Goal: Task Accomplishment & Management: Manage account settings

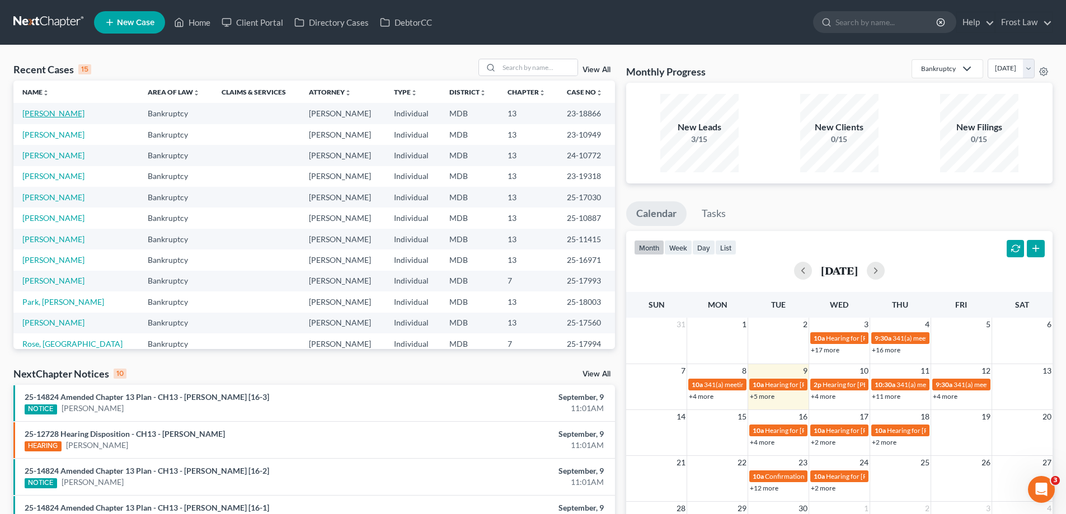
click at [53, 116] on link "[PERSON_NAME]" at bounding box center [53, 114] width 62 height 10
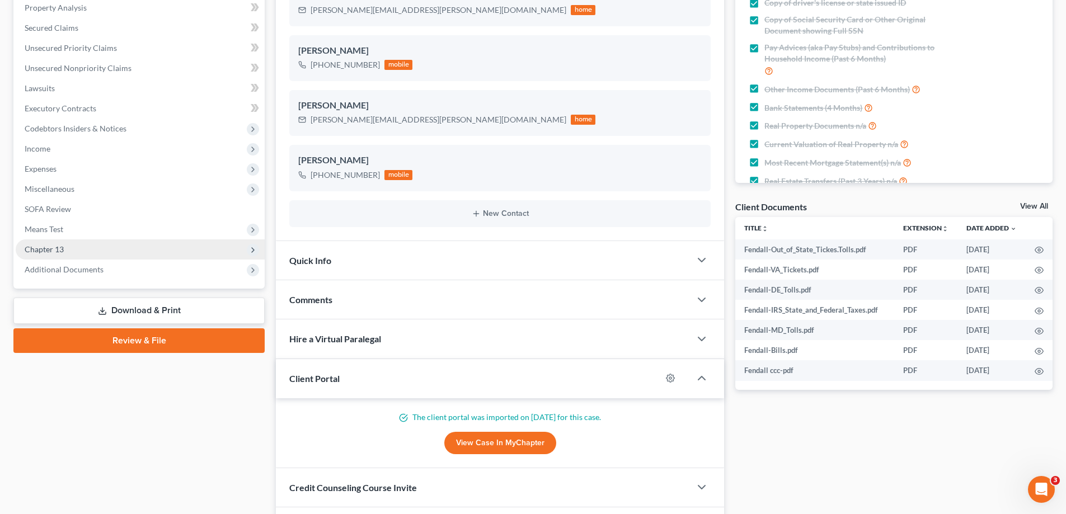
scroll to position [224, 0]
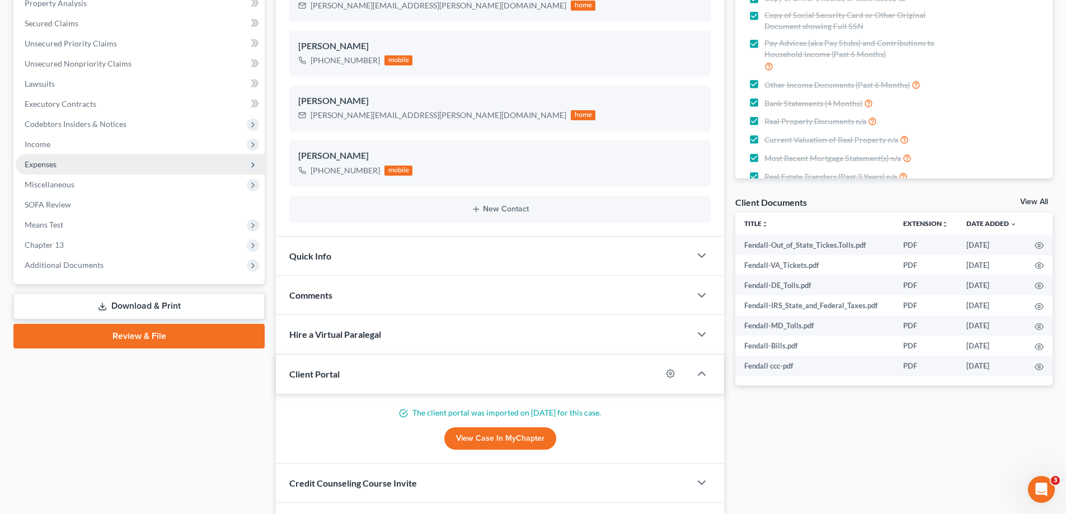
click at [93, 163] on span "Expenses" at bounding box center [140, 164] width 249 height 20
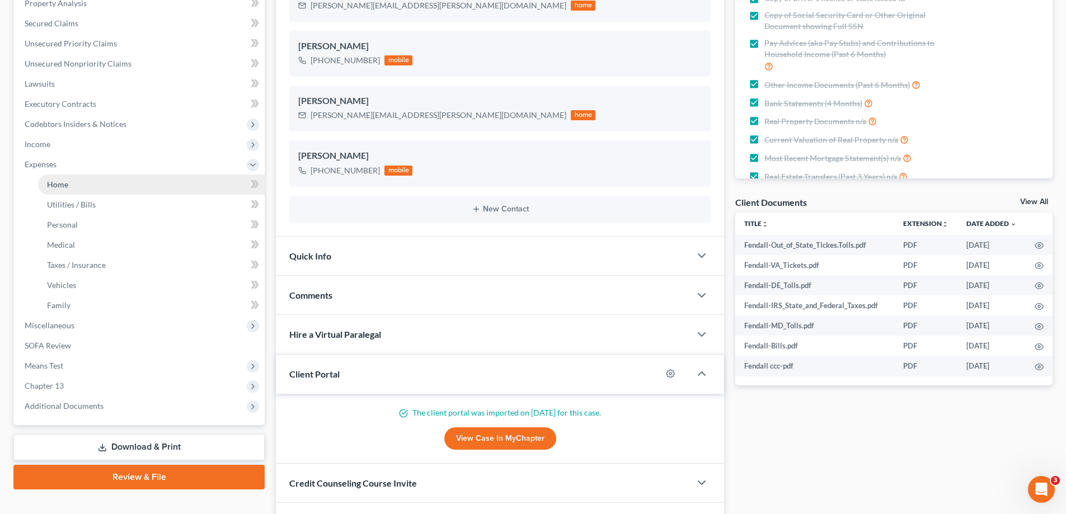
click at [100, 185] on link "Home" at bounding box center [151, 185] width 227 height 20
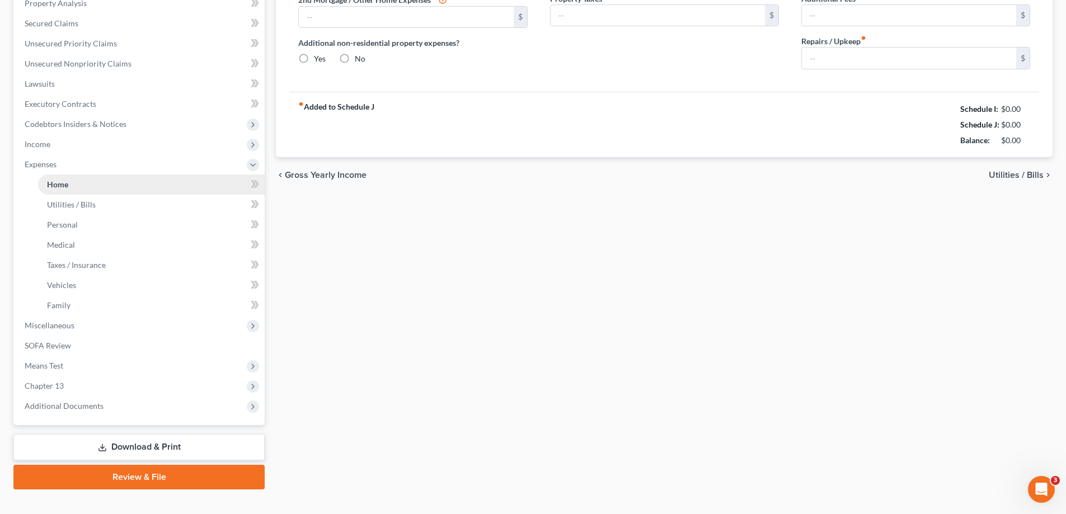
type input "1,500.00"
radio input "true"
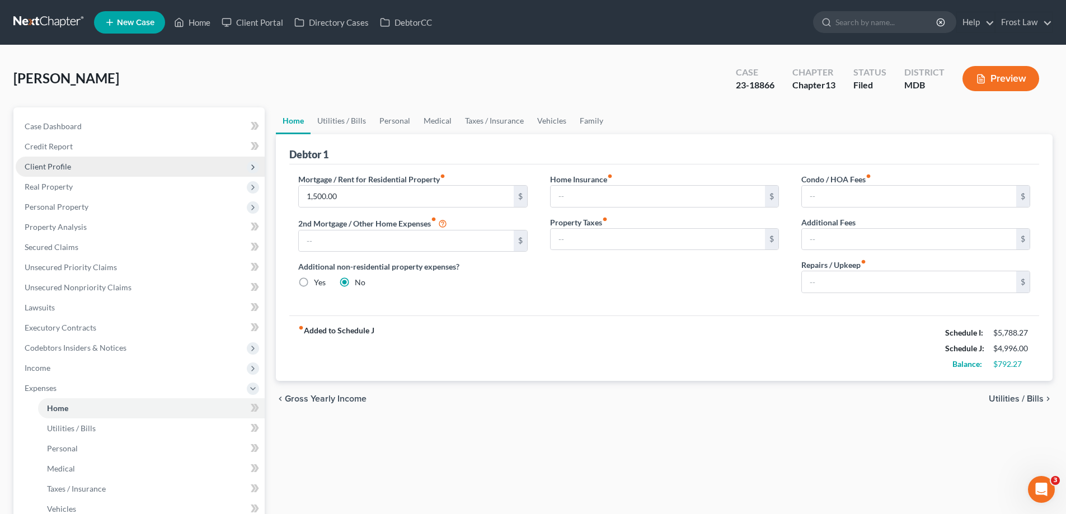
click at [90, 163] on span "Client Profile" at bounding box center [140, 167] width 249 height 20
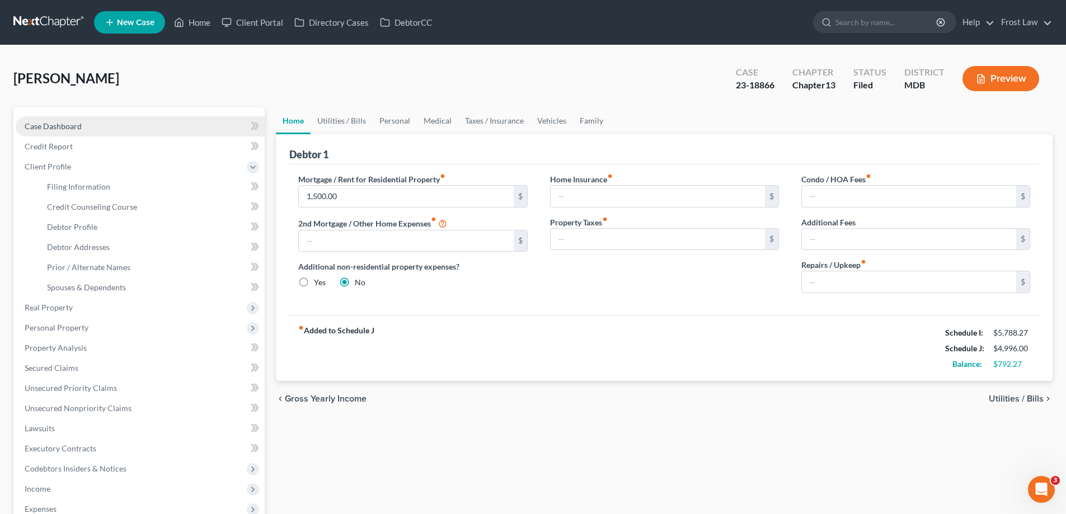
click at [83, 125] on link "Case Dashboard" at bounding box center [140, 126] width 249 height 20
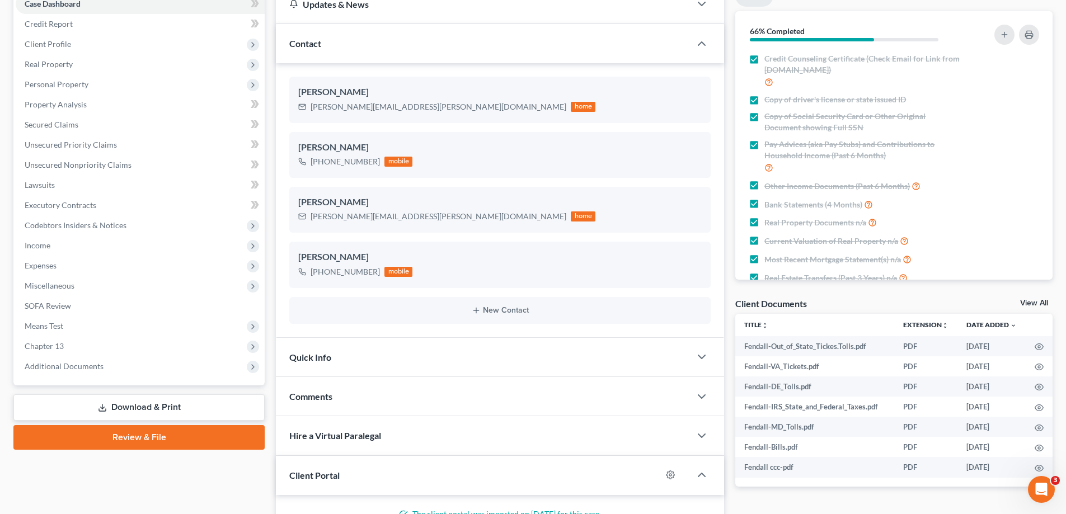
scroll to position [224, 0]
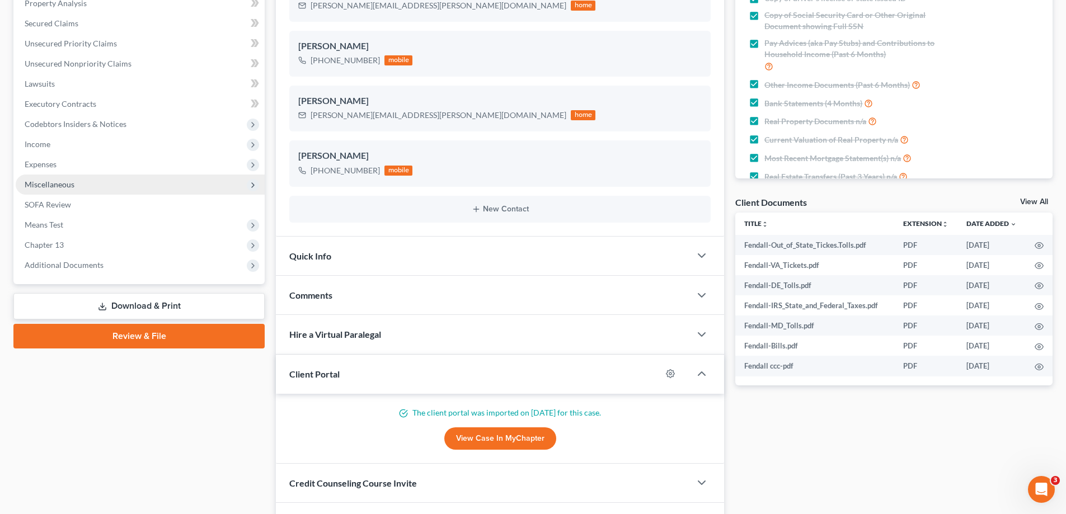
drag, startPoint x: 76, startPoint y: 168, endPoint x: 85, endPoint y: 188, distance: 22.3
click at [76, 168] on span "Expenses" at bounding box center [140, 164] width 249 height 20
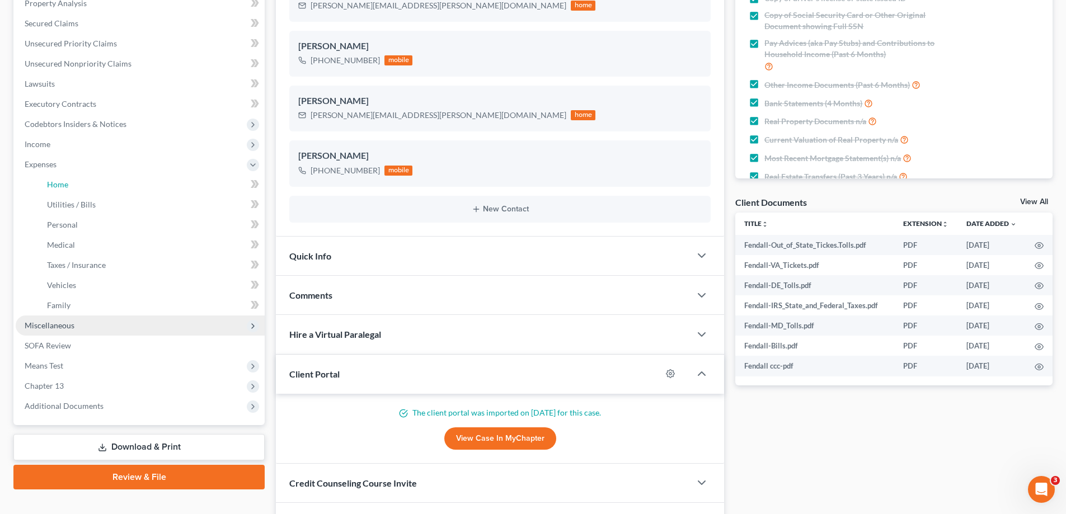
click at [85, 188] on link "Home" at bounding box center [151, 185] width 227 height 20
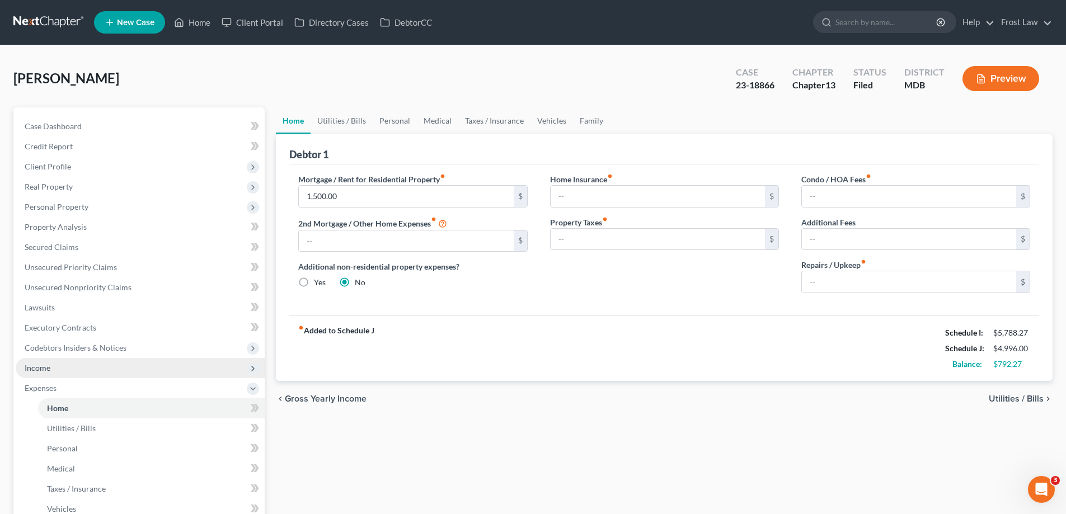
click at [109, 373] on span "Income" at bounding box center [140, 368] width 249 height 20
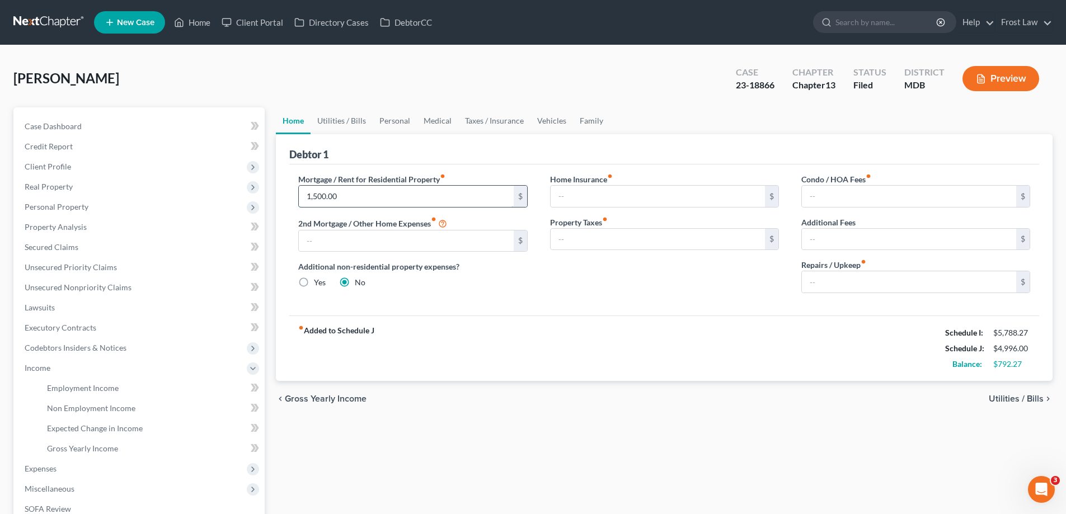
click at [350, 199] on input "1,500.00" at bounding box center [406, 196] width 214 height 21
type input "1,850.00"
click at [672, 199] on input "text" at bounding box center [658, 196] width 214 height 21
click at [548, 128] on link "Vehicles" at bounding box center [552, 120] width 43 height 27
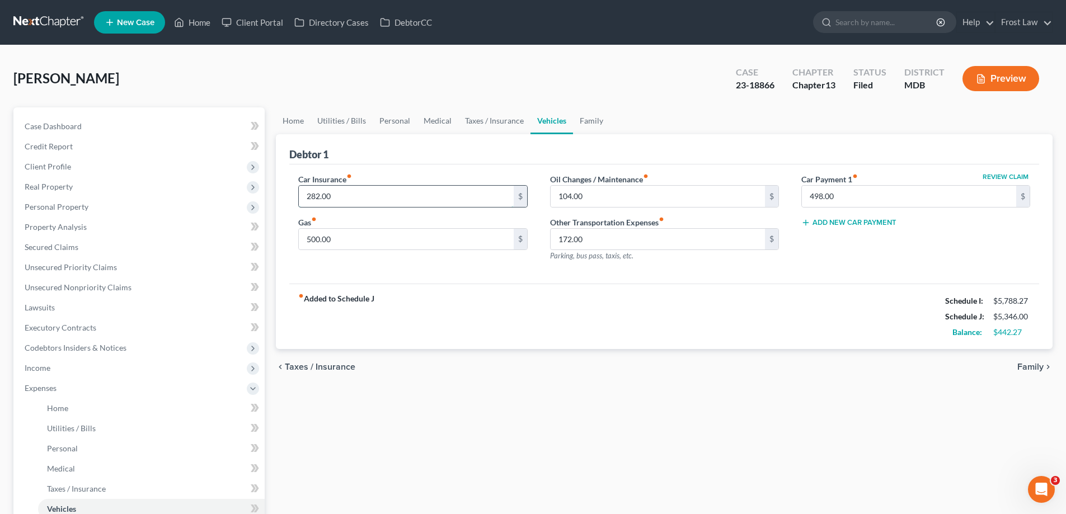
click at [388, 194] on input "282.00" at bounding box center [406, 196] width 214 height 21
type input "271.00"
click at [278, 114] on link "Home" at bounding box center [293, 120] width 35 height 27
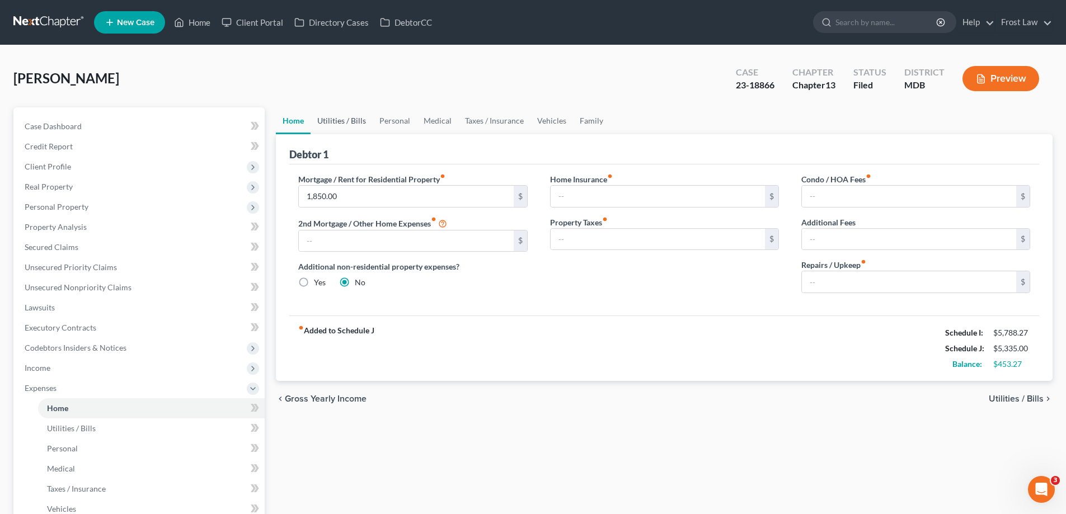
click at [345, 126] on link "Utilities / Bills" at bounding box center [342, 120] width 62 height 27
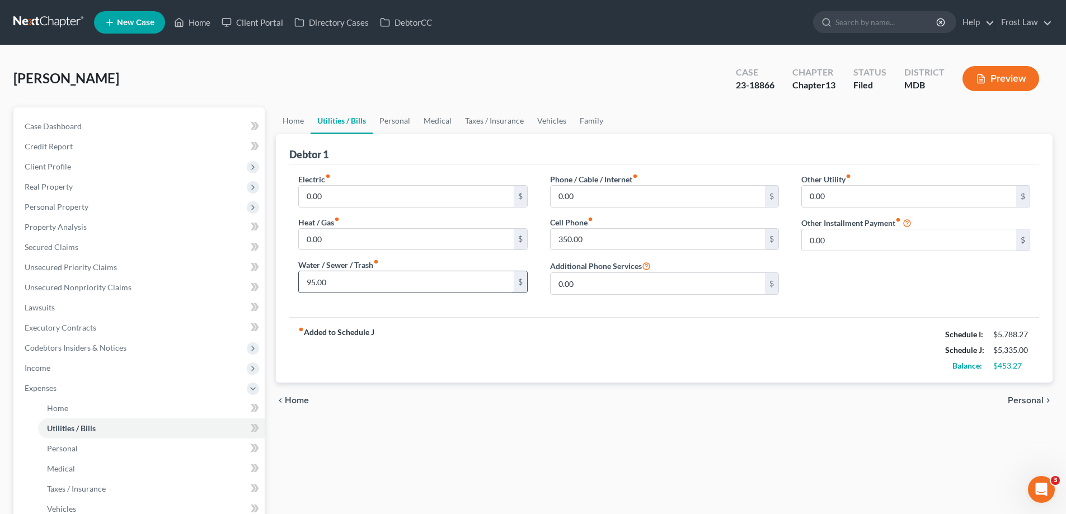
click at [350, 284] on input "95.00" at bounding box center [406, 281] width 214 height 21
click at [346, 233] on input "0.00" at bounding box center [406, 239] width 214 height 21
click at [355, 238] on input "0.00" at bounding box center [406, 239] width 214 height 21
drag, startPoint x: 357, startPoint y: 237, endPoint x: 270, endPoint y: 228, distance: 87.2
click at [268, 229] on div "Petition Navigation Case Dashboard Payments Invoices Payments Payments Credit R…" at bounding box center [533, 410] width 1051 height 606
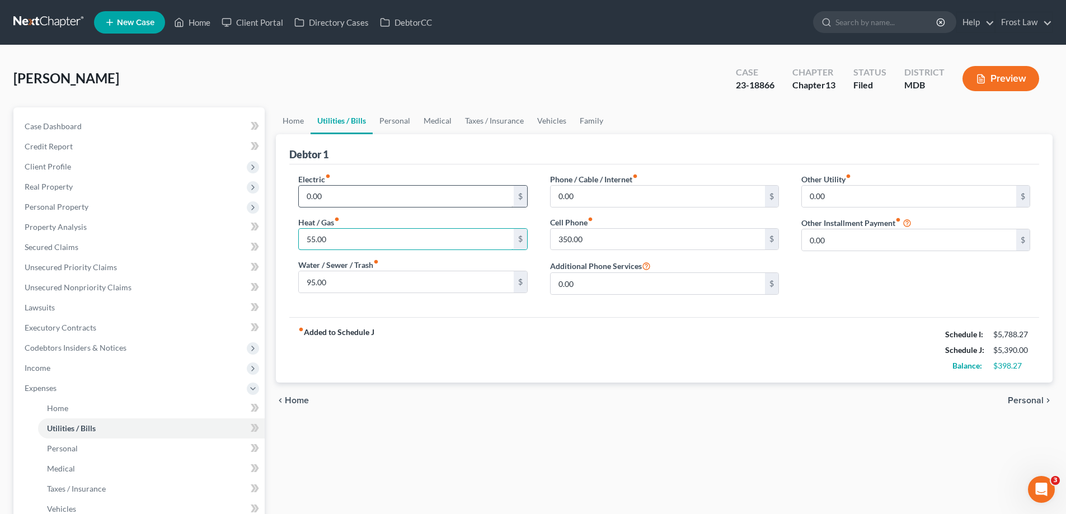
type input "55.00"
click at [366, 189] on input "0.00" at bounding box center [406, 196] width 214 height 21
click at [624, 337] on div "fiber_manual_record Added to Schedule J Schedule I: $5,788.27 Schedule J: $5,39…" at bounding box center [664, 349] width 750 height 65
click at [364, 194] on input "0.00" at bounding box center [406, 196] width 214 height 21
drag, startPoint x: 679, startPoint y: 365, endPoint x: 686, endPoint y: 353, distance: 13.5
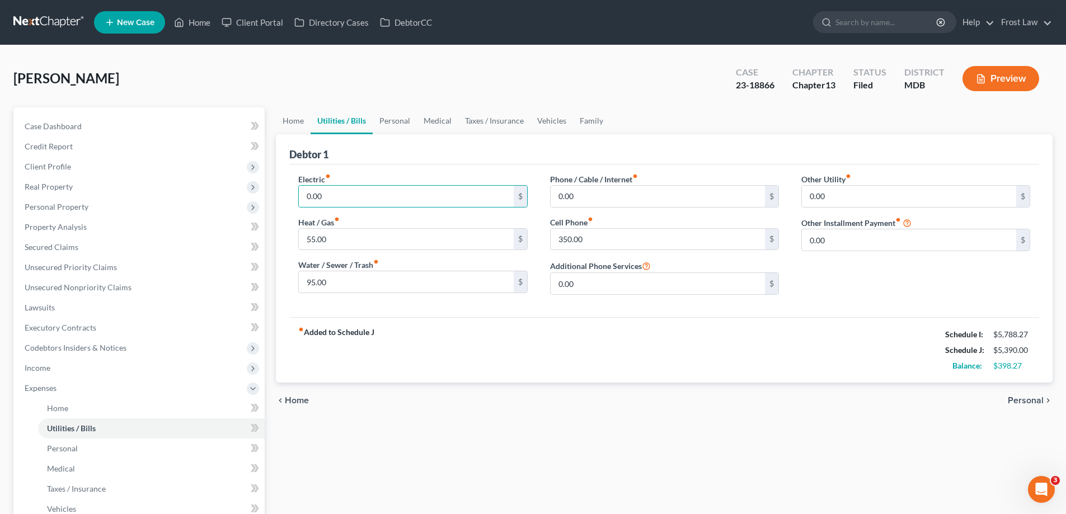
click at [679, 364] on div "fiber_manual_record Added to Schedule J Schedule I: $5,788.27 Schedule J: $5,39…" at bounding box center [664, 349] width 750 height 65
click at [600, 198] on input "0.00" at bounding box center [658, 196] width 214 height 21
click at [395, 119] on link "Personal" at bounding box center [395, 120] width 44 height 27
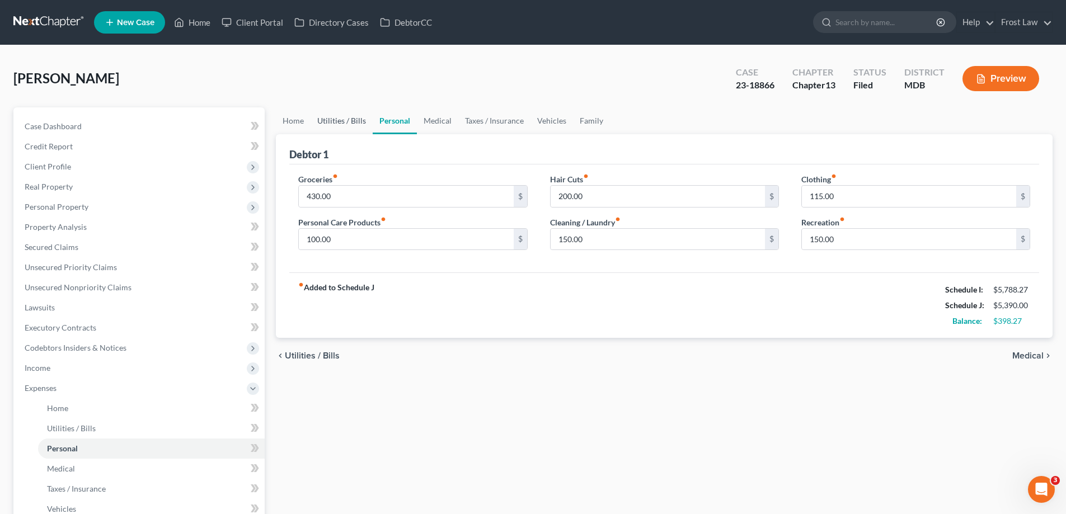
click at [345, 124] on link "Utilities / Bills" at bounding box center [342, 120] width 62 height 27
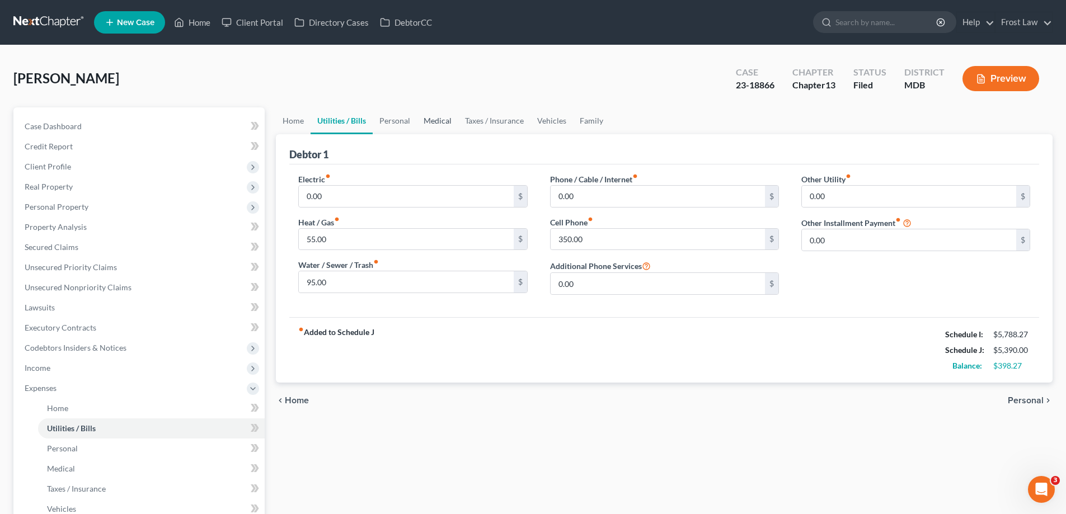
click at [420, 118] on link "Medical" at bounding box center [437, 120] width 41 height 27
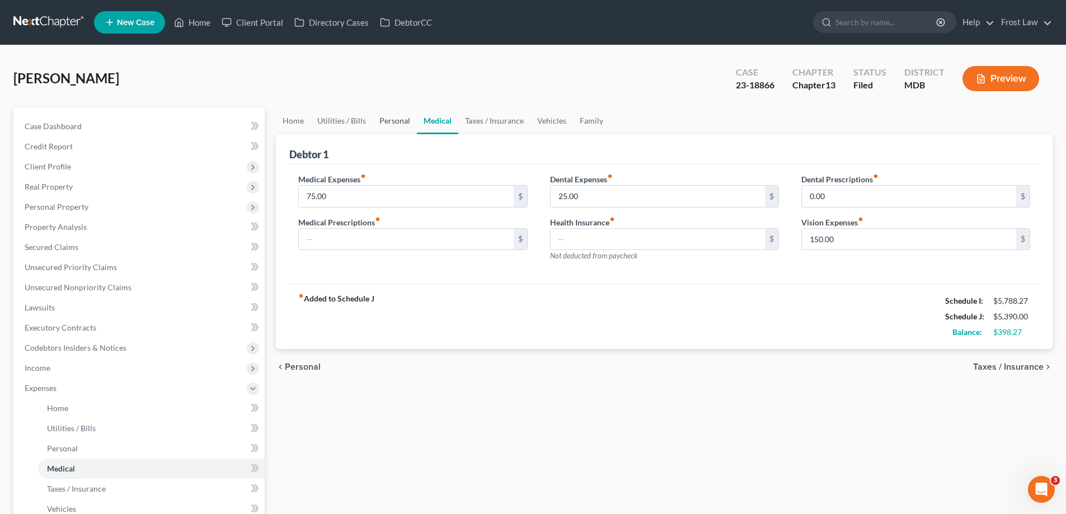
click at [389, 125] on link "Personal" at bounding box center [395, 120] width 44 height 27
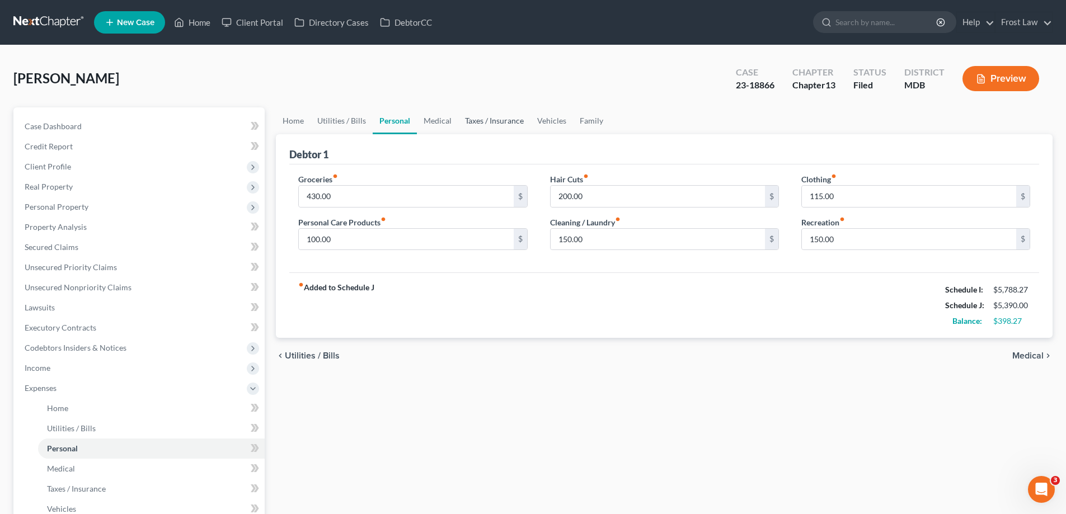
drag, startPoint x: 478, startPoint y: 120, endPoint x: 492, endPoint y: 120, distance: 14.0
click at [479, 120] on link "Taxes / Insurance" at bounding box center [494, 120] width 72 height 27
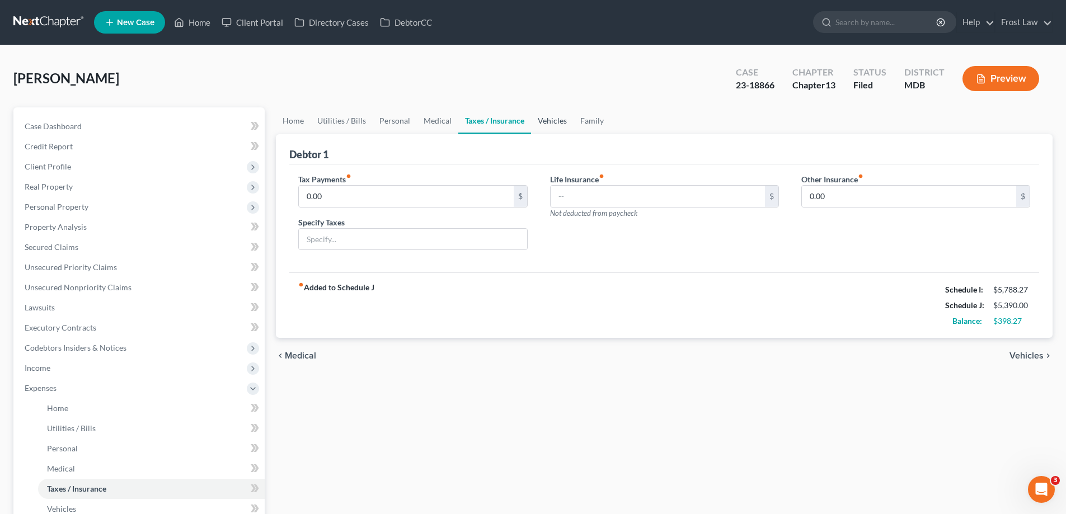
drag, startPoint x: 538, startPoint y: 123, endPoint x: 549, endPoint y: 125, distance: 11.5
click at [538, 123] on link "Vehicles" at bounding box center [552, 120] width 43 height 27
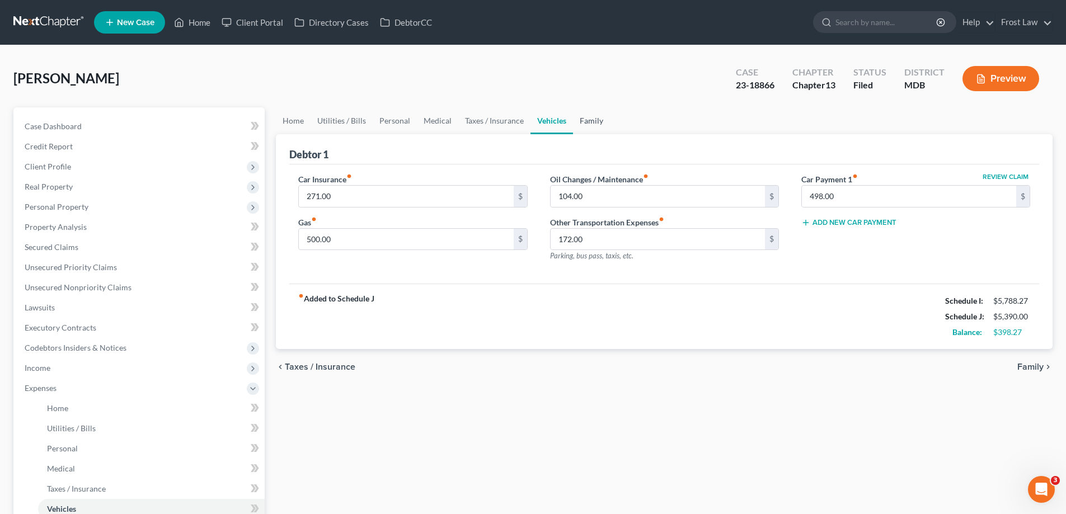
click at [579, 123] on link "Family" at bounding box center [591, 120] width 37 height 27
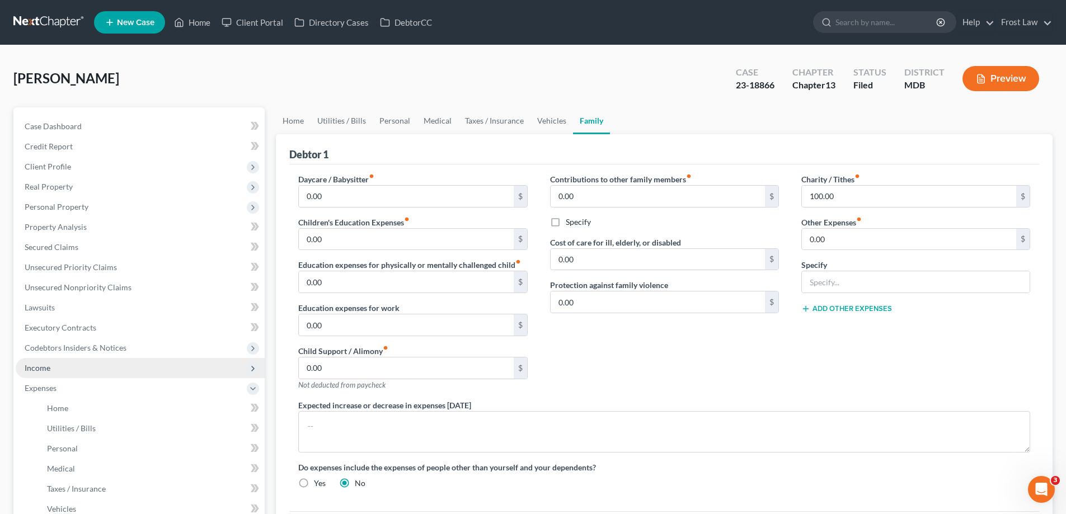
click at [67, 373] on span "Income" at bounding box center [140, 368] width 249 height 20
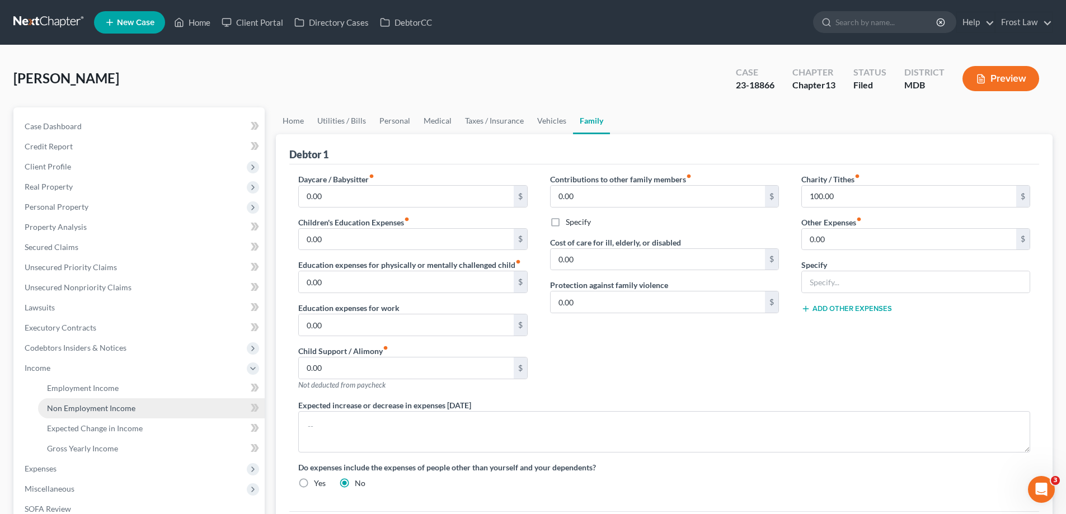
click at [89, 401] on link "Non Employment Income" at bounding box center [151, 408] width 227 height 20
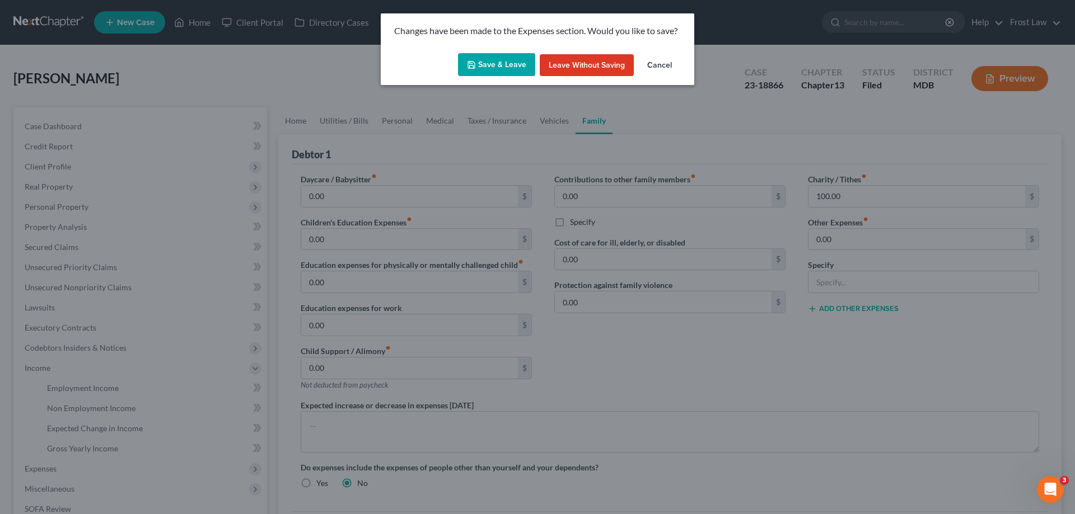
click at [481, 67] on button "Save & Leave" at bounding box center [496, 65] width 77 height 24
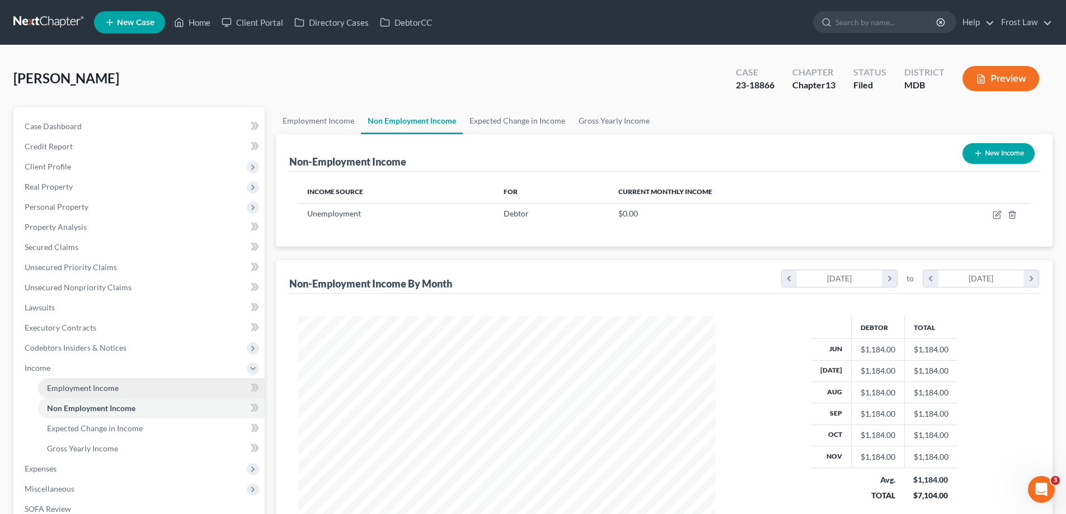
scroll to position [209, 440]
click at [140, 392] on link "Employment Income" at bounding box center [151, 388] width 227 height 20
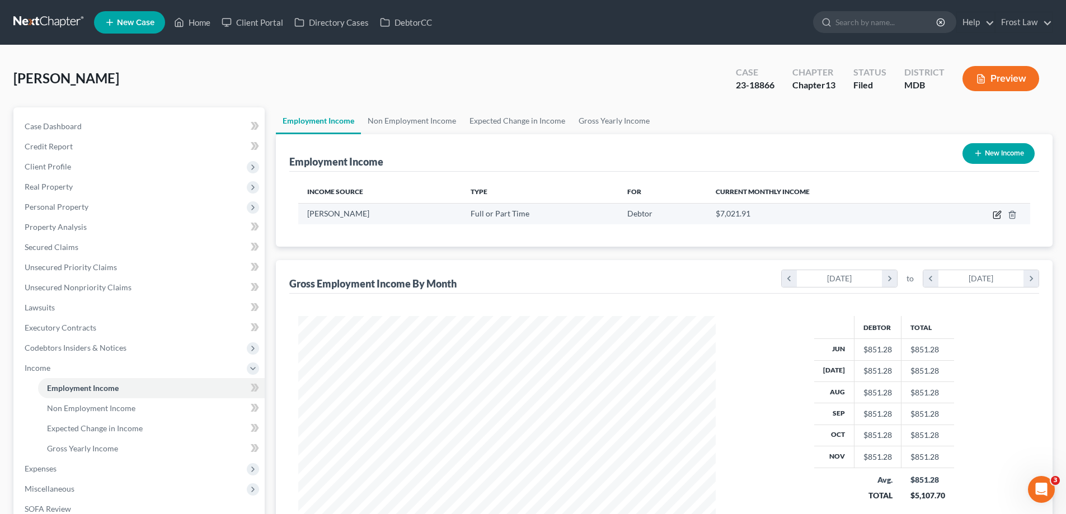
click at [995, 212] on icon "button" at bounding box center [996, 215] width 7 height 7
select select "0"
select select "21"
select select "2"
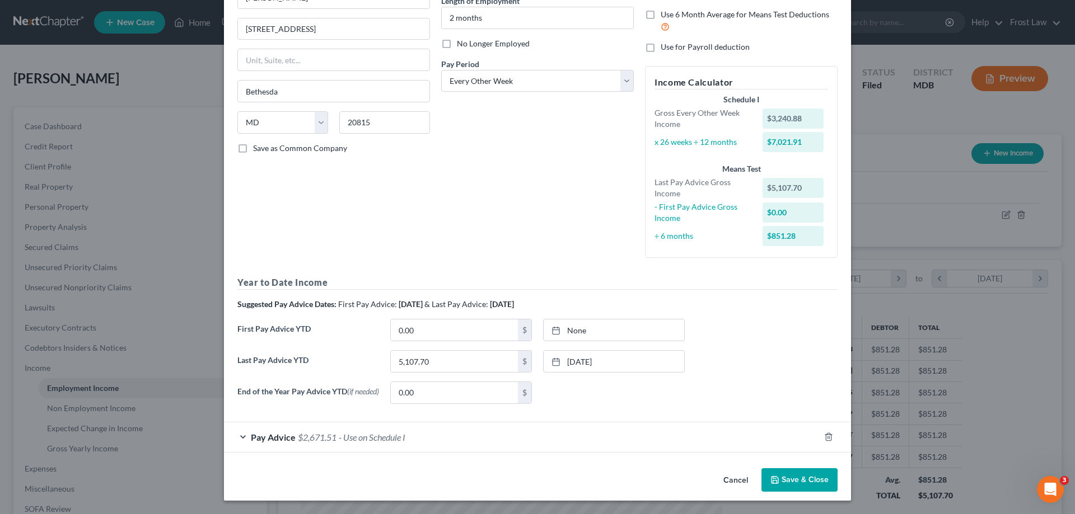
scroll to position [66, 0]
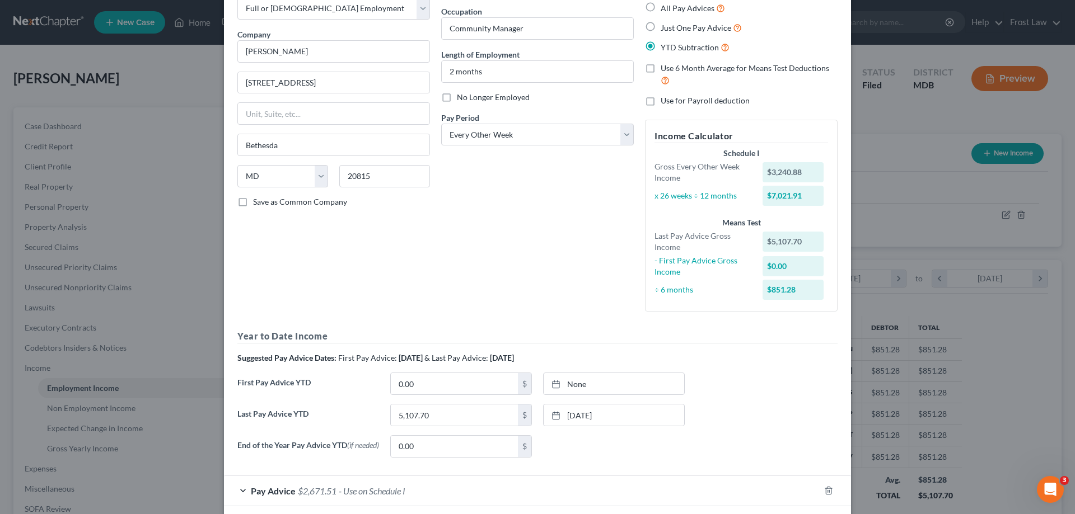
click at [457, 99] on label "No Longer Employed" at bounding box center [493, 97] width 73 height 11
click at [461, 99] on input "No Longer Employed" at bounding box center [464, 95] width 7 height 7
checkbox input "true"
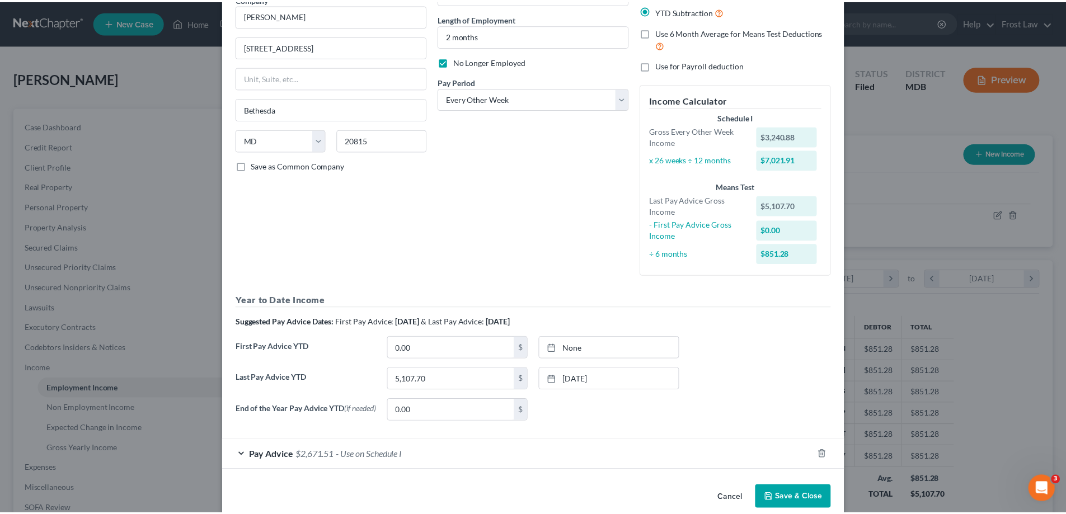
scroll to position [122, 0]
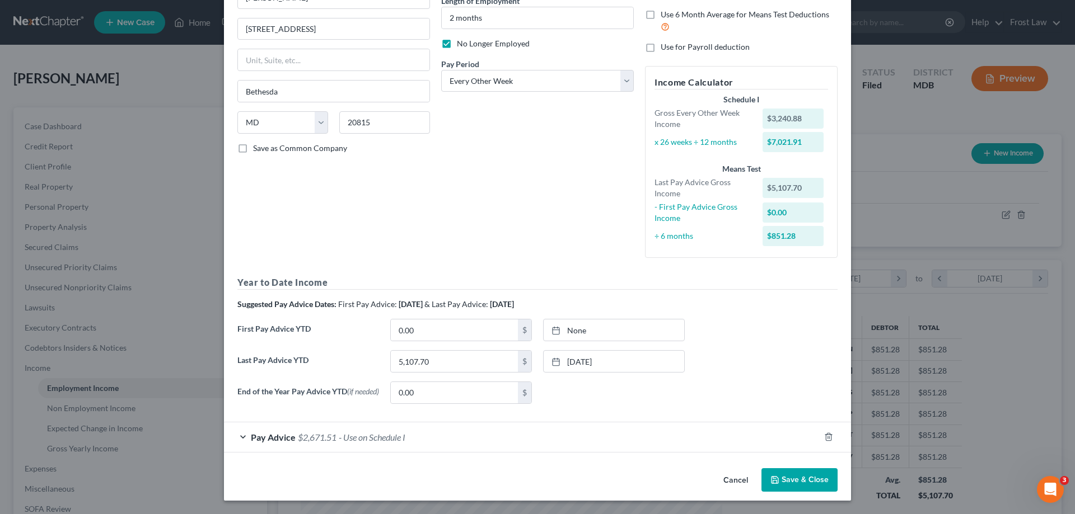
drag, startPoint x: 782, startPoint y: 489, endPoint x: 751, endPoint y: 465, distance: 38.7
click at [782, 488] on button "Save & Close" at bounding box center [799, 480] width 76 height 24
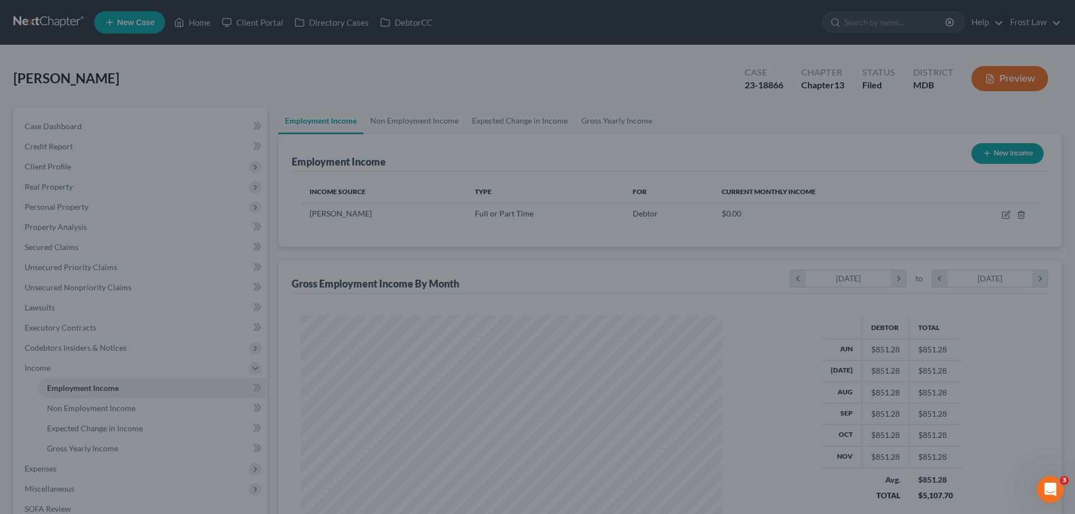
scroll to position [559473, 559241]
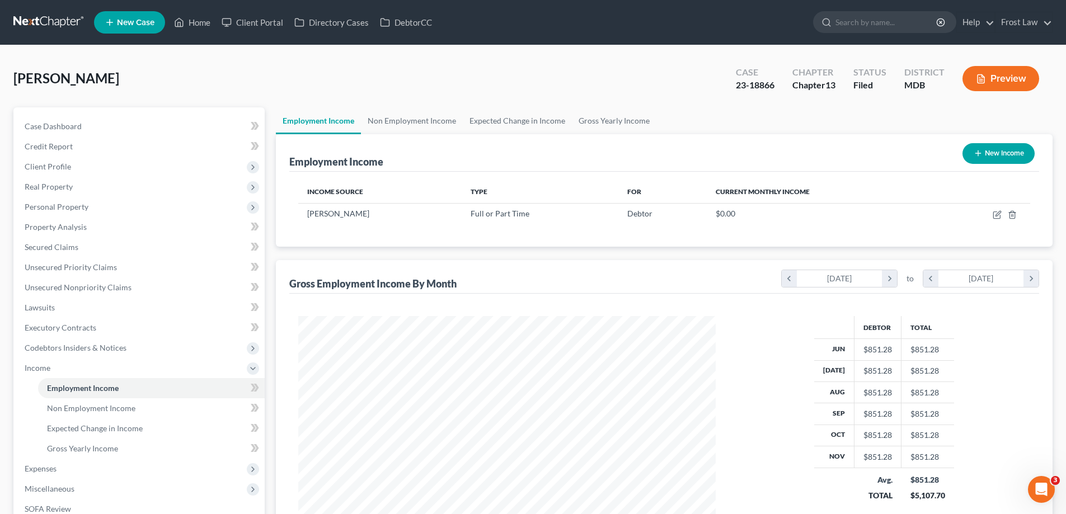
click at [1002, 144] on button "New Income" at bounding box center [999, 153] width 72 height 21
select select "0"
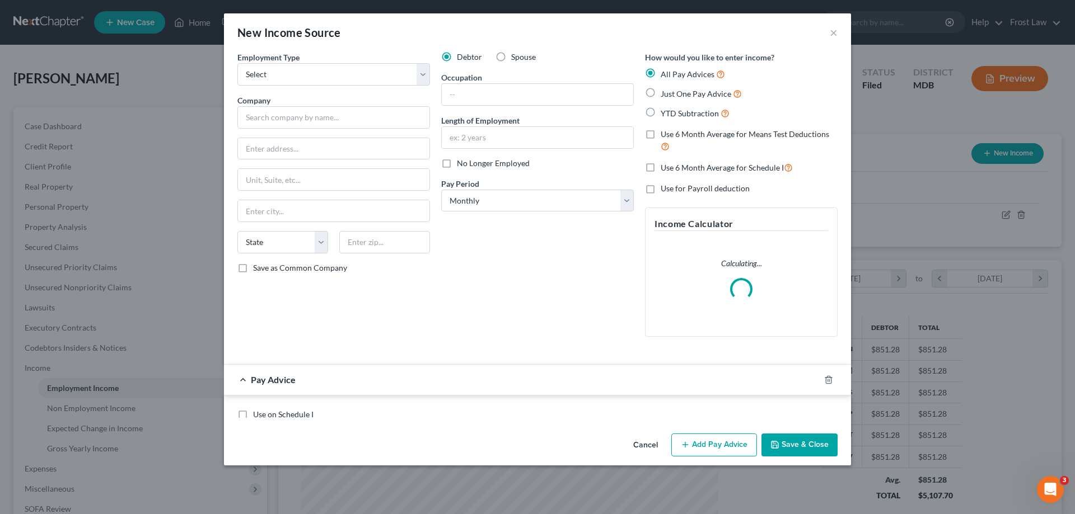
scroll to position [210, 444]
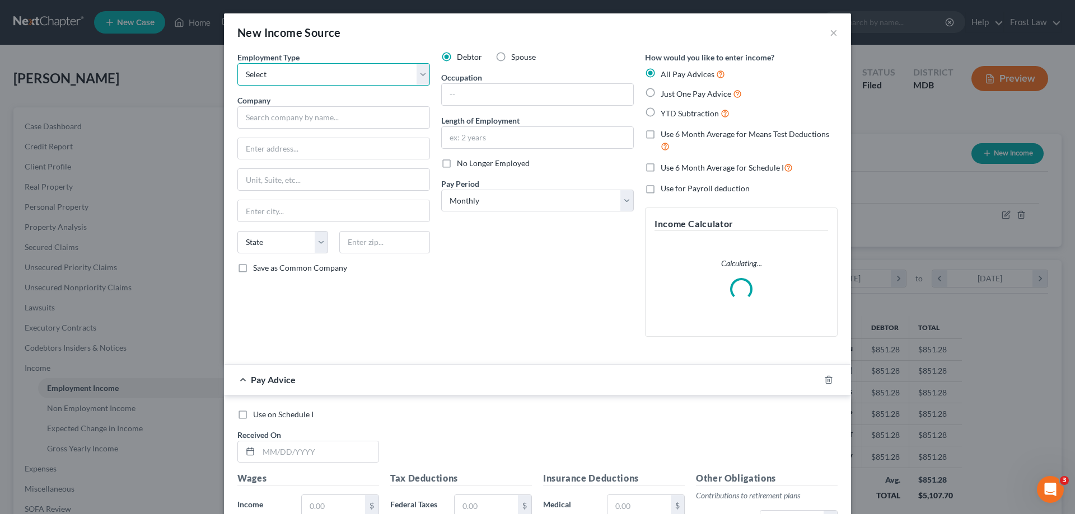
drag, startPoint x: 289, startPoint y: 79, endPoint x: 288, endPoint y: 85, distance: 5.7
click at [289, 79] on select "Select Full or [DEMOGRAPHIC_DATA] Employment Self Employment" at bounding box center [333, 74] width 193 height 22
select select "0"
click at [237, 63] on select "Select Full or [DEMOGRAPHIC_DATA] Employment Self Employment" at bounding box center [333, 74] width 193 height 22
click at [292, 115] on input "text" at bounding box center [333, 117] width 193 height 22
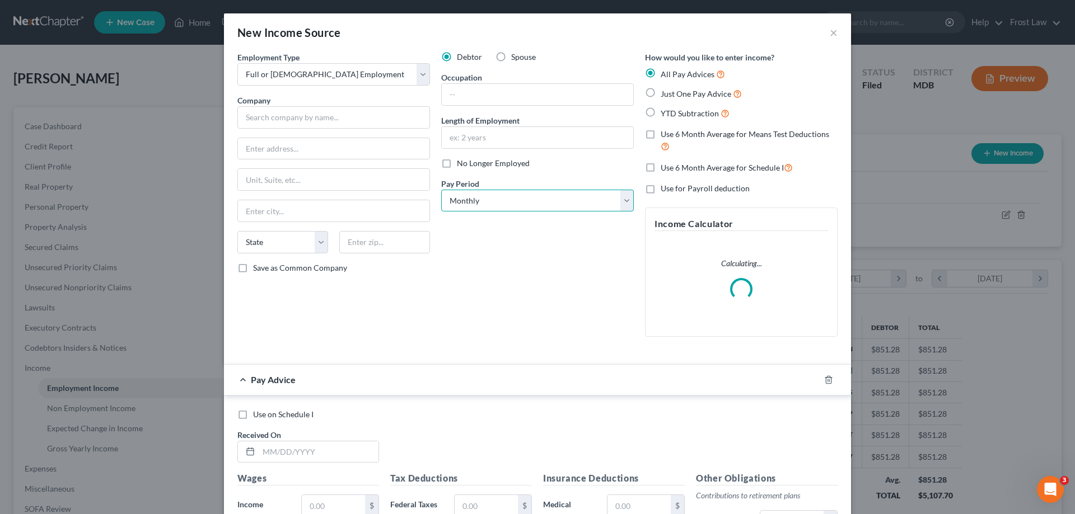
click at [496, 200] on select "Select Monthly Twice Monthly Every Other Week Weekly" at bounding box center [537, 201] width 193 height 22
select select "1"
click at [441, 190] on select "Select Monthly Twice Monthly Every Other Week Weekly" at bounding box center [537, 201] width 193 height 22
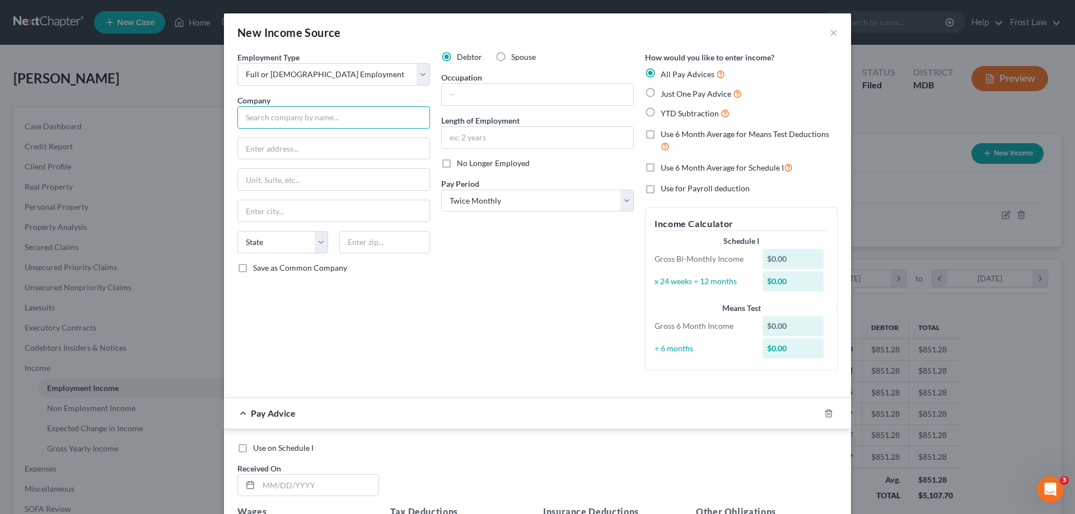
click at [295, 122] on input "text" at bounding box center [333, 117] width 193 height 22
paste input "XTREME SOLUTIONS INC"
type input "XTREME SOLUTIONS INC"
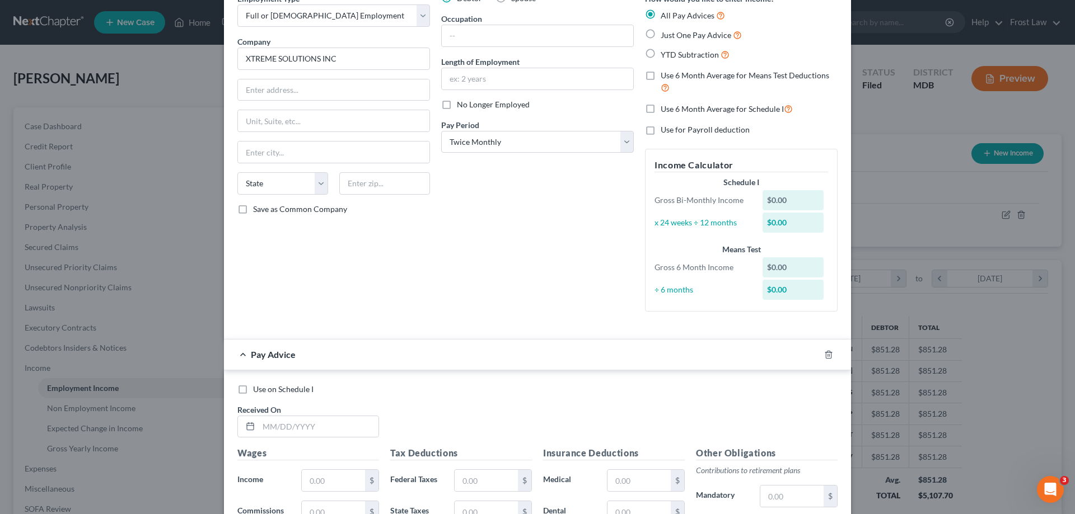
scroll to position [112, 0]
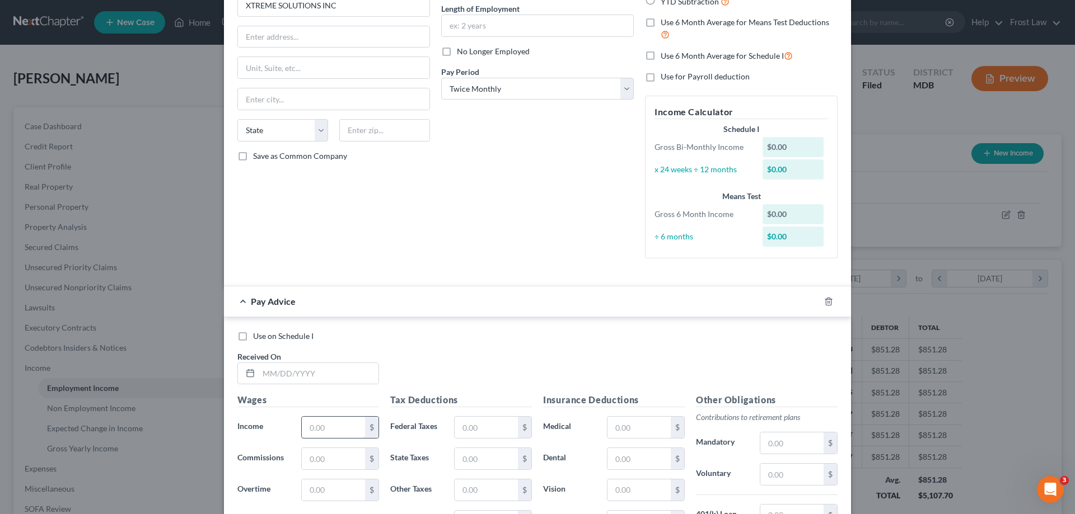
click at [328, 424] on input "text" at bounding box center [333, 427] width 63 height 21
paste input "4,918.5"
drag, startPoint x: 509, startPoint y: 378, endPoint x: 367, endPoint y: 374, distance: 141.7
click at [509, 378] on div "Use on Schedule I Received On *" at bounding box center [537, 362] width 611 height 63
click at [358, 431] on input "4,918.5" at bounding box center [333, 427] width 63 height 21
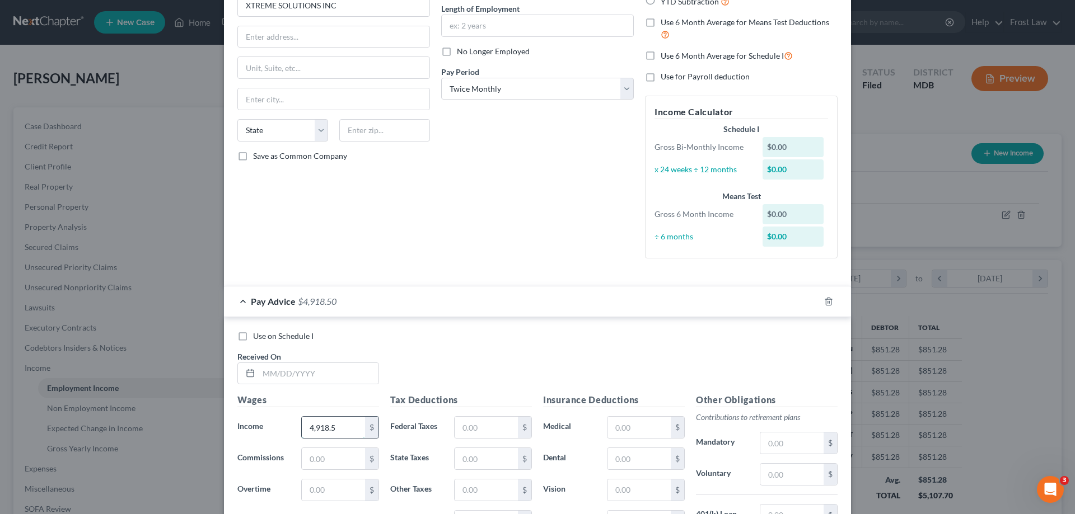
type input "0"
paste input "4,918.5"
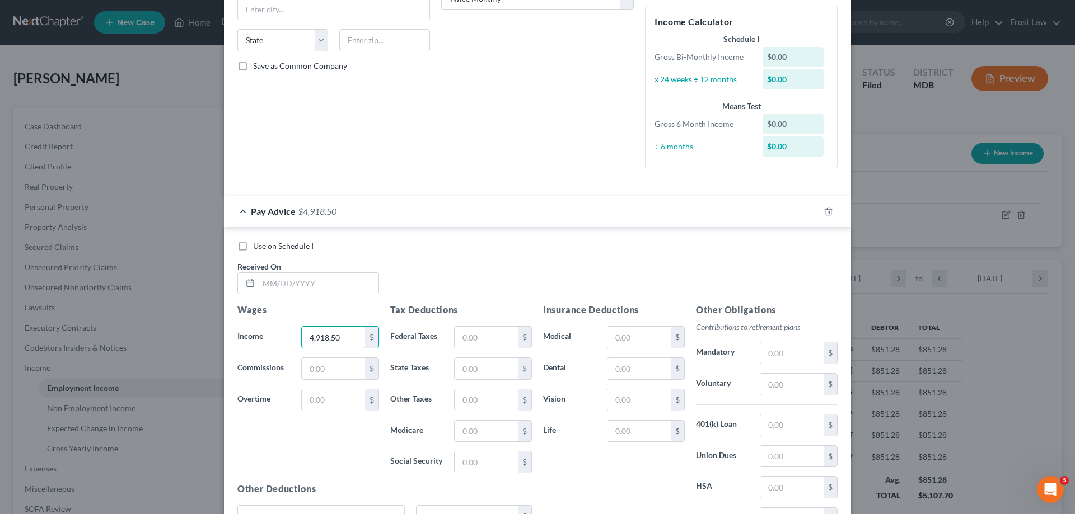
scroll to position [313, 0]
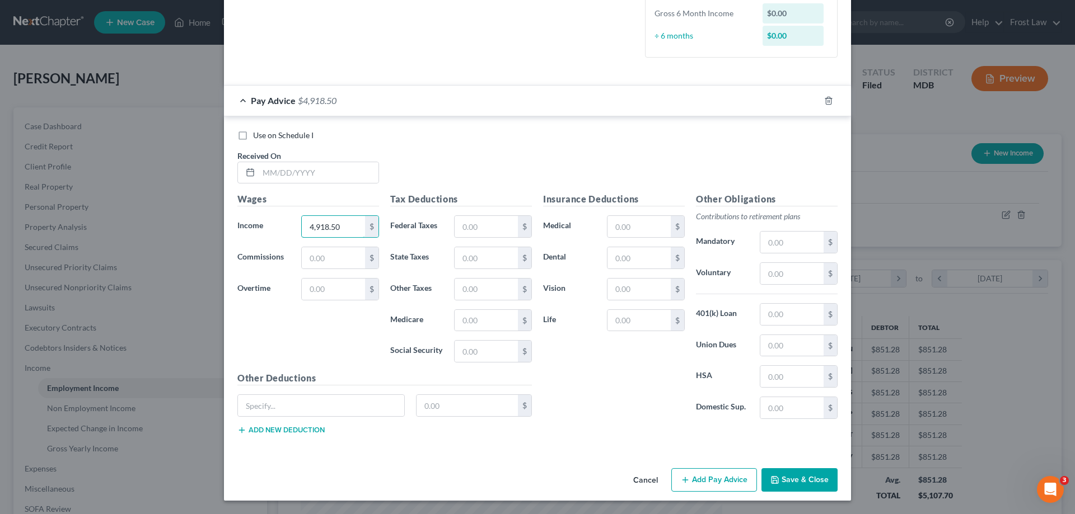
type input "4,918.50"
drag, startPoint x: 780, startPoint y: 482, endPoint x: 663, endPoint y: 511, distance: 120.9
click at [782, 479] on button "Save & Close" at bounding box center [799, 480] width 76 height 24
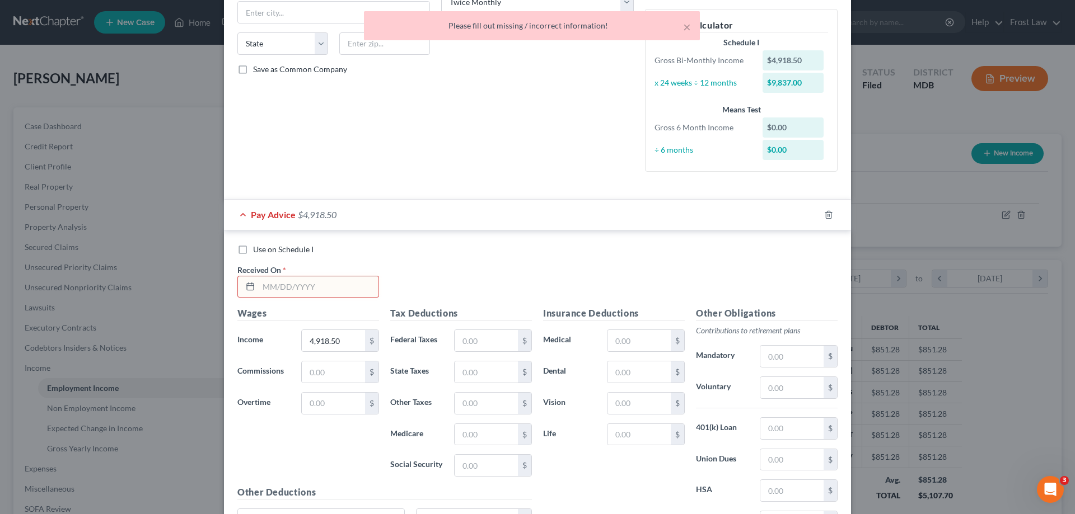
scroll to position [89, 0]
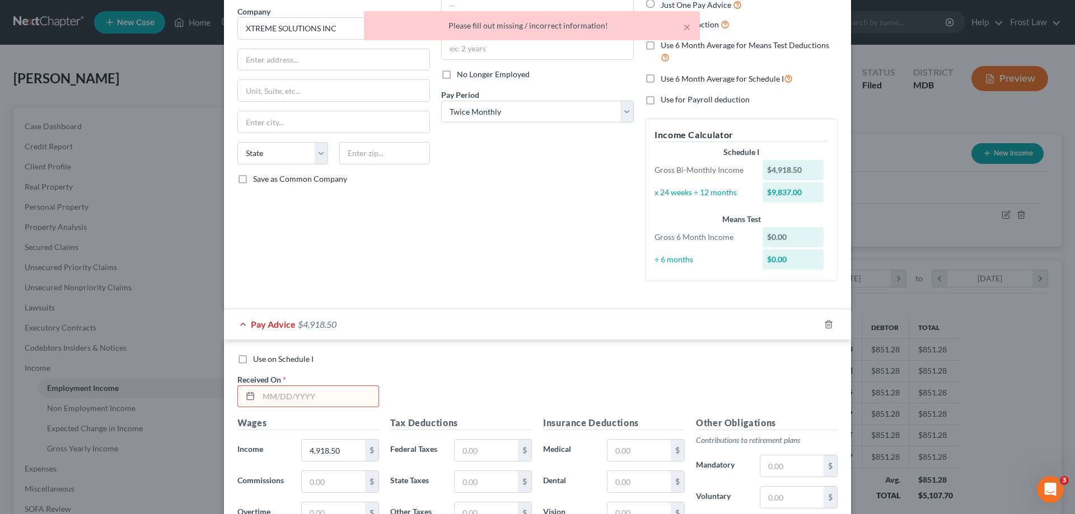
click at [253, 358] on label "Use on Schedule I" at bounding box center [283, 359] width 60 height 11
click at [257, 358] on input "Use on Schedule I" at bounding box center [260, 357] width 7 height 7
checkbox input "true"
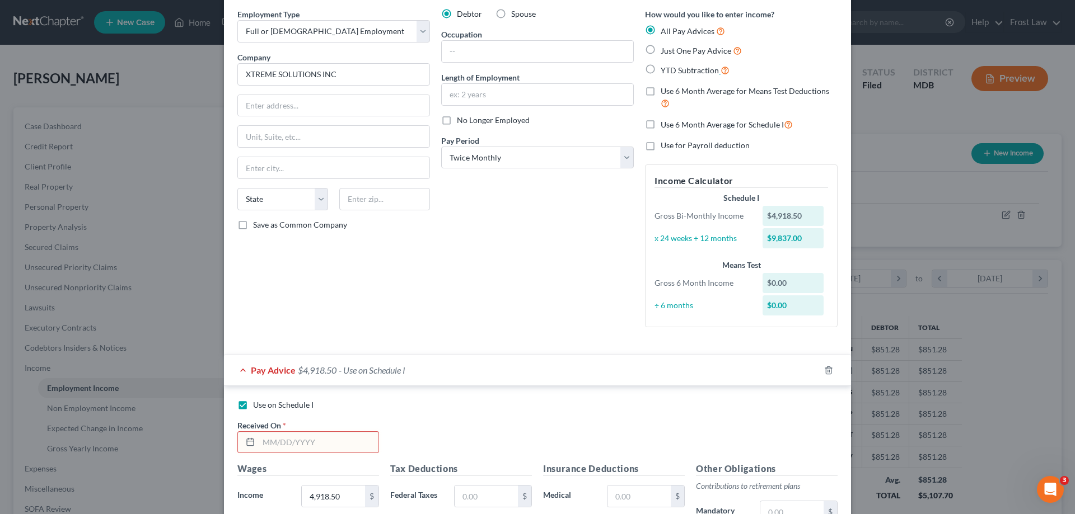
scroll to position [0, 0]
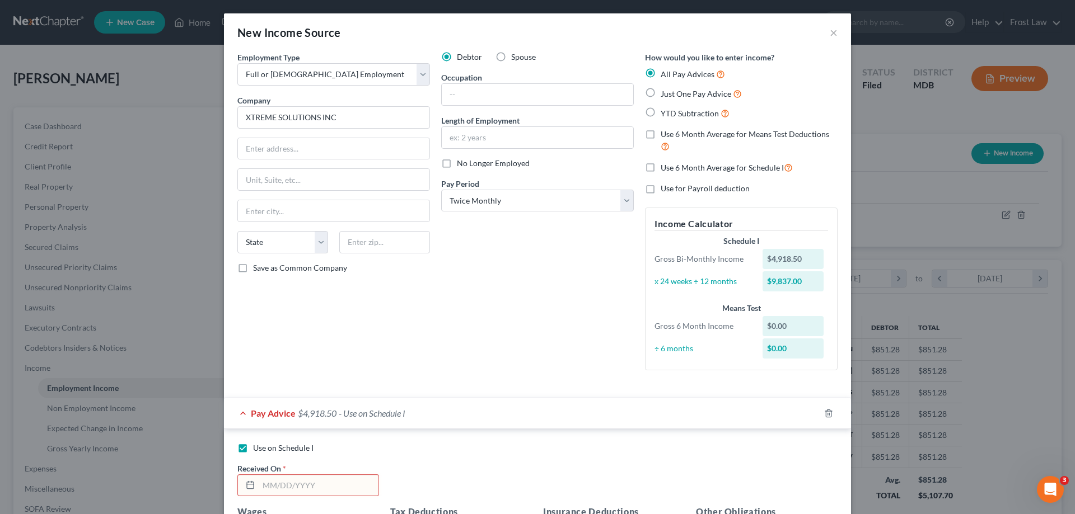
click at [660, 93] on label "Just One Pay Advice" at bounding box center [700, 93] width 81 height 13
click at [665, 93] on input "Just One Pay Advice" at bounding box center [668, 90] width 7 height 7
radio input "true"
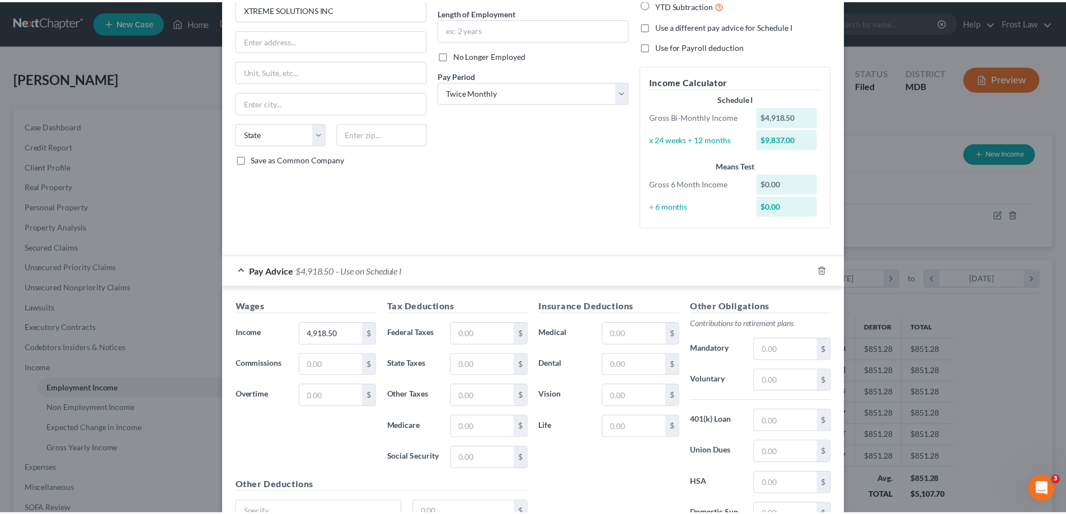
scroll to position [215, 0]
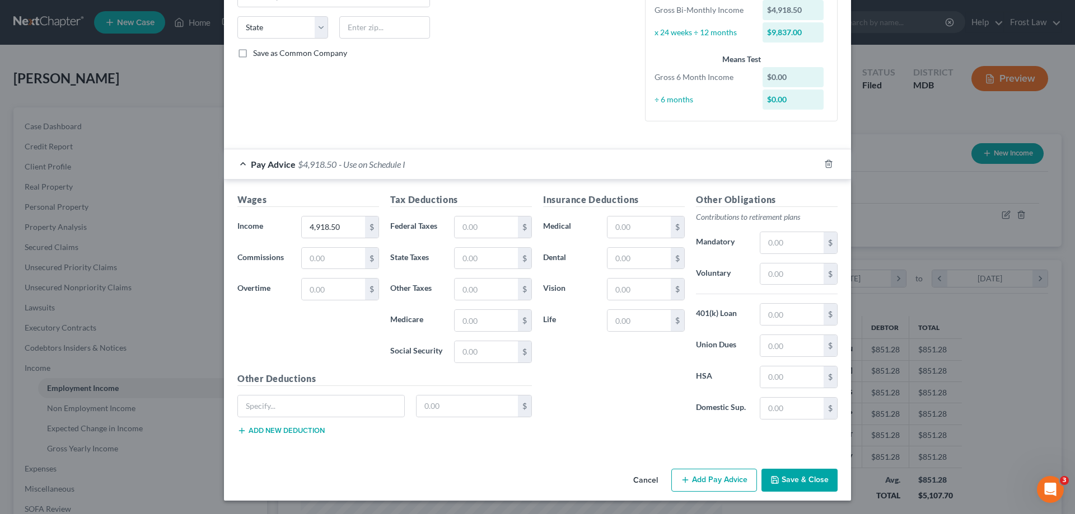
click at [786, 475] on button "Save & Close" at bounding box center [799, 481] width 76 height 24
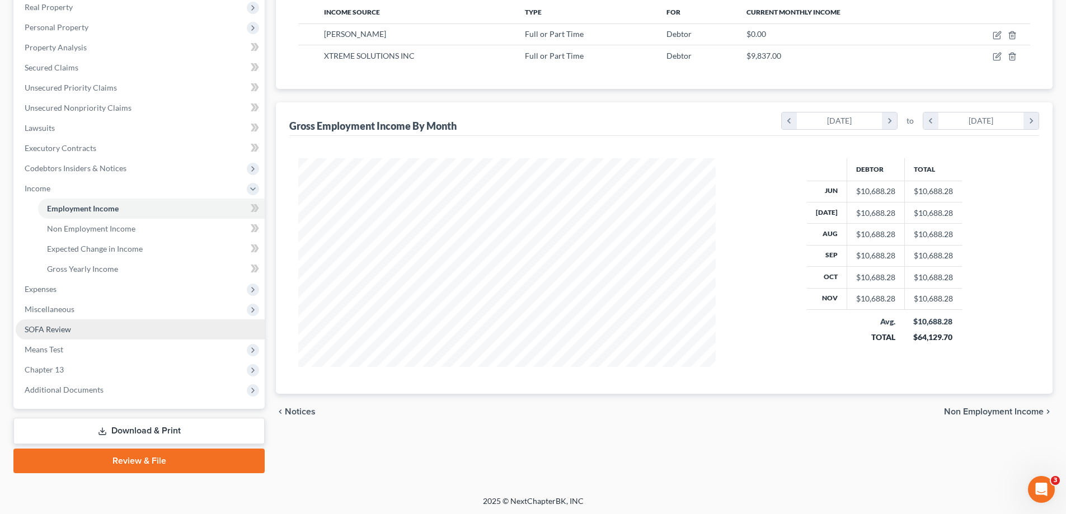
scroll to position [181, 0]
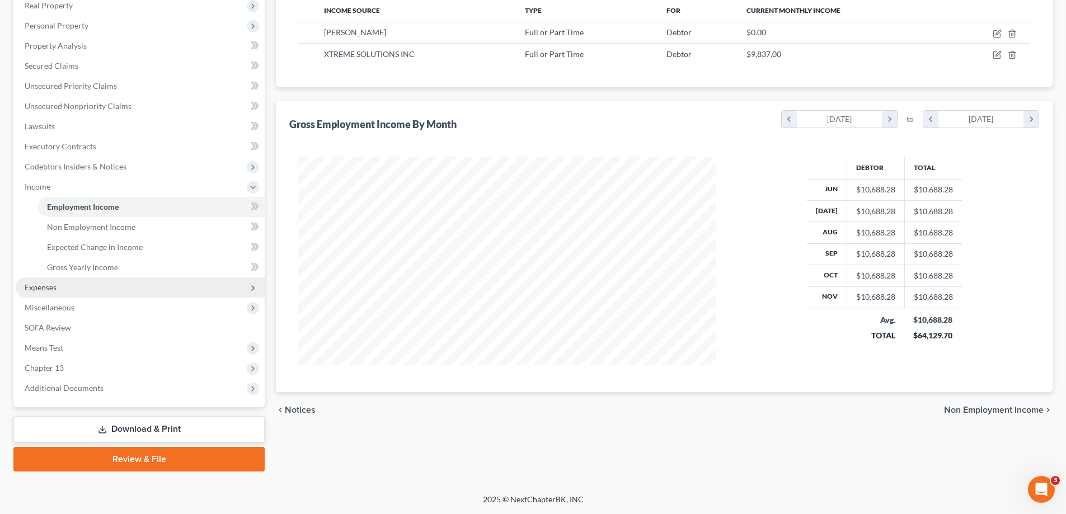
click at [50, 293] on span "Expenses" at bounding box center [140, 288] width 249 height 20
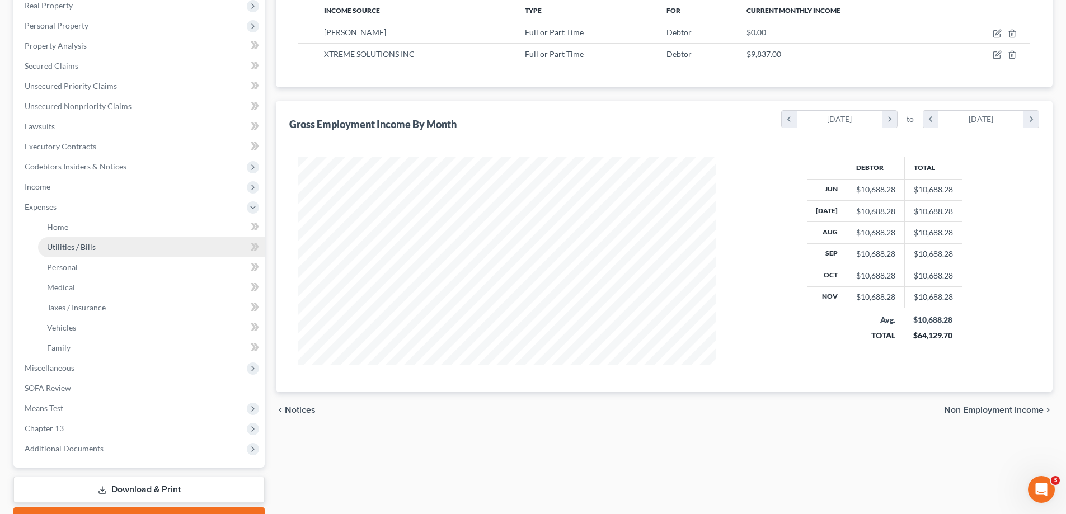
click at [88, 242] on span "Utilities / Bills" at bounding box center [71, 247] width 49 height 10
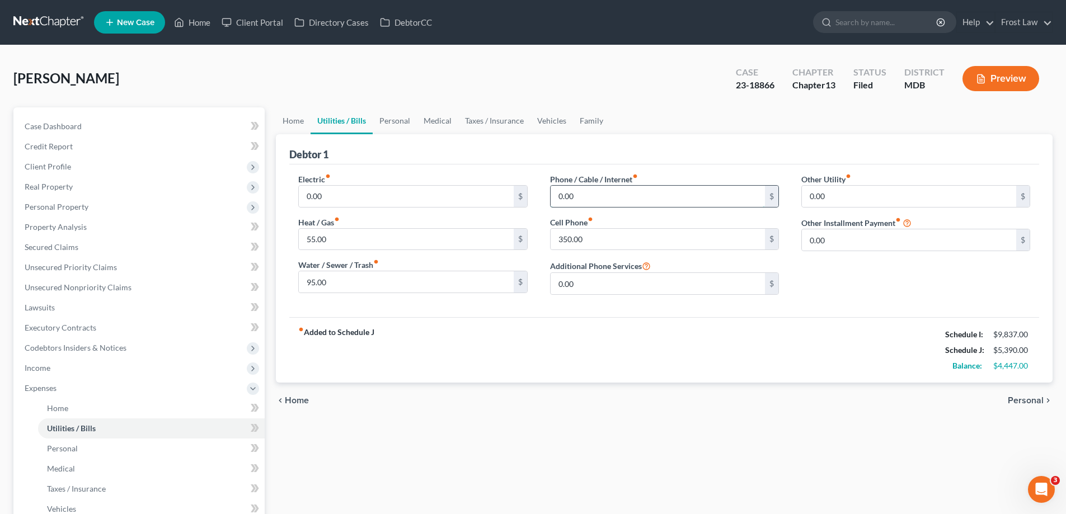
drag, startPoint x: 572, startPoint y: 191, endPoint x: 578, endPoint y: 198, distance: 8.3
click at [573, 191] on input "0.00" at bounding box center [658, 196] width 214 height 21
type input "320.00"
drag, startPoint x: 415, startPoint y: 123, endPoint x: 414, endPoint y: 130, distance: 6.7
click at [415, 123] on link "Personal" at bounding box center [395, 120] width 44 height 27
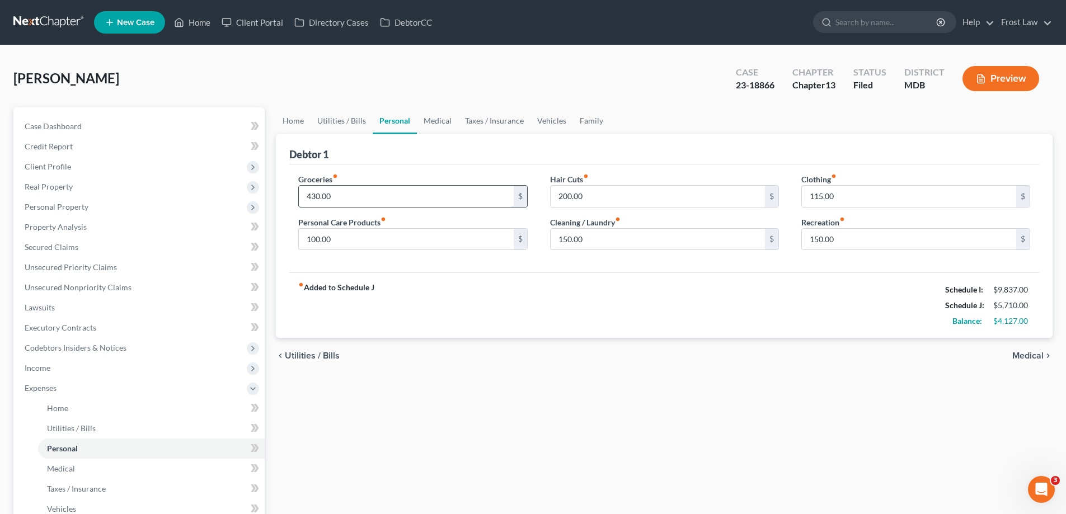
click at [374, 189] on input "430.00" at bounding box center [406, 196] width 214 height 21
click at [117, 175] on span "Client Profile" at bounding box center [140, 167] width 249 height 20
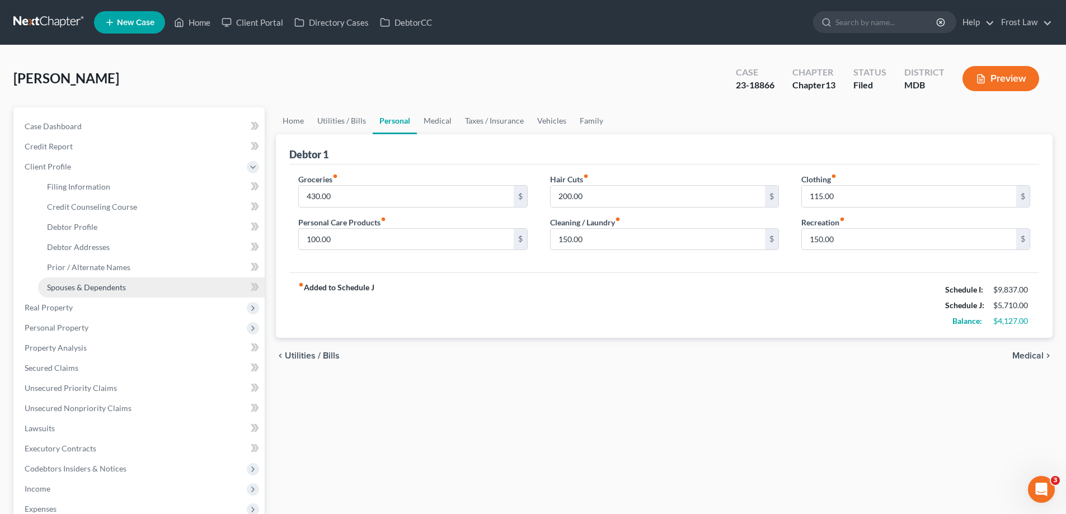
click at [135, 289] on link "Spouses & Dependents" at bounding box center [151, 288] width 227 height 20
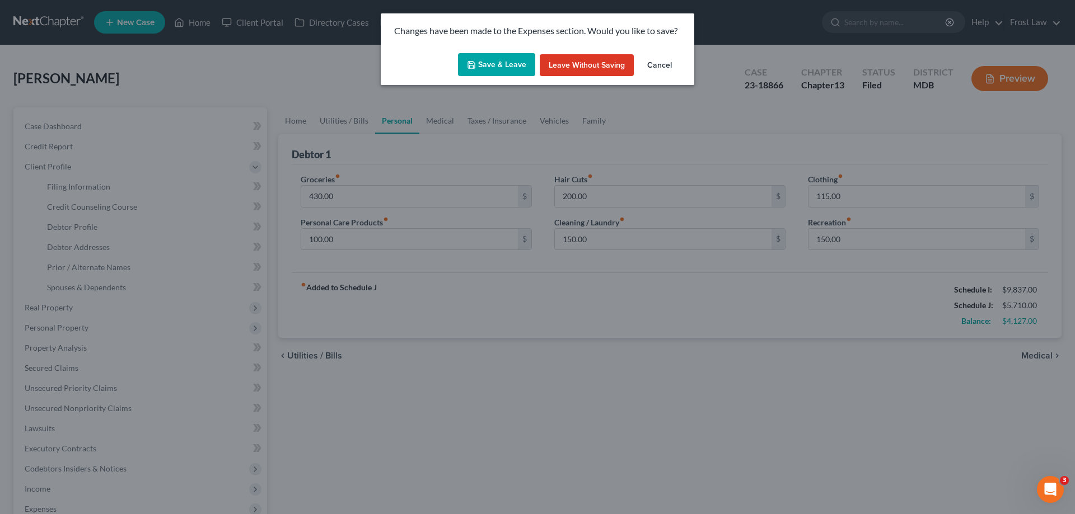
drag, startPoint x: 481, startPoint y: 66, endPoint x: 457, endPoint y: 94, distance: 36.9
click at [481, 65] on button "Save & Leave" at bounding box center [496, 65] width 77 height 24
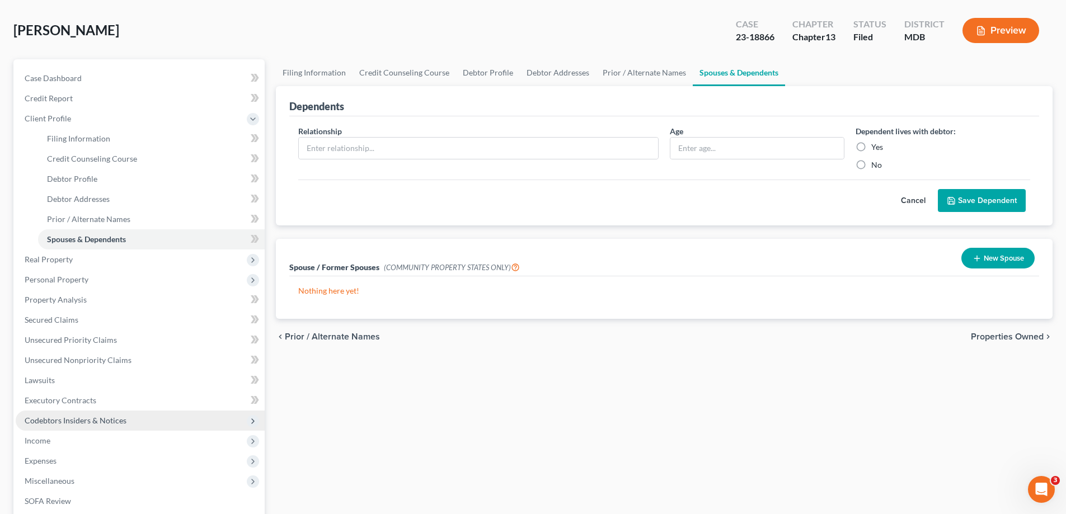
scroll to position [112, 0]
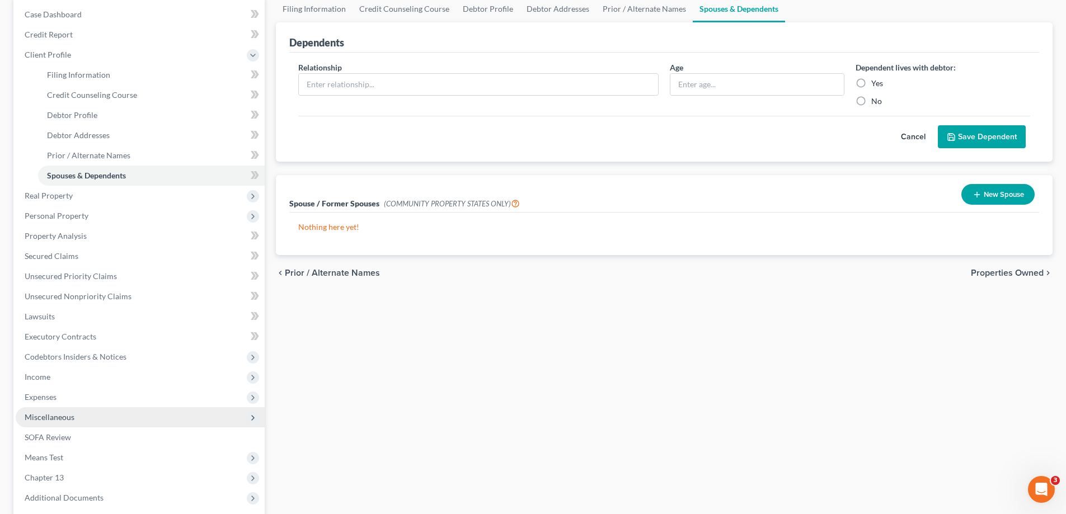
drag, startPoint x: 82, startPoint y: 395, endPoint x: 93, endPoint y: 413, distance: 21.1
click at [83, 395] on span "Expenses" at bounding box center [140, 397] width 249 height 20
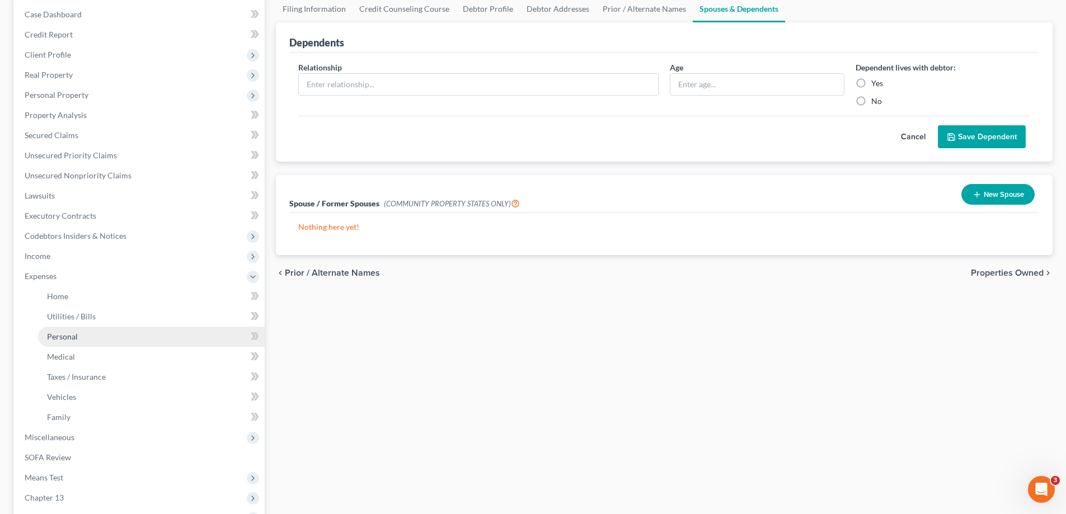
click at [85, 343] on link "Personal" at bounding box center [151, 337] width 227 height 20
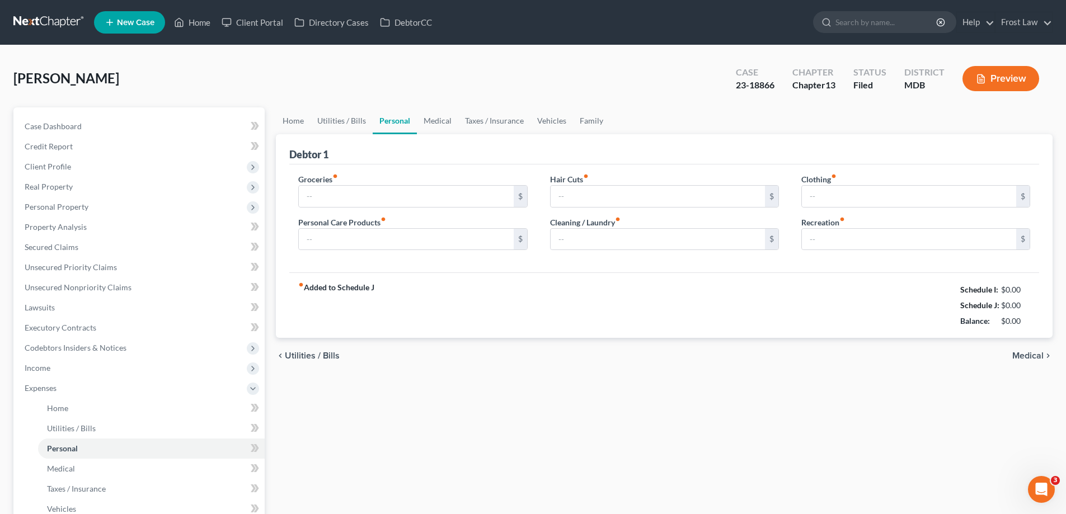
type input "430.00"
type input "100.00"
type input "200.00"
type input "150.00"
type input "115.00"
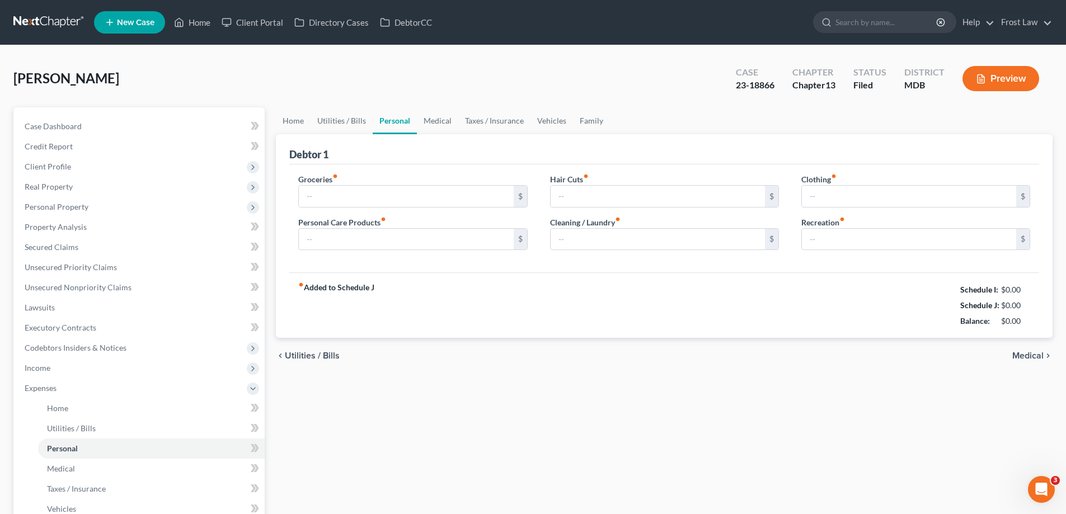
type input "150.00"
type input "650.00"
click at [415, 172] on div "Groceries fiber_manual_record 650.00 $ Personal Care Products fiber_manual_reco…" at bounding box center [664, 219] width 750 height 109
drag, startPoint x: 631, startPoint y: 203, endPoint x: 641, endPoint y: 216, distance: 17.1
click at [631, 203] on input "200.00" at bounding box center [658, 196] width 214 height 21
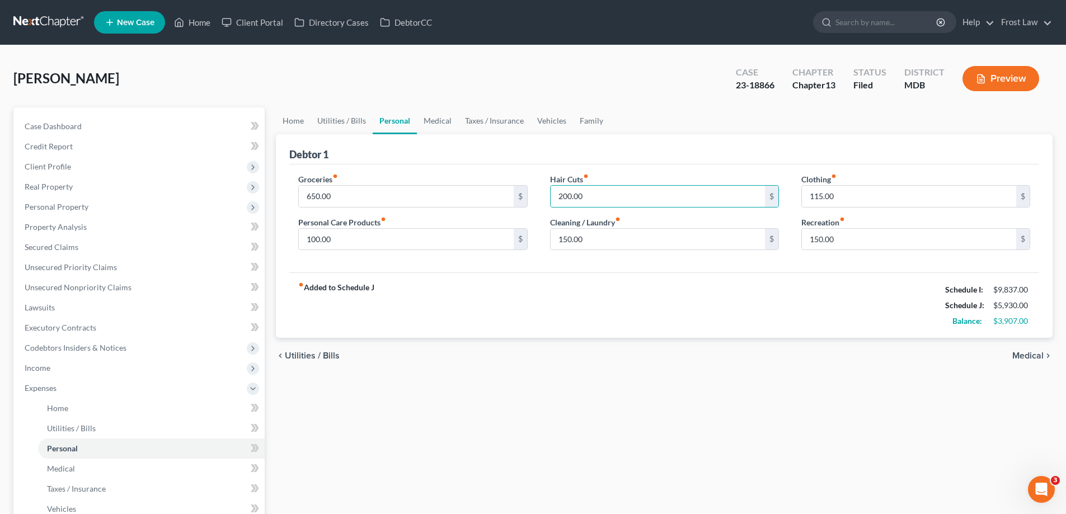
click at [718, 329] on div "fiber_manual_record Added to Schedule J Schedule I: $9,837.00 Schedule J: $5,93…" at bounding box center [664, 305] width 750 height 65
click at [596, 203] on input "200.00" at bounding box center [658, 196] width 214 height 21
click at [848, 228] on div "150.00 $" at bounding box center [915, 239] width 229 height 22
click at [852, 243] on input "150.00" at bounding box center [909, 239] width 214 height 21
type input "50.00"
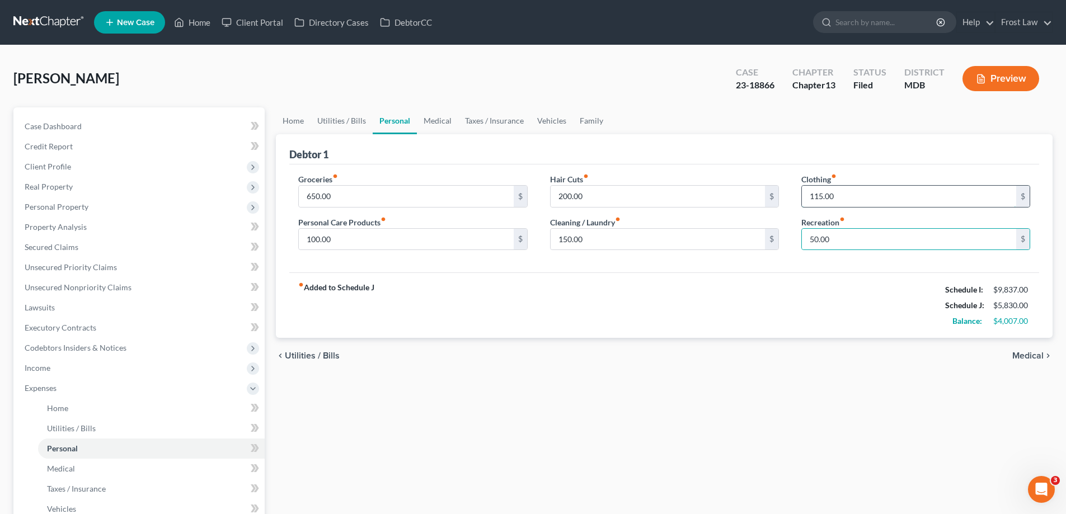
click at [860, 202] on input "115.00" at bounding box center [909, 196] width 214 height 21
type input "75.00"
click at [432, 132] on link "Medical" at bounding box center [437, 120] width 41 height 27
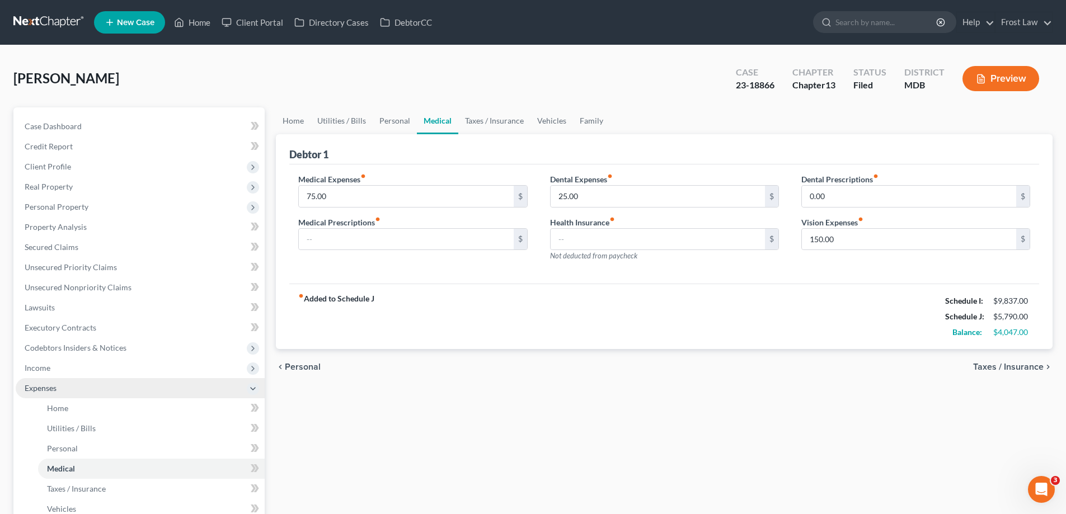
drag, startPoint x: 98, startPoint y: 369, endPoint x: 106, endPoint y: 394, distance: 26.5
click at [99, 369] on span "Income" at bounding box center [140, 368] width 249 height 20
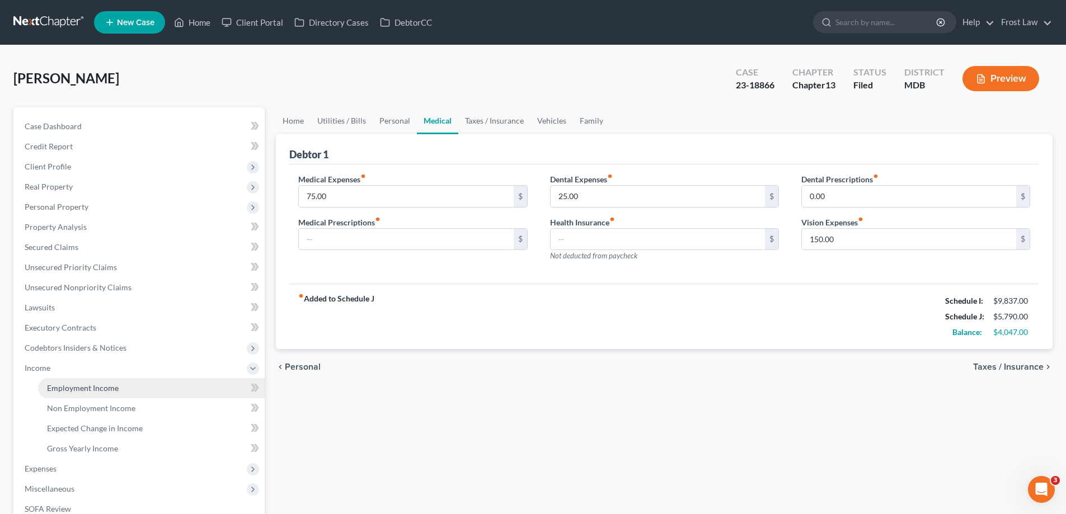
click at [113, 391] on span "Employment Income" at bounding box center [83, 388] width 72 height 10
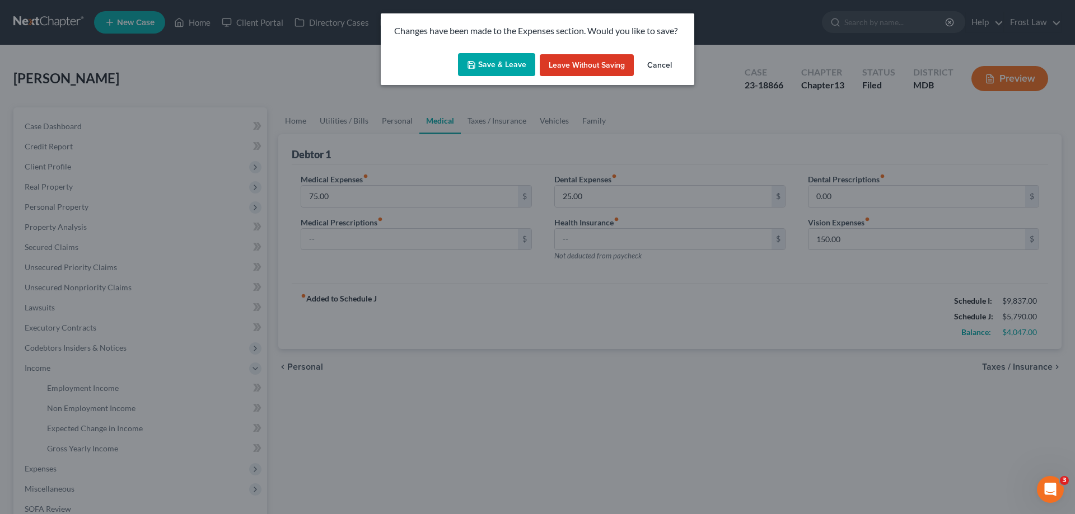
click at [475, 58] on button "Save & Leave" at bounding box center [496, 65] width 77 height 24
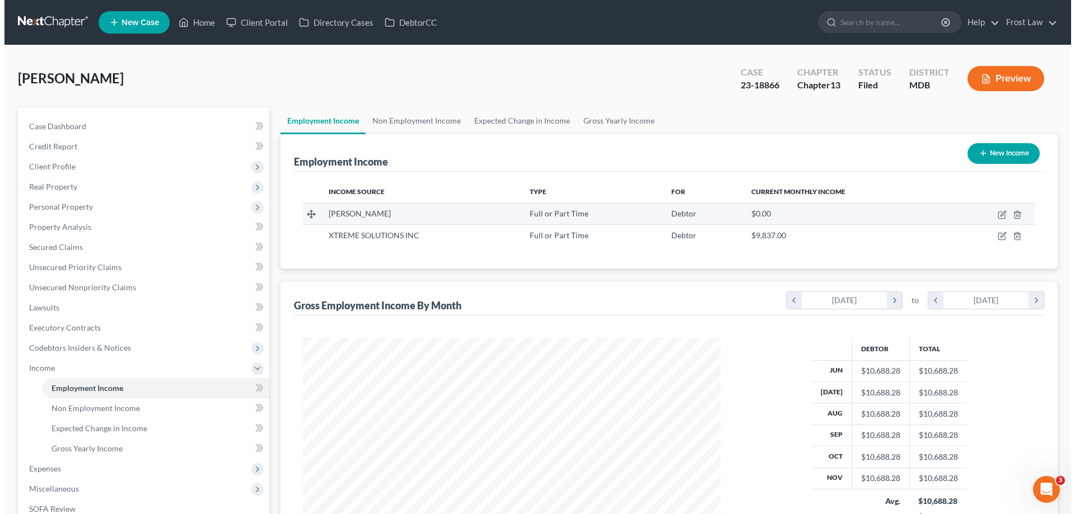
scroll to position [209, 440]
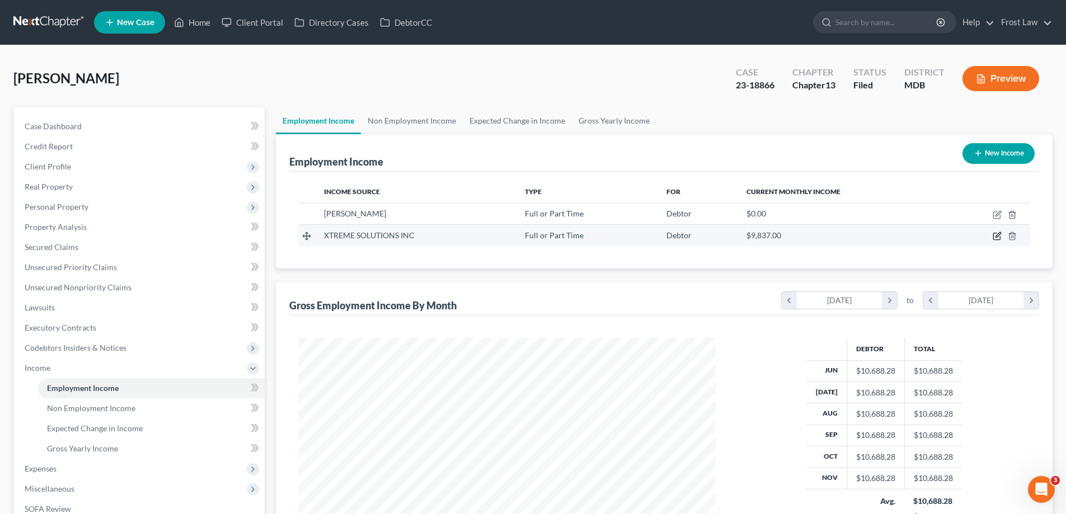
click at [1000, 237] on icon "button" at bounding box center [996, 236] width 7 height 7
select select "0"
select select "1"
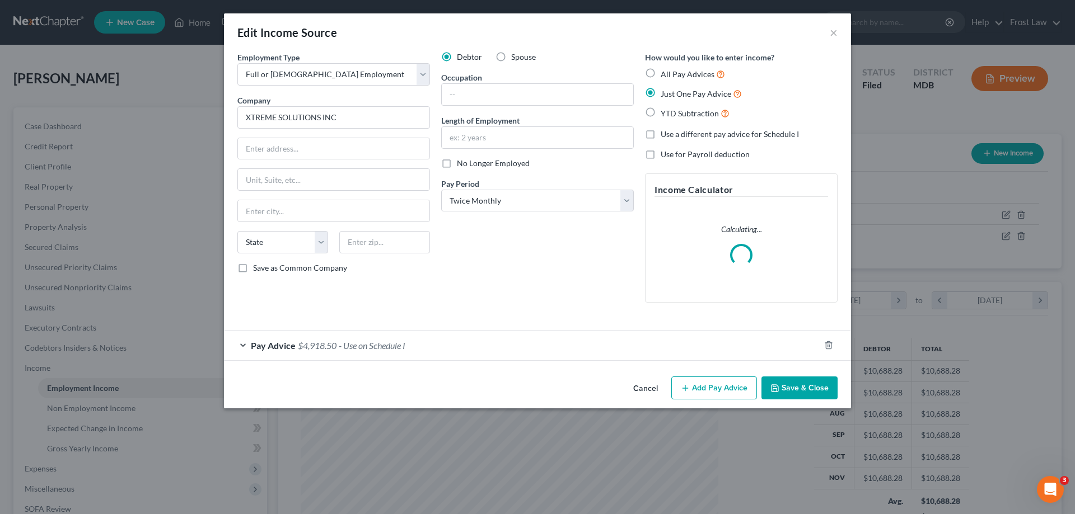
scroll to position [210, 444]
click at [264, 341] on span "Pay Advice" at bounding box center [273, 345] width 45 height 11
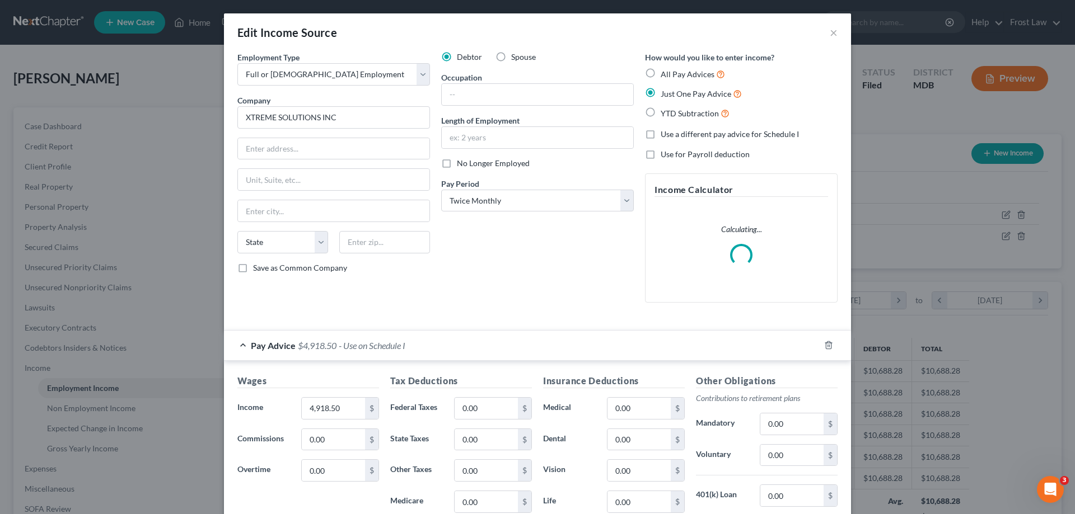
scroll to position [112, 0]
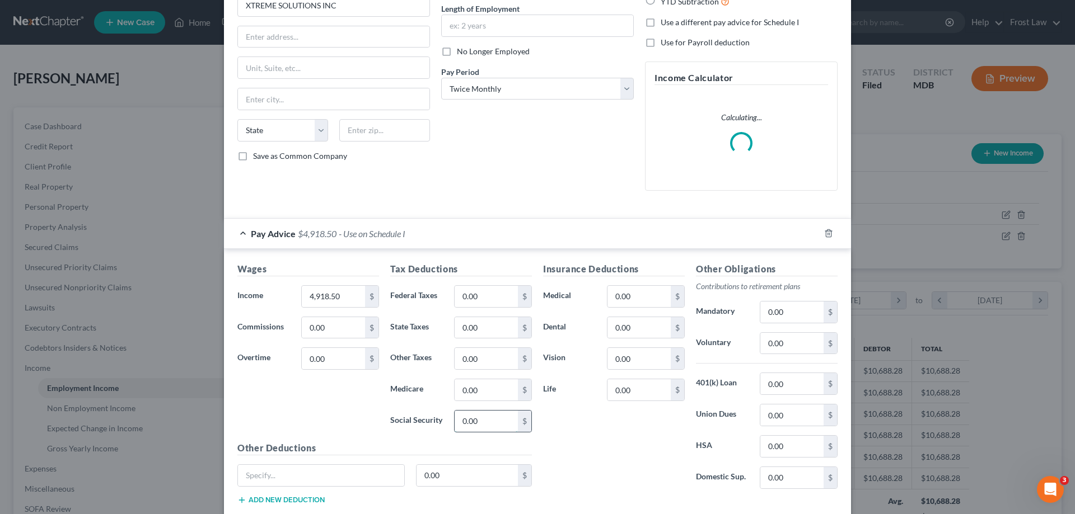
click at [479, 420] on input "0.00" at bounding box center [485, 421] width 63 height 21
paste input "297.27"
type input "297.28"
drag, startPoint x: 584, startPoint y: 451, endPoint x: 685, endPoint y: 469, distance: 102.4
click at [585, 451] on div "Insurance Deductions Medical 0.00 $ Dental 0.00 $ Vision 0.00 $ Life 0.00 $" at bounding box center [613, 380] width 153 height 236
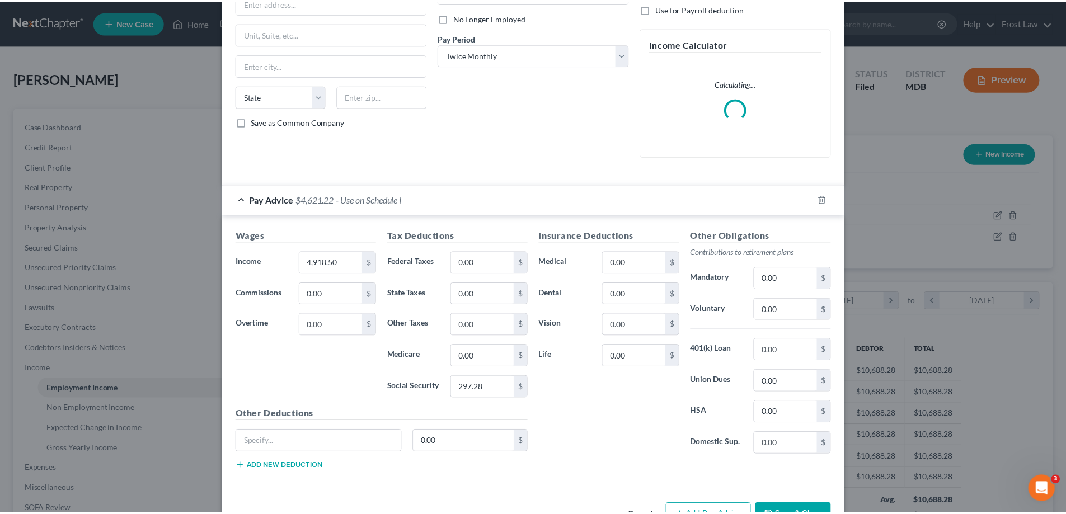
scroll to position [181, 0]
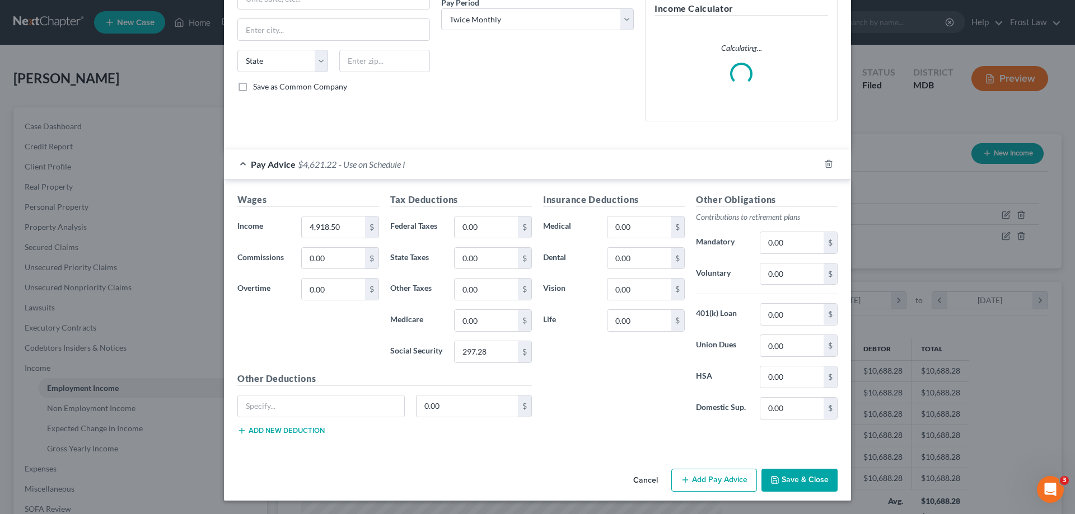
click at [807, 480] on button "Save & Close" at bounding box center [799, 481] width 76 height 24
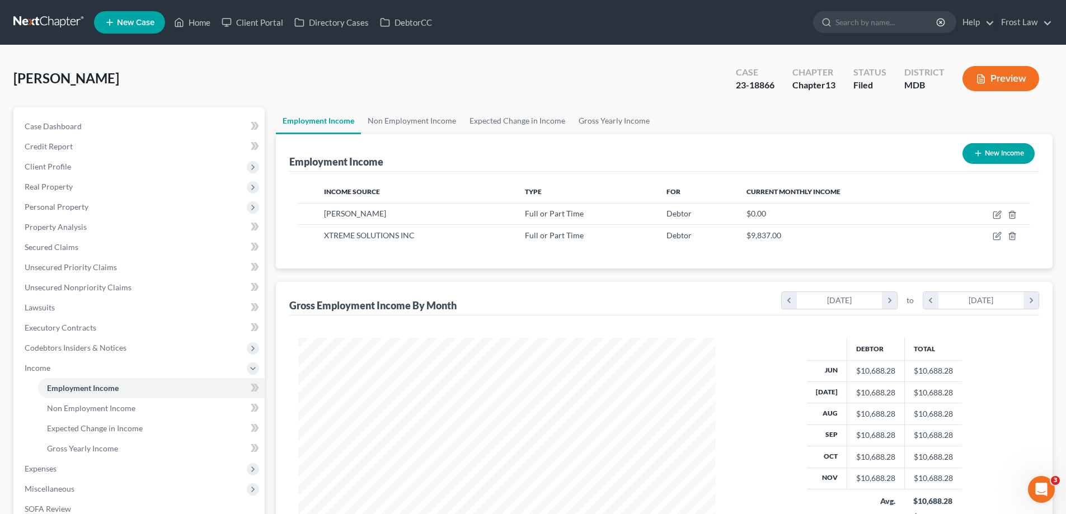
scroll to position [168, 0]
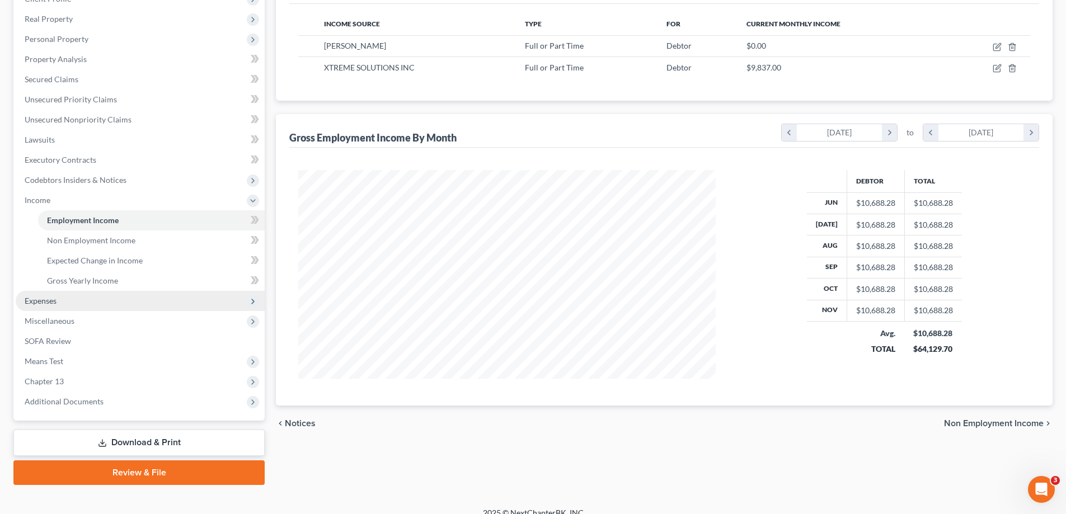
click at [71, 301] on span "Expenses" at bounding box center [140, 301] width 249 height 20
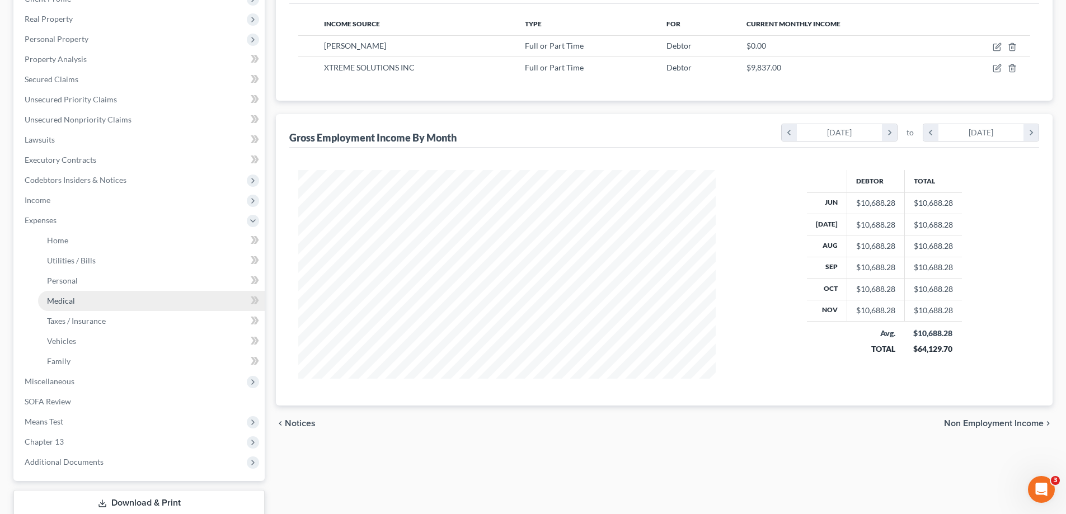
click at [90, 307] on link "Medical" at bounding box center [151, 301] width 227 height 20
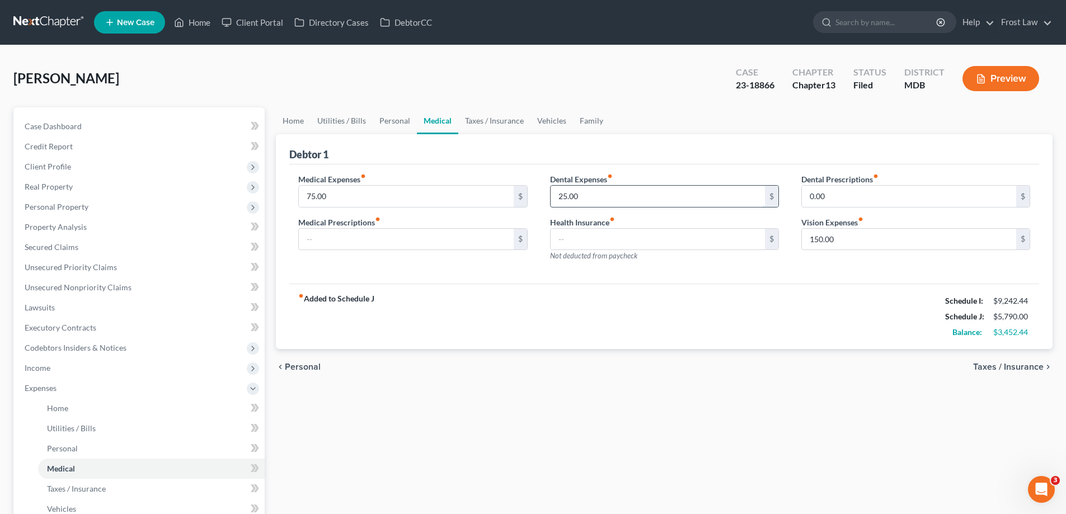
click at [588, 202] on input "25.00" at bounding box center [658, 196] width 214 height 21
type input "250.00"
click at [461, 301] on div "fiber_manual_record Added to Schedule J Schedule I: $9,242.44 Schedule J: $6,01…" at bounding box center [664, 316] width 750 height 65
click at [494, 112] on link "Taxes / Insurance" at bounding box center [494, 120] width 72 height 27
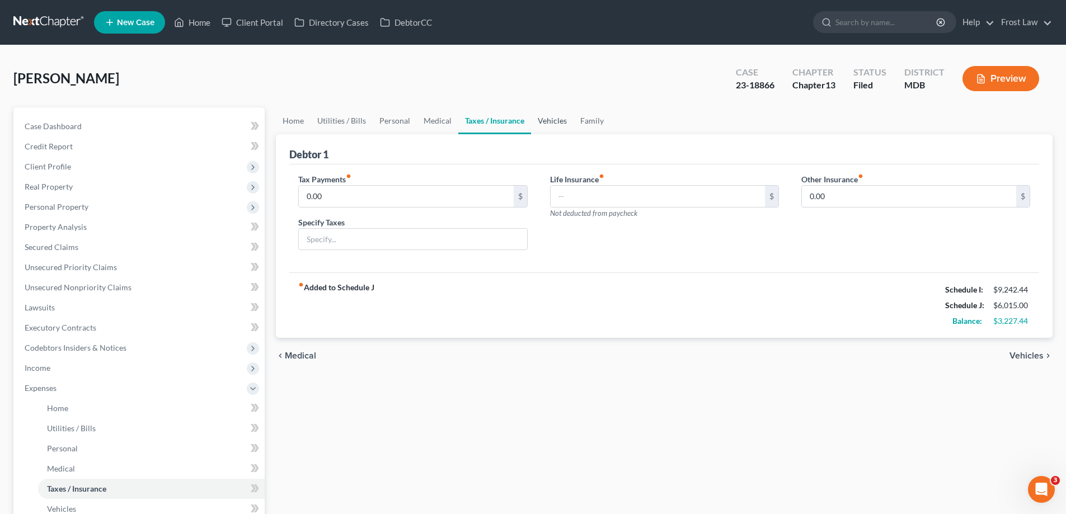
click at [559, 126] on link "Vehicles" at bounding box center [552, 120] width 43 height 27
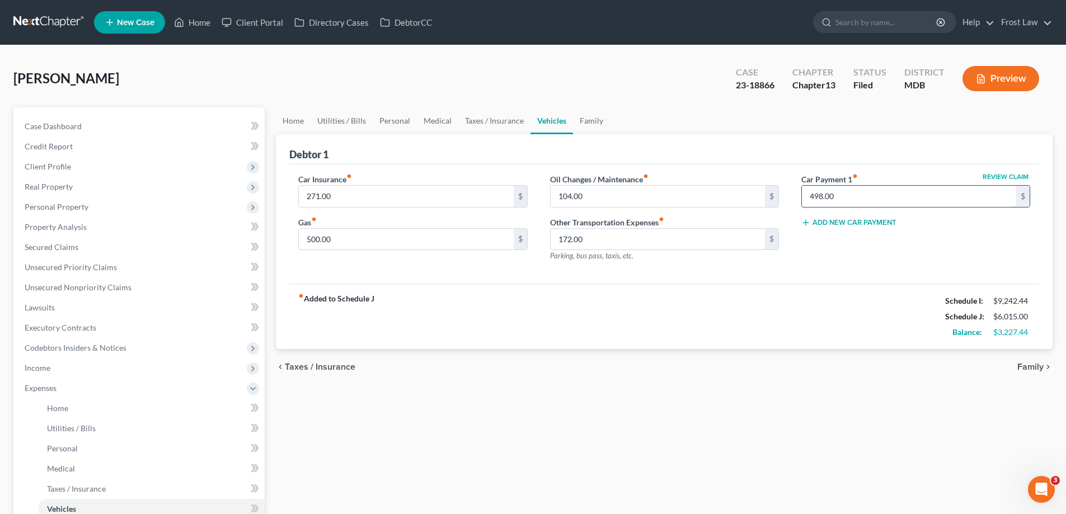
click at [838, 203] on input "498.00" at bounding box center [909, 196] width 214 height 21
click at [690, 299] on div "fiber_manual_record Added to Schedule J Schedule I: $9,242.44 Schedule J: $6,01…" at bounding box center [664, 316] width 750 height 65
click at [588, 123] on link "Family" at bounding box center [591, 120] width 37 height 27
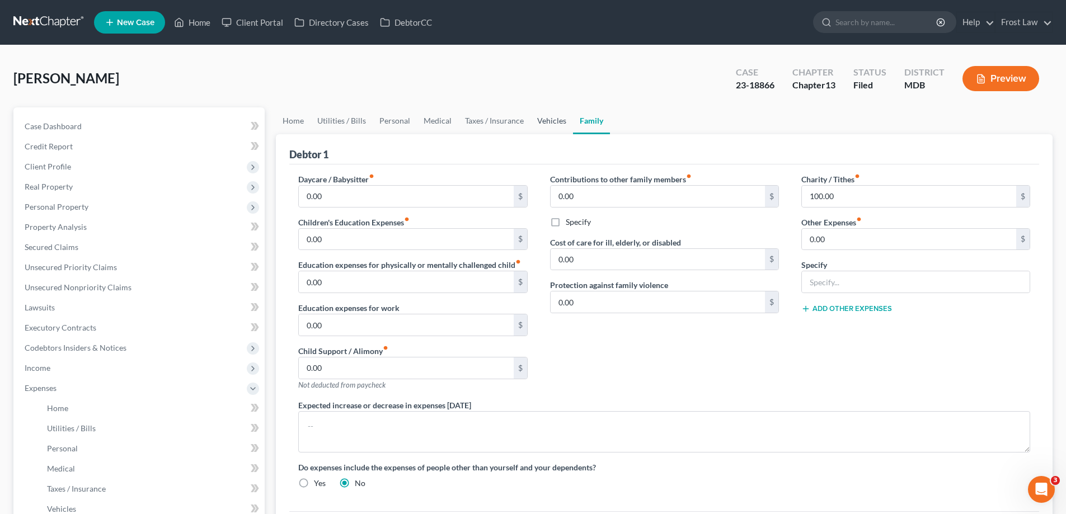
click at [531, 130] on link "Vehicles" at bounding box center [552, 120] width 43 height 27
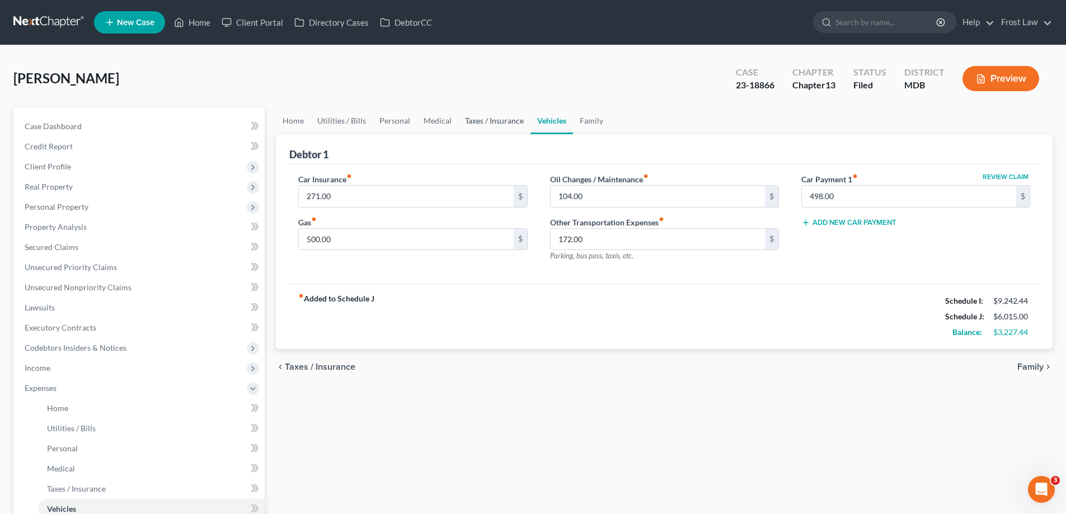
click at [487, 118] on link "Taxes / Insurance" at bounding box center [494, 120] width 72 height 27
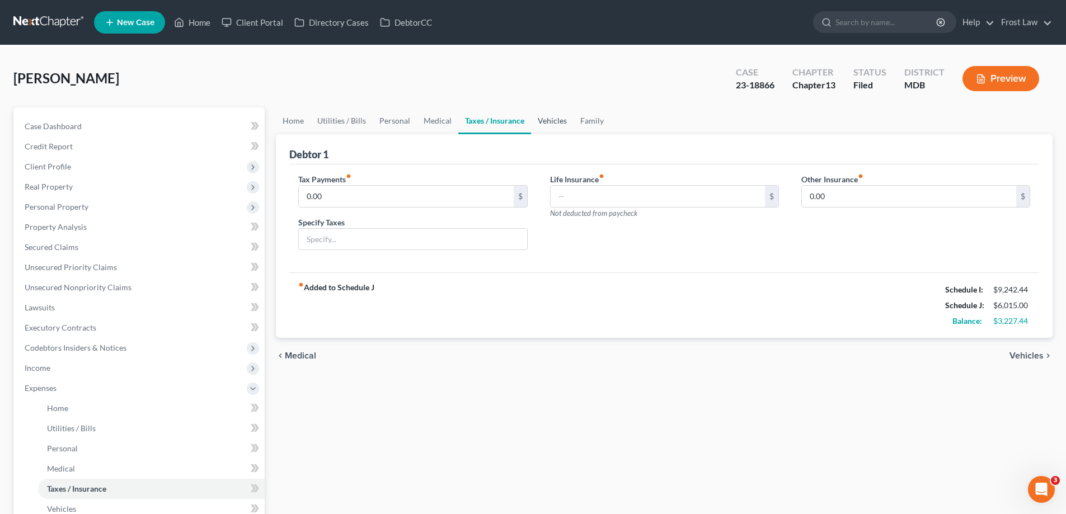
click at [547, 121] on link "Vehicles" at bounding box center [552, 120] width 43 height 27
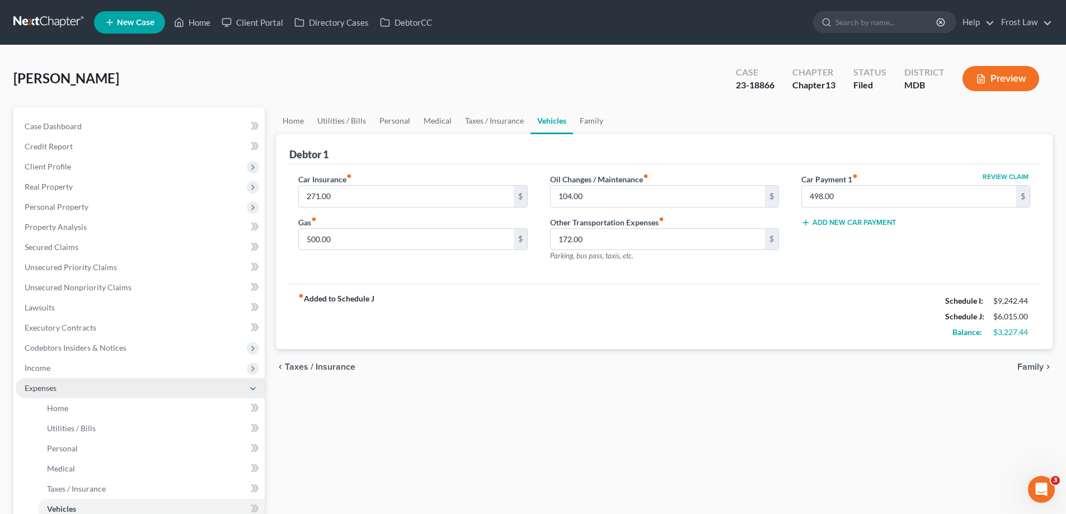
drag, startPoint x: 66, startPoint y: 375, endPoint x: 87, endPoint y: 382, distance: 22.5
click at [67, 375] on span "Income" at bounding box center [140, 368] width 249 height 20
click at [134, 397] on link "Employment Income" at bounding box center [151, 388] width 227 height 20
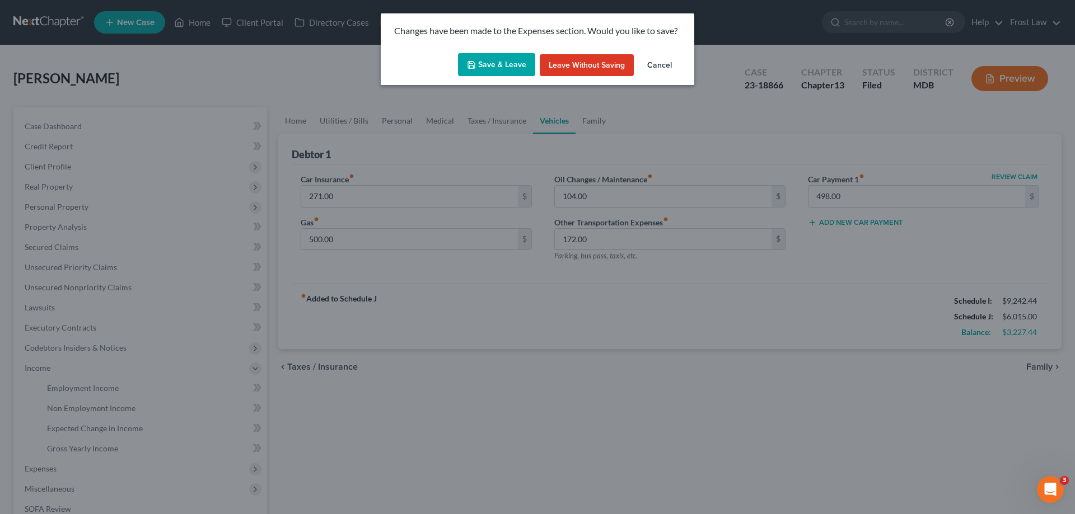
click at [478, 69] on button "Save & Leave" at bounding box center [496, 65] width 77 height 24
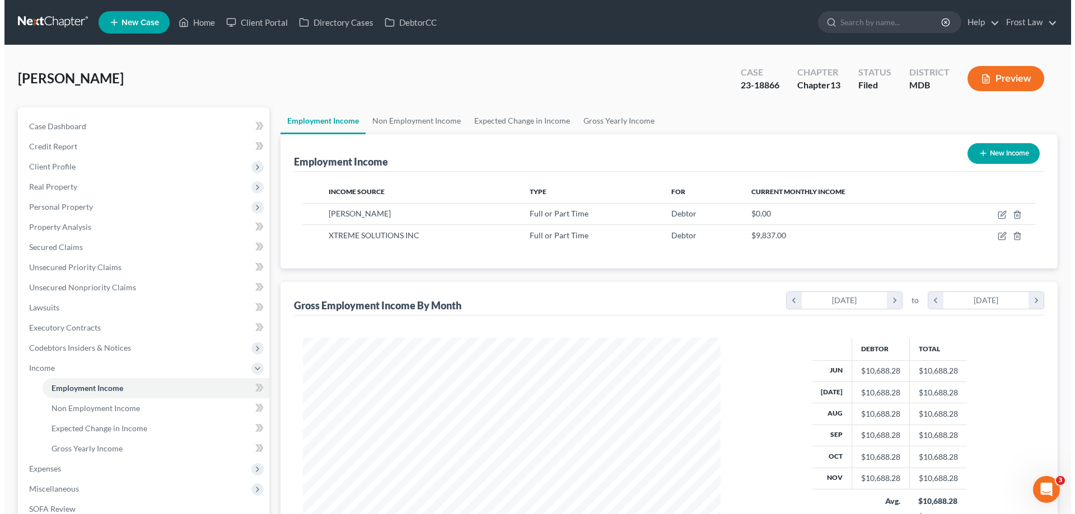
scroll to position [209, 440]
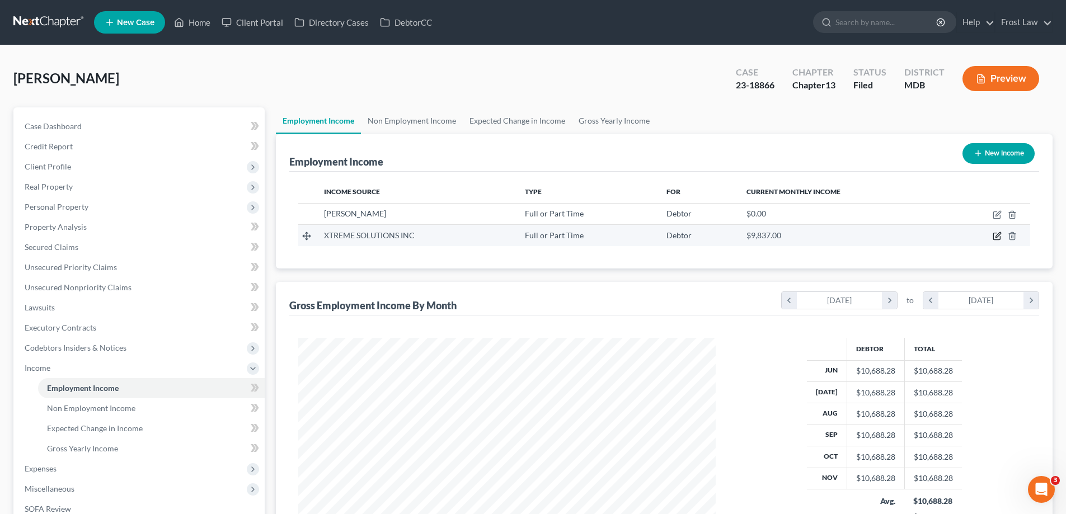
click at [995, 233] on icon "button" at bounding box center [996, 236] width 7 height 7
select select "0"
select select "1"
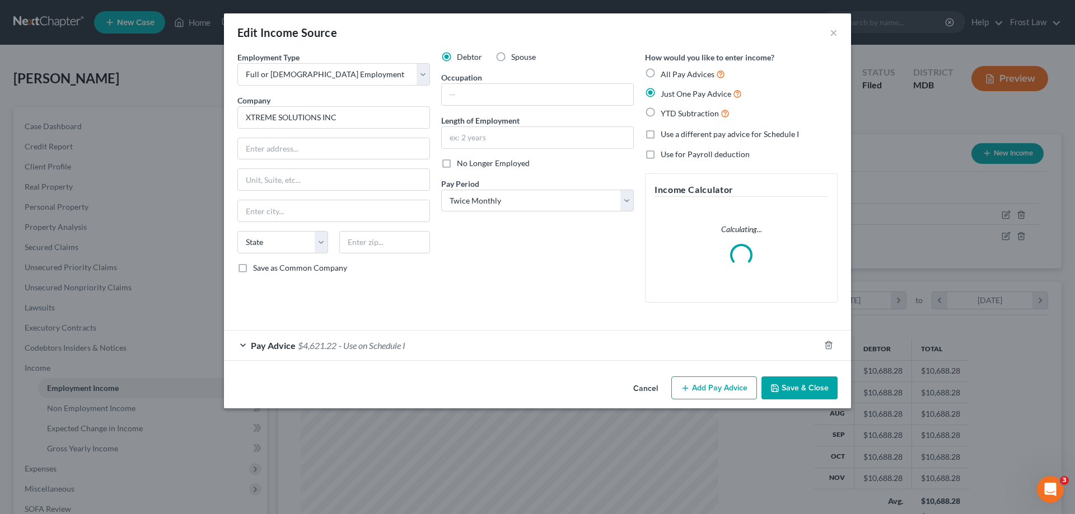
scroll to position [210, 444]
drag, startPoint x: 280, startPoint y: 343, endPoint x: 679, endPoint y: 312, distance: 400.2
click at [280, 343] on span "Pay Advice" at bounding box center [273, 345] width 45 height 11
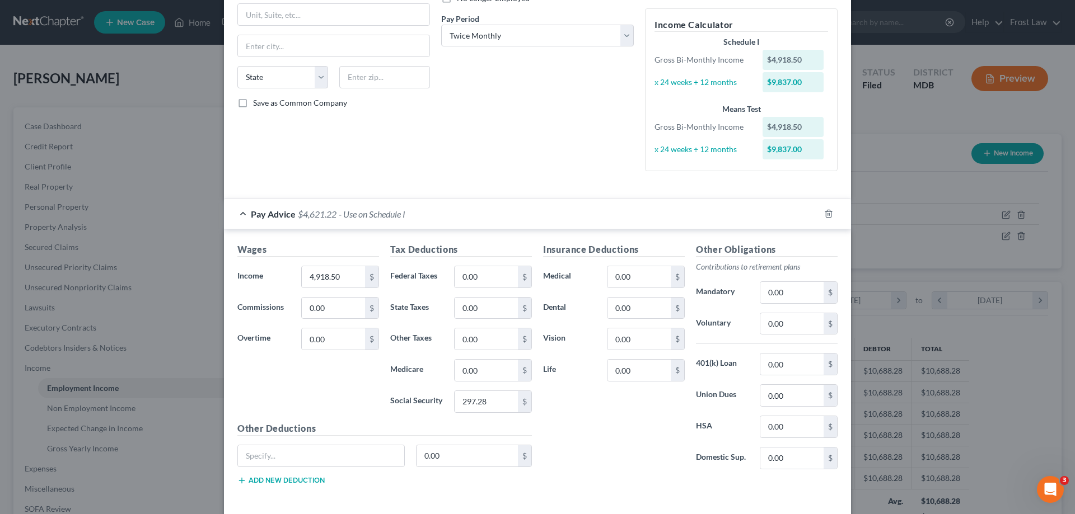
scroll to position [215, 0]
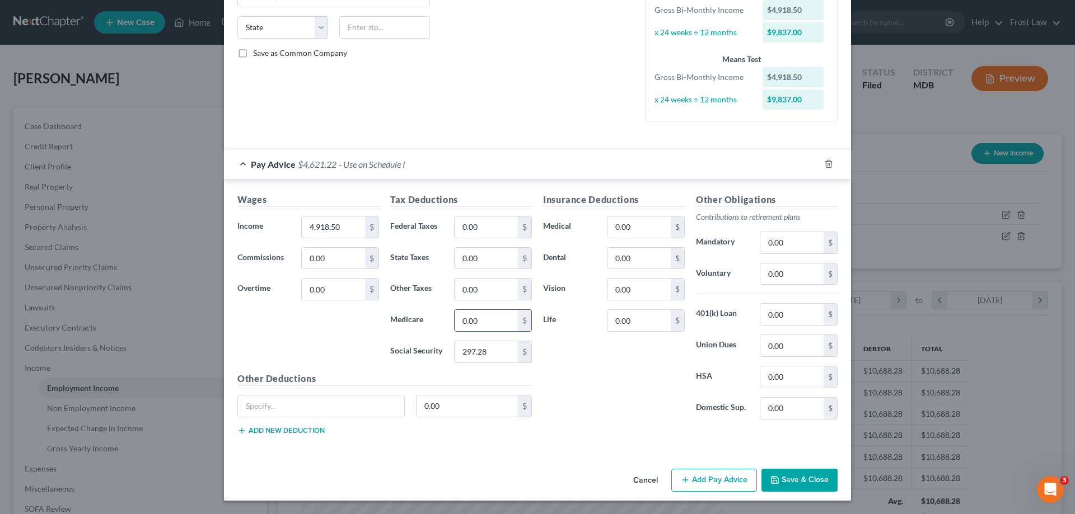
click at [500, 315] on input "0.00" at bounding box center [485, 320] width 63 height 21
paste input "69.52"
type input "69.52"
drag, startPoint x: 586, startPoint y: 382, endPoint x: 590, endPoint y: 373, distance: 10.5
click at [587, 382] on div "Insurance Deductions Medical 0.00 $ Dental 0.00 $ Vision 0.00 $ Life 0.00 $" at bounding box center [613, 311] width 153 height 236
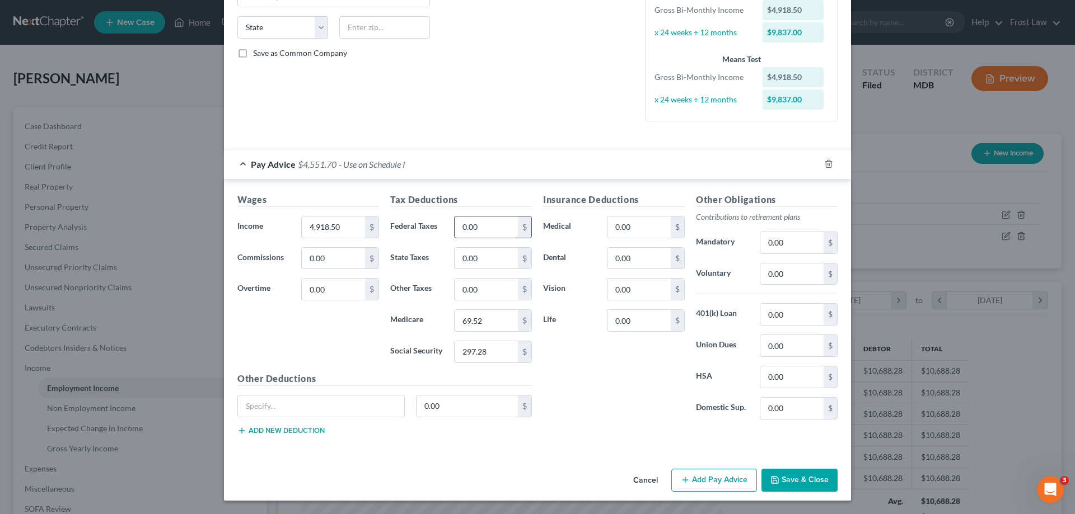
click at [482, 227] on input "0.00" at bounding box center [485, 227] width 63 height 21
paste input "695.67"
type input "695.67"
drag, startPoint x: 569, startPoint y: 356, endPoint x: 560, endPoint y: 353, distance: 9.9
click at [569, 355] on div "Insurance Deductions Medical 0.00 $ Dental 0.00 $ Vision 0.00 $ Life 0.00 $" at bounding box center [613, 311] width 153 height 236
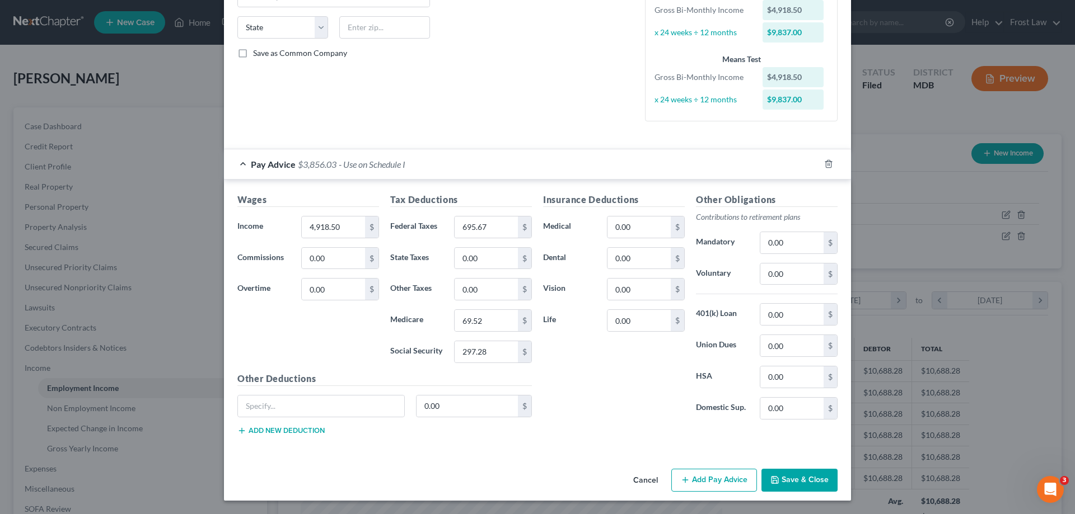
click at [565, 364] on div "Insurance Deductions Medical 0.00 $ Dental 0.00 $ Vision 0.00 $ Life 0.00 $" at bounding box center [613, 311] width 153 height 236
click at [482, 255] on input "0.00" at bounding box center [485, 258] width 63 height 21
paste input "368.22"
type input "368.22"
click at [599, 400] on div "Insurance Deductions Medical 0.00 $ Dental 0.00 $ Vision 0.00 $ Life 0.00 $" at bounding box center [613, 311] width 153 height 236
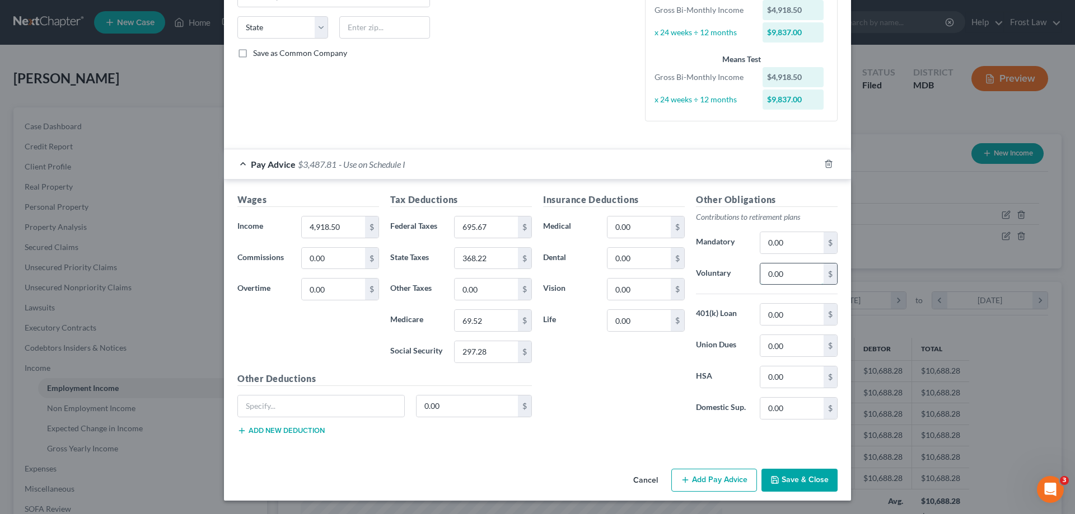
click at [793, 278] on input "0.00" at bounding box center [791, 274] width 63 height 21
paste input "49.18"
type input "49.19"
click at [635, 229] on input "0.00" at bounding box center [638, 227] width 63 height 21
type input "114.63"
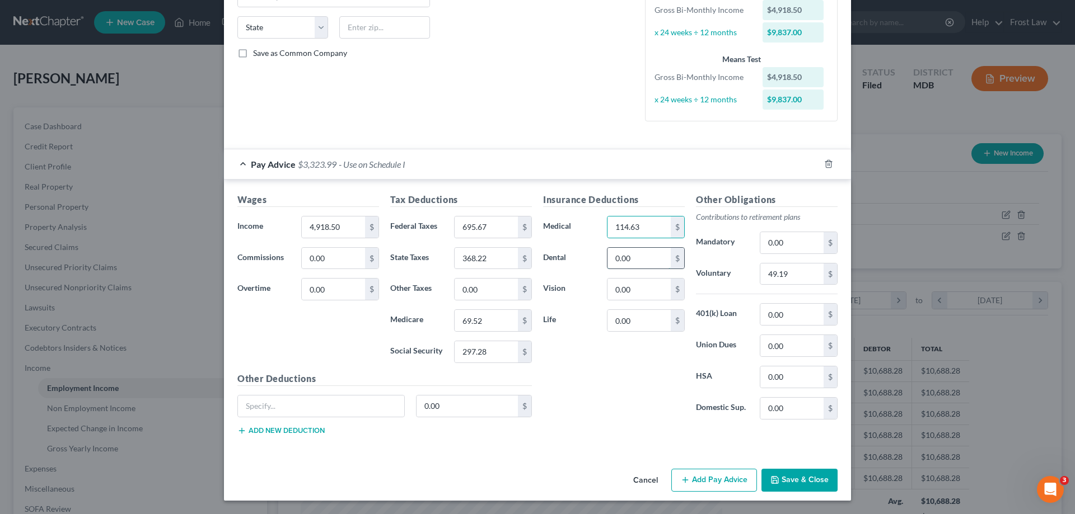
click at [623, 262] on input "0.00" at bounding box center [638, 258] width 63 height 21
type input "7.31"
drag, startPoint x: 634, startPoint y: 285, endPoint x: 0, endPoint y: 40, distance: 679.1
click at [634, 284] on input "0.00" at bounding box center [638, 289] width 63 height 21
type input "1.75"
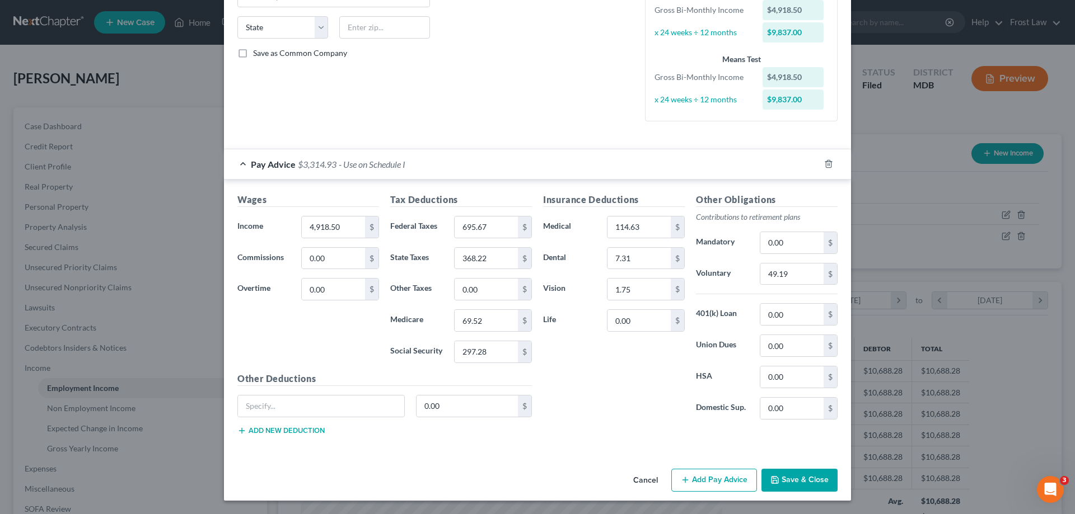
click at [787, 490] on button "Save & Close" at bounding box center [799, 481] width 76 height 24
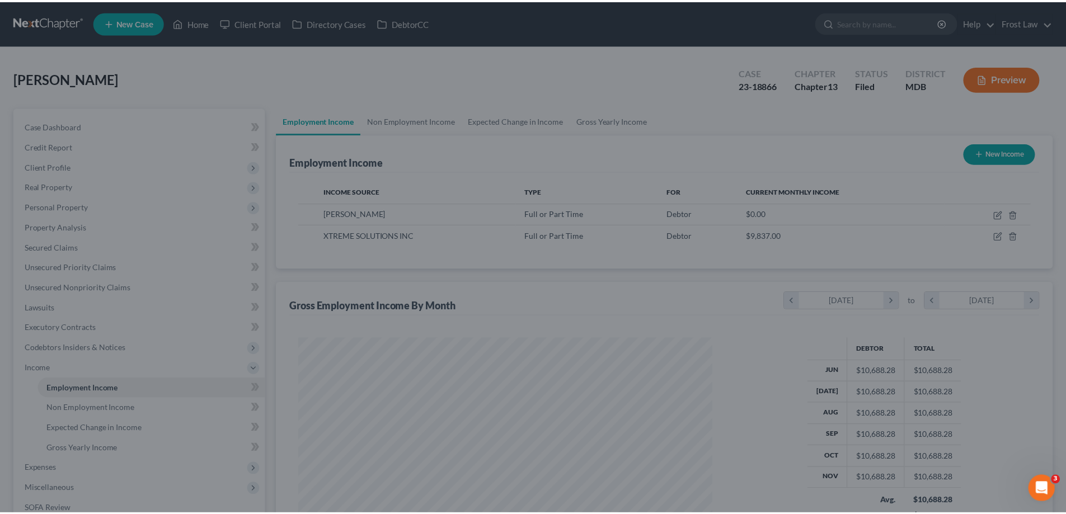
scroll to position [559473, 559241]
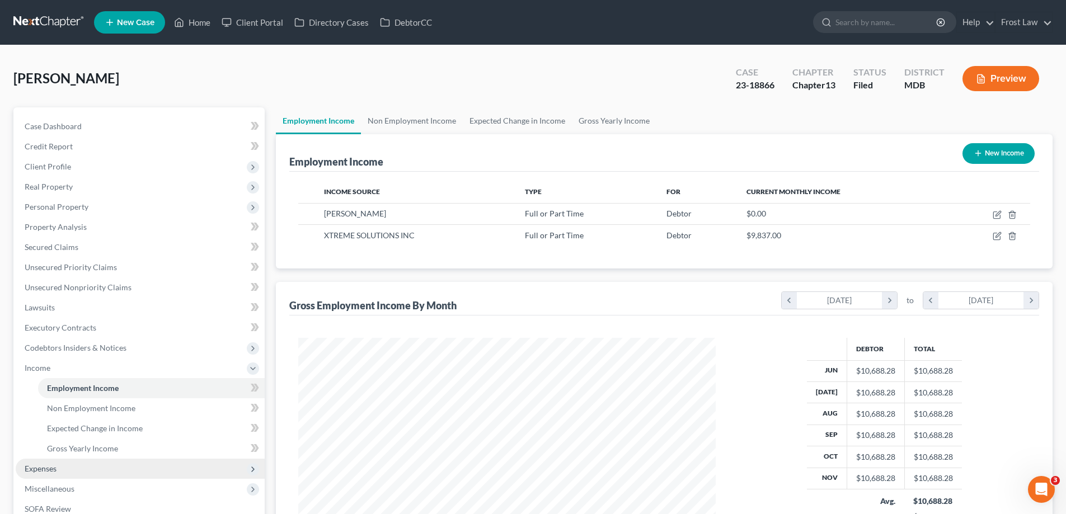
click at [59, 469] on span "Expenses" at bounding box center [140, 469] width 249 height 20
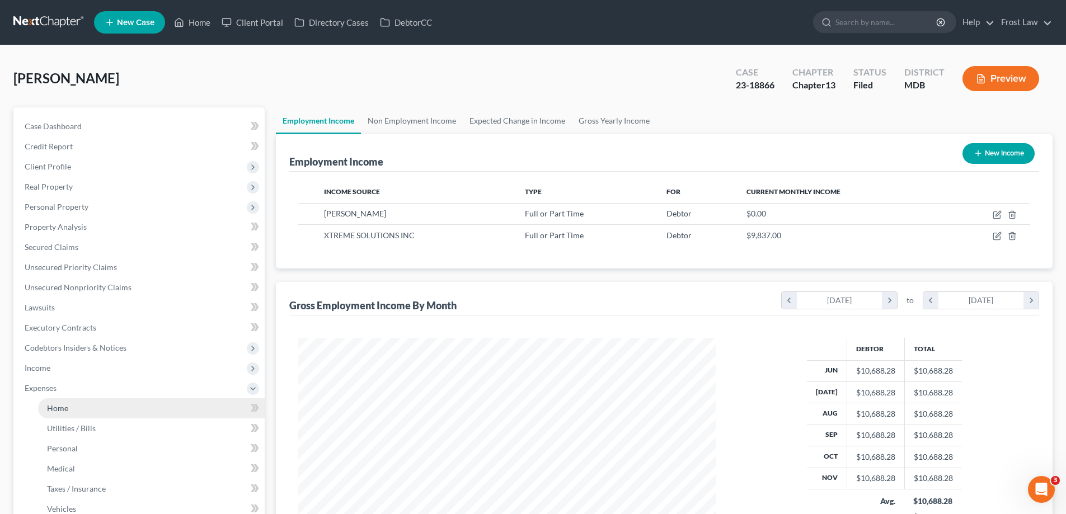
click at [86, 409] on link "Home" at bounding box center [151, 408] width 227 height 20
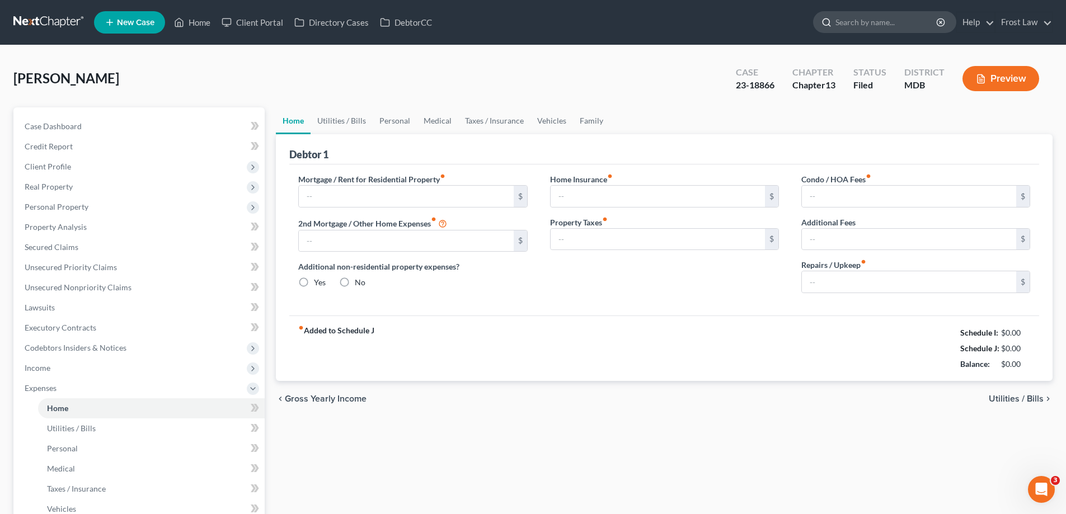
type input "1,850.00"
radio input "true"
click at [346, 125] on link "Utilities / Bills" at bounding box center [342, 120] width 62 height 27
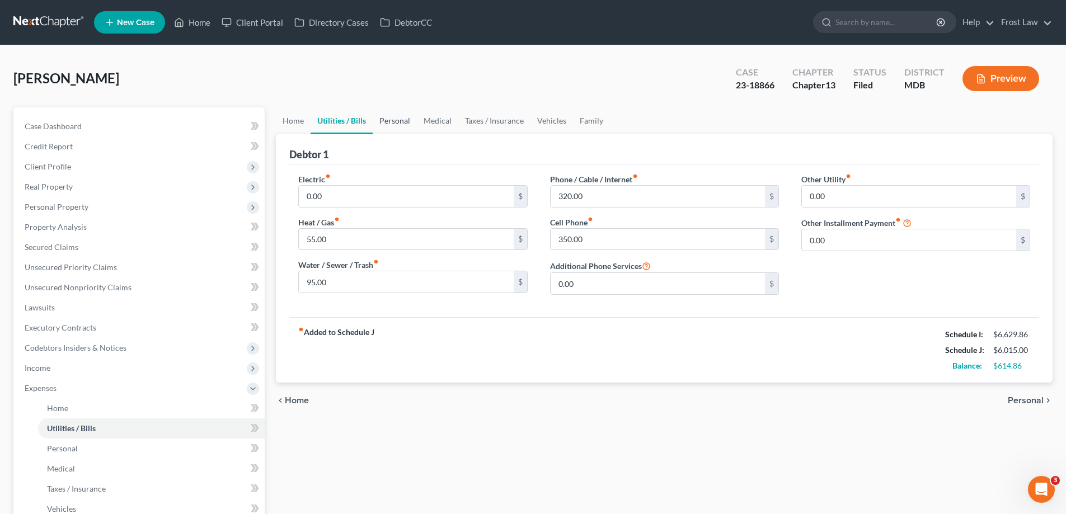
click at [388, 121] on link "Personal" at bounding box center [395, 120] width 44 height 27
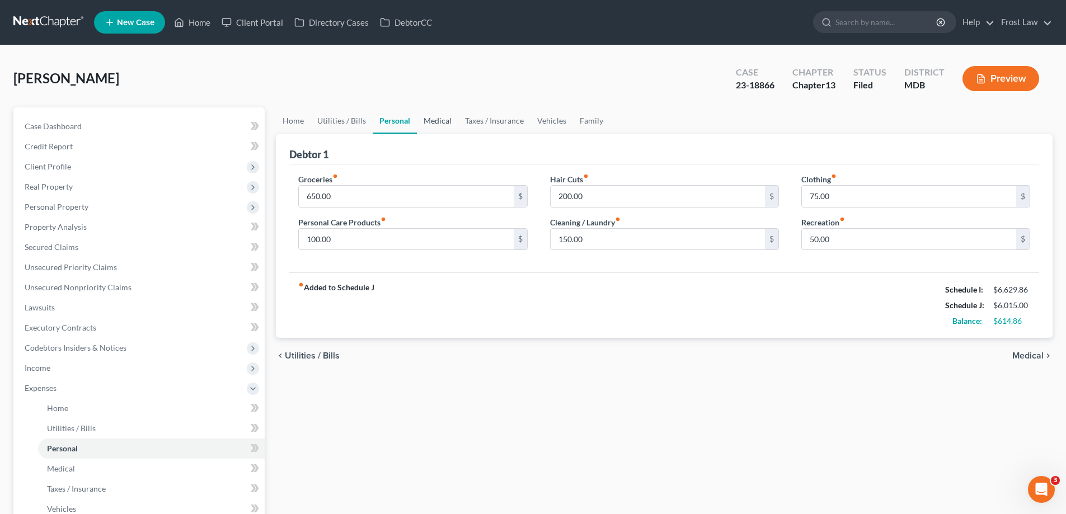
click at [428, 124] on link "Medical" at bounding box center [437, 120] width 41 height 27
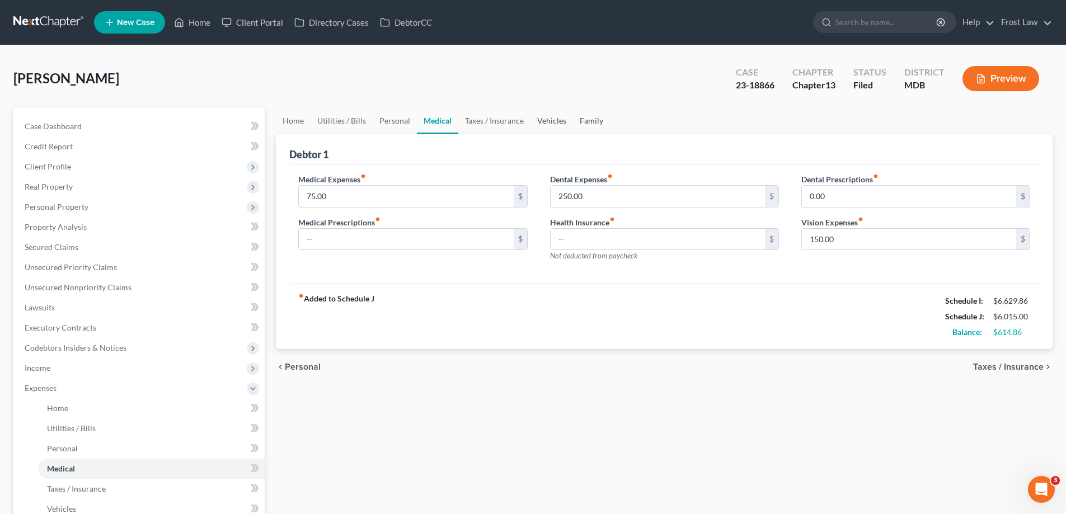
drag, startPoint x: 536, startPoint y: 120, endPoint x: 594, endPoint y: 126, distance: 59.1
click at [536, 120] on link "Vehicles" at bounding box center [552, 120] width 43 height 27
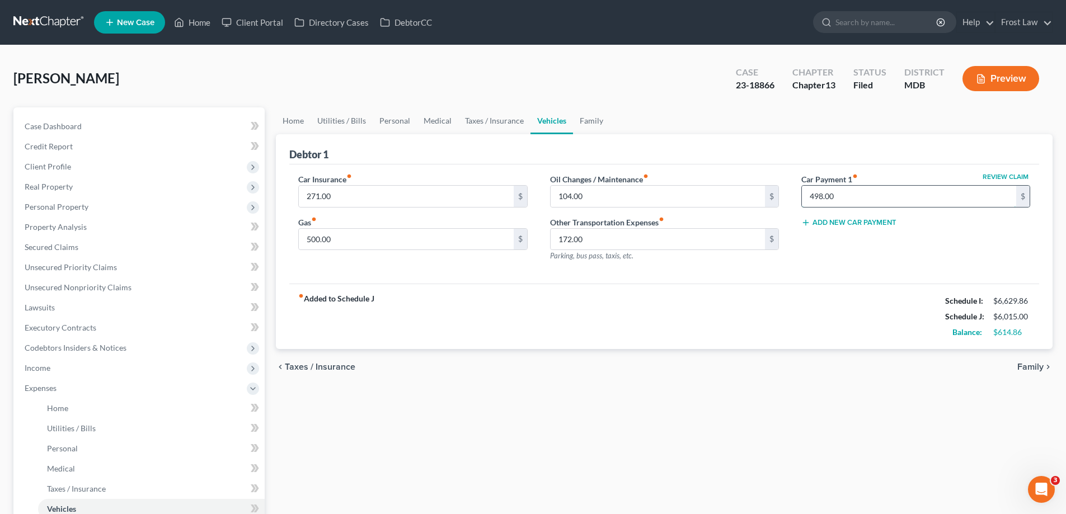
click at [876, 197] on input "498.00" at bounding box center [909, 196] width 214 height 21
type input "350.00"
click at [405, 250] on div "350.00 $" at bounding box center [412, 239] width 229 height 22
drag, startPoint x: 411, startPoint y: 239, endPoint x: 433, endPoint y: 227, distance: 25.1
click at [411, 240] on input "350.00" at bounding box center [406, 239] width 214 height 21
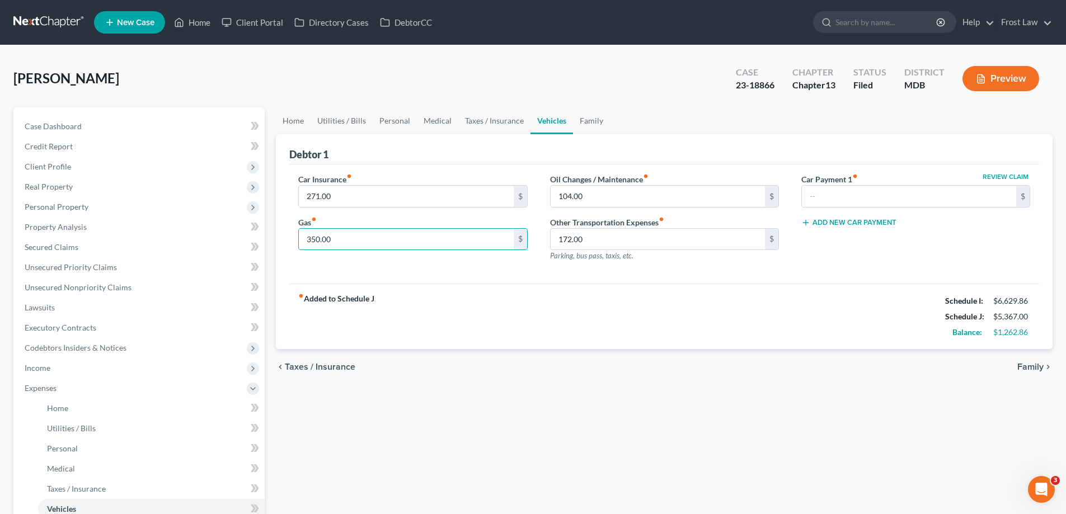
click at [555, 289] on div "fiber_manual_record Added to Schedule J Schedule I: $6,629.86 Schedule J: $5,36…" at bounding box center [664, 316] width 750 height 65
click at [588, 120] on link "Family" at bounding box center [591, 120] width 37 height 27
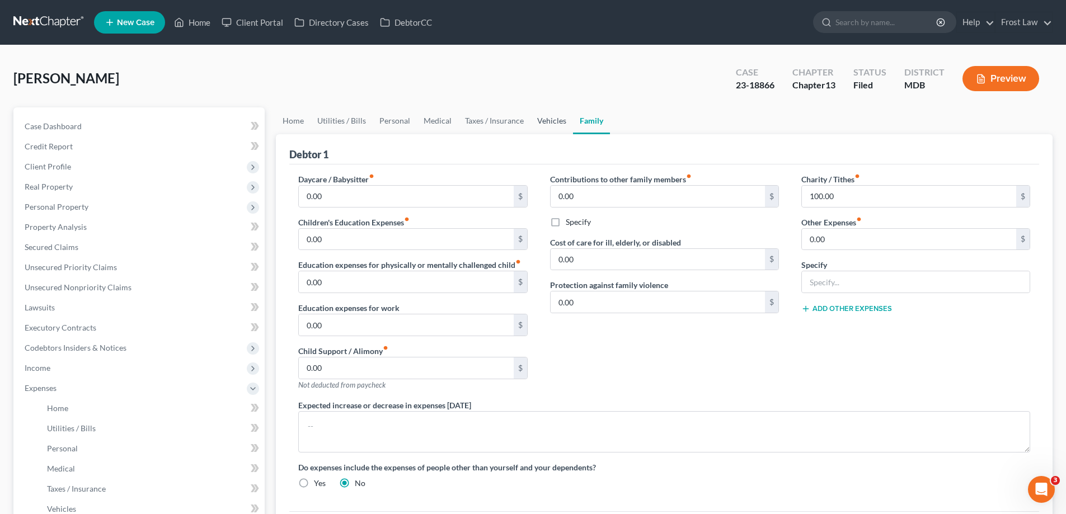
drag, startPoint x: 548, startPoint y: 121, endPoint x: 692, endPoint y: 208, distance: 168.0
click at [549, 120] on link "Vehicles" at bounding box center [552, 120] width 43 height 27
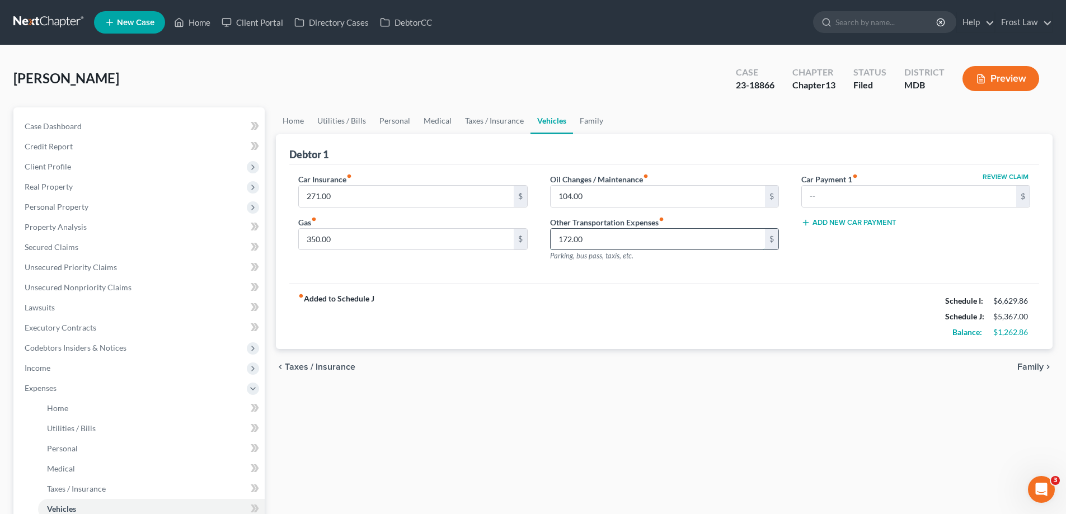
click at [615, 246] on input "172.00" at bounding box center [658, 239] width 214 height 21
click at [340, 246] on input "350.00" at bounding box center [406, 239] width 214 height 21
type input "400.00"
click at [580, 224] on label "Other Transportation Expenses fiber_manual_record" at bounding box center [607, 223] width 114 height 12
click at [588, 242] on input "172.00" at bounding box center [658, 239] width 214 height 21
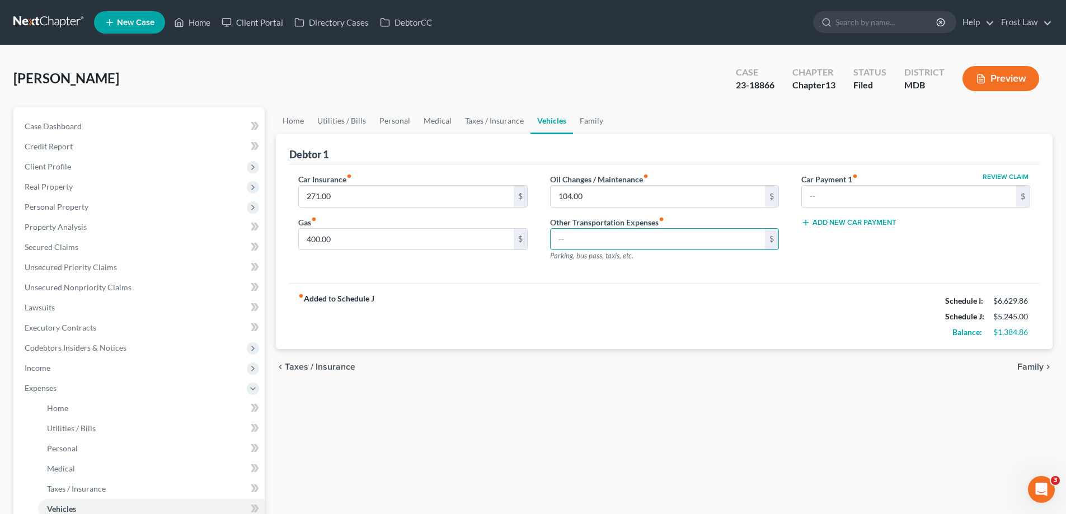
drag, startPoint x: 597, startPoint y: 317, endPoint x: 587, endPoint y: 310, distance: 12.4
click at [596, 317] on div "fiber_manual_record Added to Schedule J Schedule I: $6,629.86 Schedule J: $5,24…" at bounding box center [664, 316] width 750 height 65
click at [576, 125] on link "Family" at bounding box center [591, 120] width 37 height 27
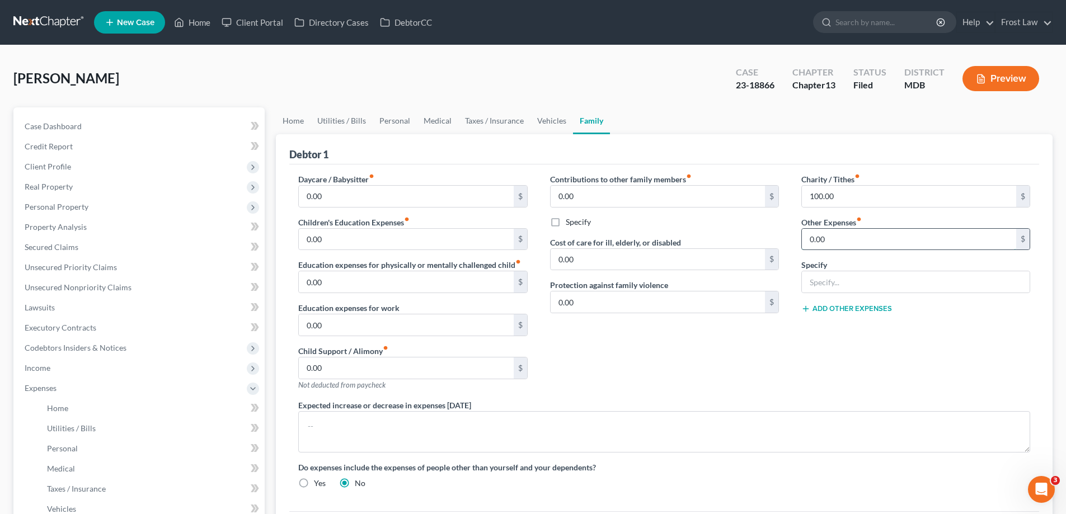
click at [852, 237] on input "0.00" at bounding box center [909, 239] width 214 height 21
type input "1,950.00"
drag, startPoint x: 868, startPoint y: 292, endPoint x: 892, endPoint y: 292, distance: 24.1
click at [868, 292] on input "text" at bounding box center [916, 281] width 228 height 21
type input "Rental Car Expense/Uber/Lyft and Metro"
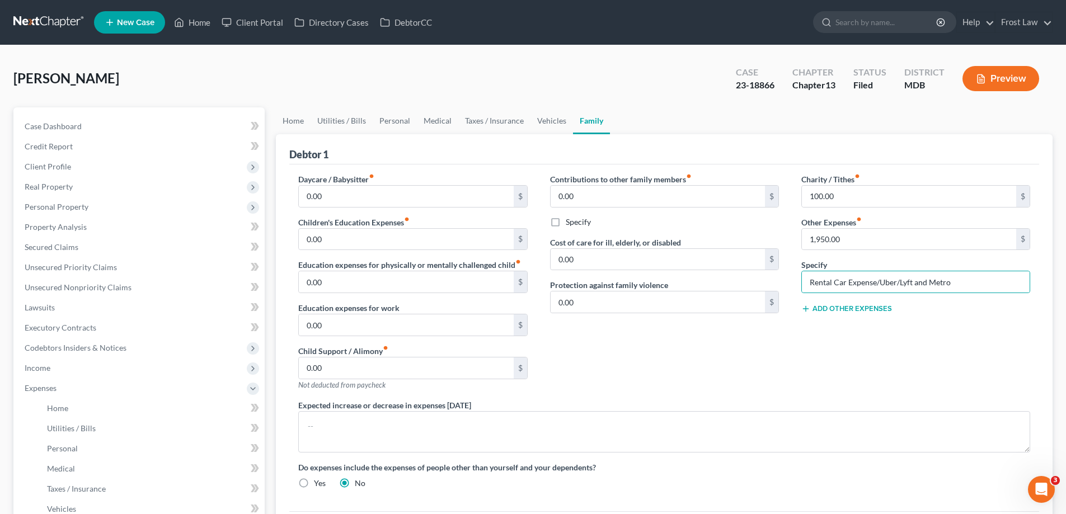
click at [965, 352] on div "Charity / Tithes fiber_manual_record 100.00 $ Other Expenses fiber_manual_recor…" at bounding box center [915, 287] width 251 height 226
click at [512, 124] on link "Taxes / Insurance" at bounding box center [494, 120] width 72 height 27
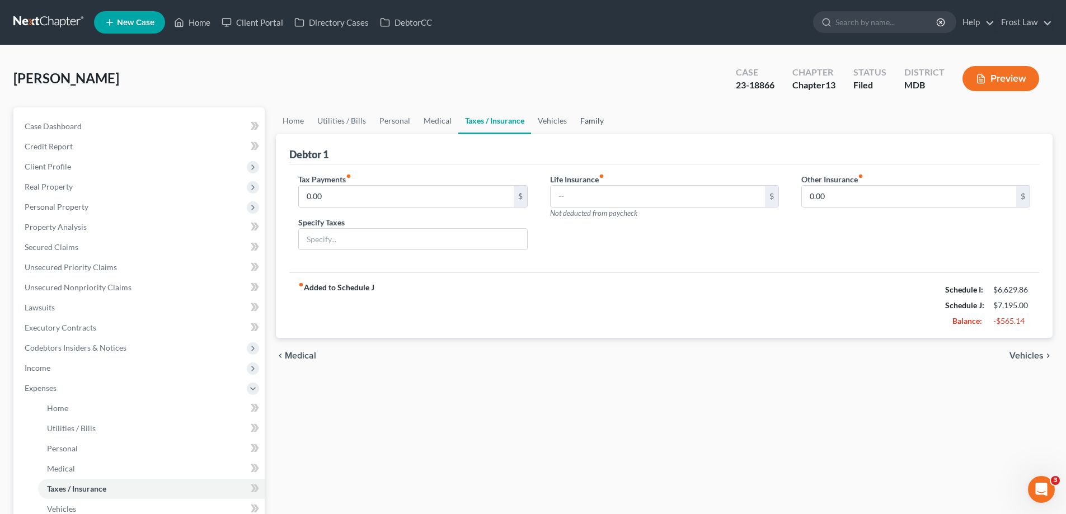
click at [574, 119] on link "Family" at bounding box center [592, 120] width 37 height 27
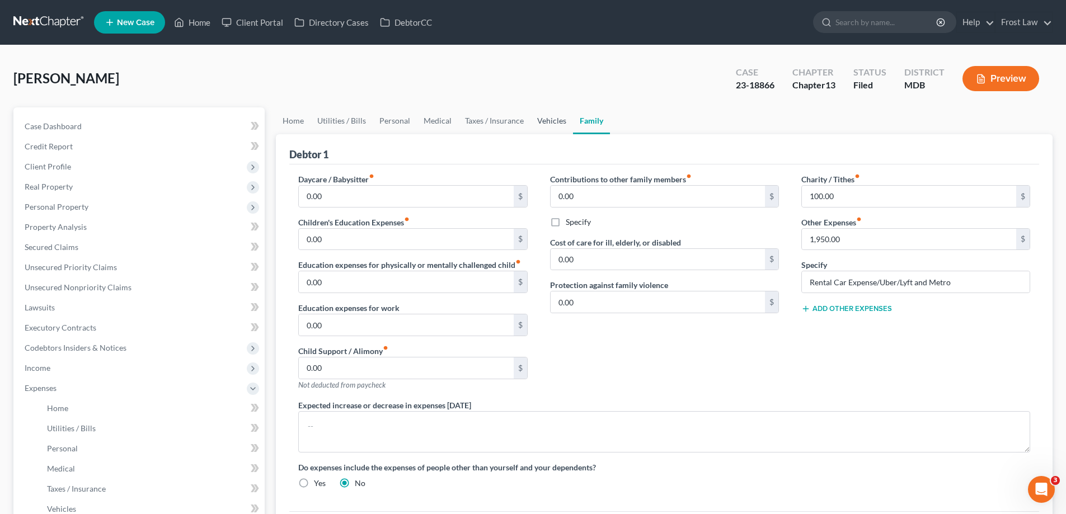
click at [541, 127] on link "Vehicles" at bounding box center [552, 120] width 43 height 27
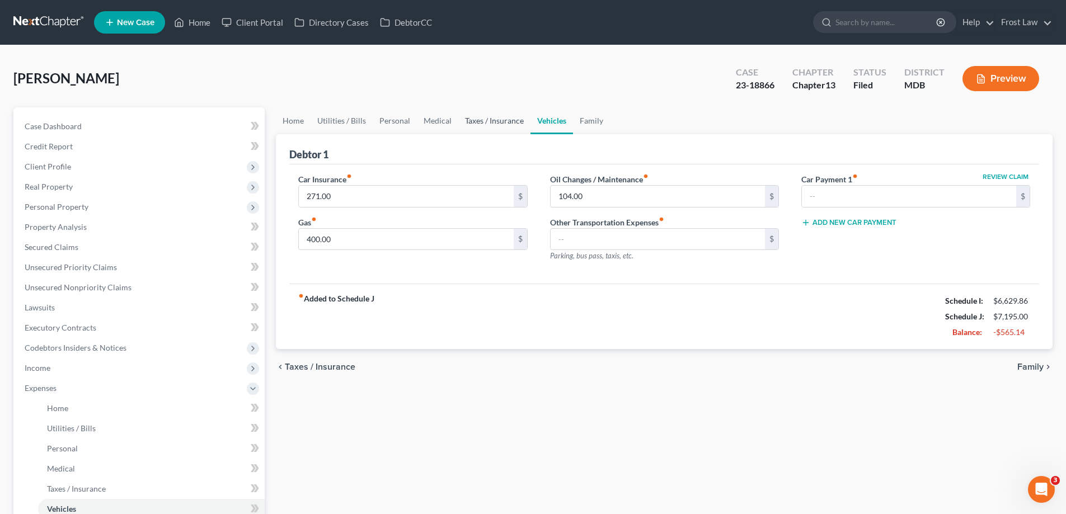
click at [470, 121] on link "Taxes / Insurance" at bounding box center [494, 120] width 72 height 27
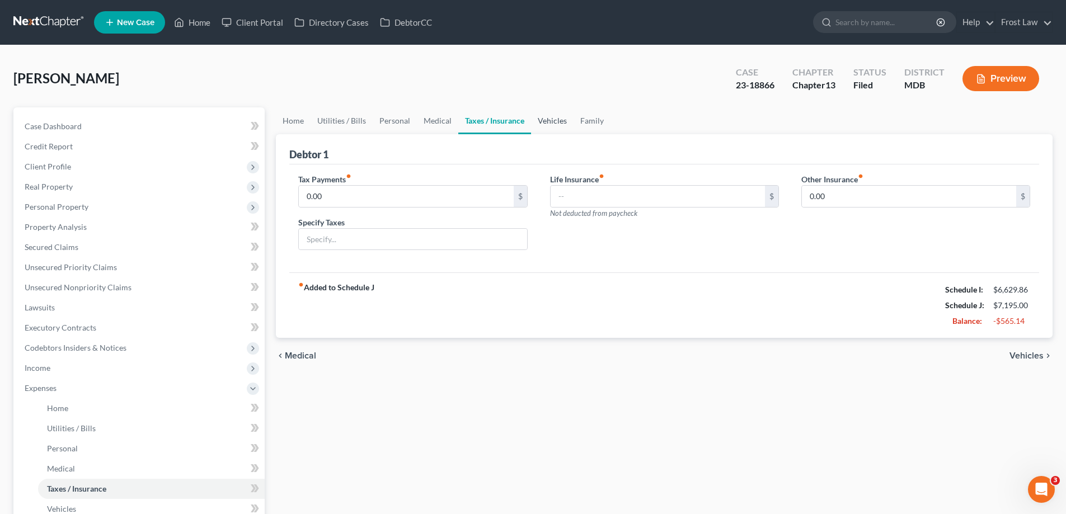
click at [547, 123] on link "Vehicles" at bounding box center [552, 120] width 43 height 27
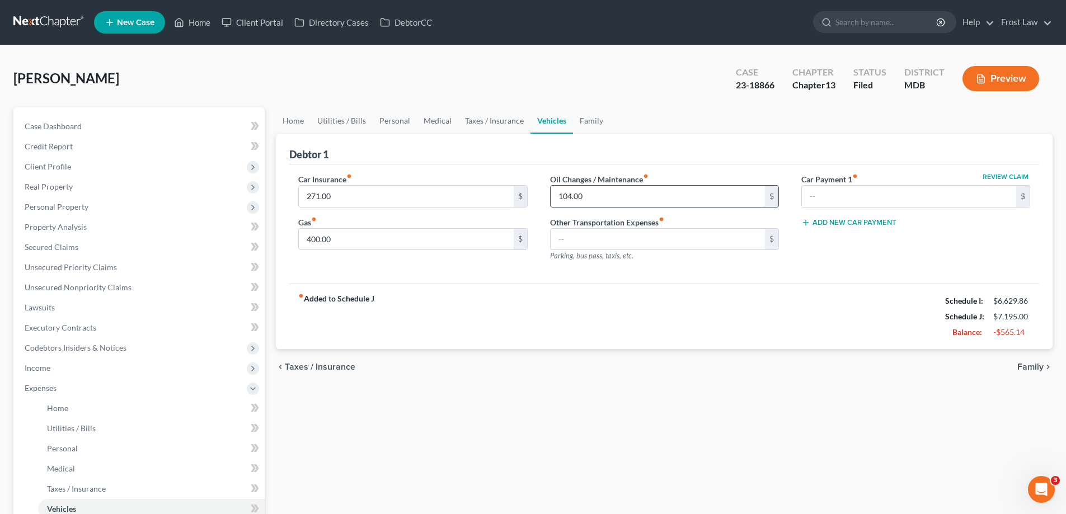
click at [606, 195] on input "104.00" at bounding box center [658, 196] width 214 height 21
click at [588, 118] on link "Family" at bounding box center [591, 120] width 37 height 27
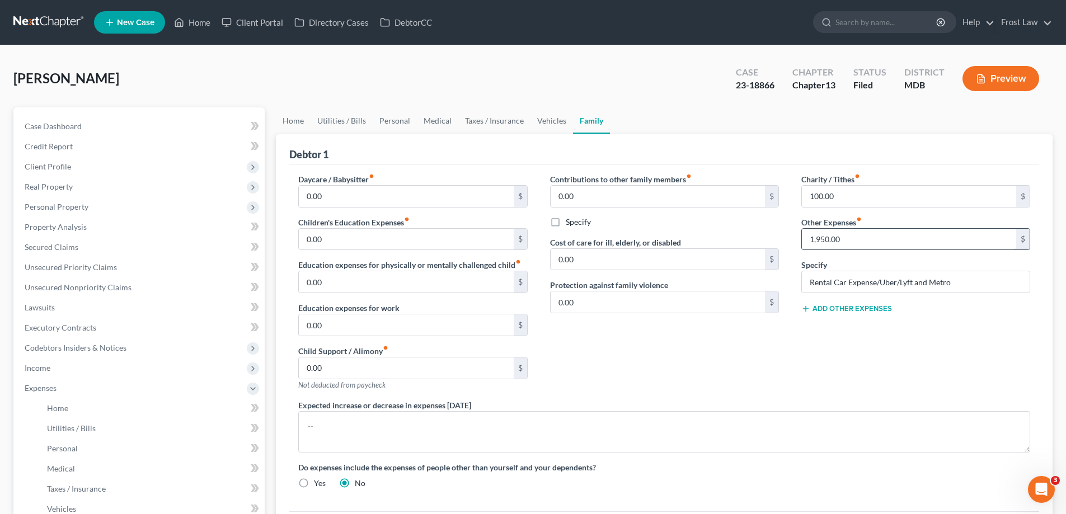
click at [855, 242] on input "1,950.00" at bounding box center [909, 239] width 214 height 21
click at [920, 243] on input "1,950.00" at bounding box center [909, 239] width 214 height 21
click at [868, 374] on div "Charity / Tithes fiber_manual_record 100.00 $ Other Expenses fiber_manual_recor…" at bounding box center [915, 287] width 251 height 226
click at [552, 135] on div "Debtor 1" at bounding box center [664, 149] width 750 height 30
click at [559, 117] on link "Vehicles" at bounding box center [552, 120] width 43 height 27
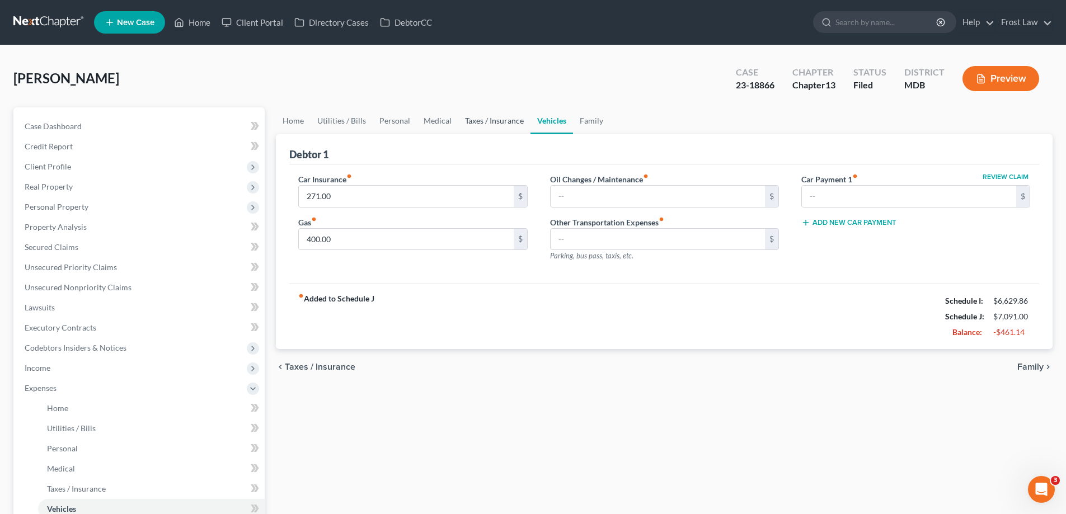
drag, startPoint x: 483, startPoint y: 133, endPoint x: 486, endPoint y: 125, distance: 8.3
click at [483, 133] on link "Taxes / Insurance" at bounding box center [494, 120] width 72 height 27
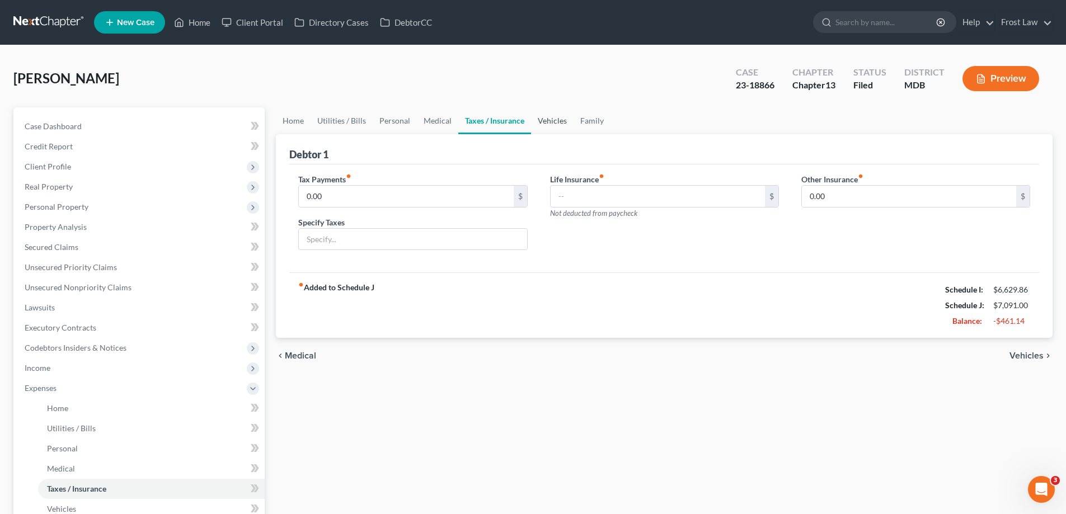
click at [548, 121] on link "Vehicles" at bounding box center [552, 120] width 43 height 27
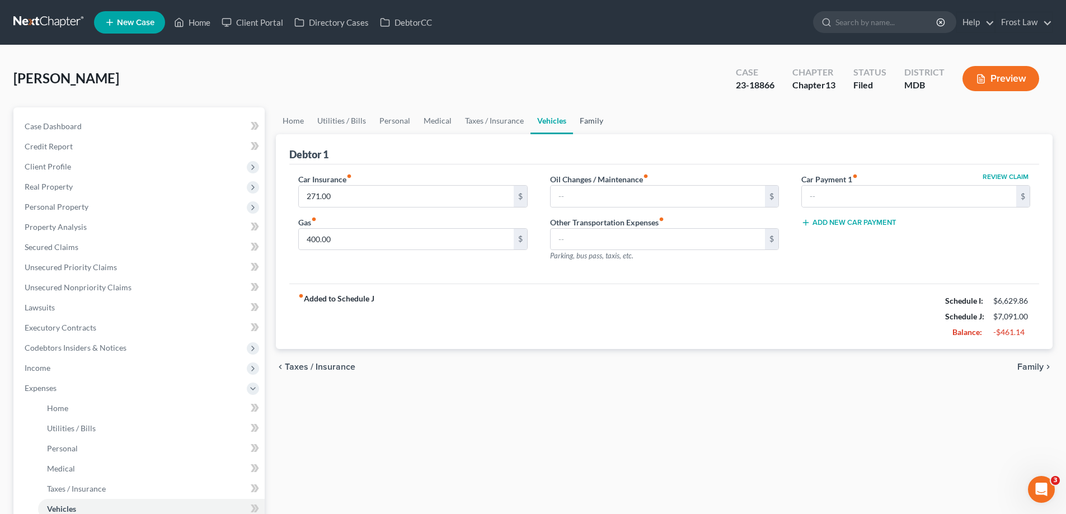
click at [588, 125] on link "Family" at bounding box center [591, 120] width 37 height 27
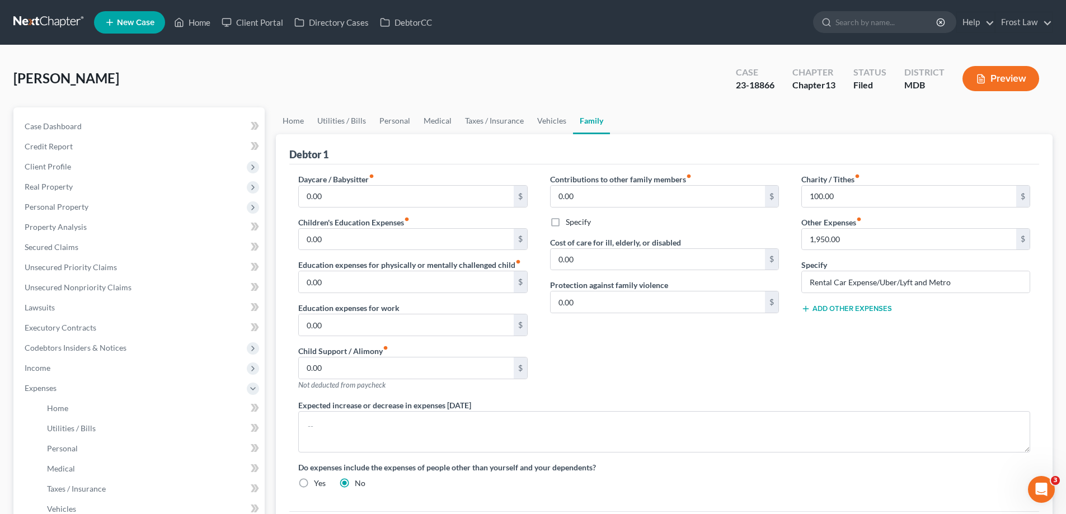
click at [199, 32] on ul "New Case Home Client Portal Directory Cases DebtorCC - No Result - See all resu…" at bounding box center [573, 22] width 959 height 29
click at [288, 114] on link "Home" at bounding box center [293, 120] width 35 height 27
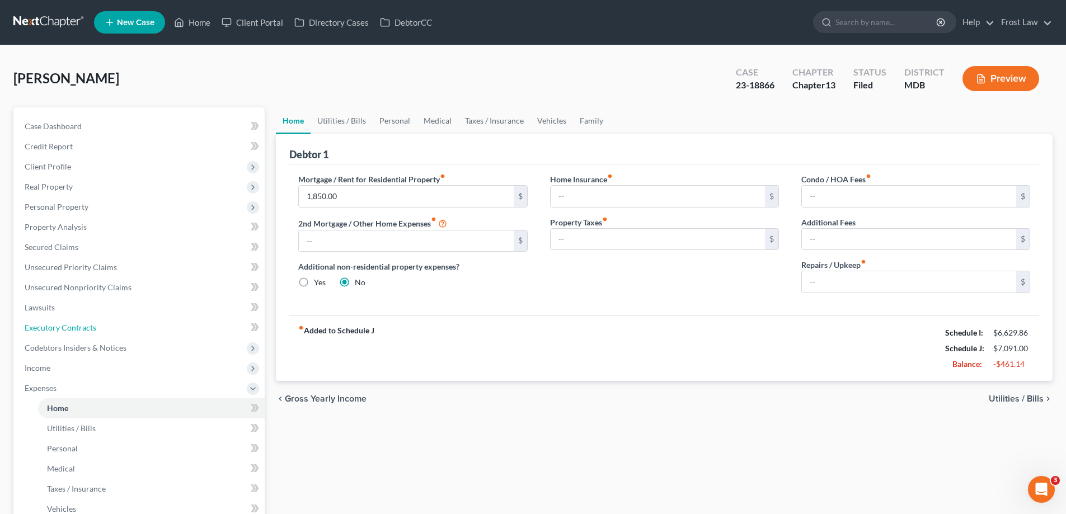
drag, startPoint x: 118, startPoint y: 329, endPoint x: 365, endPoint y: 224, distance: 268.6
click at [118, 329] on link "Executory Contracts" at bounding box center [140, 328] width 249 height 20
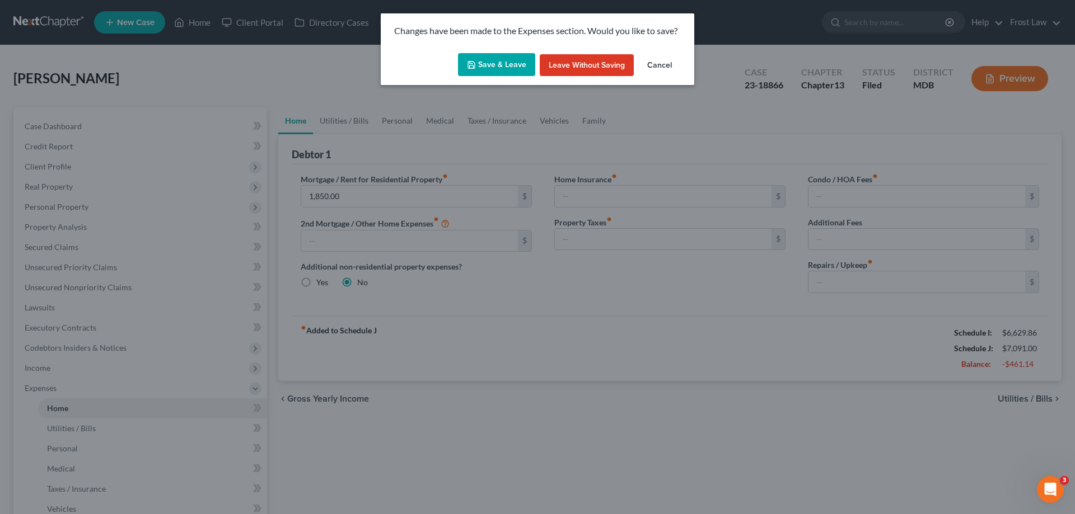
click at [499, 67] on button "Save & Leave" at bounding box center [496, 65] width 77 height 24
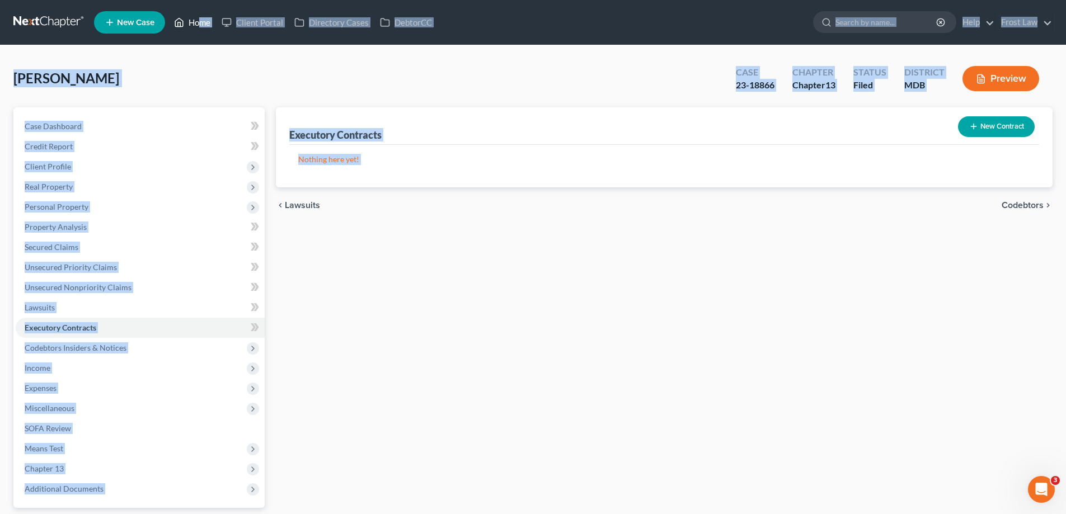
click at [197, 21] on link "Home" at bounding box center [192, 22] width 48 height 20
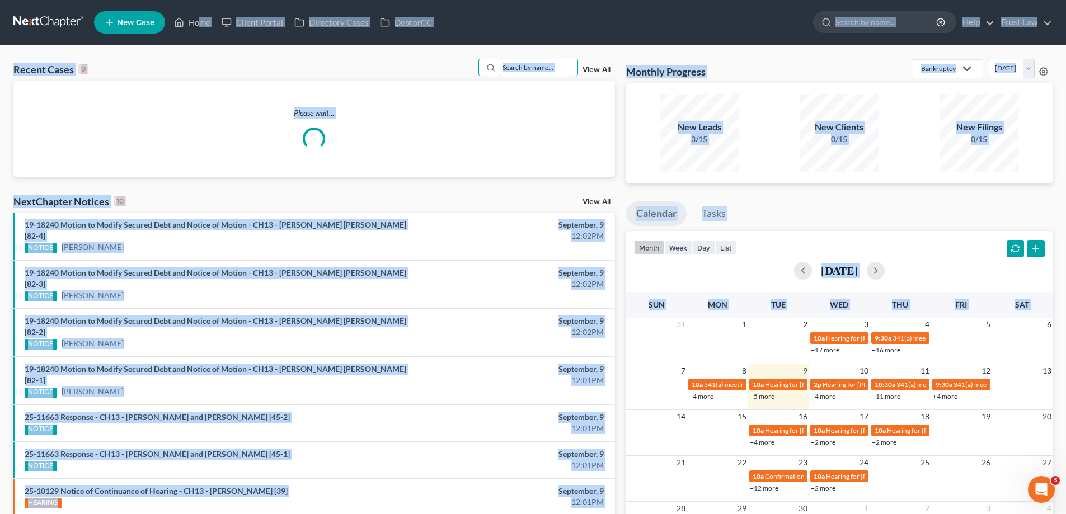
drag, startPoint x: 547, startPoint y: 63, endPoint x: 557, endPoint y: 82, distance: 20.8
click at [548, 63] on input "search" at bounding box center [538, 67] width 78 height 16
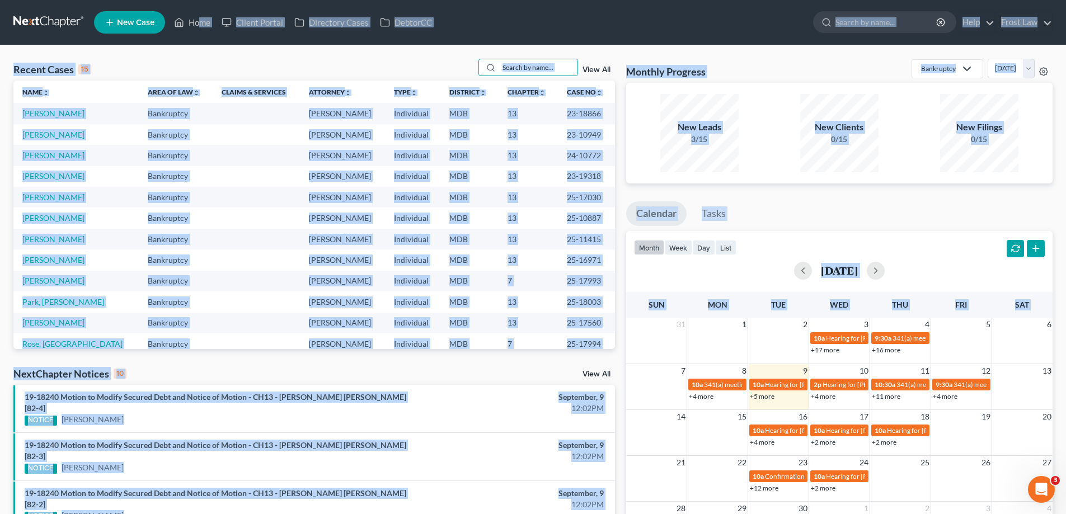
click at [668, 46] on div "Recent Cases 15 View All Name unfold_more expand_more expand_less Area of Law u…" at bounding box center [533, 437] width 1066 height 785
click at [585, 54] on div "Recent Cases 15 View All Name unfold_more expand_more expand_less Area of Law u…" at bounding box center [533, 437] width 1066 height 785
click at [174, 187] on td "Bankruptcy" at bounding box center [176, 197] width 74 height 21
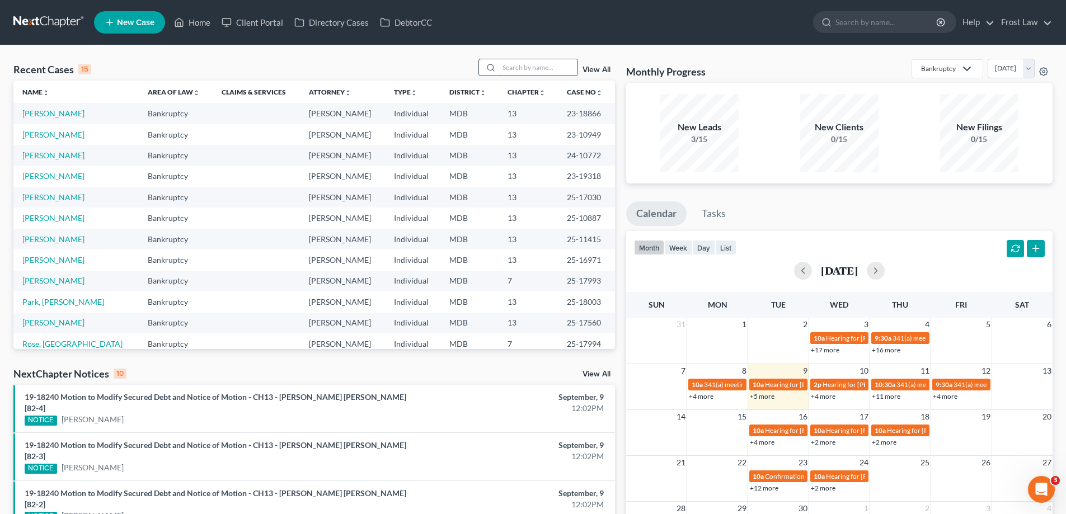
click at [540, 71] on input "search" at bounding box center [538, 67] width 78 height 16
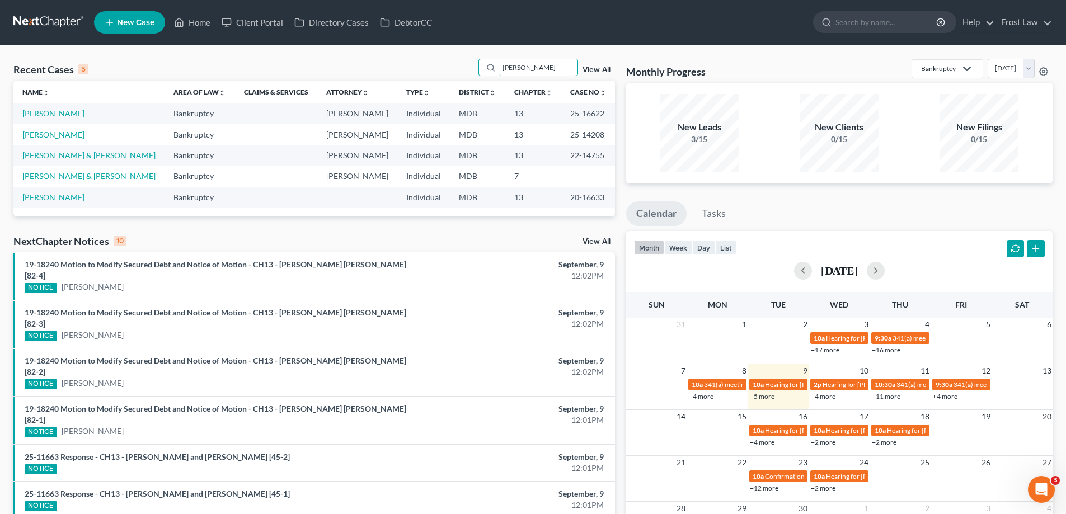
type input "[PERSON_NAME]"
click at [602, 113] on td "25-16622" at bounding box center [588, 113] width 54 height 21
drag, startPoint x: 602, startPoint y: 201, endPoint x: 565, endPoint y: 204, distance: 36.4
click at [565, 204] on td "20-16633" at bounding box center [588, 197] width 54 height 21
copy td "20-16633"
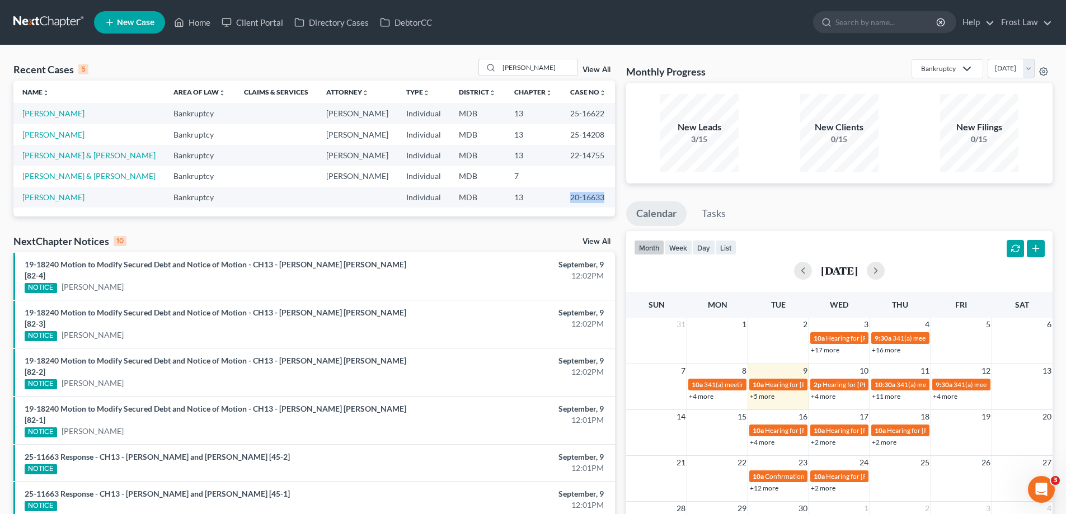
copy td "20-16633"
click at [231, 24] on icon at bounding box center [227, 22] width 10 height 13
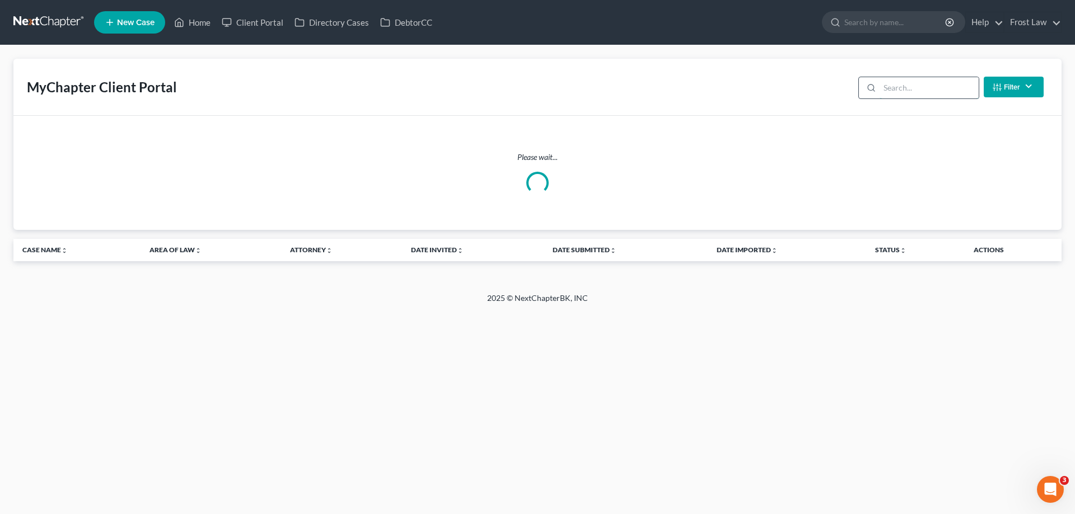
click at [916, 92] on input "search" at bounding box center [928, 87] width 99 height 21
click at [906, 90] on input "search" at bounding box center [928, 87] width 99 height 21
click at [913, 90] on input "[PERSON_NAME]" at bounding box center [928, 87] width 99 height 21
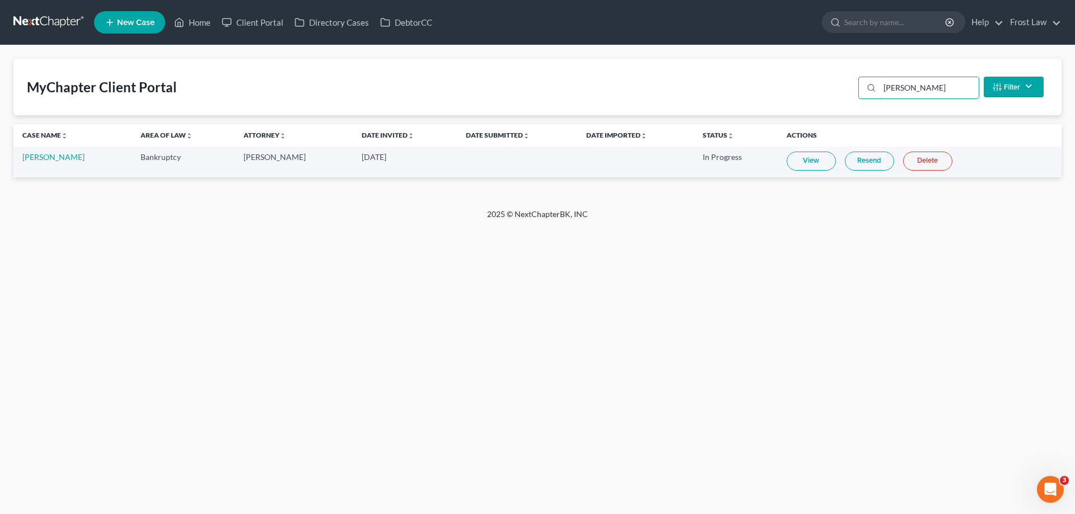
type input "[PERSON_NAME]"
click at [798, 166] on link "View" at bounding box center [810, 161] width 49 height 19
click at [204, 31] on link "Home" at bounding box center [192, 22] width 48 height 20
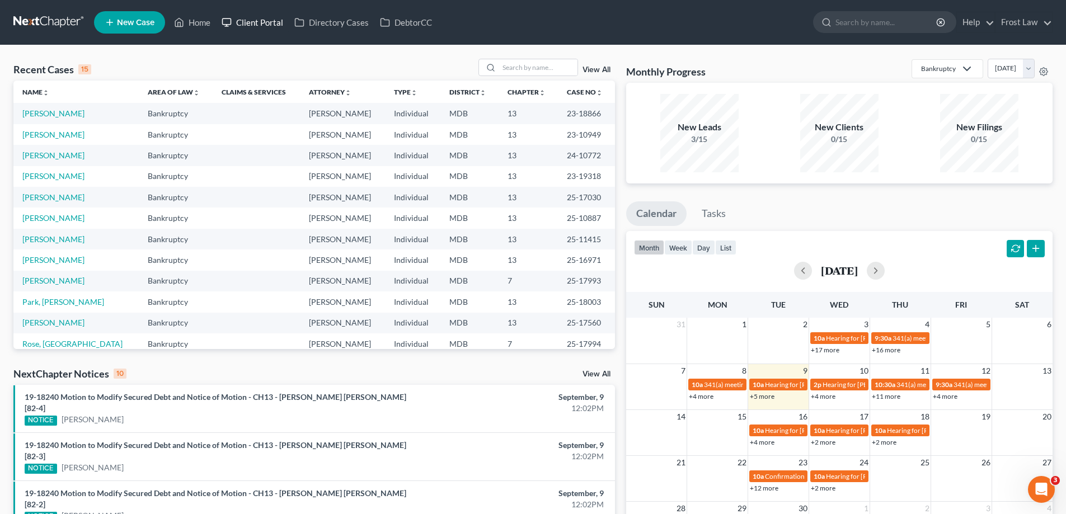
click at [260, 20] on link "Client Portal" at bounding box center [252, 22] width 73 height 20
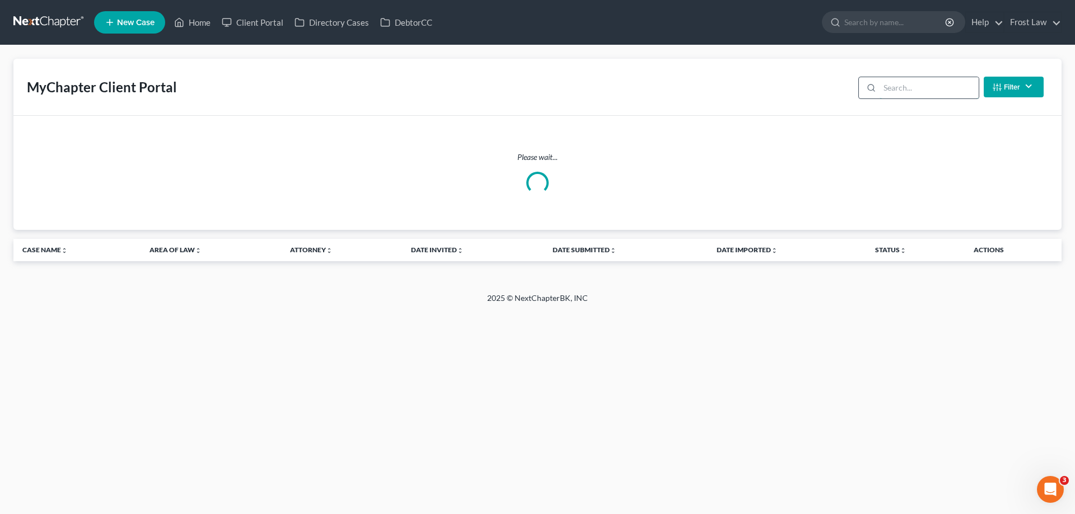
click at [944, 87] on input "search" at bounding box center [928, 87] width 99 height 21
click at [931, 89] on input "search" at bounding box center [928, 87] width 99 height 21
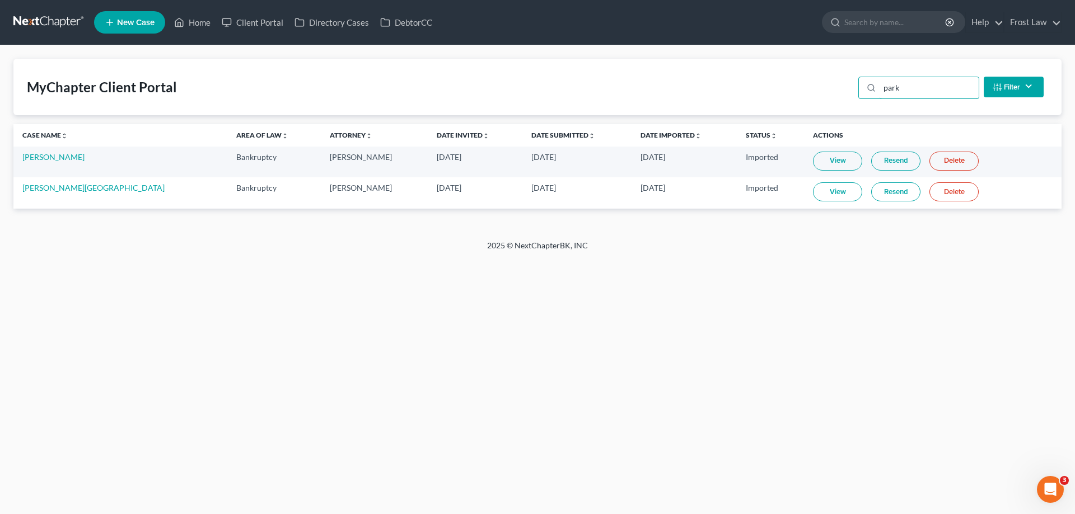
type input "park"
click at [813, 196] on link "View" at bounding box center [837, 191] width 49 height 19
click at [200, 23] on link "Home" at bounding box center [192, 22] width 48 height 20
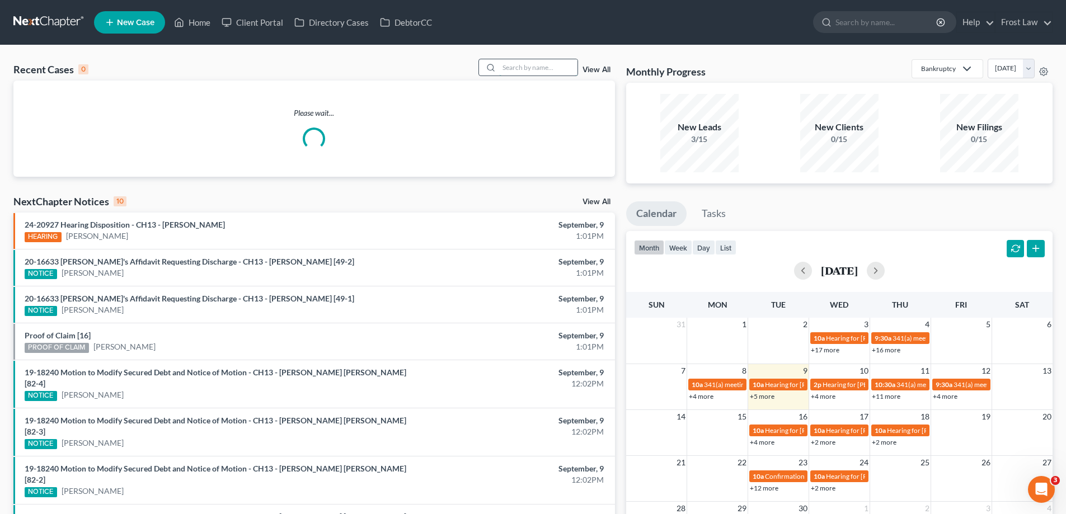
click at [528, 61] on input "search" at bounding box center [538, 67] width 78 height 16
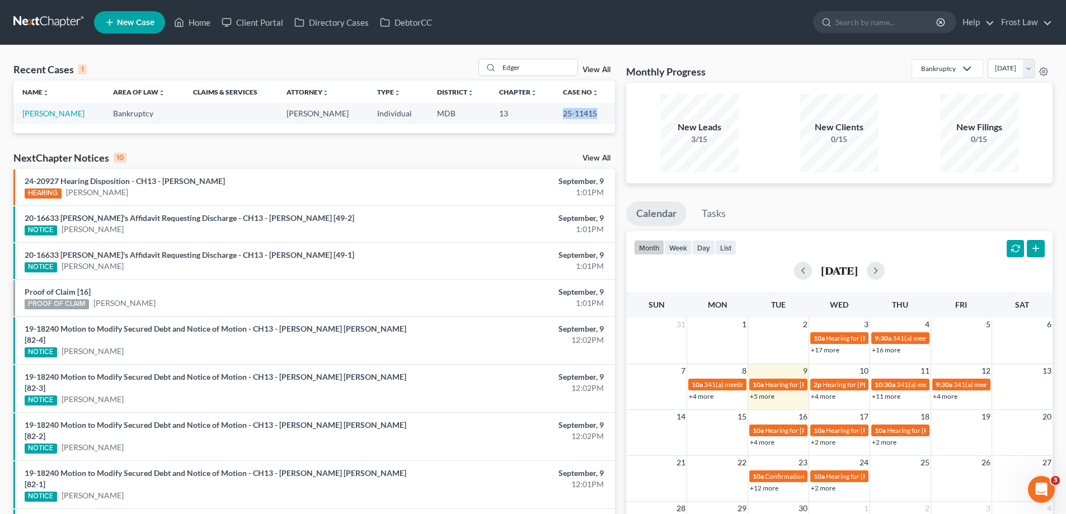
drag, startPoint x: 592, startPoint y: 116, endPoint x: 552, endPoint y: 118, distance: 40.3
click at [554, 118] on td "25-11415" at bounding box center [584, 113] width 61 height 21
copy td "25-11415"
click at [550, 76] on div "Edger" at bounding box center [529, 67] width 100 height 17
drag, startPoint x: 545, startPoint y: 71, endPoint x: 487, endPoint y: 69, distance: 57.7
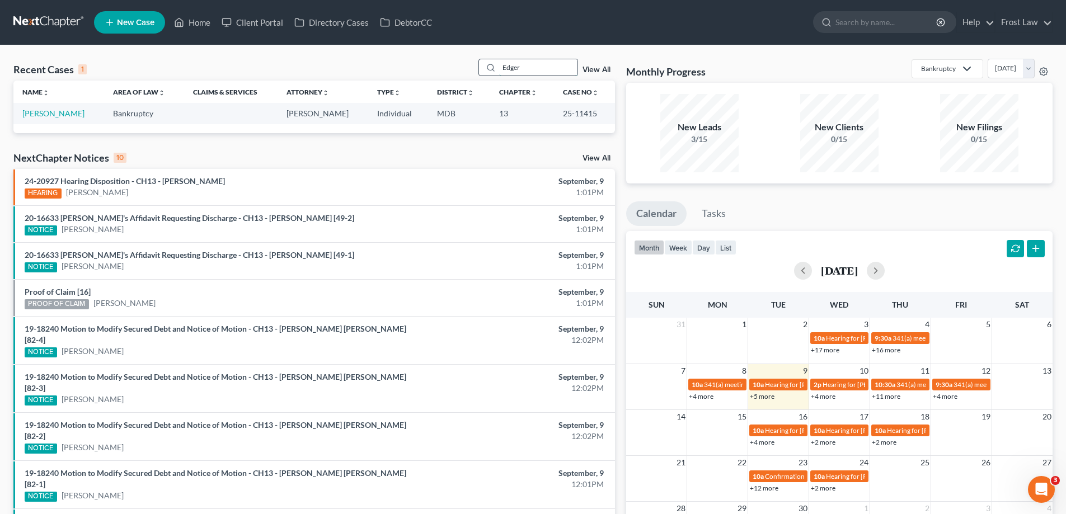
click at [483, 69] on div "Edger" at bounding box center [529, 67] width 100 height 17
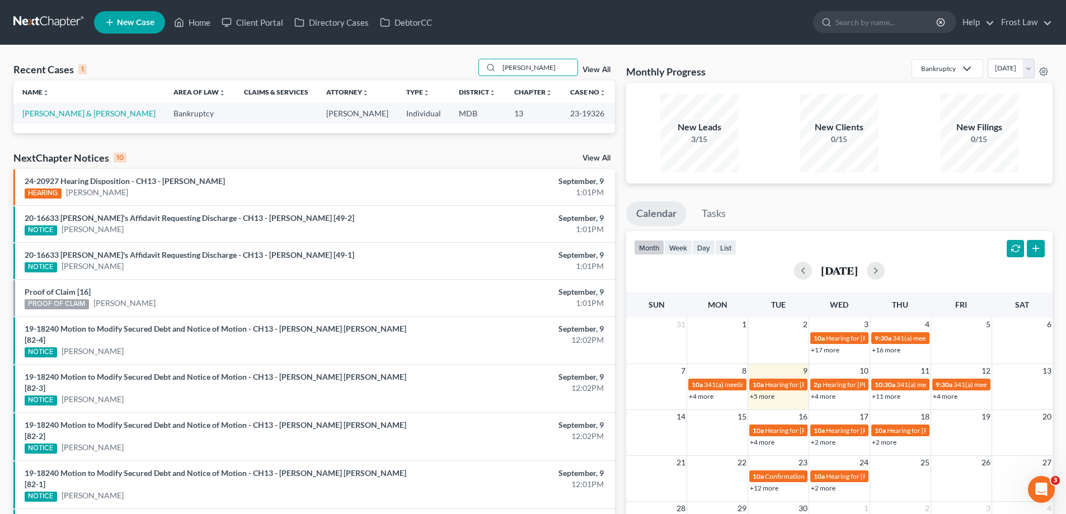
type input "[PERSON_NAME]"
drag, startPoint x: 604, startPoint y: 115, endPoint x: 569, endPoint y: 115, distance: 35.8
click at [569, 115] on td "23-19326" at bounding box center [588, 113] width 54 height 21
click at [49, 110] on link "[PERSON_NAME] & [PERSON_NAME]" at bounding box center [88, 114] width 133 height 10
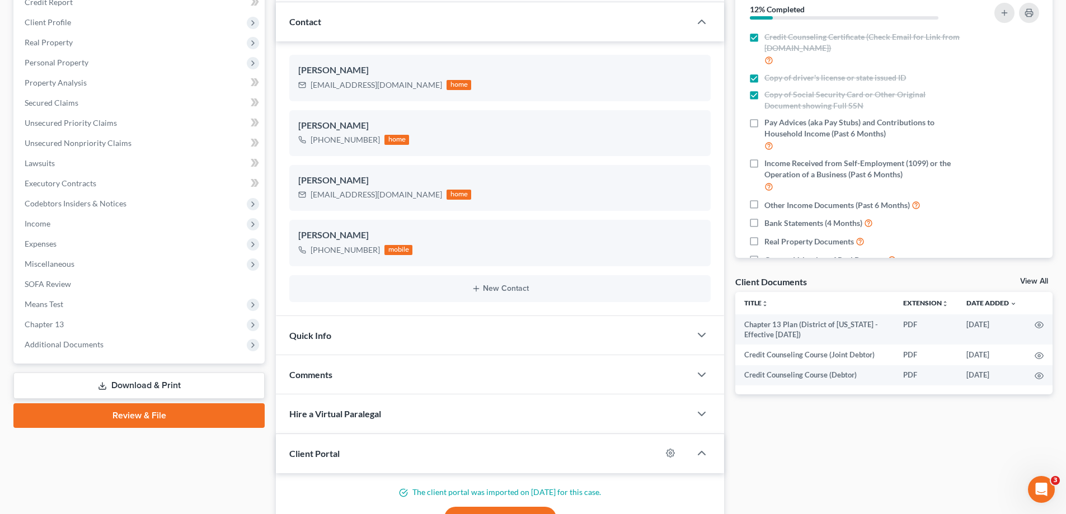
scroll to position [168, 0]
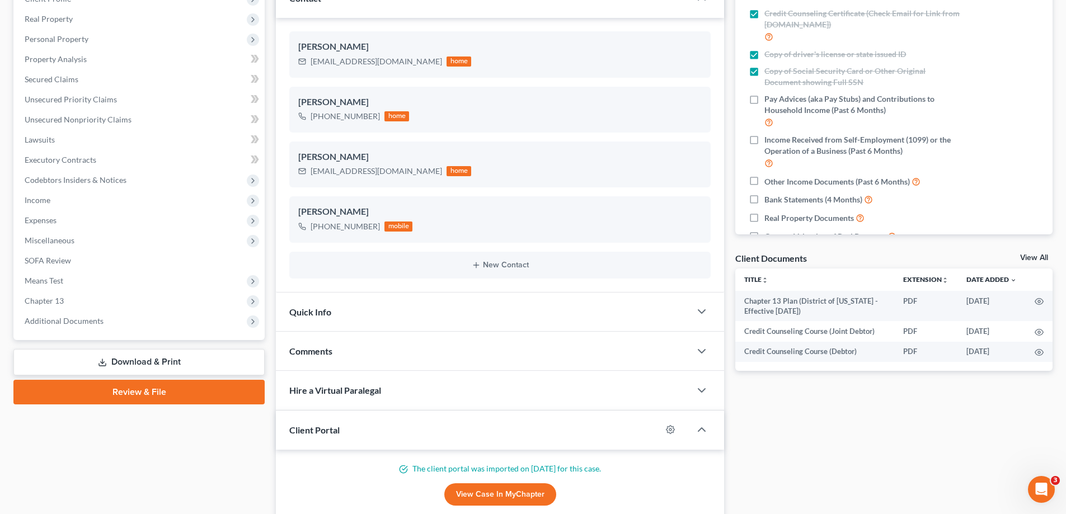
drag, startPoint x: 80, startPoint y: 301, endPoint x: 122, endPoint y: 340, distance: 57.8
click at [80, 301] on span "Chapter 13" at bounding box center [140, 301] width 249 height 20
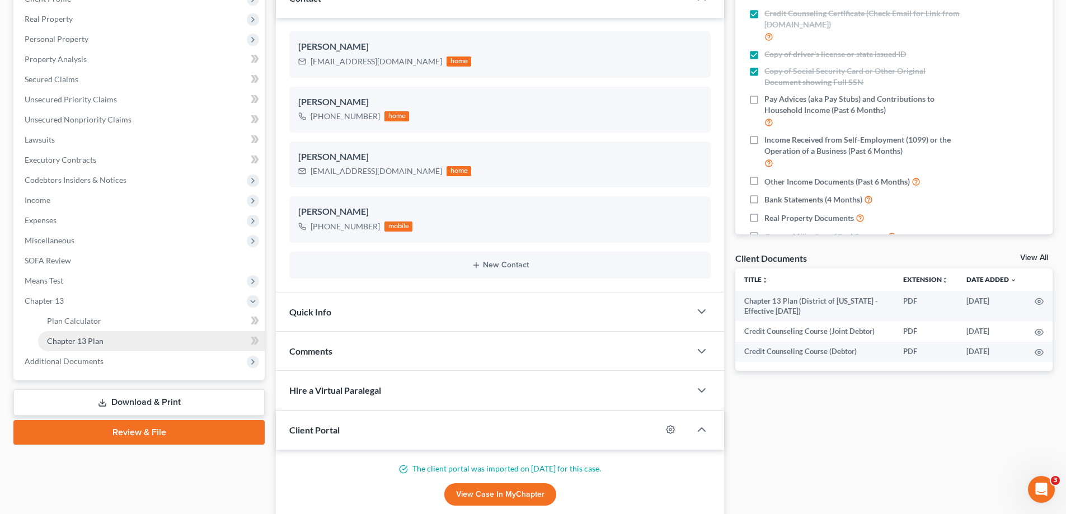
click at [124, 341] on link "Chapter 13 Plan" at bounding box center [151, 341] width 227 height 20
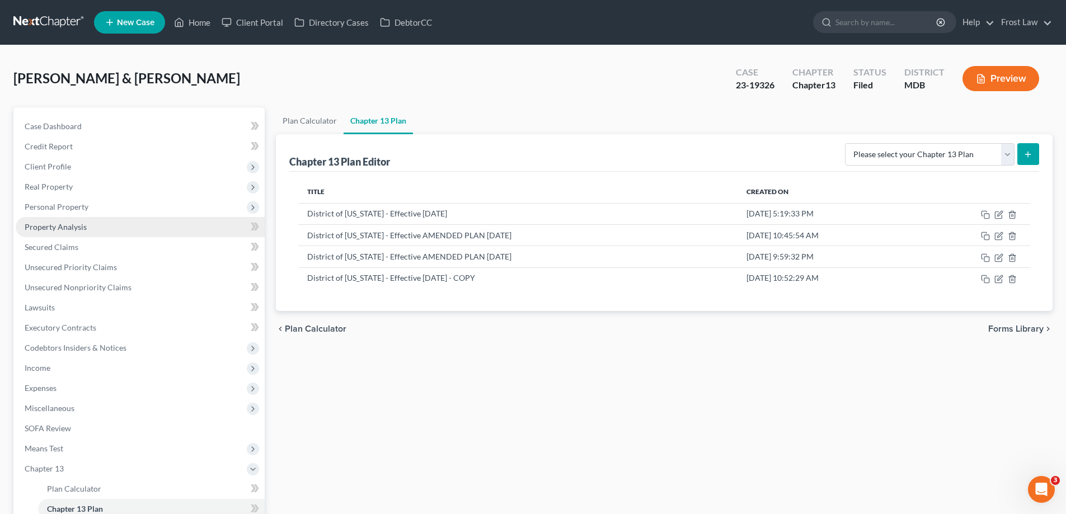
click at [114, 232] on link "Property Analysis" at bounding box center [140, 227] width 249 height 20
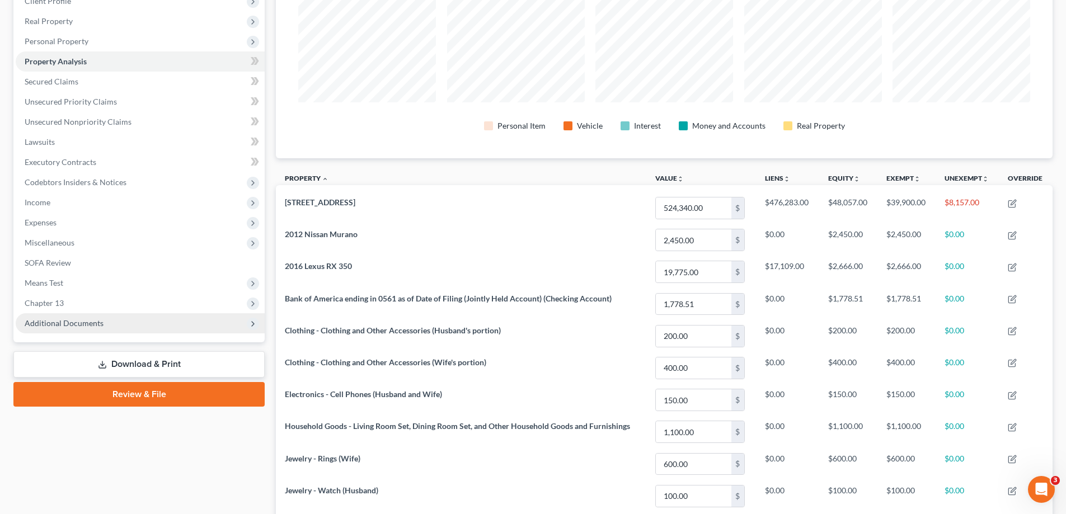
scroll to position [201, 0]
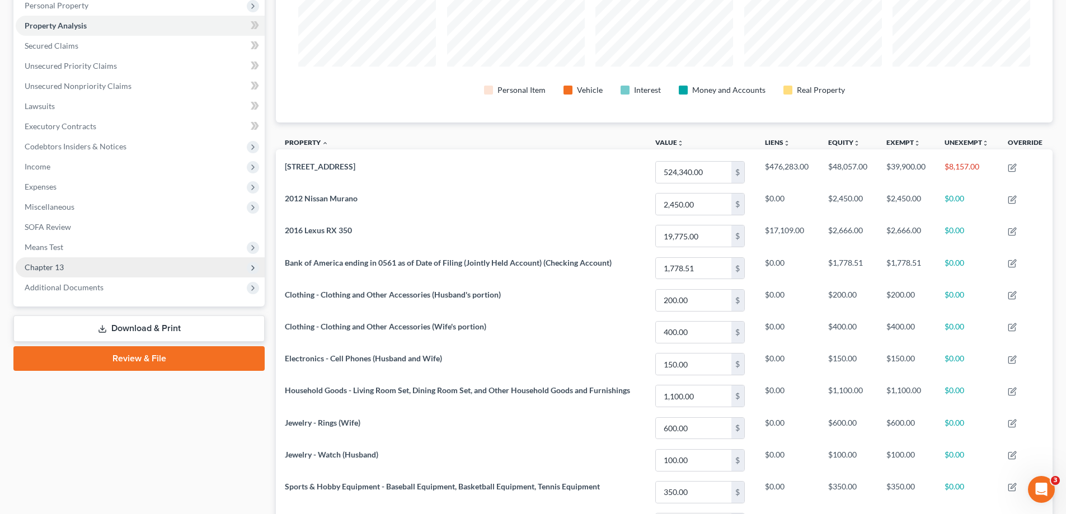
click at [149, 265] on span "Chapter 13" at bounding box center [140, 267] width 249 height 20
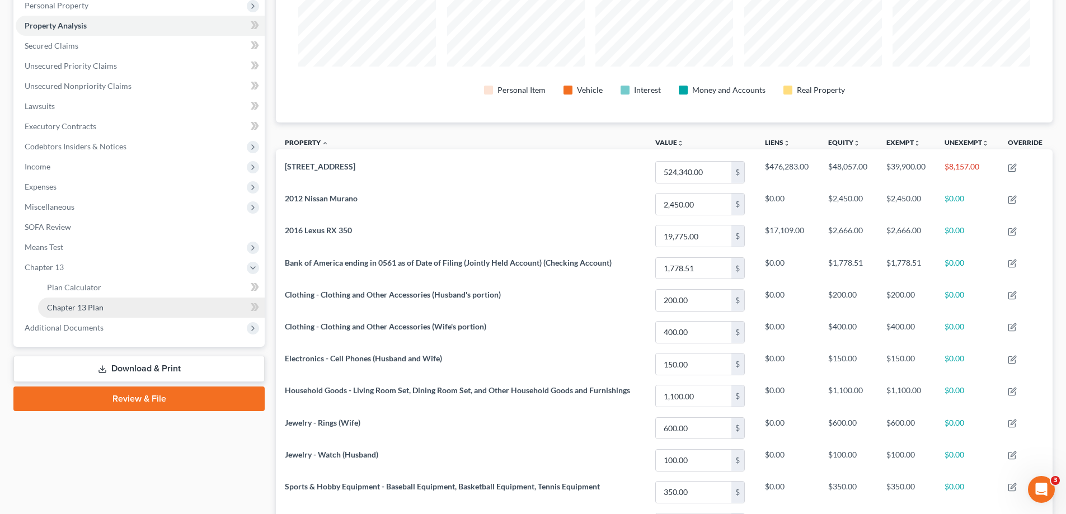
click at [157, 310] on link "Chapter 13 Plan" at bounding box center [151, 308] width 227 height 20
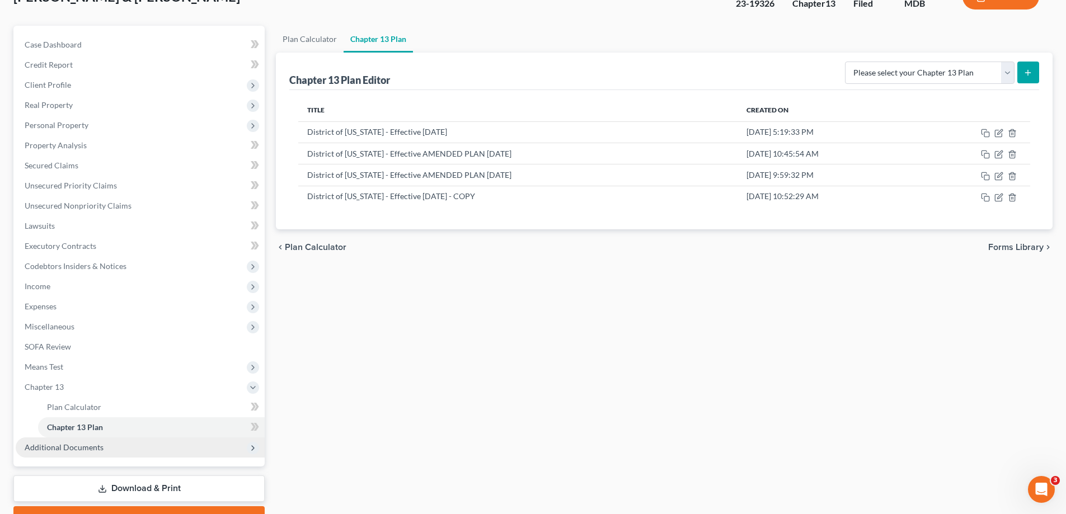
scroll to position [141, 0]
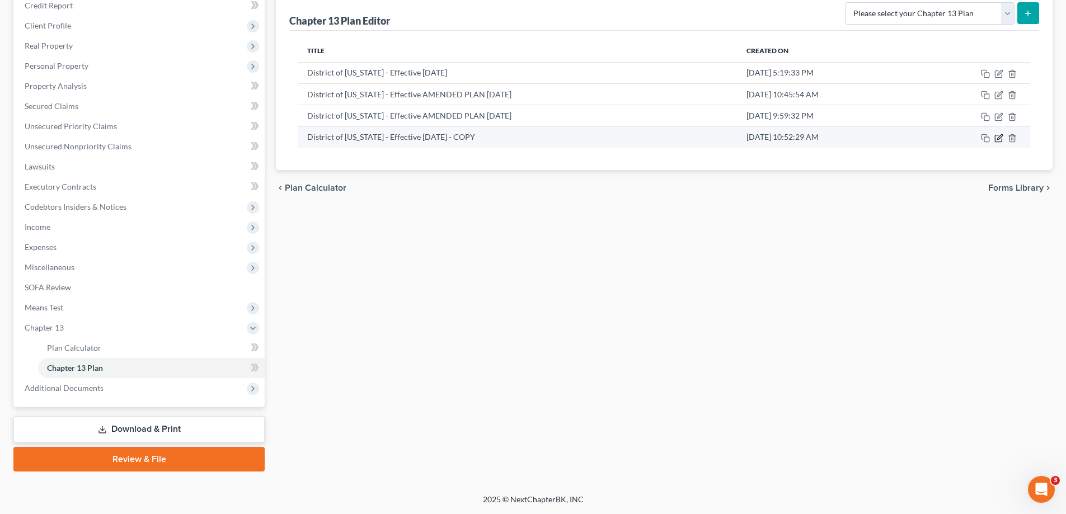
click at [1001, 140] on icon "button" at bounding box center [999, 138] width 9 height 9
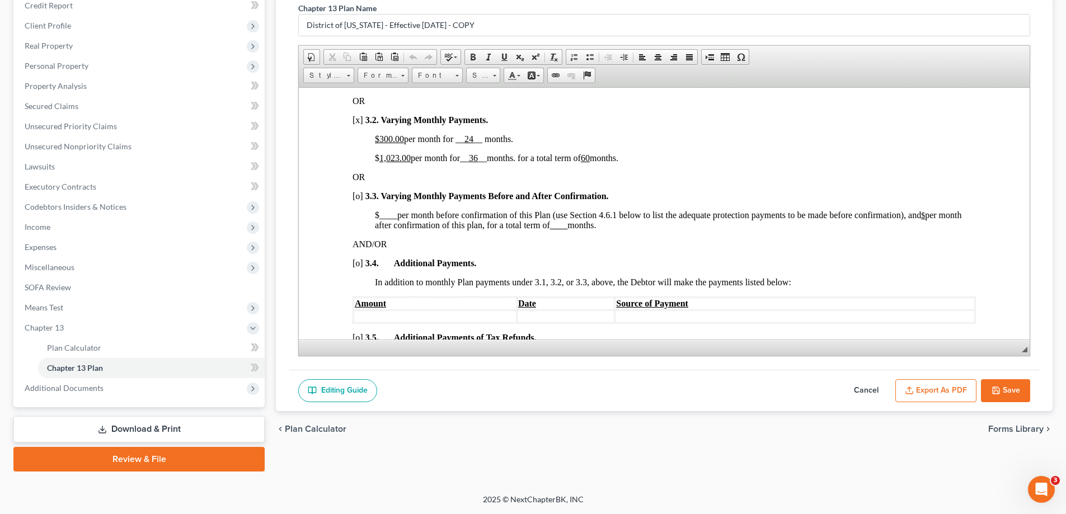
scroll to position [840, 0]
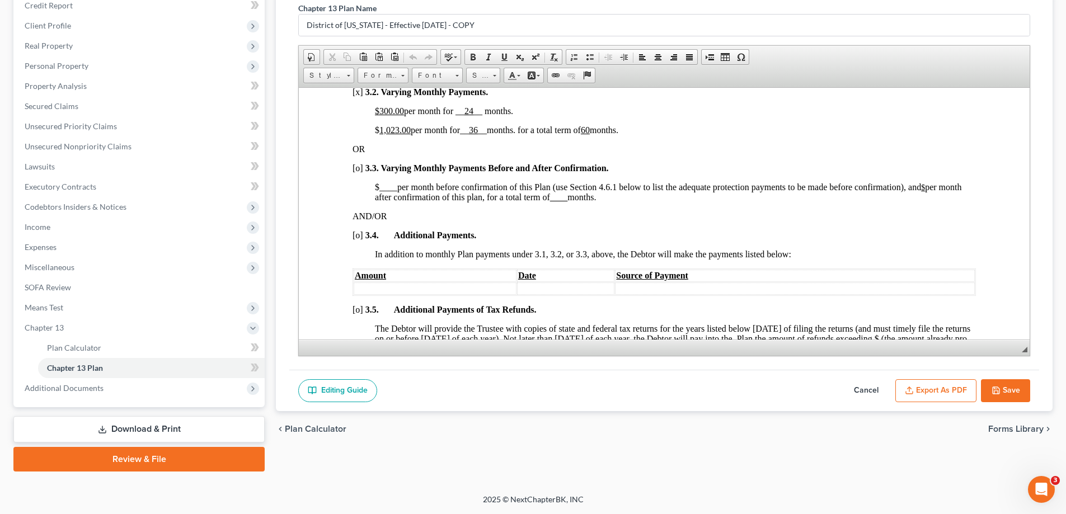
drag, startPoint x: 876, startPoint y: 385, endPoint x: 7, endPoint y: 289, distance: 873.9
click at [875, 385] on button "Cancel" at bounding box center [866, 391] width 49 height 24
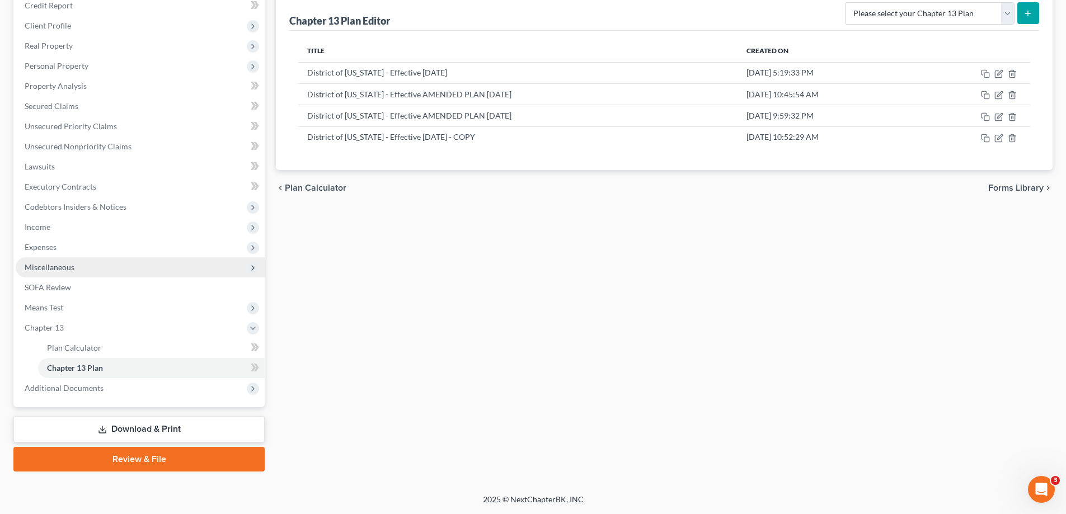
drag, startPoint x: 40, startPoint y: 250, endPoint x: 58, endPoint y: 269, distance: 26.5
click at [40, 250] on span "Expenses" at bounding box center [41, 247] width 32 height 10
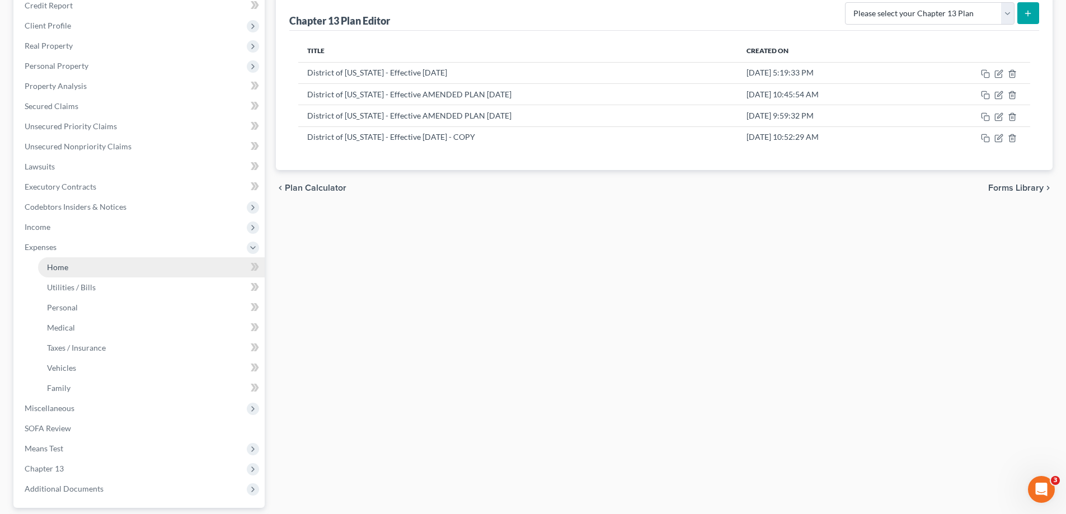
click at [63, 262] on span "Home" at bounding box center [57, 267] width 21 height 10
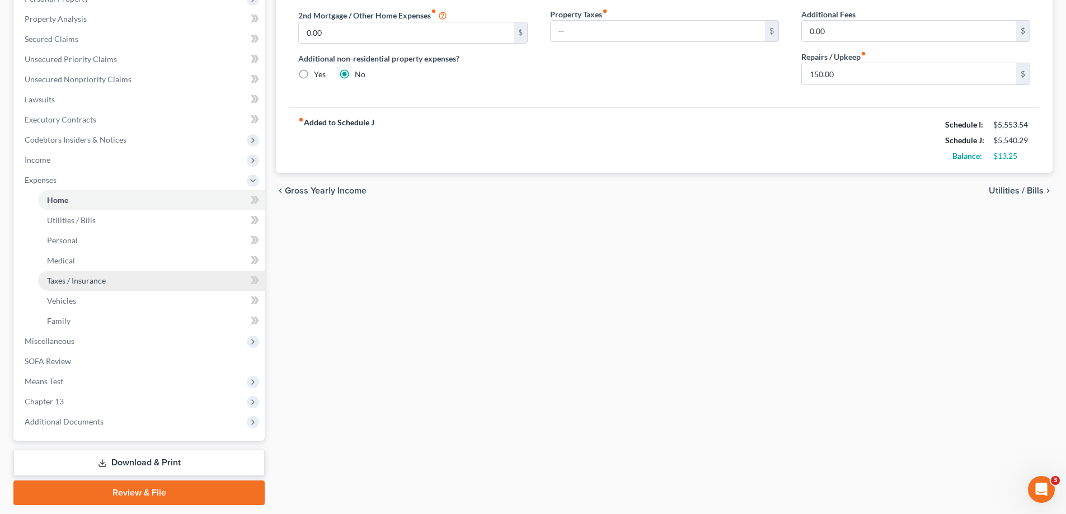
scroll to position [242, 0]
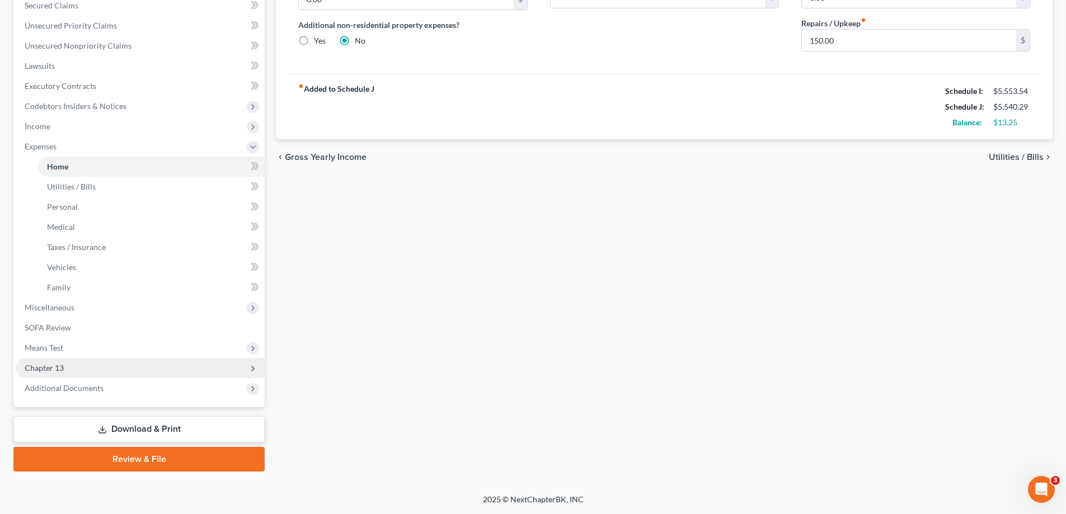
click at [63, 371] on span "Chapter 13" at bounding box center [44, 368] width 39 height 10
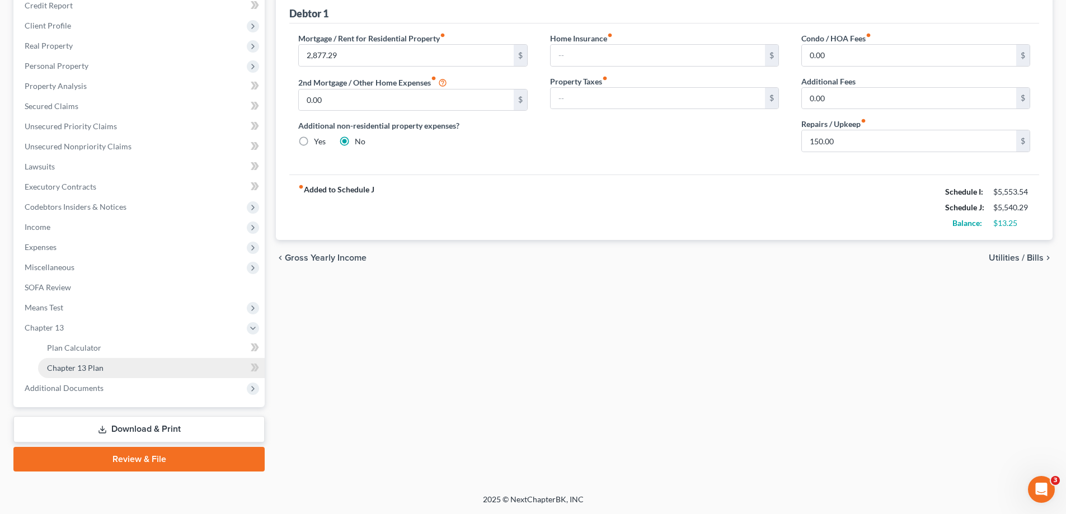
scroll to position [141, 0]
click at [168, 367] on link "Chapter 13 Plan" at bounding box center [151, 368] width 227 height 20
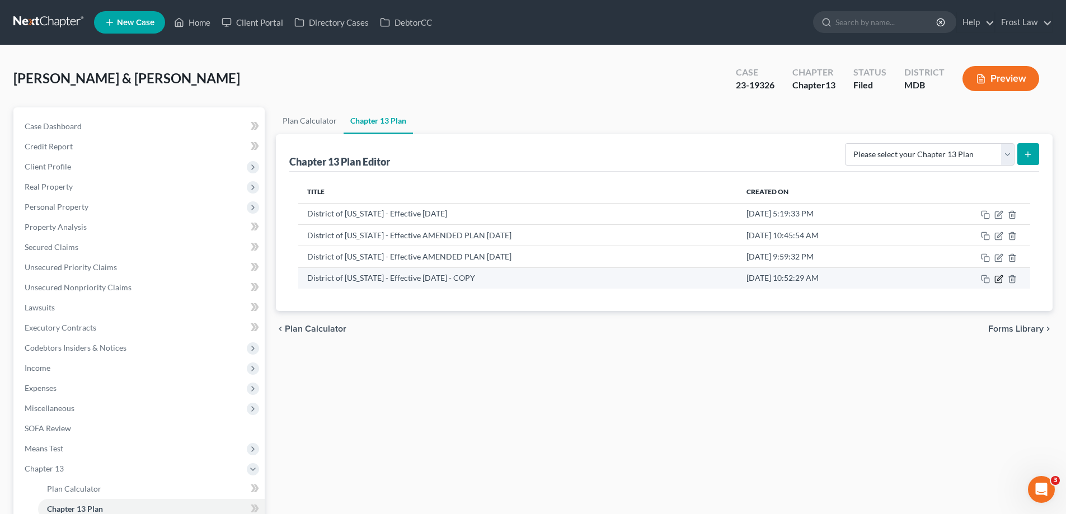
click at [1005, 276] on td at bounding box center [973, 278] width 115 height 21
click at [1001, 280] on icon "button" at bounding box center [999, 279] width 9 height 9
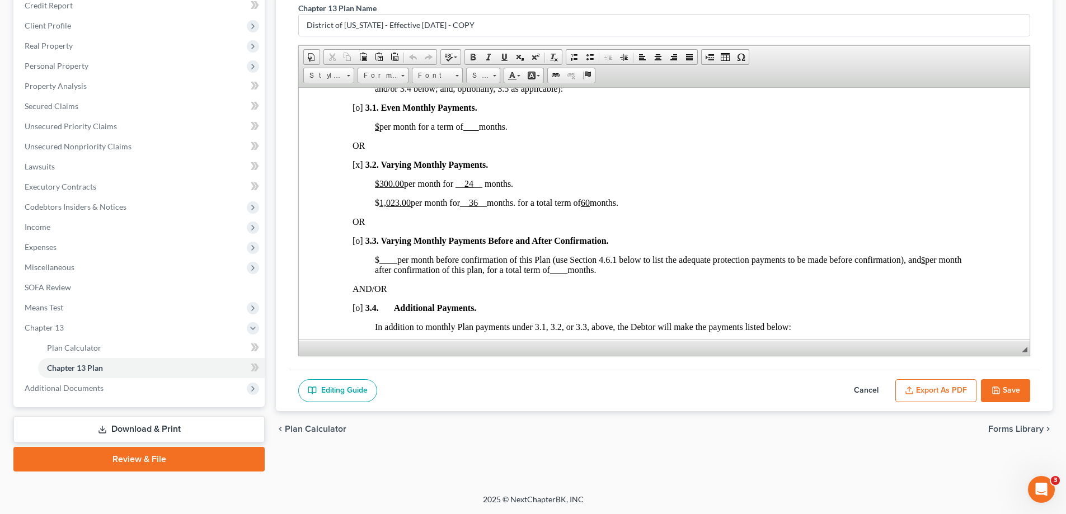
scroll to position [784, 0]
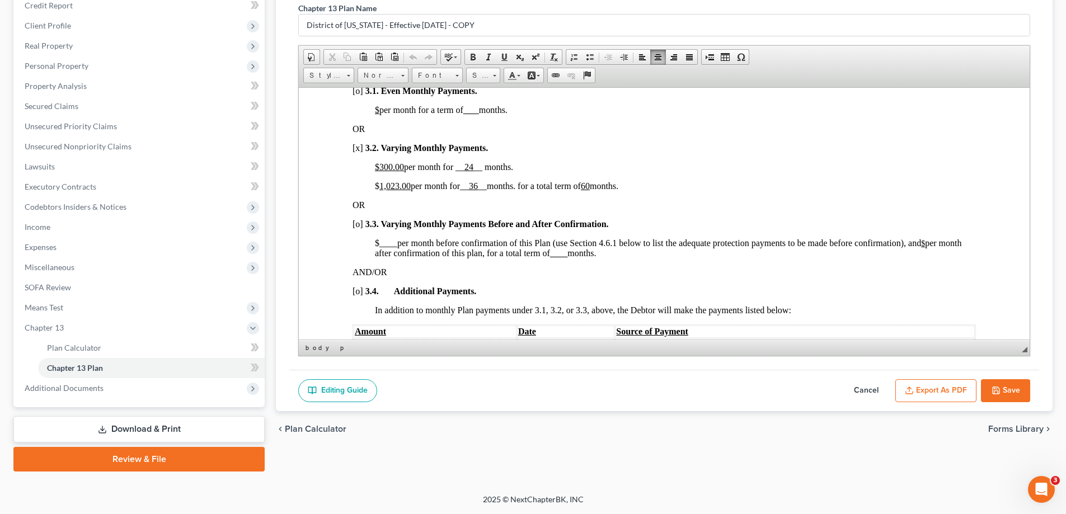
click at [526, 189] on span "$ 1,023.00 per month for __ 36 __ months. for a total term of 60 months." at bounding box center [496, 186] width 243 height 10
click at [649, 189] on p "$ 1,023.00 per month for __ 36 __ months. for a total term of 60 months." at bounding box center [675, 186] width 601 height 10
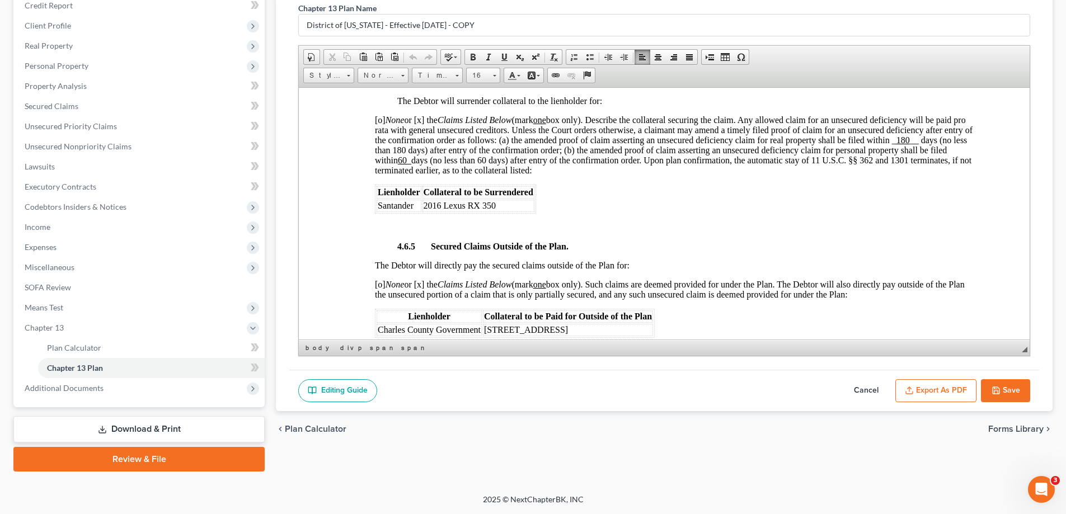
scroll to position [1903, 0]
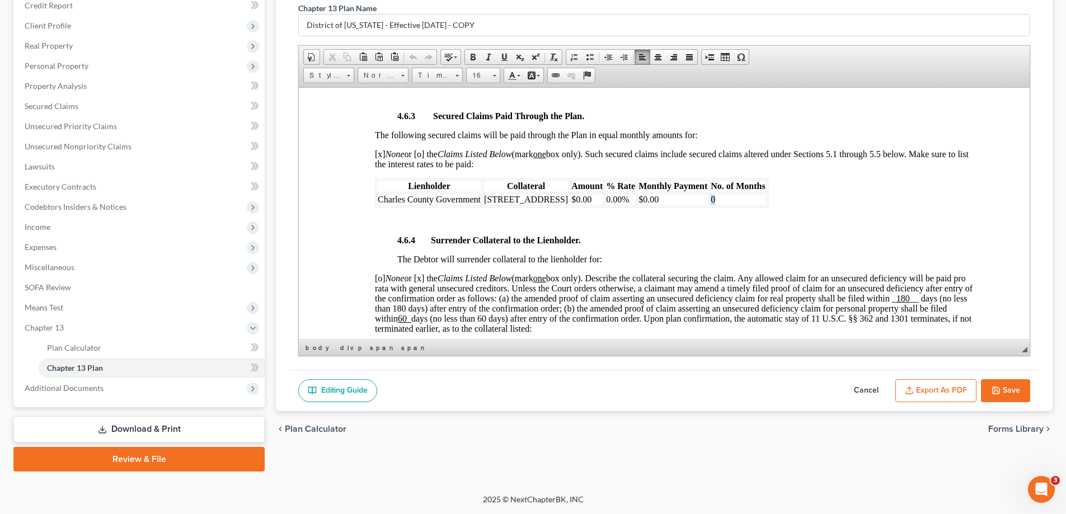
drag, startPoint x: 701, startPoint y: 197, endPoint x: 686, endPoint y: 201, distance: 15.8
click at [710, 201] on td "0" at bounding box center [738, 199] width 57 height 12
drag, startPoint x: 642, startPoint y: 200, endPoint x: 613, endPoint y: 203, distance: 29.2
click at [637, 203] on td "$0.00" at bounding box center [672, 199] width 71 height 12
drag, startPoint x: 606, startPoint y: 198, endPoint x: 579, endPoint y: 202, distance: 27.1
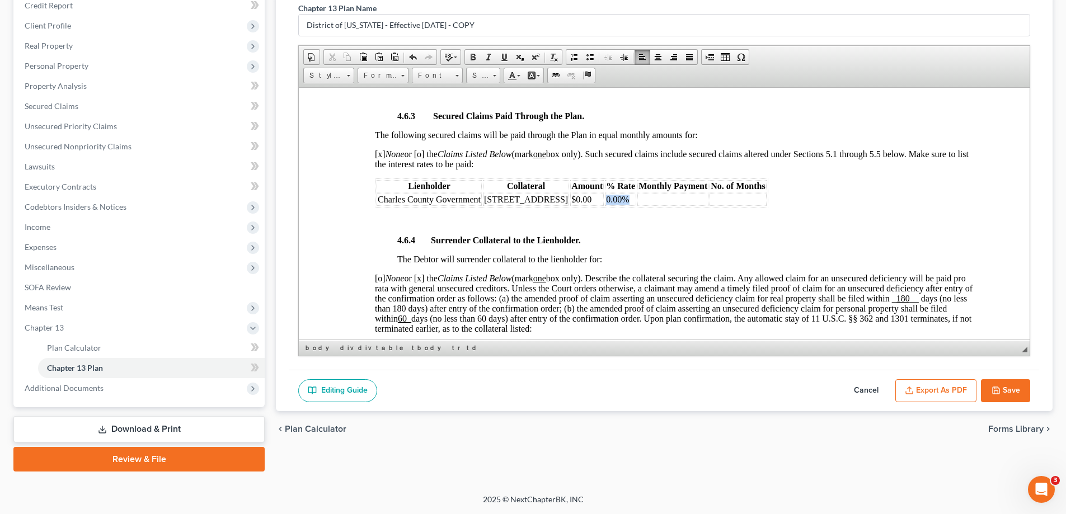
click at [605, 202] on td "0.00%" at bounding box center [620, 199] width 31 height 12
drag, startPoint x: 571, startPoint y: 197, endPoint x: 547, endPoint y: 200, distance: 23.7
click at [570, 200] on td "$0.00" at bounding box center [587, 199] width 34 height 12
drag, startPoint x: 541, startPoint y: 200, endPoint x: 481, endPoint y: 200, distance: 59.9
click at [481, 200] on tr "Charles County Government [STREET_ADDRESS]" at bounding box center [572, 199] width 390 height 12
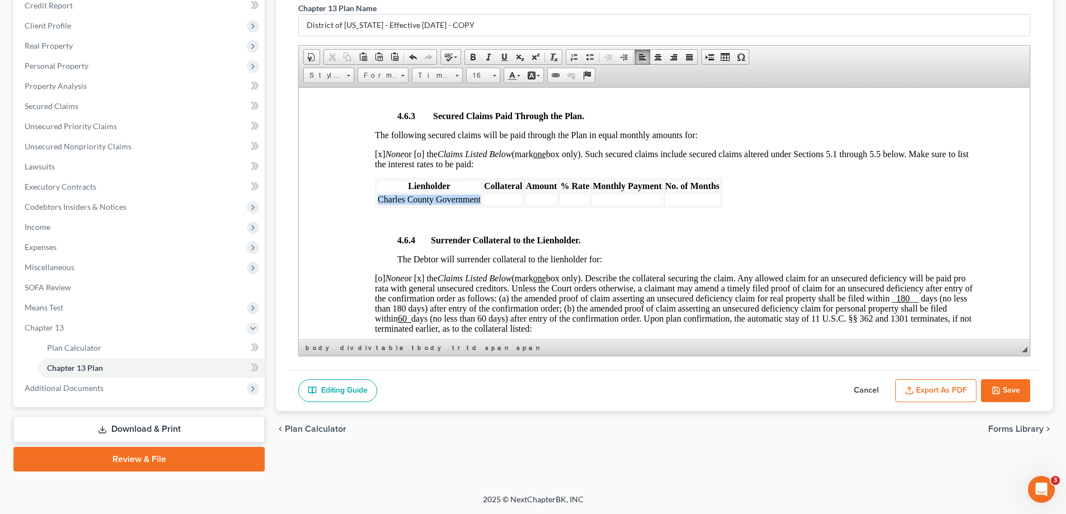
drag, startPoint x: 480, startPoint y: 201, endPoint x: 379, endPoint y: 200, distance: 100.2
click at [379, 200] on span "Charles County Government" at bounding box center [429, 199] width 103 height 10
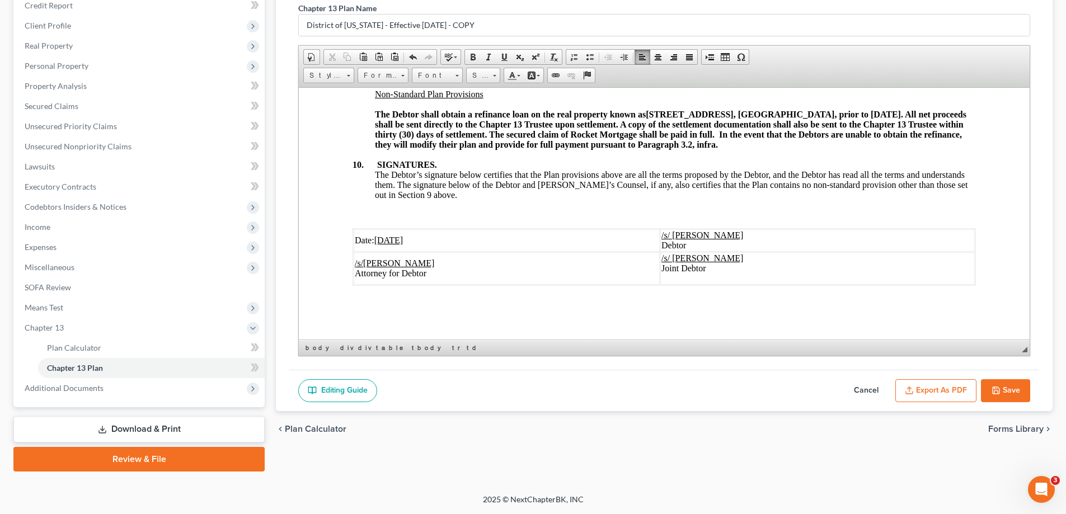
scroll to position [3782, 0]
click at [1021, 388] on button "Save" at bounding box center [1005, 391] width 49 height 24
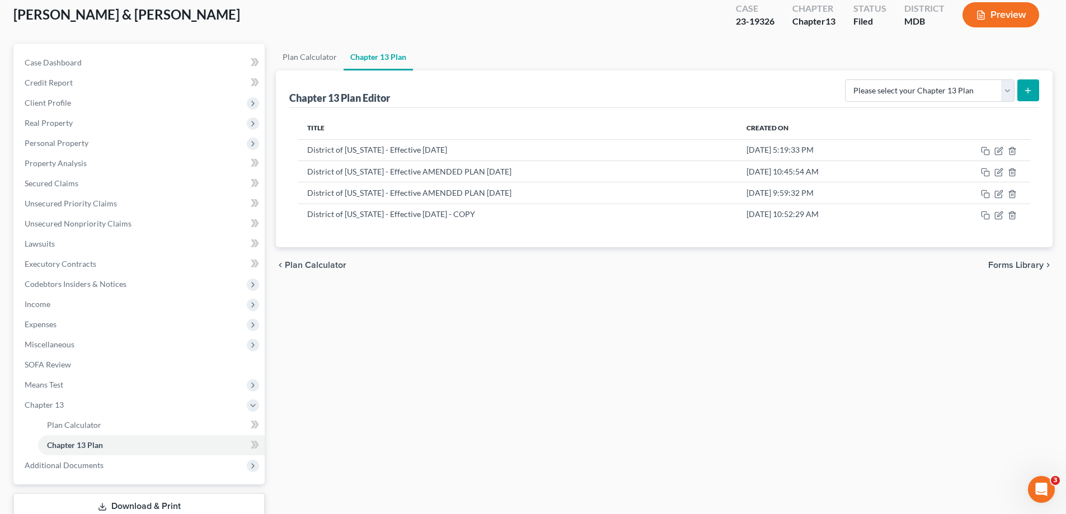
scroll to position [0, 0]
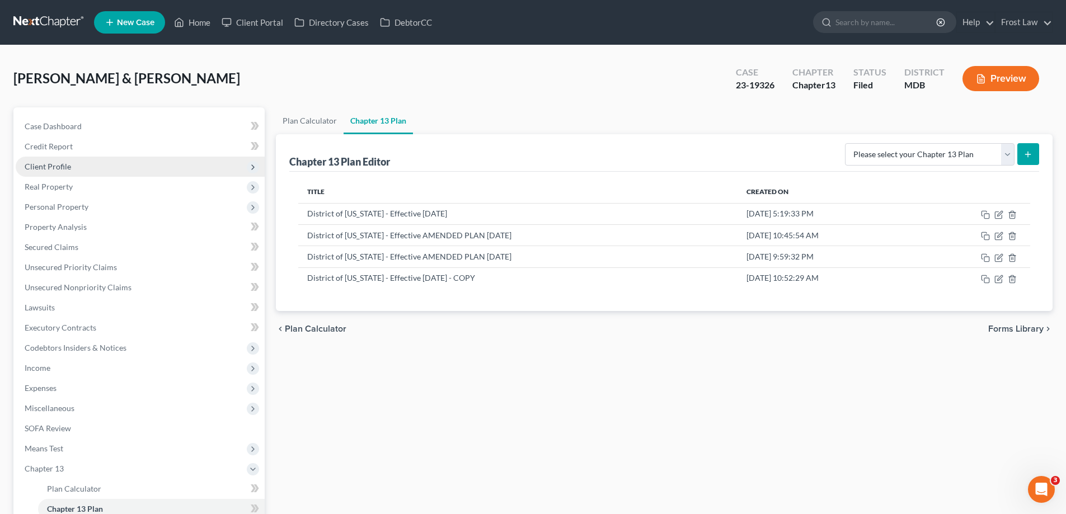
click at [66, 165] on span "Client Profile" at bounding box center [48, 167] width 46 height 10
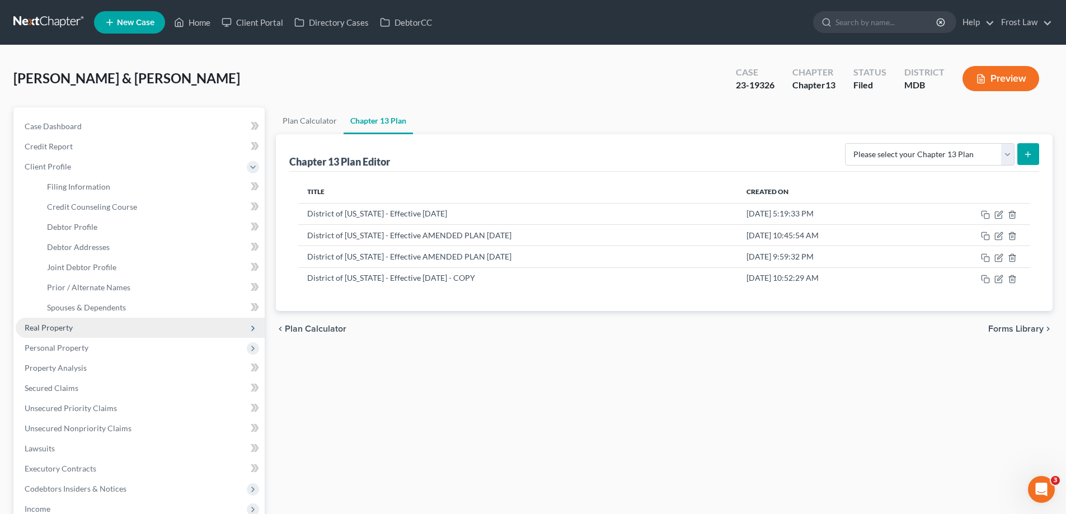
click at [82, 331] on span "Real Property" at bounding box center [140, 328] width 249 height 20
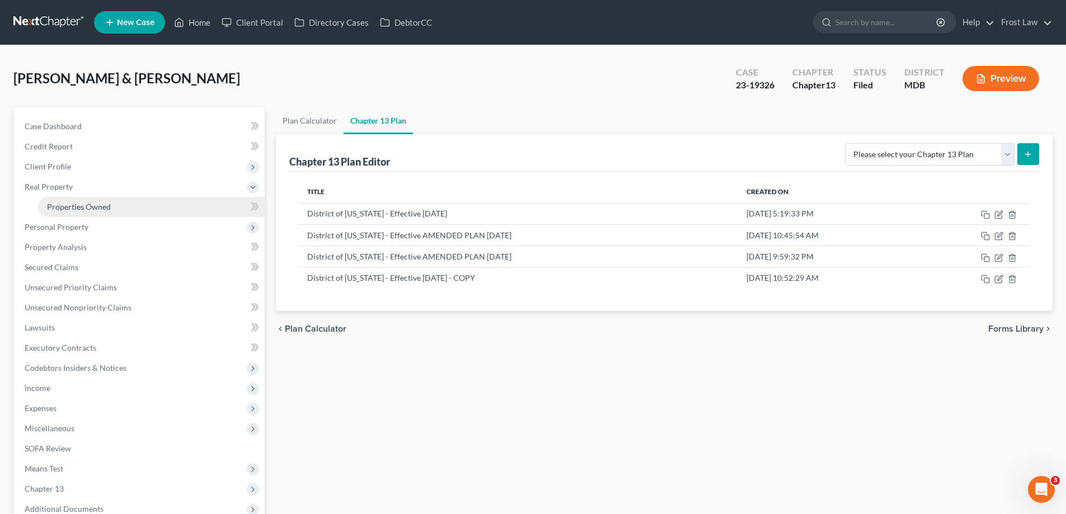
click at [99, 197] on link "Properties Owned" at bounding box center [151, 207] width 227 height 20
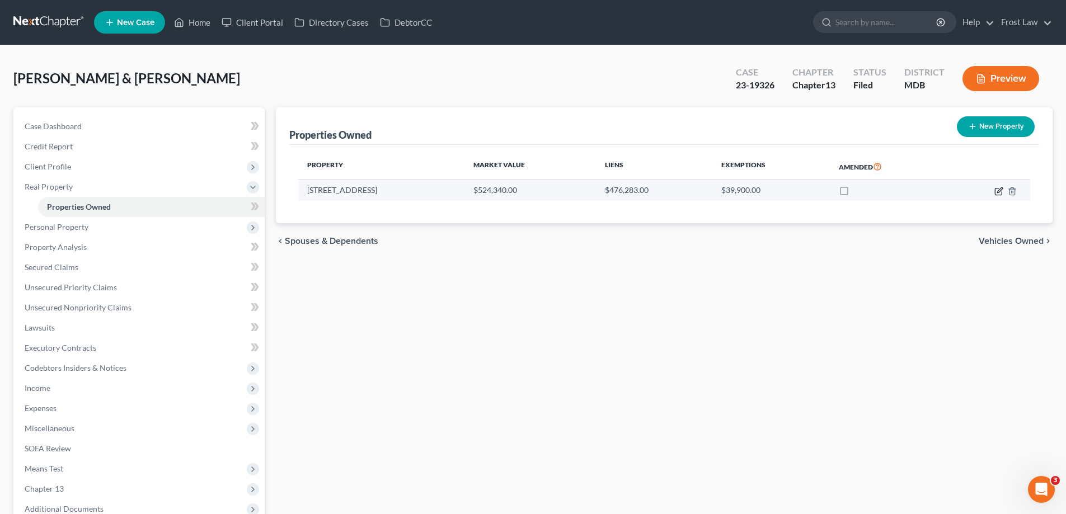
click at [1001, 192] on icon "button" at bounding box center [999, 191] width 9 height 9
select select "21"
select select "8"
select select "2"
select select "1"
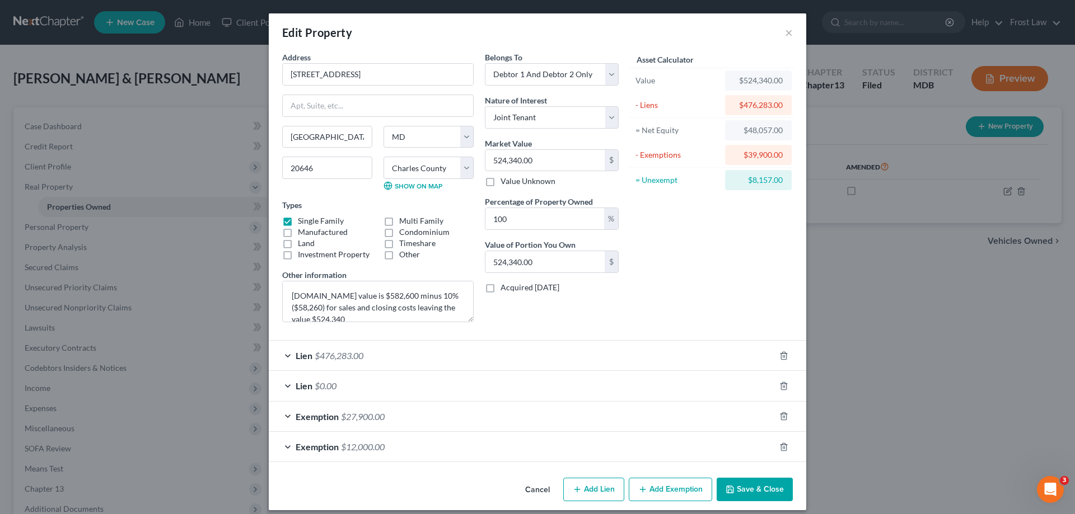
click at [749, 486] on button "Save & Close" at bounding box center [754, 490] width 76 height 24
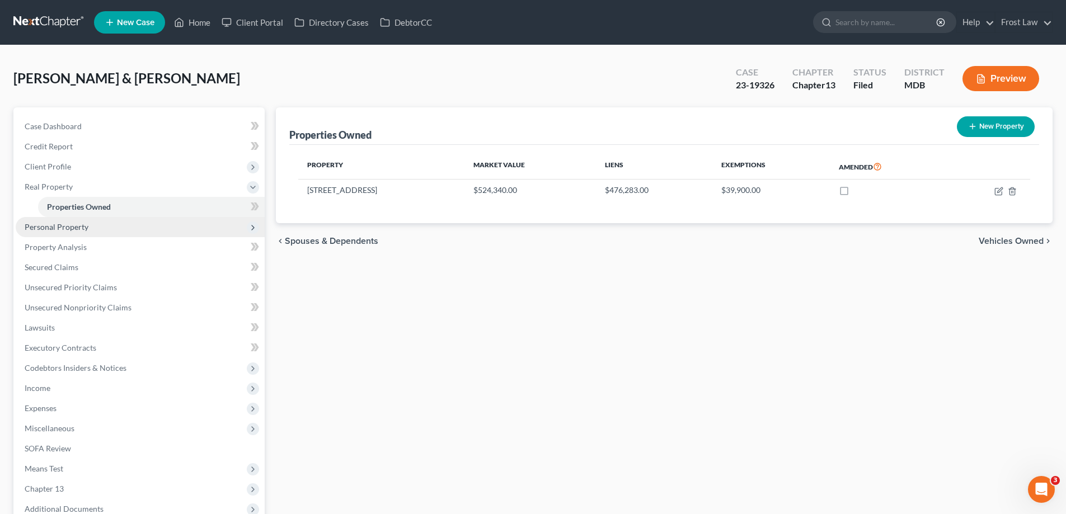
click at [76, 232] on span "Personal Property" at bounding box center [140, 227] width 249 height 20
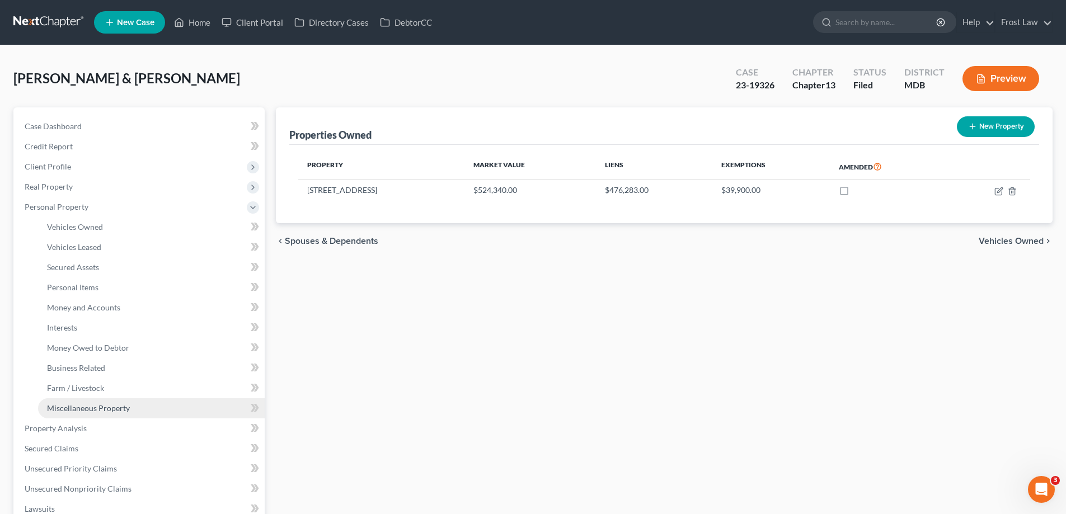
click at [91, 410] on span "Miscellaneous Property" at bounding box center [88, 409] width 83 height 10
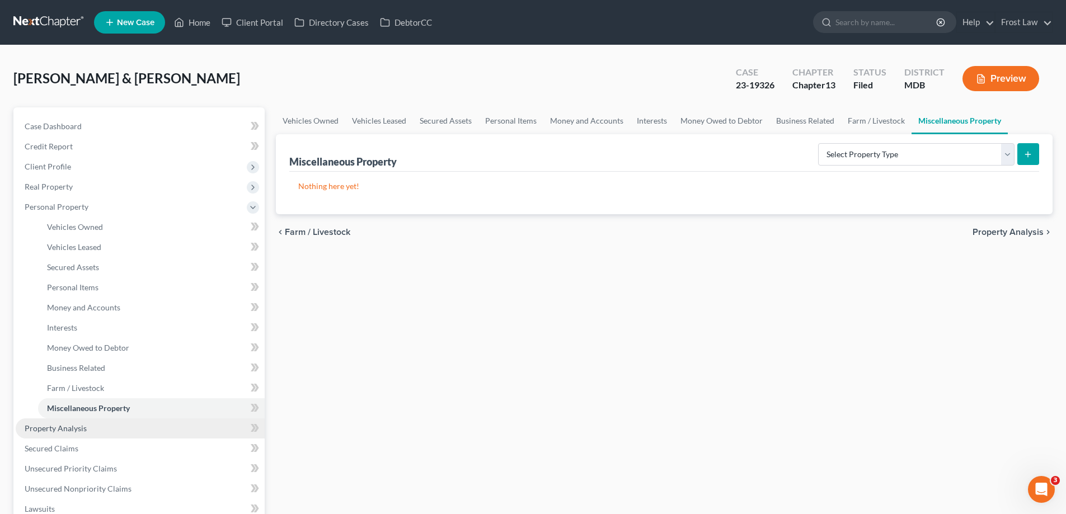
click at [55, 430] on span "Property Analysis" at bounding box center [56, 429] width 62 height 10
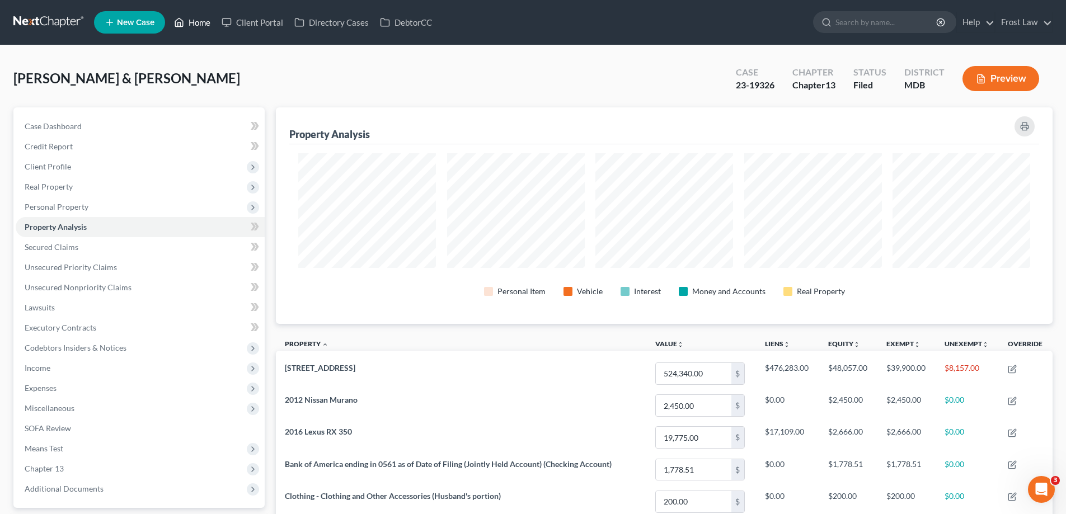
click at [196, 25] on link "Home" at bounding box center [192, 22] width 48 height 20
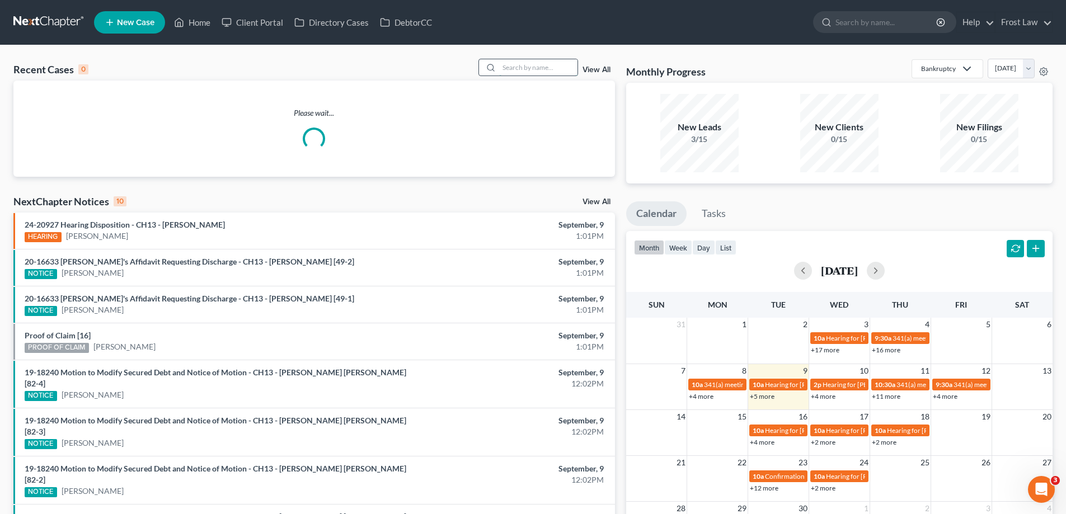
click at [550, 74] on input "search" at bounding box center [538, 67] width 78 height 16
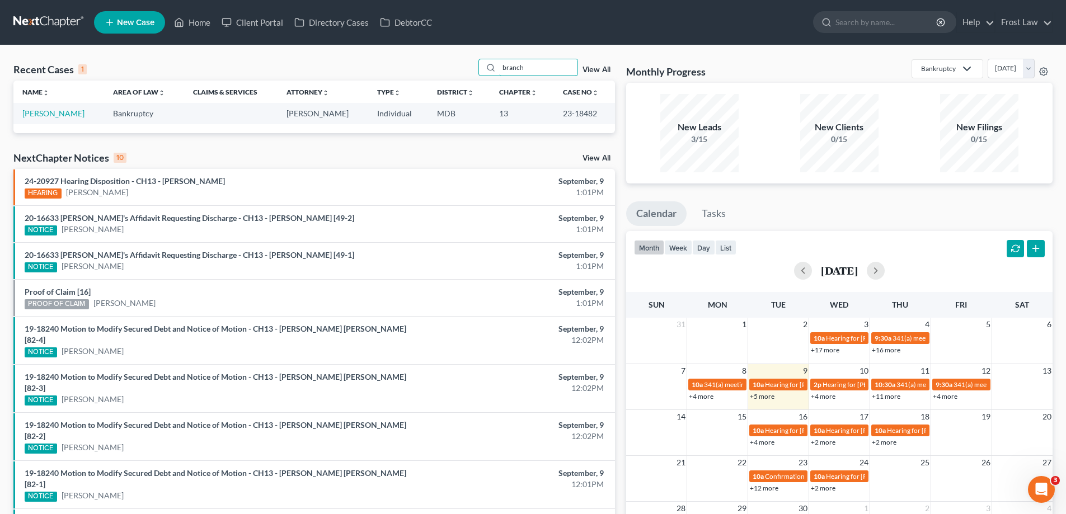
type input "branch"
drag, startPoint x: 599, startPoint y: 112, endPoint x: 562, endPoint y: 110, distance: 37.0
click at [562, 110] on td "23-18482" at bounding box center [584, 113] width 61 height 21
copy td "23-18482"
click at [59, 117] on link "[PERSON_NAME]" at bounding box center [53, 114] width 62 height 10
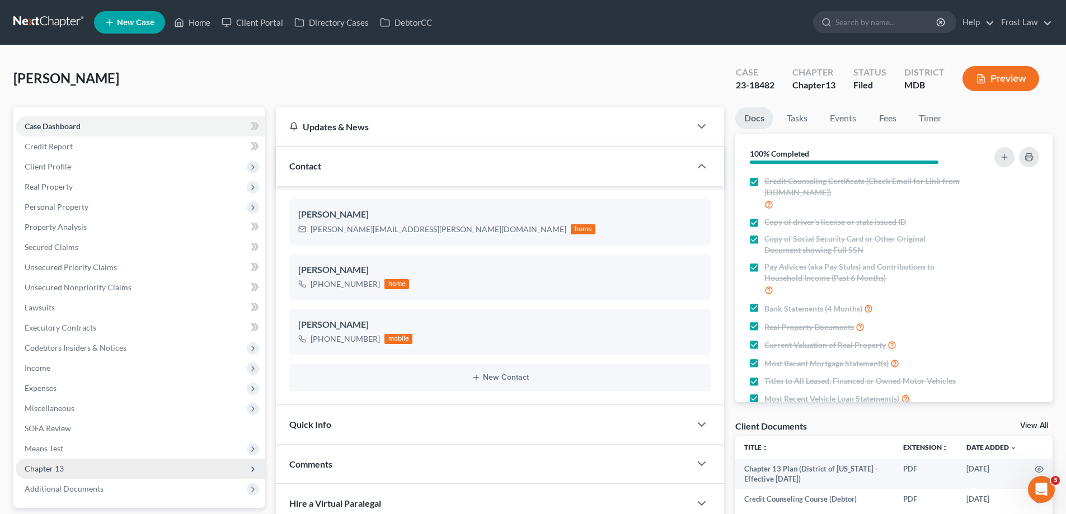
scroll to position [280, 0]
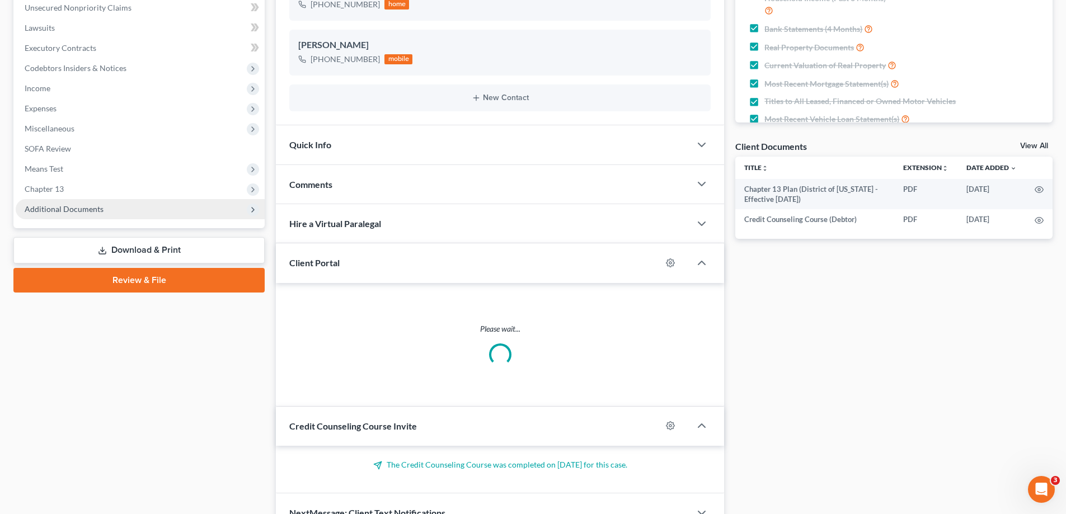
click at [85, 199] on span "Additional Documents" at bounding box center [140, 209] width 249 height 20
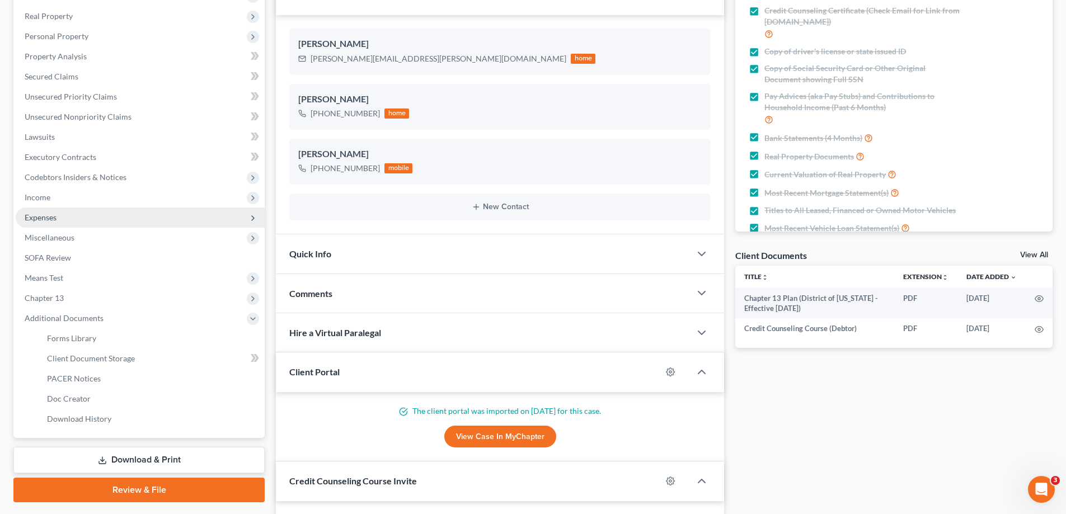
scroll to position [112, 0]
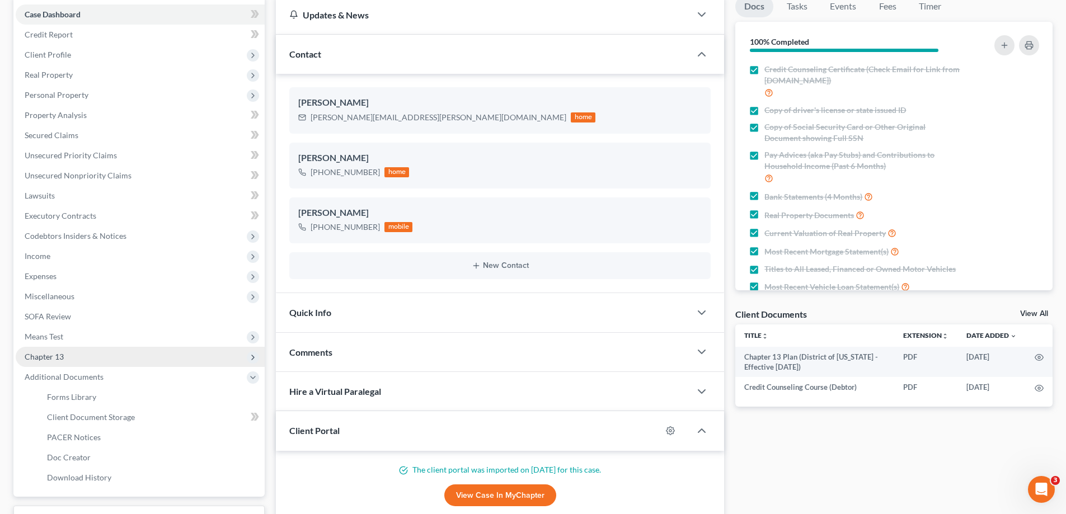
click at [105, 350] on span "Chapter 13" at bounding box center [140, 357] width 249 height 20
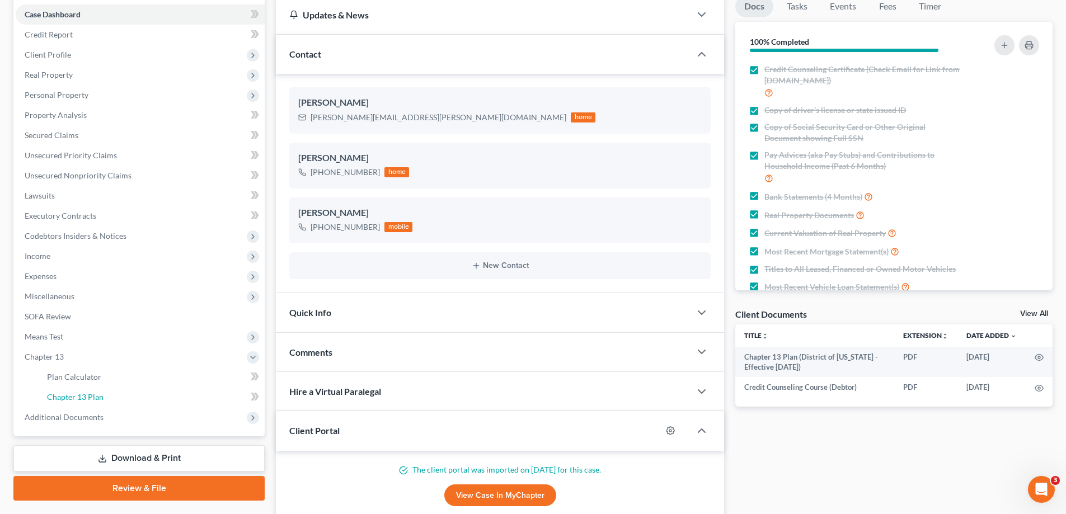
drag, startPoint x: 151, startPoint y: 395, endPoint x: 854, endPoint y: 221, distance: 724.6
click at [151, 394] on link "Chapter 13 Plan" at bounding box center [151, 397] width 227 height 20
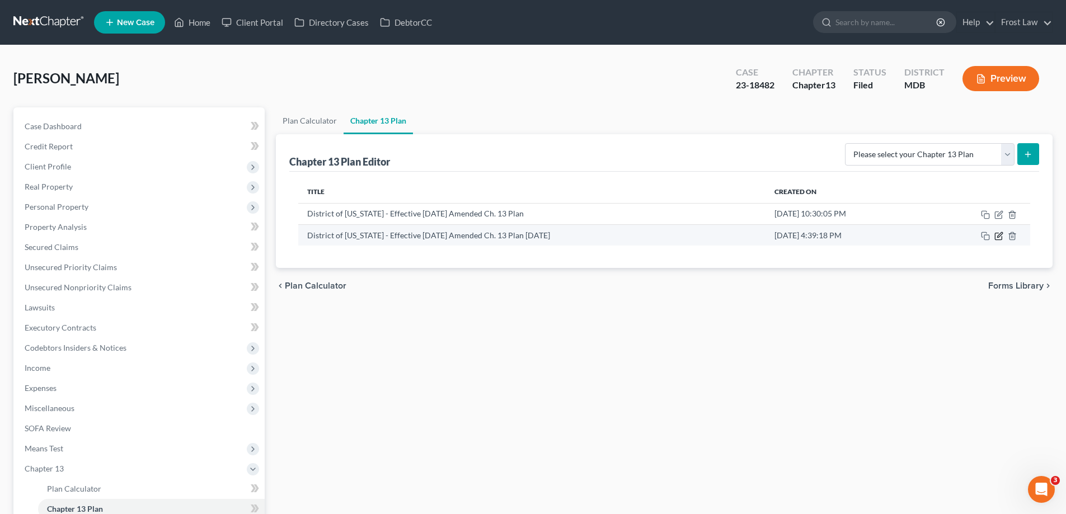
click at [996, 237] on icon "button" at bounding box center [999, 236] width 9 height 9
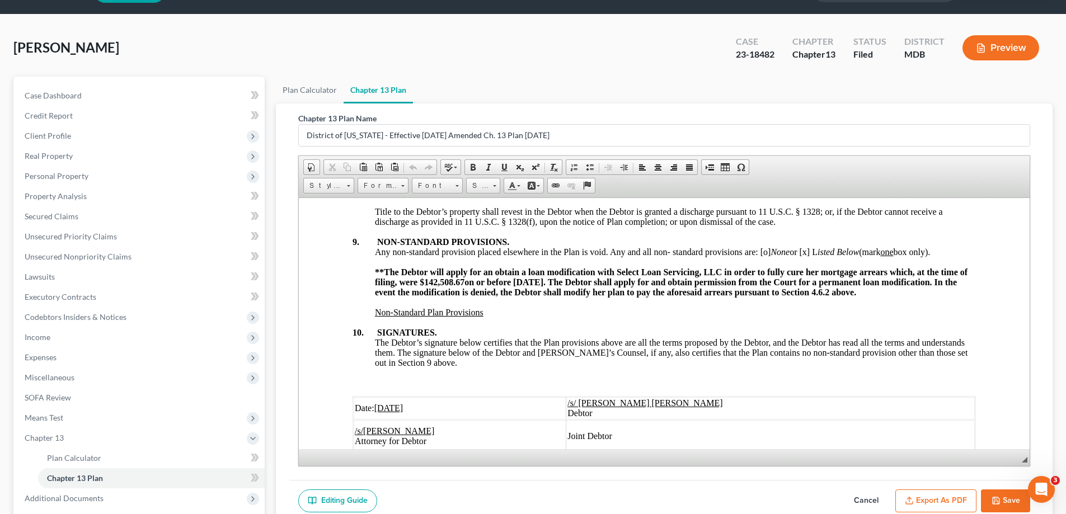
scroll to position [56, 0]
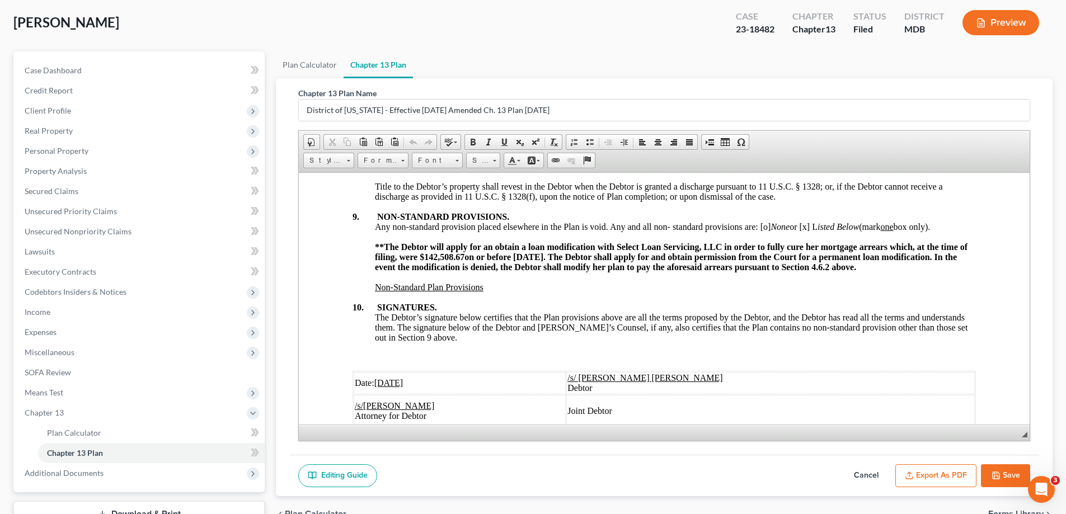
click at [606, 59] on ul "Plan Calculator Chapter 13 Plan" at bounding box center [664, 64] width 777 height 27
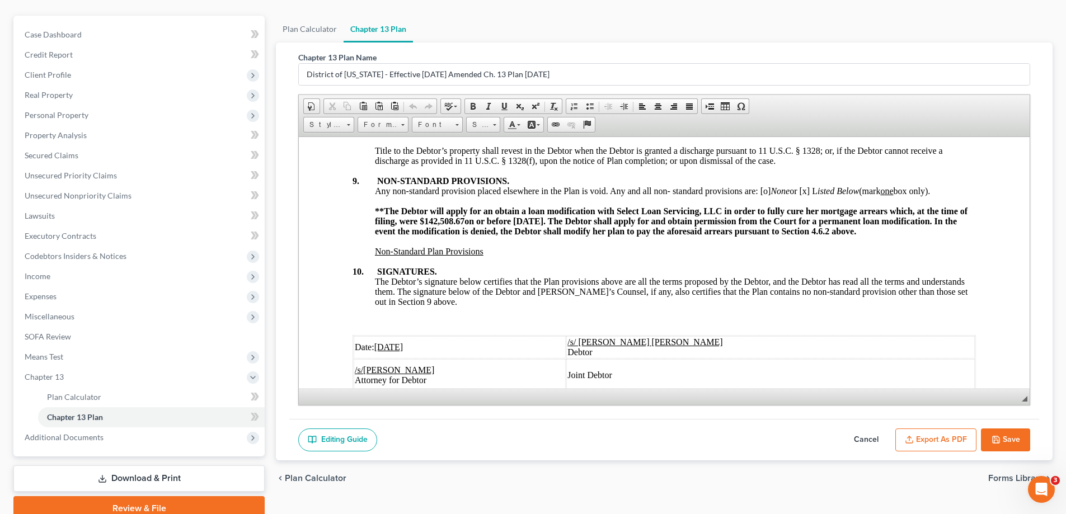
scroll to position [112, 0]
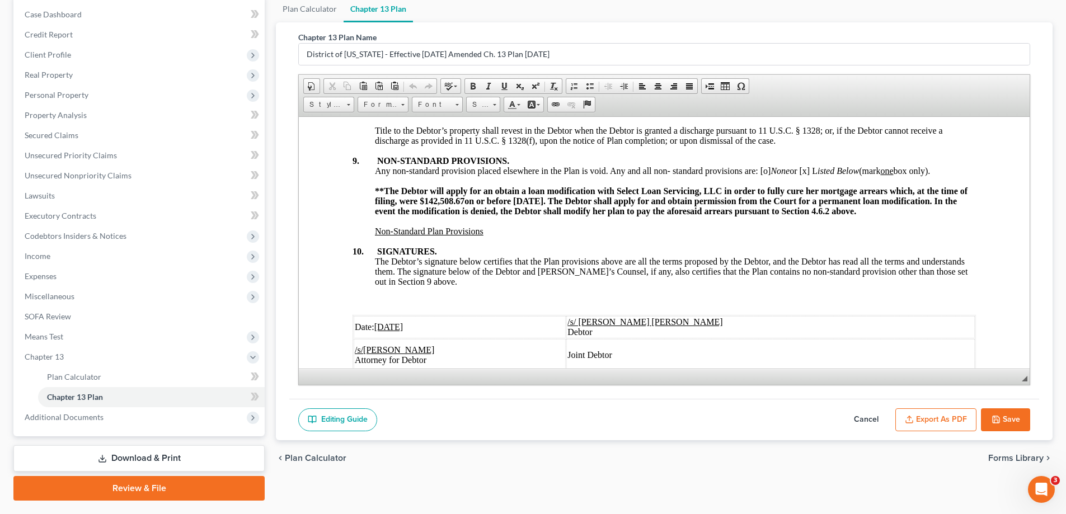
click at [1014, 418] on button "Save" at bounding box center [1005, 421] width 49 height 24
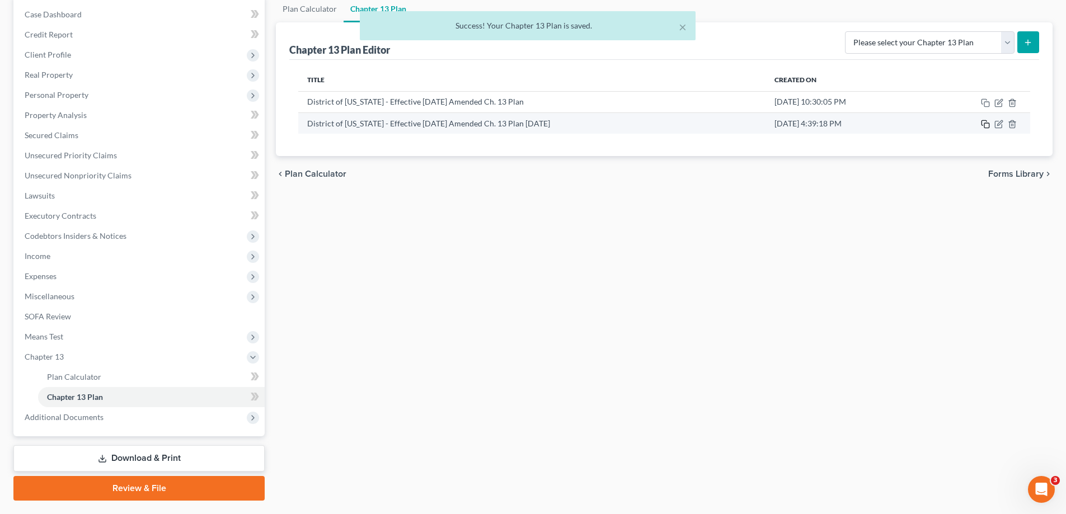
click at [988, 123] on icon "button" at bounding box center [985, 124] width 9 height 9
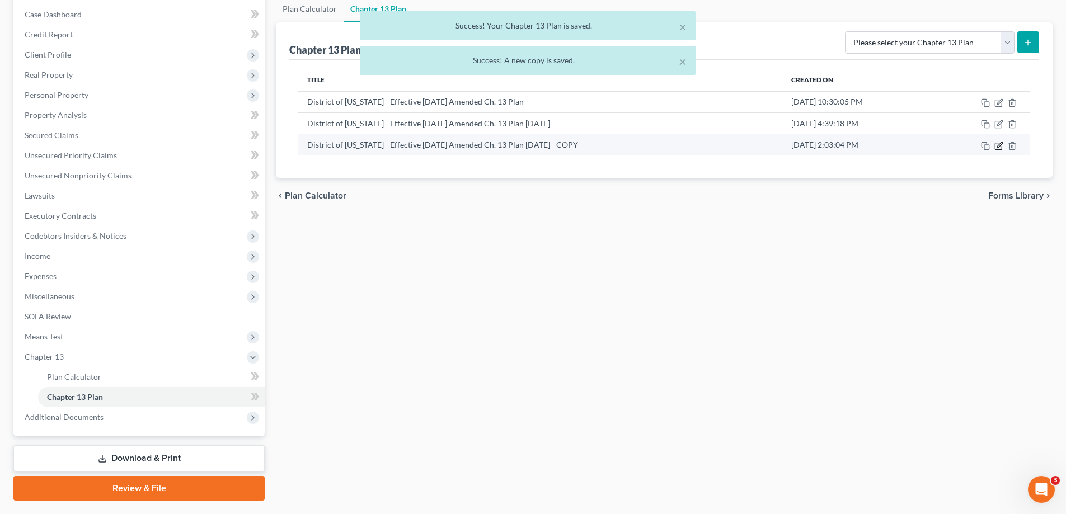
click at [997, 145] on icon "button" at bounding box center [999, 146] width 9 height 9
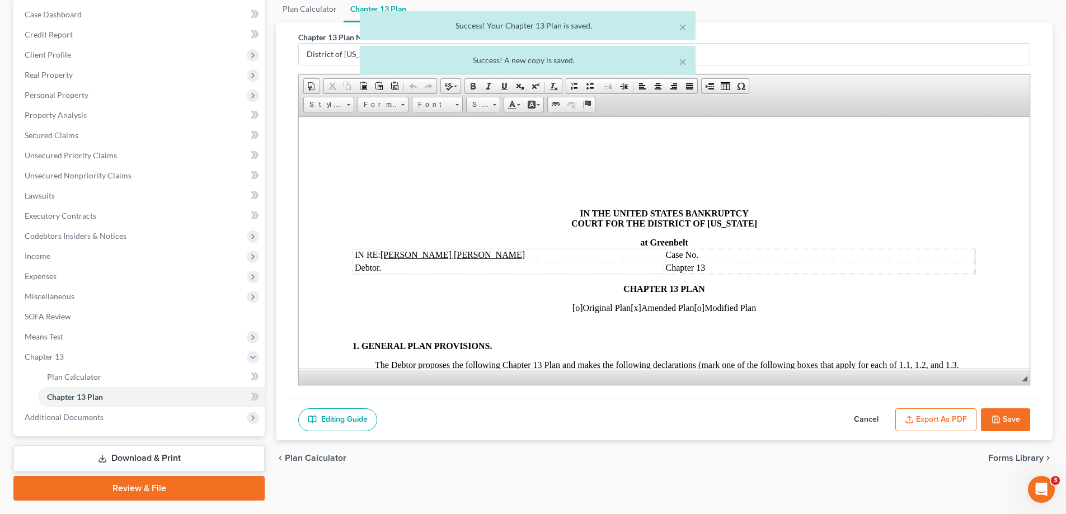
scroll to position [0, 0]
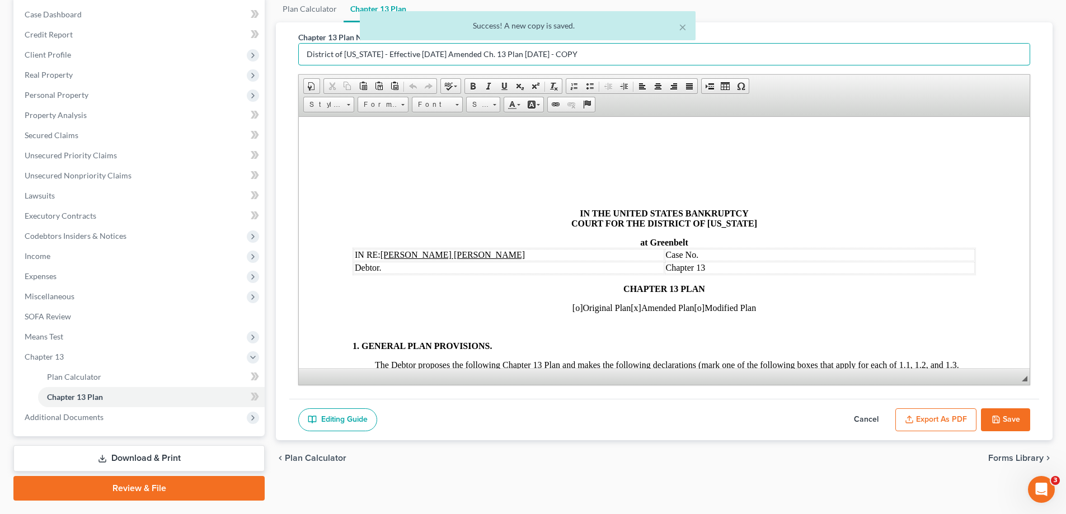
drag, startPoint x: 586, startPoint y: 55, endPoint x: 250, endPoint y: 36, distance: 336.9
click at [250, 36] on div "Petition Navigation Case Dashboard Payments Invoices Payments Payments Credit R…" at bounding box center [533, 248] width 1051 height 505
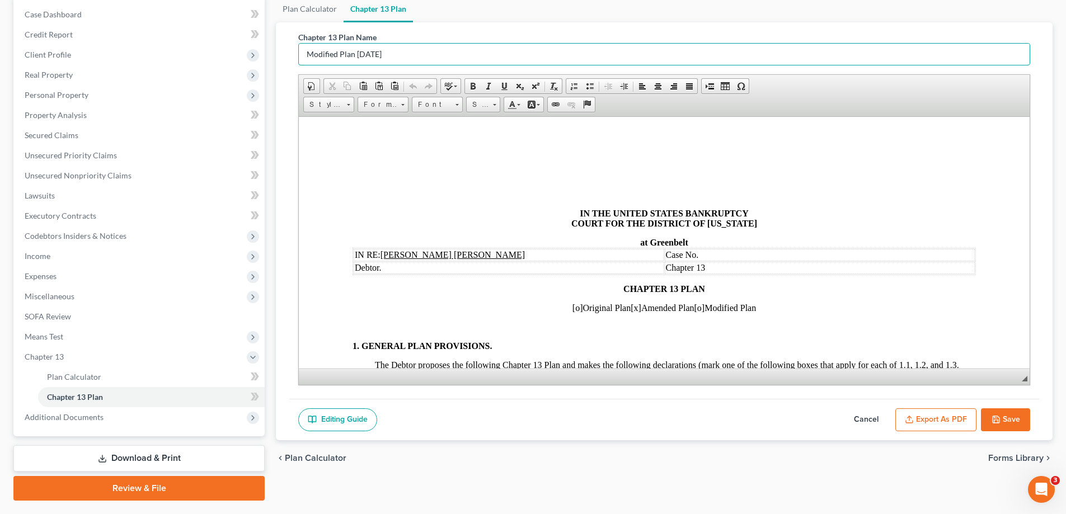
type input "Modified Plan [DATE]"
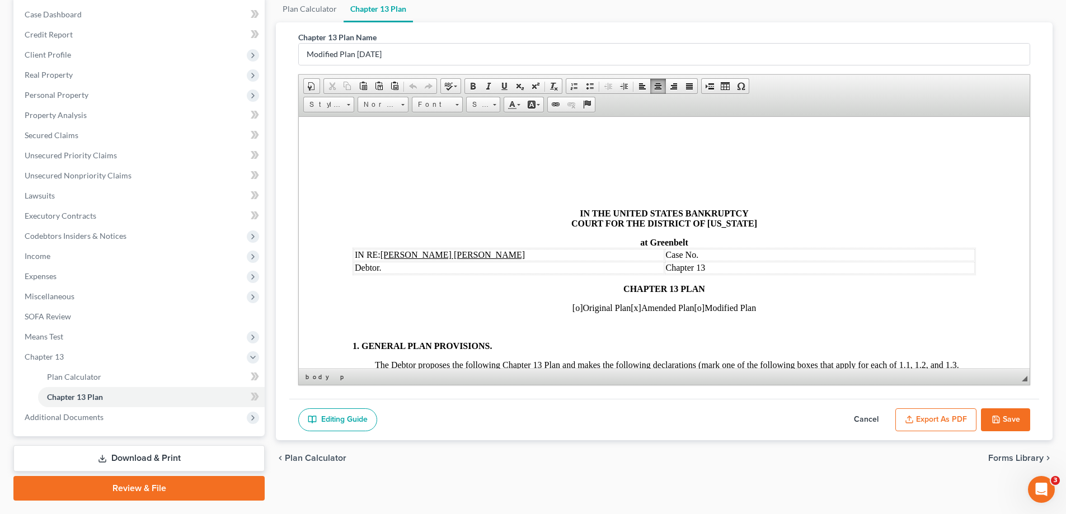
click at [729, 251] on td "Case No." at bounding box center [820, 254] width 311 height 12
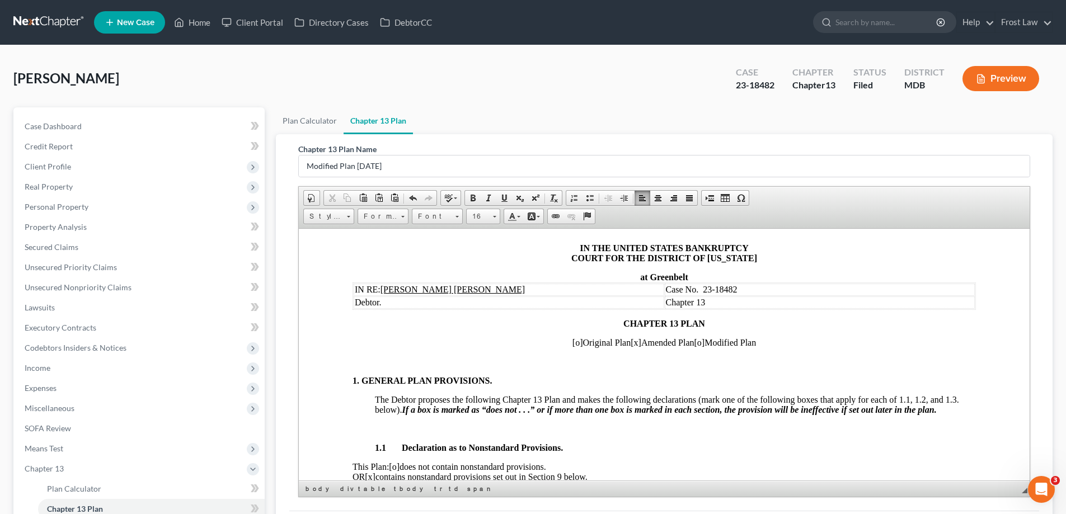
scroll to position [112, 0]
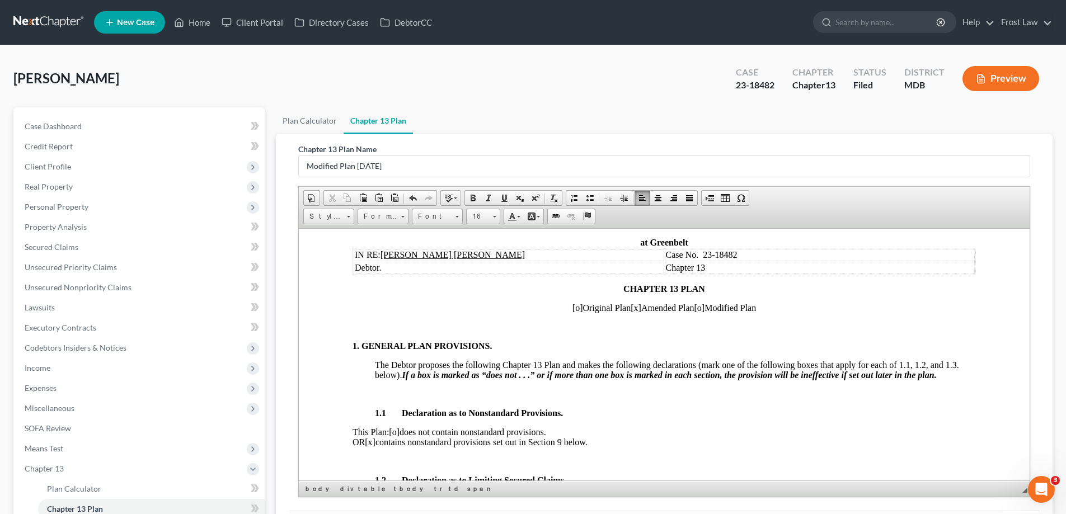
click at [631, 307] on span "[x]" at bounding box center [636, 308] width 11 height 10
click at [704, 309] on span "[o]" at bounding box center [700, 308] width 11 height 10
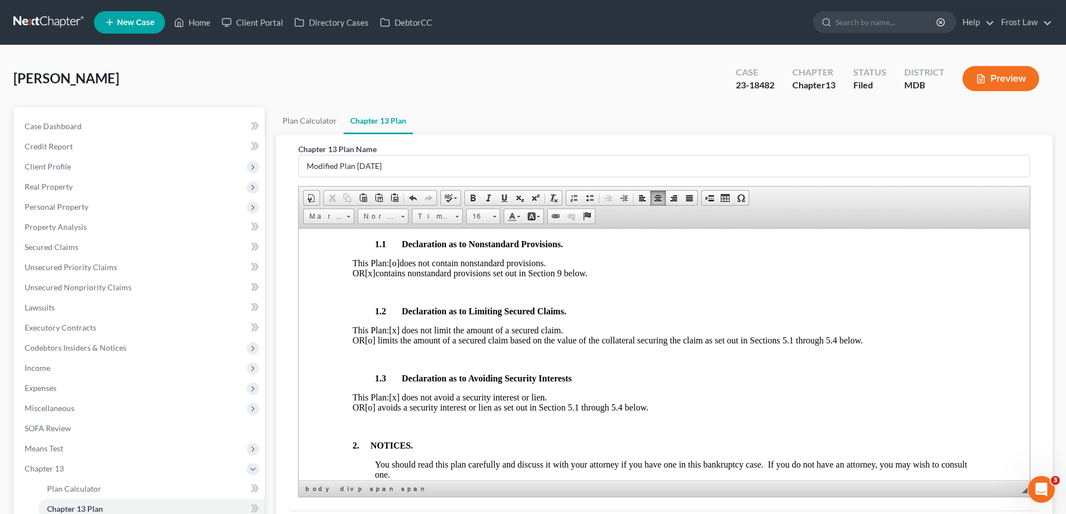
scroll to position [280, 0]
click at [376, 274] on span "[x]" at bounding box center [370, 274] width 11 height 10
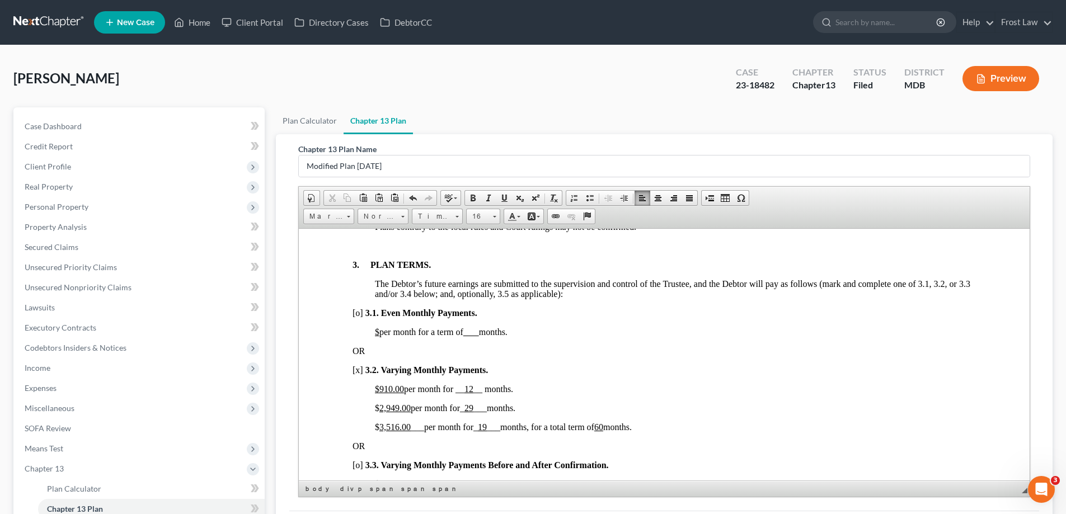
scroll to position [728, 0]
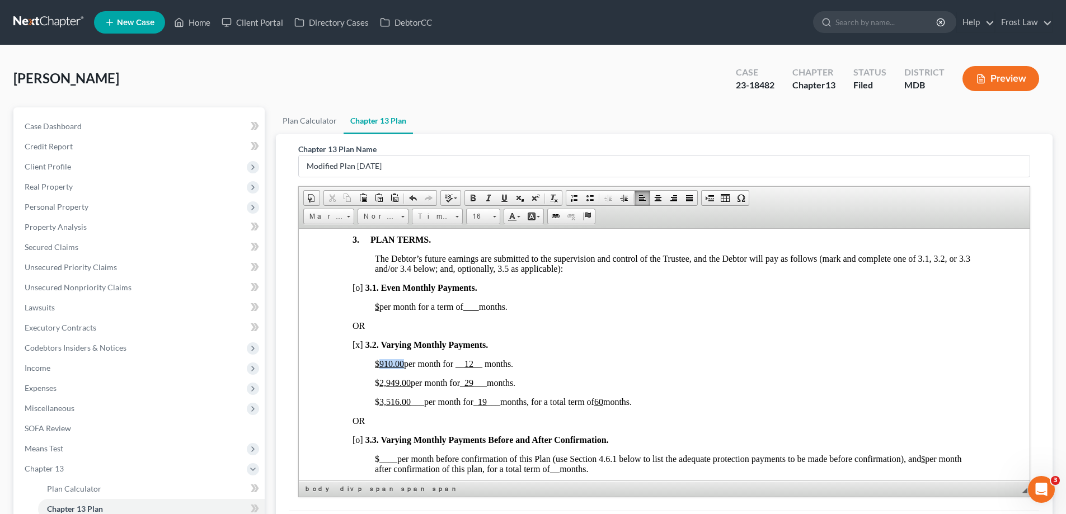
drag, startPoint x: 402, startPoint y: 363, endPoint x: 379, endPoint y: 360, distance: 23.2
click at [379, 360] on u "$910.00" at bounding box center [389, 364] width 29 height 10
drag, startPoint x: 527, startPoint y: 364, endPoint x: 417, endPoint y: 366, distance: 109.7
click at [417, 366] on p "$15,731.00 per month for __ 12 __ months." at bounding box center [675, 364] width 601 height 10
drag, startPoint x: 513, startPoint y: 364, endPoint x: 493, endPoint y: 366, distance: 20.2
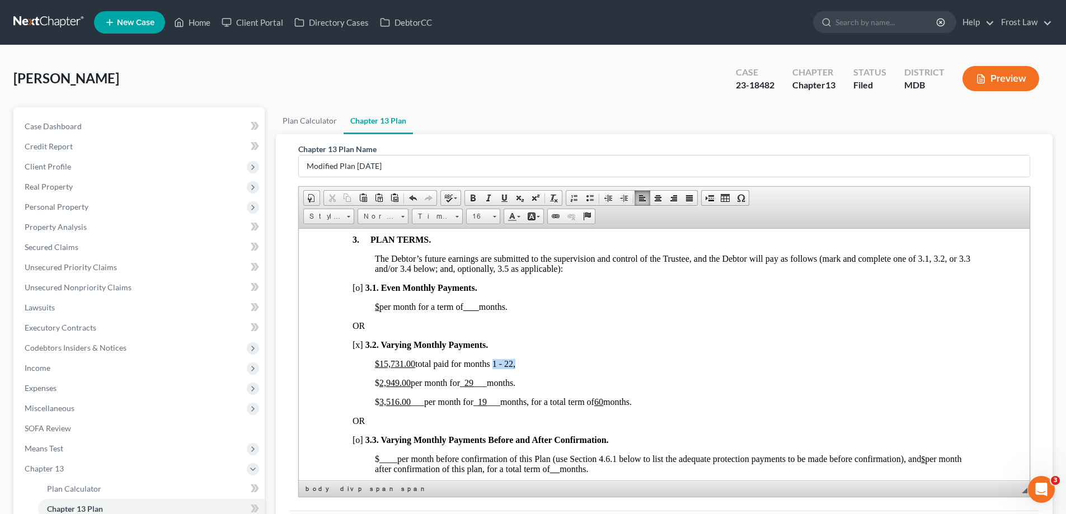
click at [493, 366] on span "$15,731.00 total paid for months 1 - 22," at bounding box center [445, 364] width 140 height 10
drag, startPoint x: 514, startPoint y: 364, endPoint x: 496, endPoint y: 363, distance: 17.9
click at [496, 363] on span "$15,731.00 total paid for months 1 - 22," at bounding box center [445, 364] width 140 height 10
click at [503, 198] on span at bounding box center [504, 198] width 9 height 9
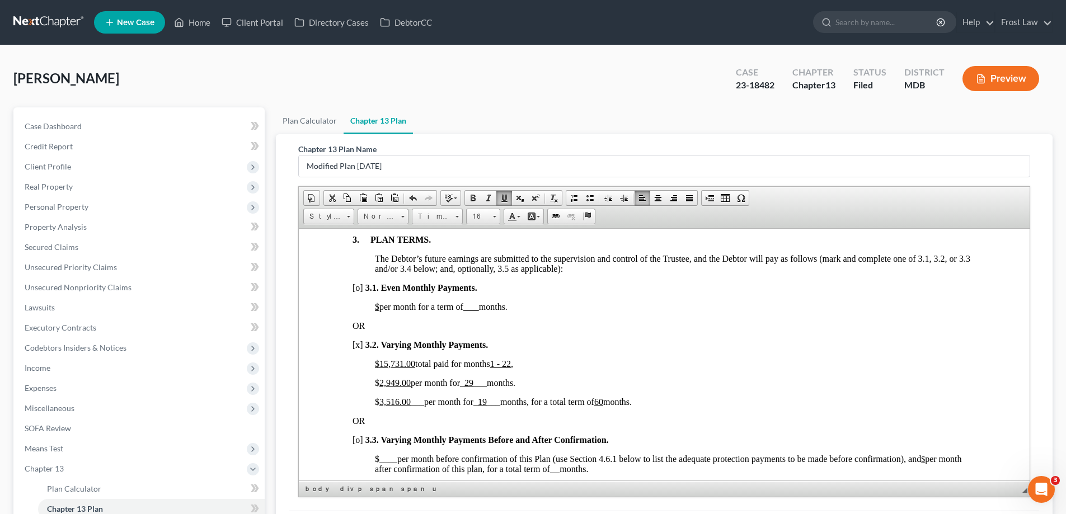
drag, startPoint x: 527, startPoint y: 381, endPoint x: 374, endPoint y: 379, distance: 152.8
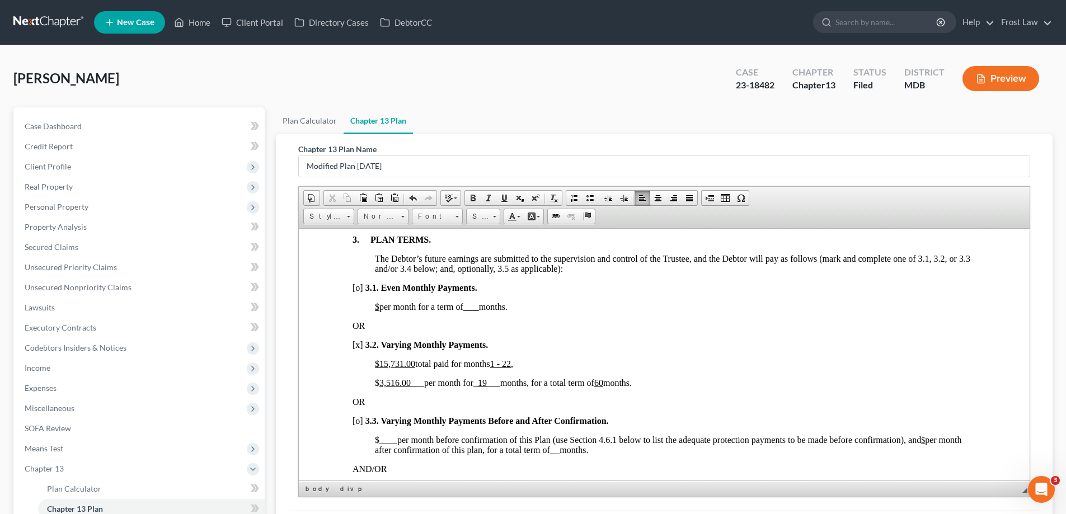
click at [409, 382] on u "3,516.00" at bounding box center [394, 383] width 31 height 10
drag, startPoint x: 412, startPoint y: 380, endPoint x: 381, endPoint y: 380, distance: 31.3
click at [381, 380] on span "3,516.00 ___" at bounding box center [401, 383] width 45 height 10
click at [478, 383] on u "19" at bounding box center [475, 383] width 9 height 10
drag, startPoint x: 482, startPoint y: 382, endPoint x: 476, endPoint y: 383, distance: 6.2
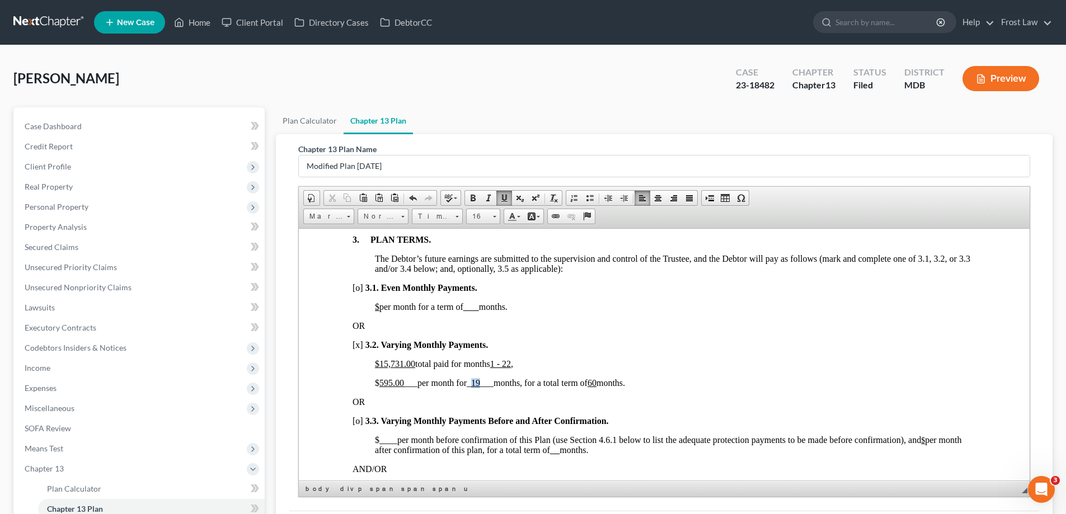
click at [476, 383] on u "19" at bounding box center [475, 383] width 9 height 10
click at [641, 348] on p "[x] 3 .2. Varying Monthly Payments." at bounding box center [664, 345] width 623 height 10
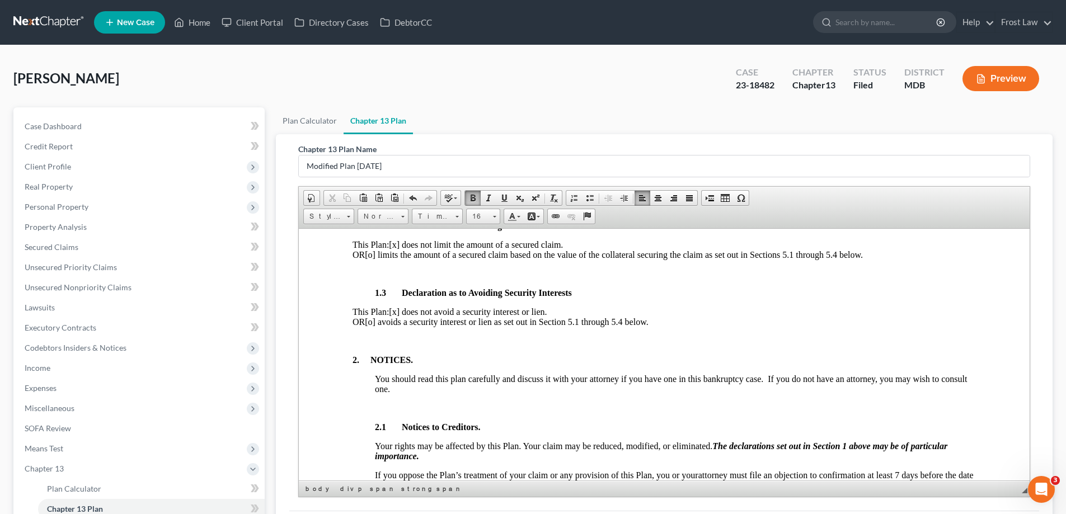
scroll to position [168, 0]
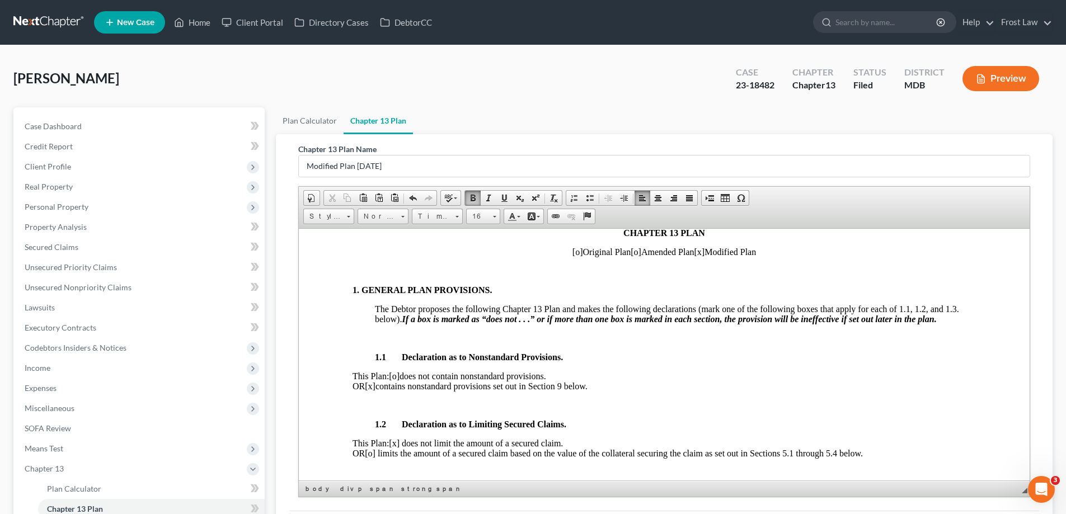
click at [400, 376] on span "[o]" at bounding box center [394, 376] width 11 height 10
click at [376, 388] on span "[x]" at bounding box center [370, 386] width 11 height 10
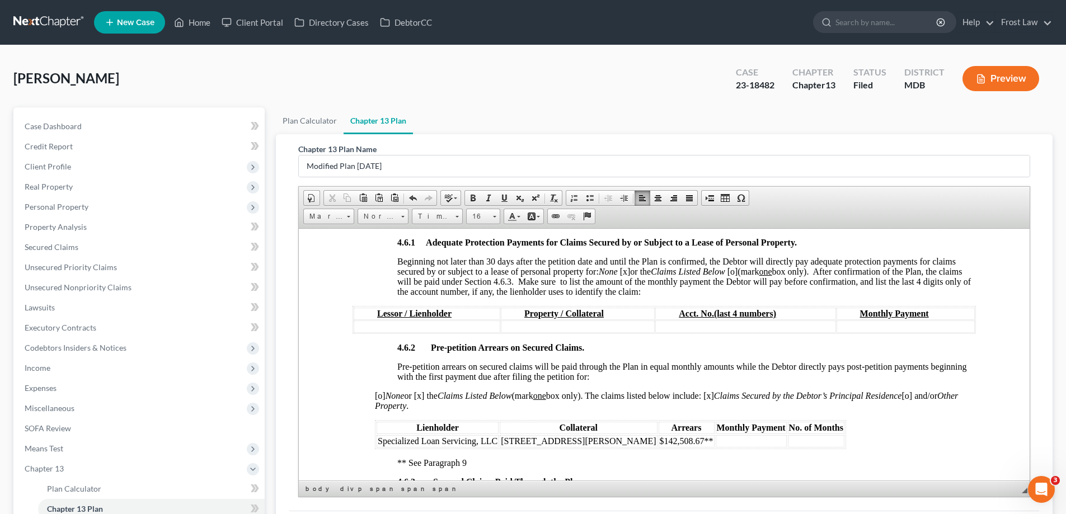
scroll to position [1679, 0]
drag, startPoint x: 660, startPoint y: 440, endPoint x: 611, endPoint y: 437, distance: 48.8
click at [611, 437] on table "Lienholder Collateral Arrears Monthly Payment No. of Months Specialized Loan Se…" at bounding box center [610, 433] width 471 height 29
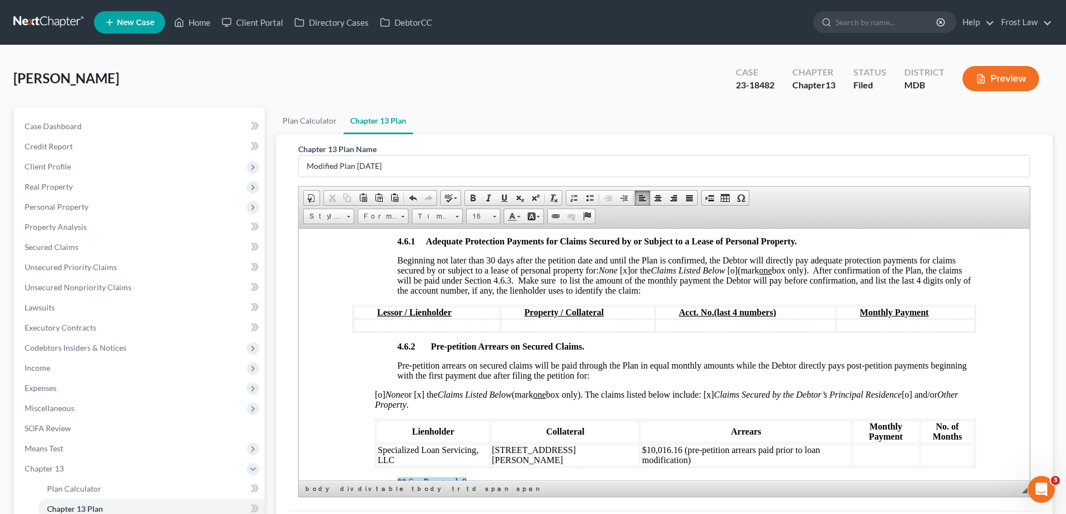
drag, startPoint x: 462, startPoint y: 463, endPoint x: 396, endPoint y: 459, distance: 66.7
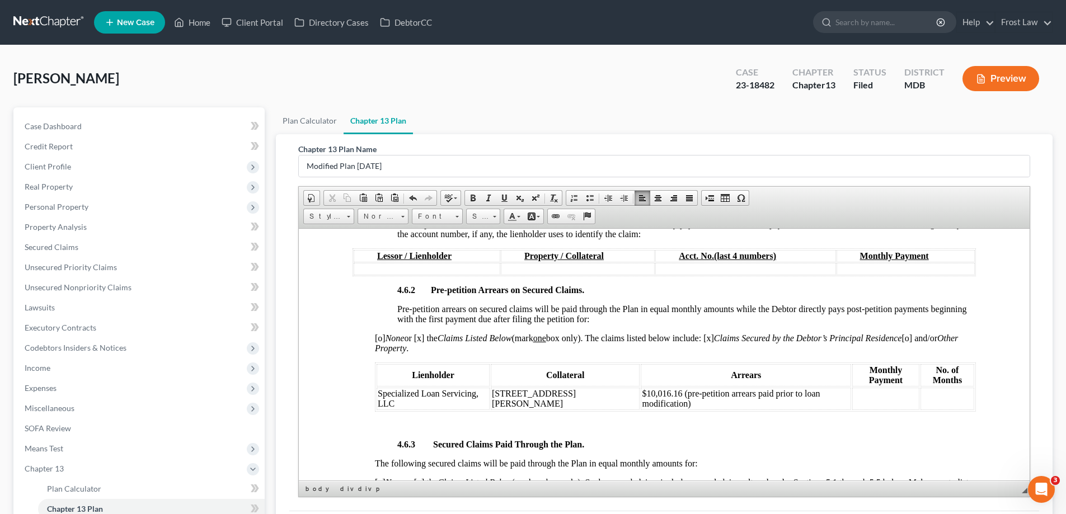
scroll to position [1735, 0]
click at [820, 389] on span "$10,016.16 (pre-petition arrears paid prior to loan modification)" at bounding box center [731, 399] width 178 height 20
click at [852, 388] on td at bounding box center [885, 399] width 67 height 22
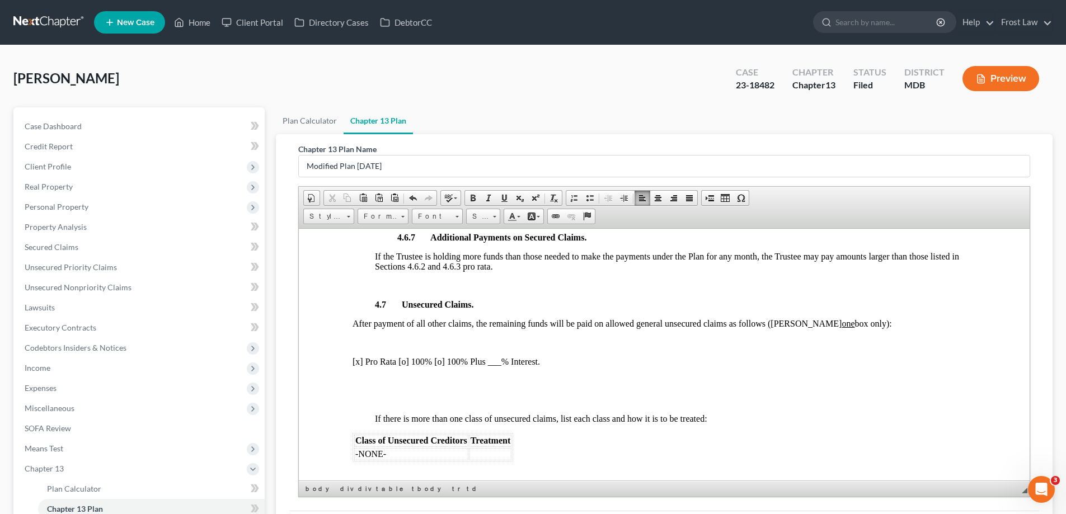
scroll to position [2463, 0]
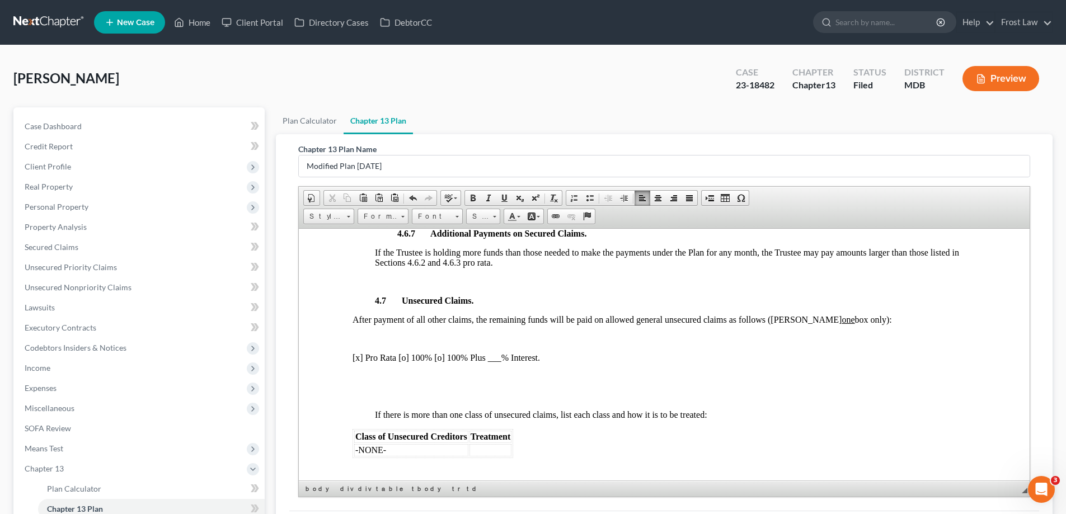
click at [358, 353] on p "[x] Pro Rata [o] 100% [o] 100% Plus ___% Interest." at bounding box center [664, 358] width 623 height 10
click at [403, 353] on p "[o ] Pro Rata [o] 100% [o] 100% Plus ___% Interest." at bounding box center [664, 358] width 623 height 10
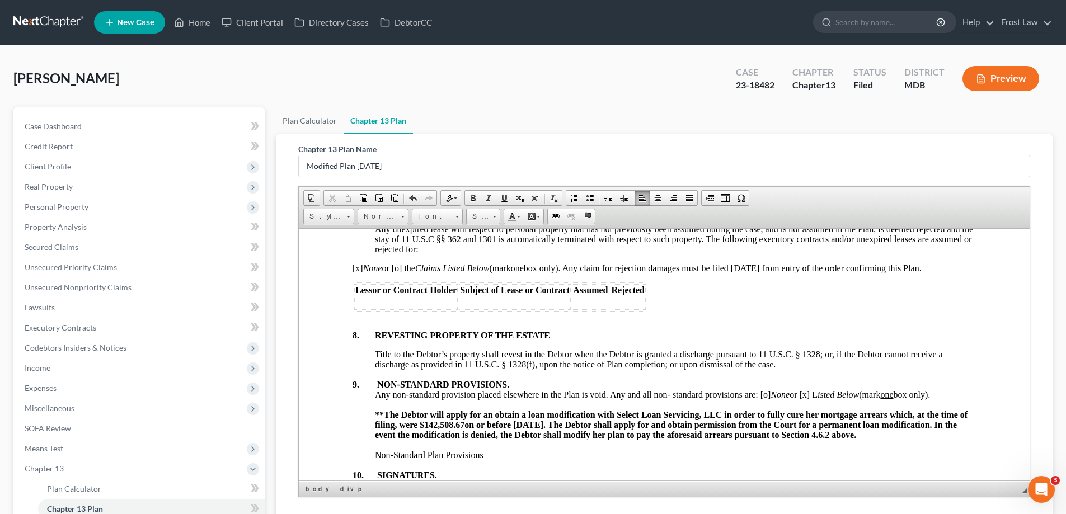
scroll to position [3638, 0]
drag, startPoint x: 934, startPoint y: 425, endPoint x: 362, endPoint y: 410, distance: 571.6
click at [362, 410] on div "8. REVESTING PROPERTY OF THE ESTATE Title to the Debtor’s property shall revest…" at bounding box center [664, 464] width 623 height 266
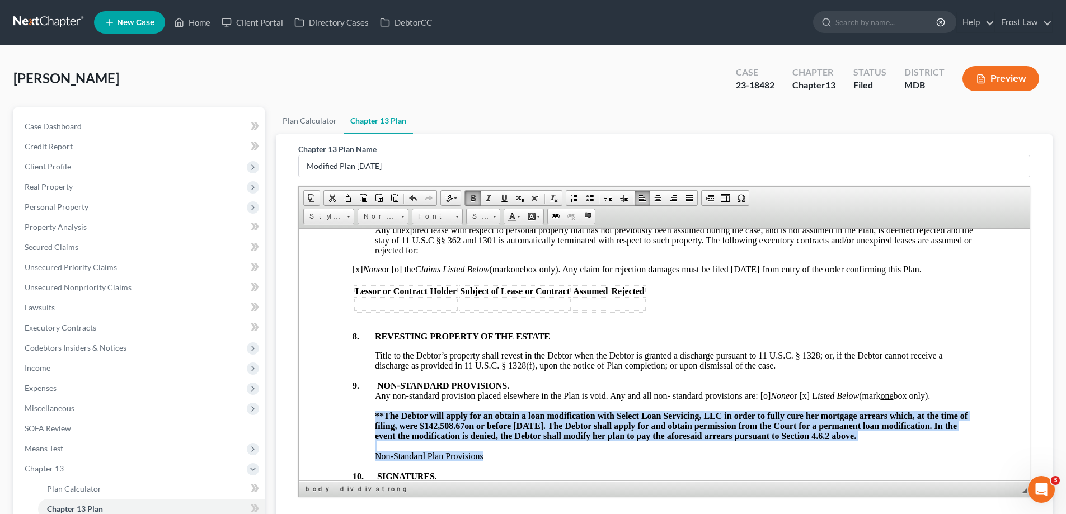
drag, startPoint x: 479, startPoint y: 447, endPoint x: 372, endPoint y: 401, distance: 116.8
click at [372, 401] on div "8. REVESTING PROPERTY OF THE ESTATE Title to the Debtor’s property shall revest…" at bounding box center [664, 464] width 623 height 266
click at [444, 441] on div at bounding box center [675, 446] width 601 height 10
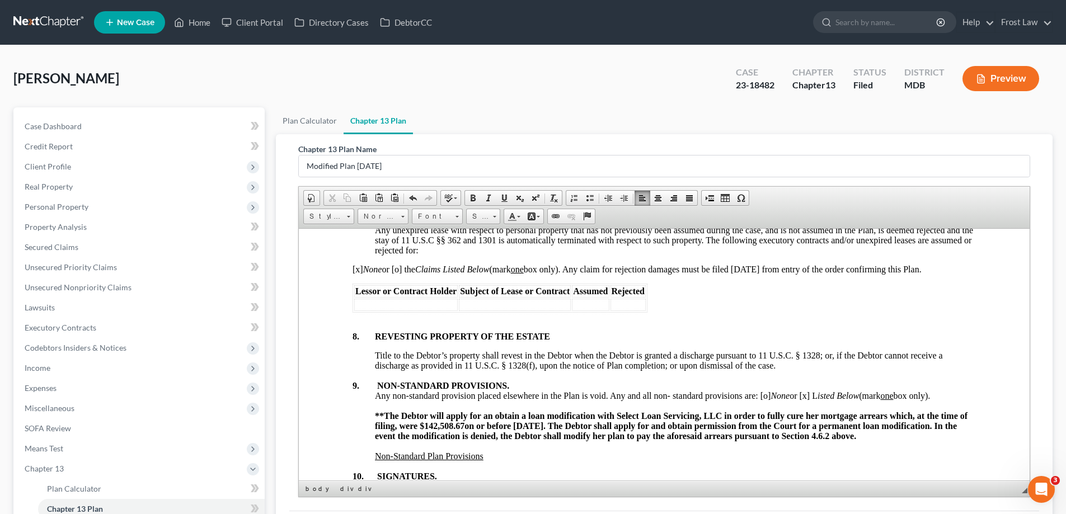
drag, startPoint x: 936, startPoint y: 428, endPoint x: 371, endPoint y: 404, distance: 565.8
click at [371, 404] on div "8. REVESTING PROPERTY OF THE ESTATE Title to the Debtor’s property shall revest…" at bounding box center [664, 464] width 623 height 266
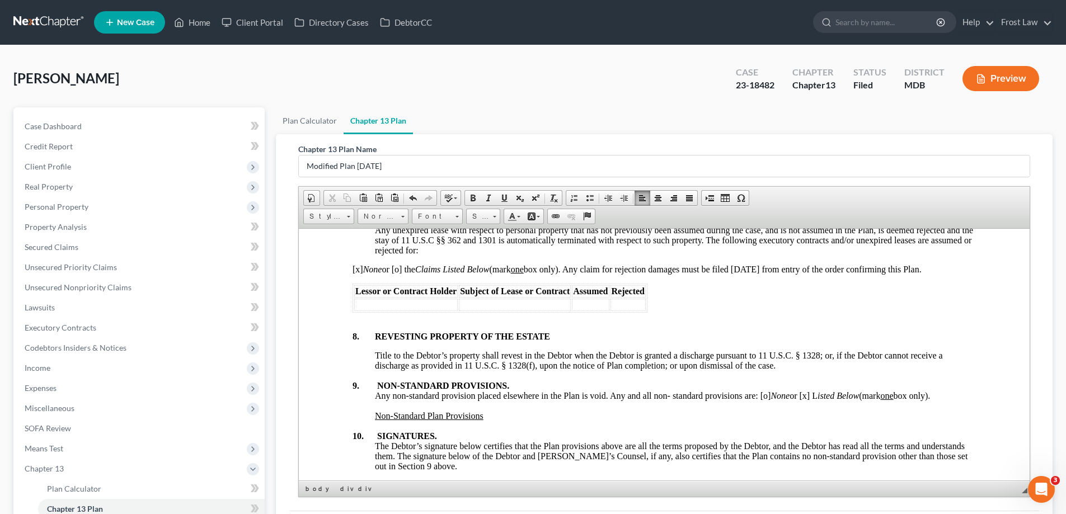
click at [767, 391] on span "Any non-standard provision placed elsewhere in the Plan is void. Any and all no…" at bounding box center [652, 396] width 555 height 10
click at [808, 391] on span "Any non-standard provision placed elsewhere in the Plan is void. Any and all no…" at bounding box center [652, 396] width 555 height 10
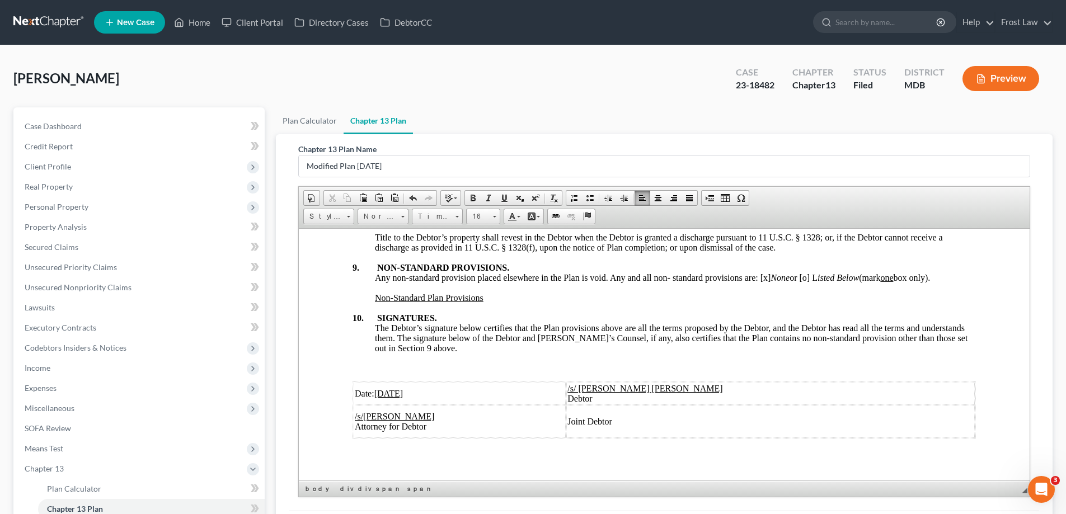
scroll to position [3758, 0]
click at [397, 386] on u "[DATE]" at bounding box center [388, 391] width 29 height 10
drag, startPoint x: 399, startPoint y: 380, endPoint x: 380, endPoint y: 385, distance: 19.7
click at [380, 386] on u "[DATE]" at bounding box center [388, 391] width 29 height 10
click at [404, 386] on u "[DATE]" at bounding box center [388, 391] width 29 height 10
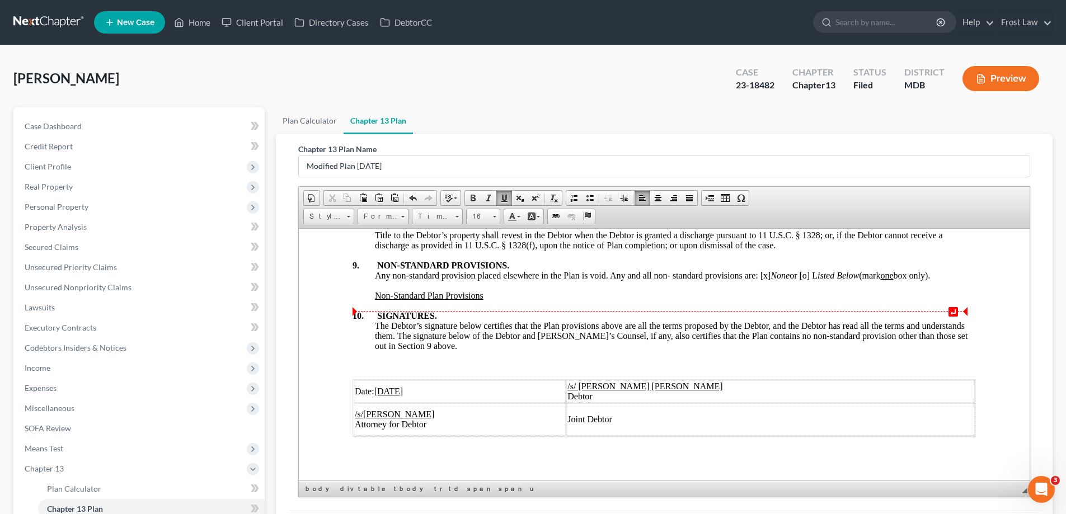
scroll to position [141, 0]
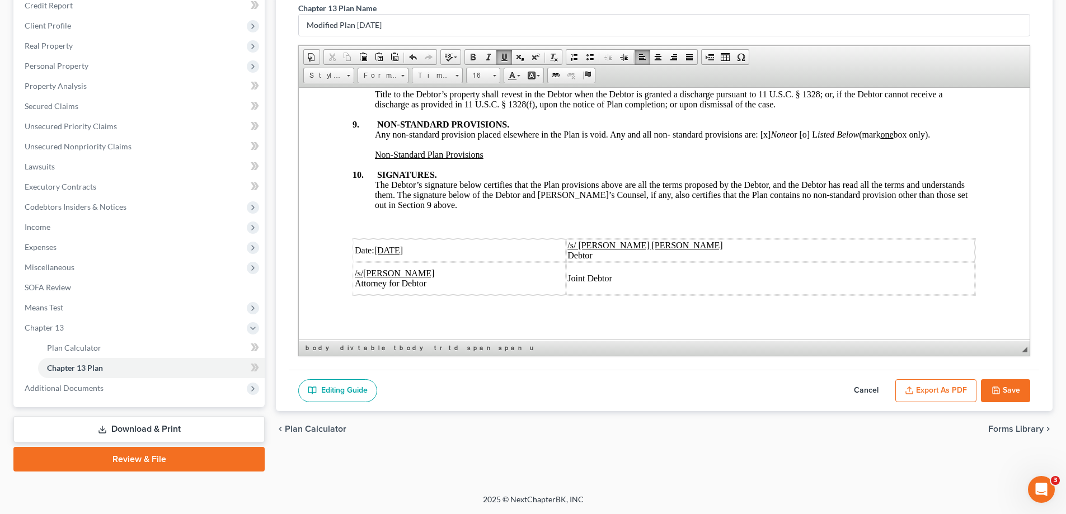
click at [1005, 395] on button "Save" at bounding box center [1005, 391] width 49 height 24
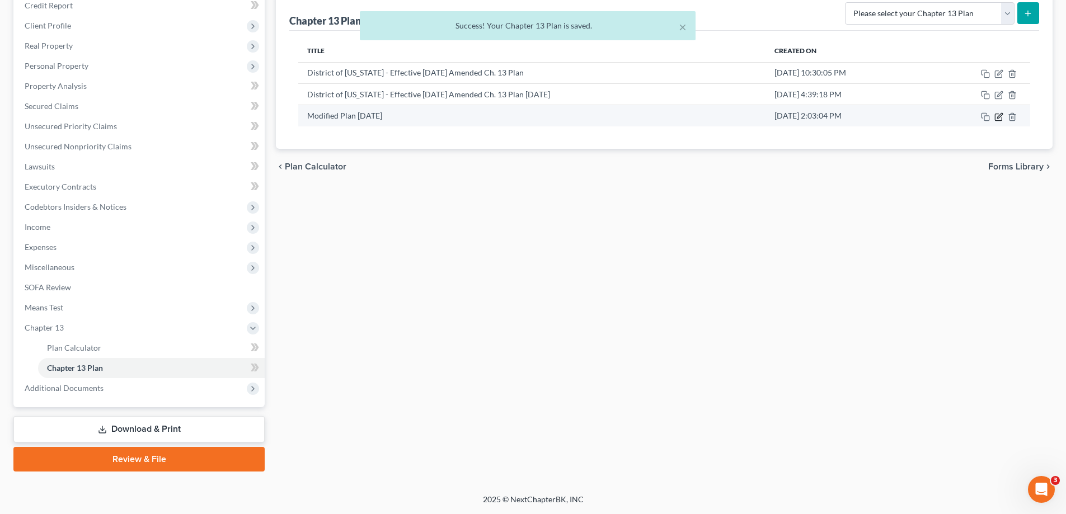
click at [1001, 120] on icon "button" at bounding box center [998, 117] width 7 height 7
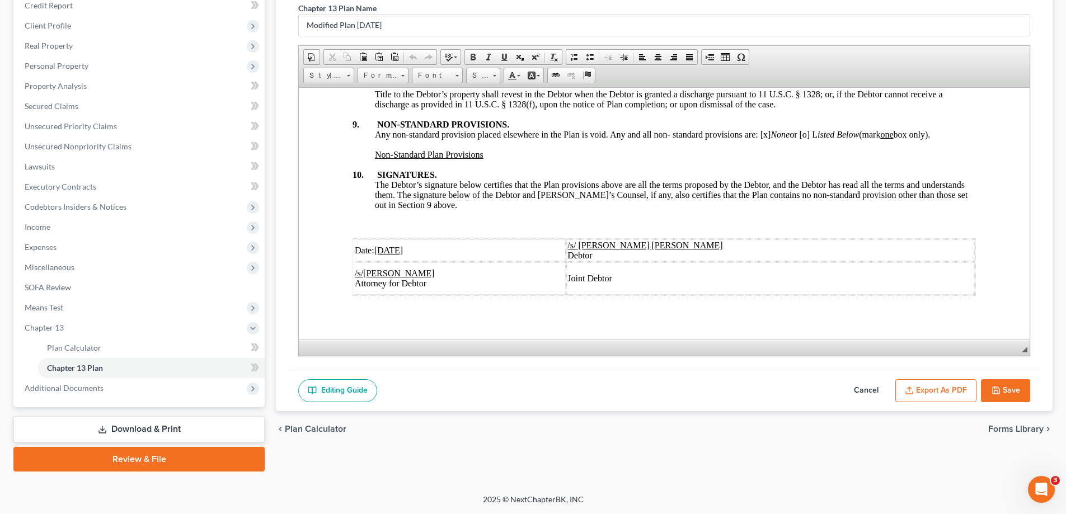
click at [924, 393] on button "Export as PDF" at bounding box center [935, 391] width 81 height 24
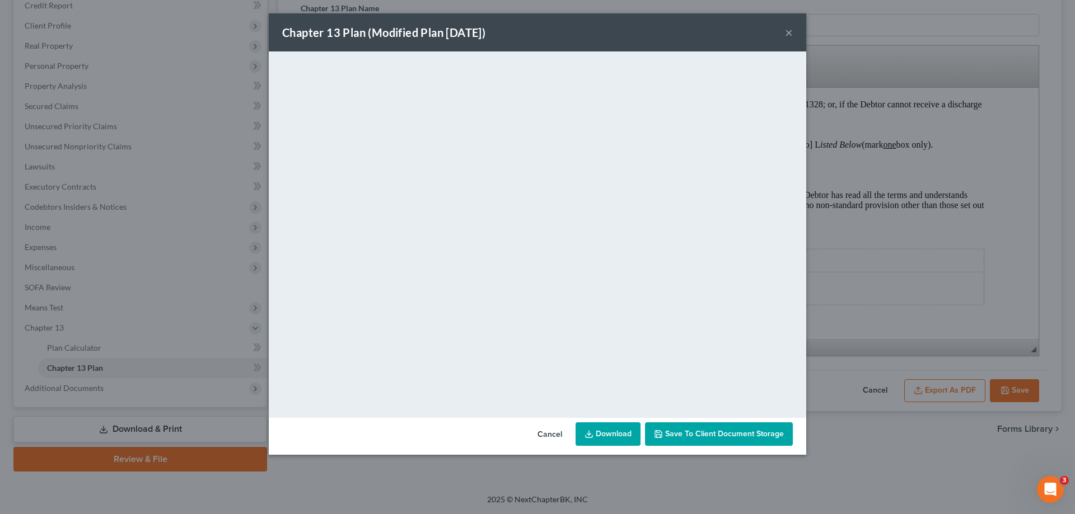
click at [786, 33] on button "×" at bounding box center [789, 32] width 8 height 13
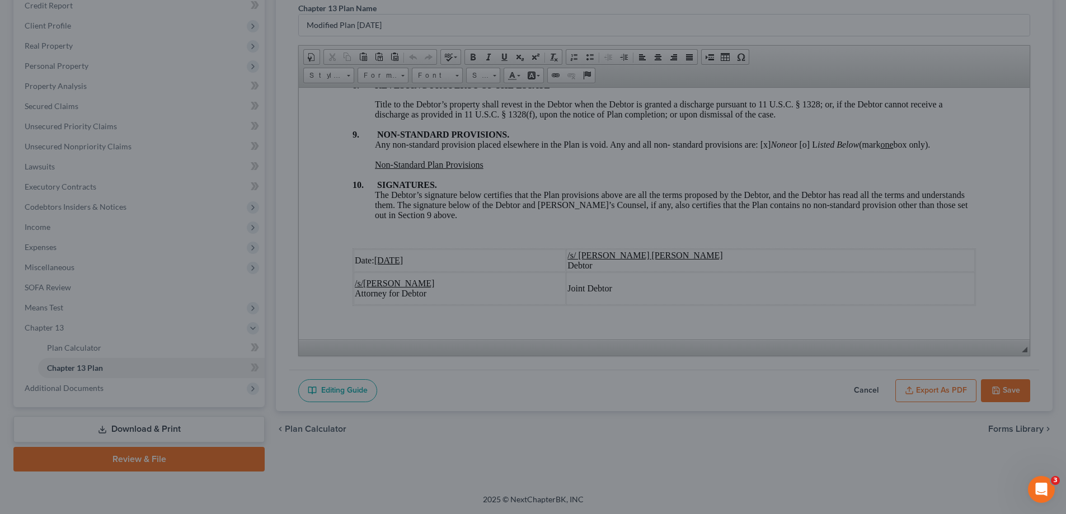
scroll to position [3758, 0]
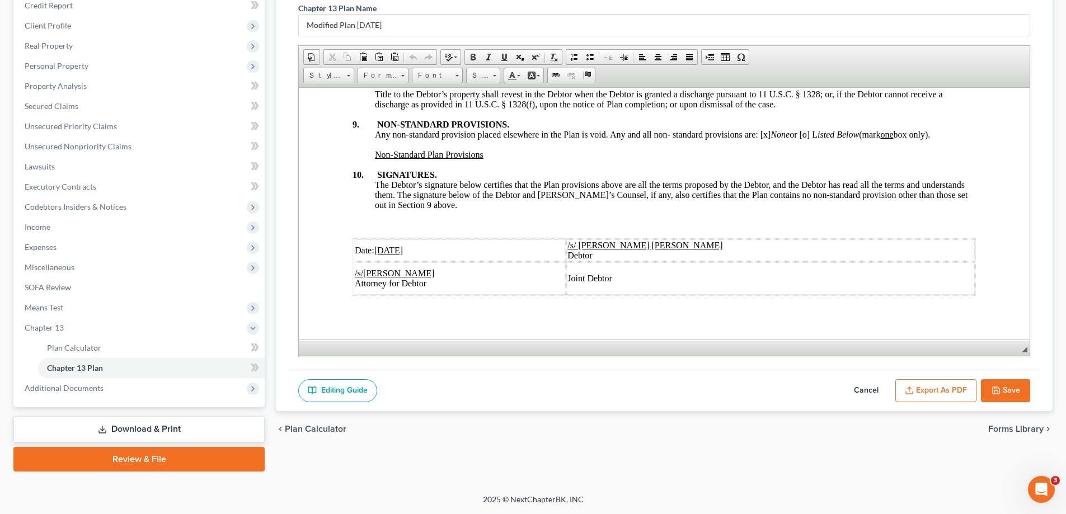
click at [995, 392] on icon "button" at bounding box center [996, 390] width 9 height 9
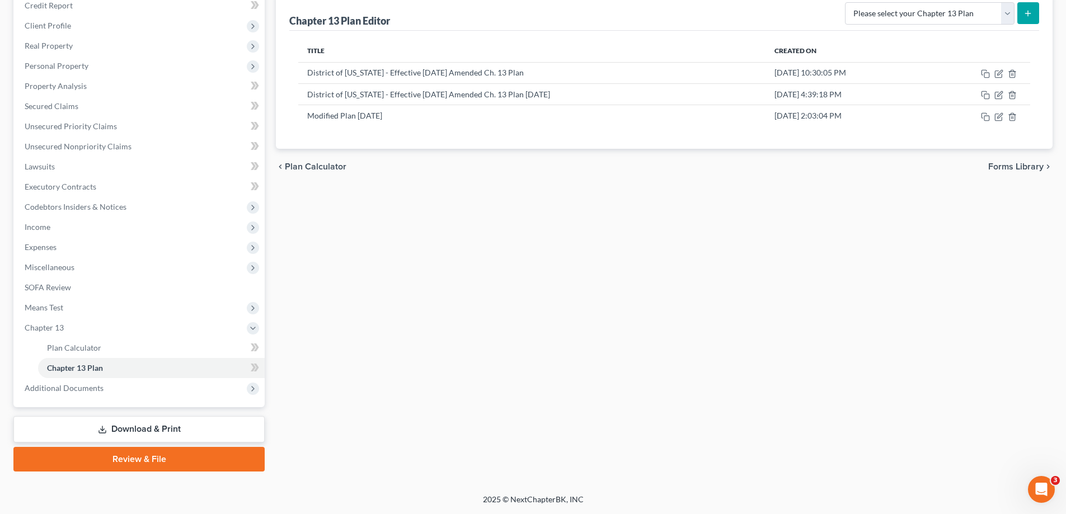
scroll to position [0, 0]
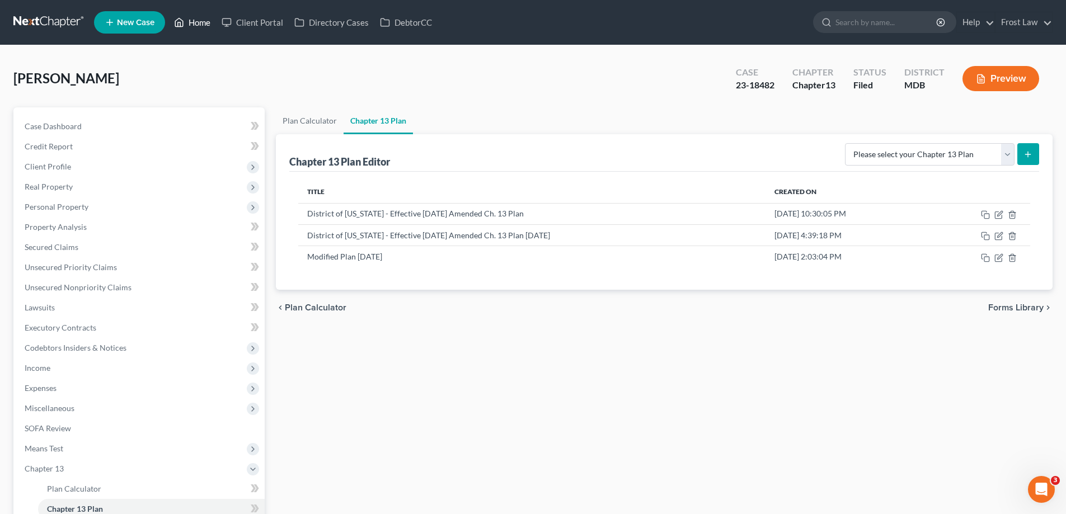
click at [205, 23] on link "Home" at bounding box center [192, 22] width 48 height 20
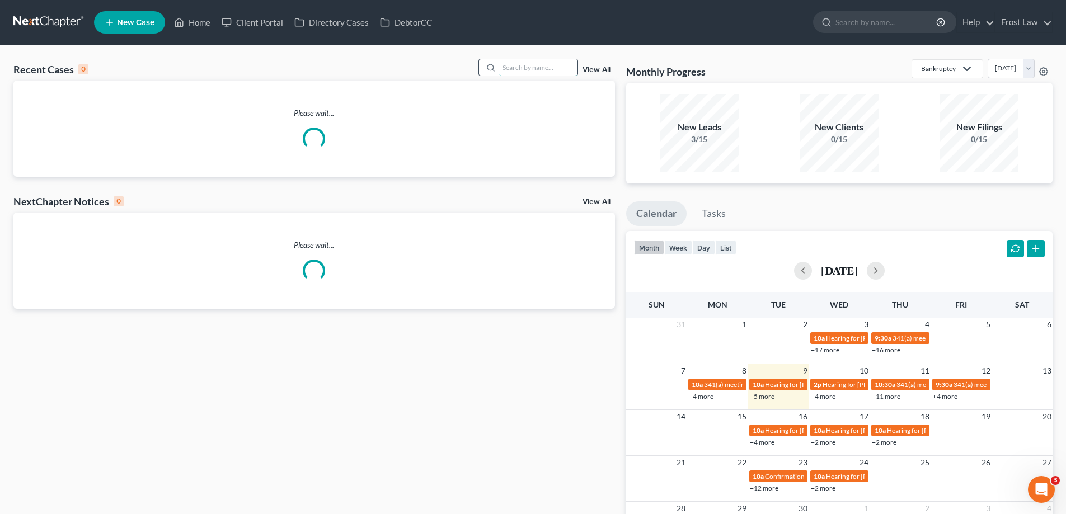
click at [525, 65] on input "search" at bounding box center [538, 67] width 78 height 16
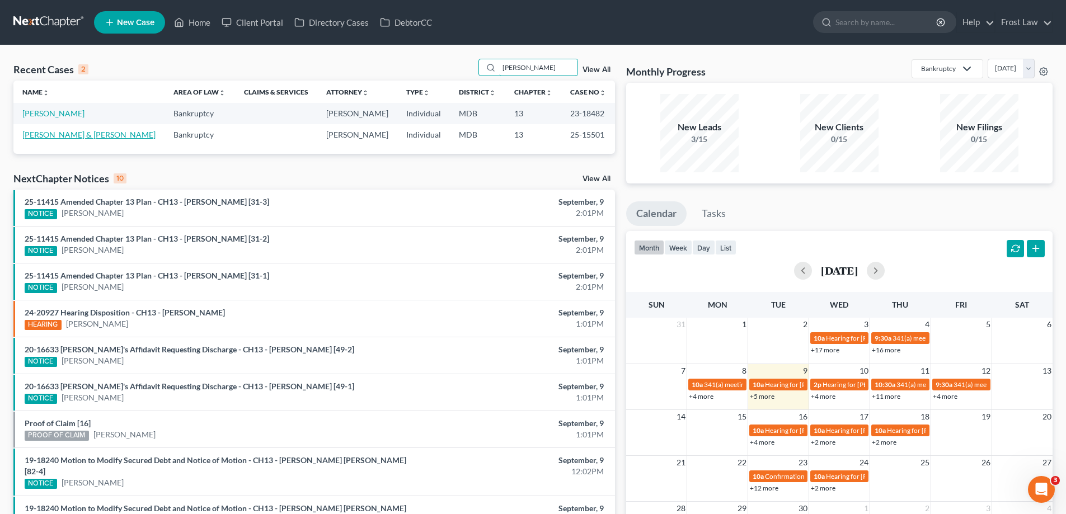
type input "[PERSON_NAME]"
click at [54, 135] on link "[PERSON_NAME] & [PERSON_NAME]" at bounding box center [88, 135] width 133 height 10
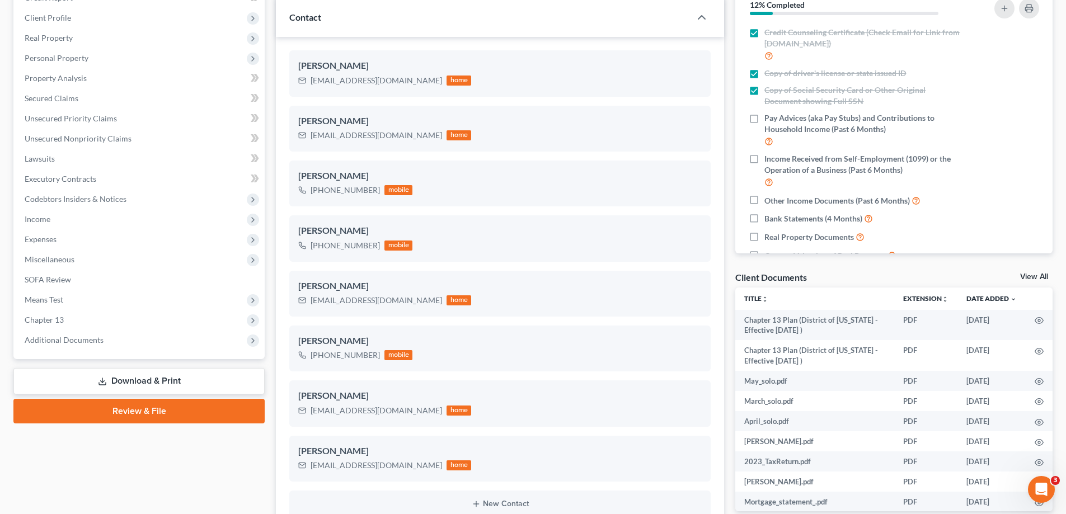
scroll to position [224, 0]
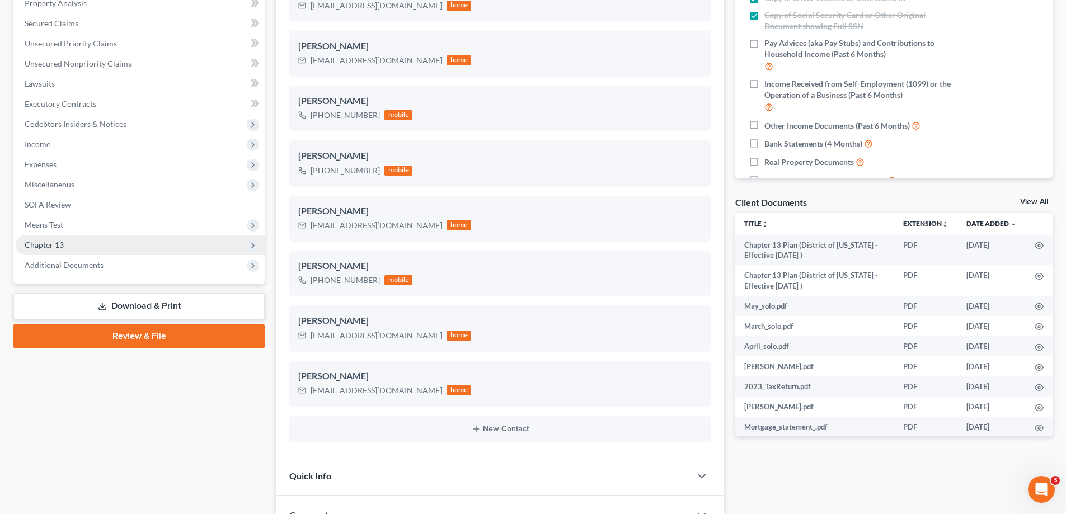
click at [88, 251] on span "Chapter 13" at bounding box center [140, 245] width 249 height 20
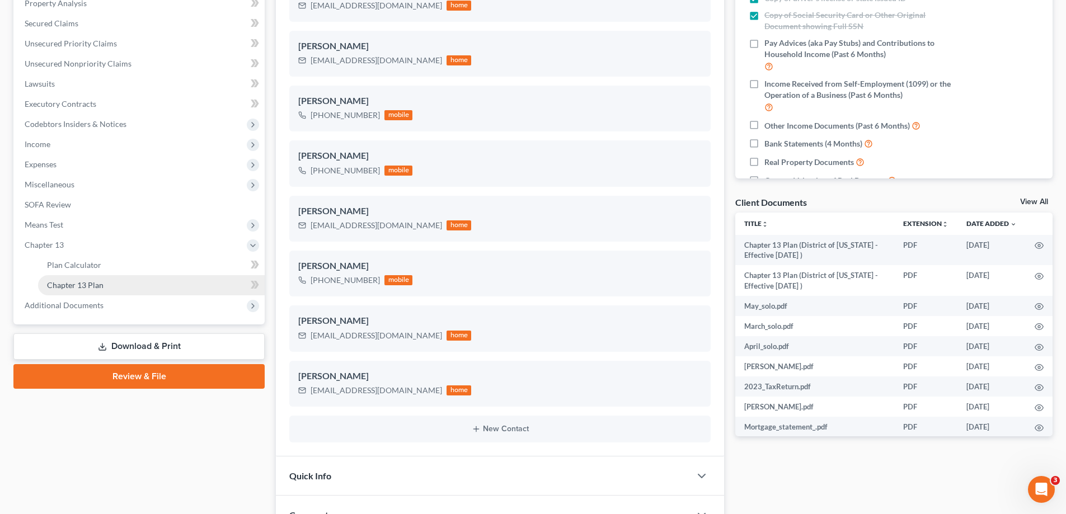
click at [112, 288] on link "Chapter 13 Plan" at bounding box center [151, 285] width 227 height 20
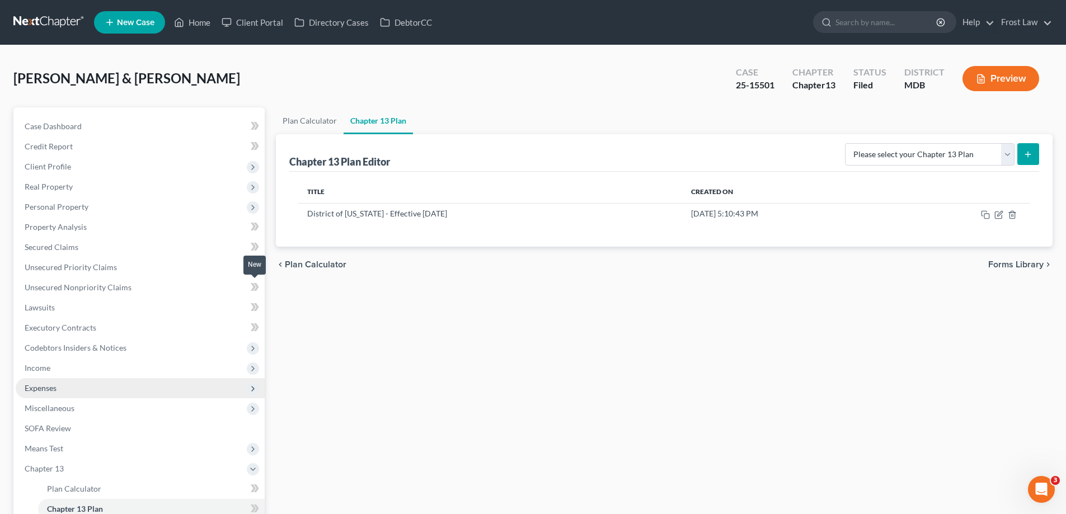
scroll to position [141, 0]
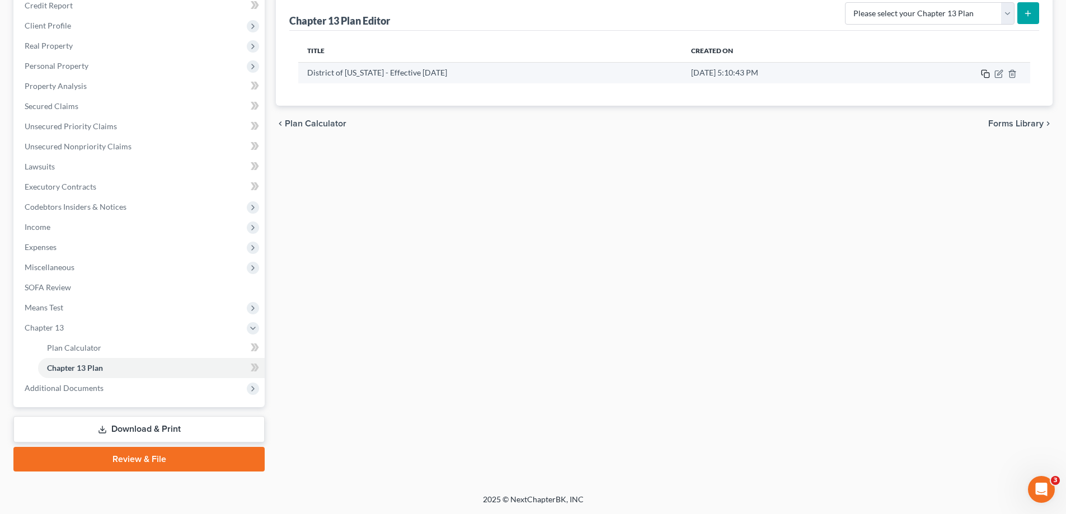
click at [989, 74] on rect "button" at bounding box center [986, 75] width 5 height 5
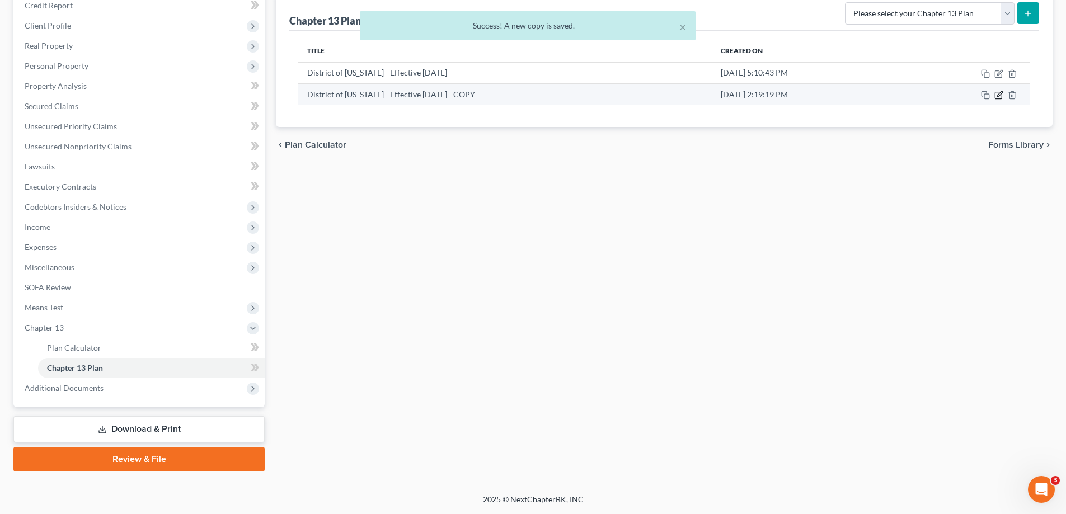
click at [998, 96] on icon "button" at bounding box center [999, 93] width 5 height 5
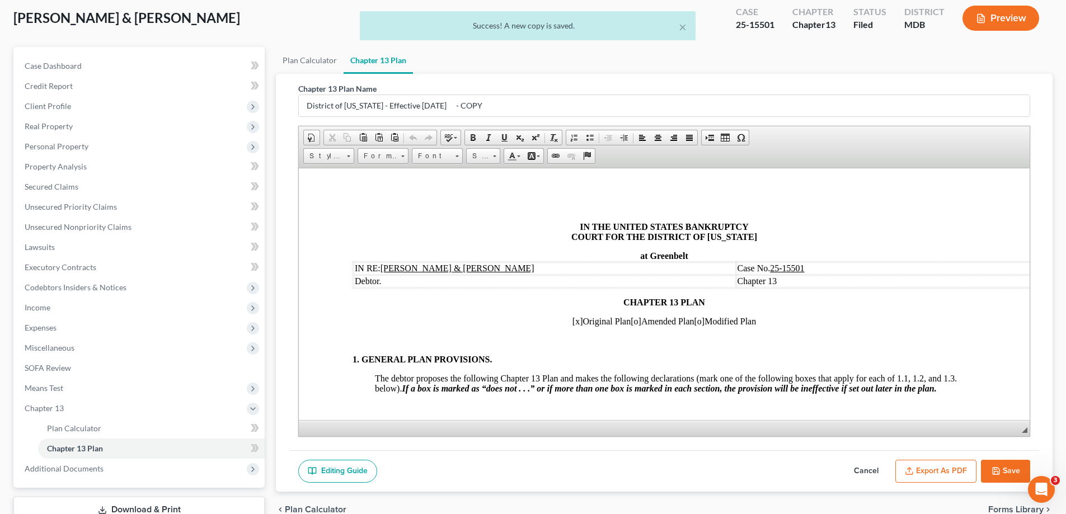
scroll to position [0, 0]
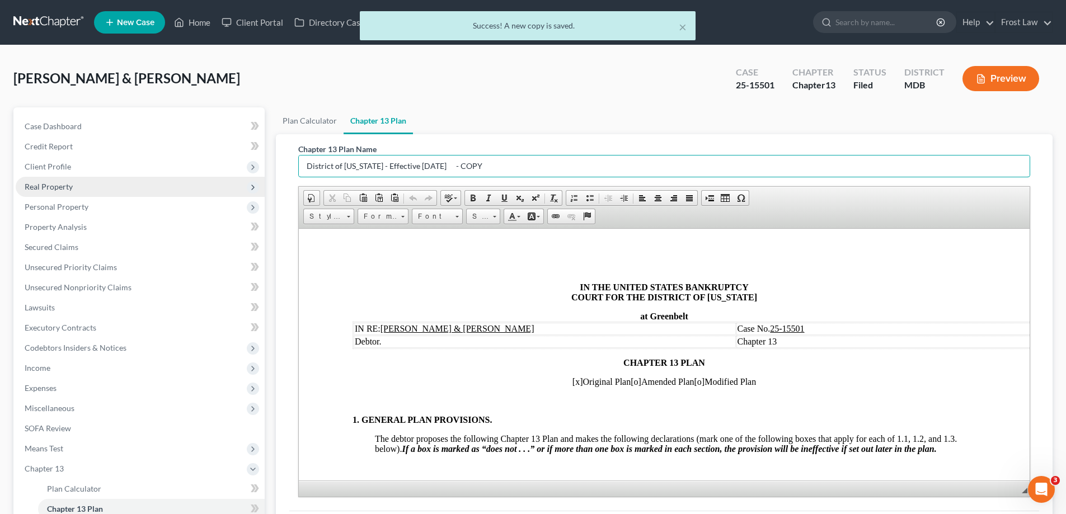
drag, startPoint x: 500, startPoint y: 172, endPoint x: 74, endPoint y: 180, distance: 425.4
click at [84, 181] on div "Petition Navigation Case Dashboard Payments Invoices Payments Payments Credit R…" at bounding box center [533, 359] width 1051 height 505
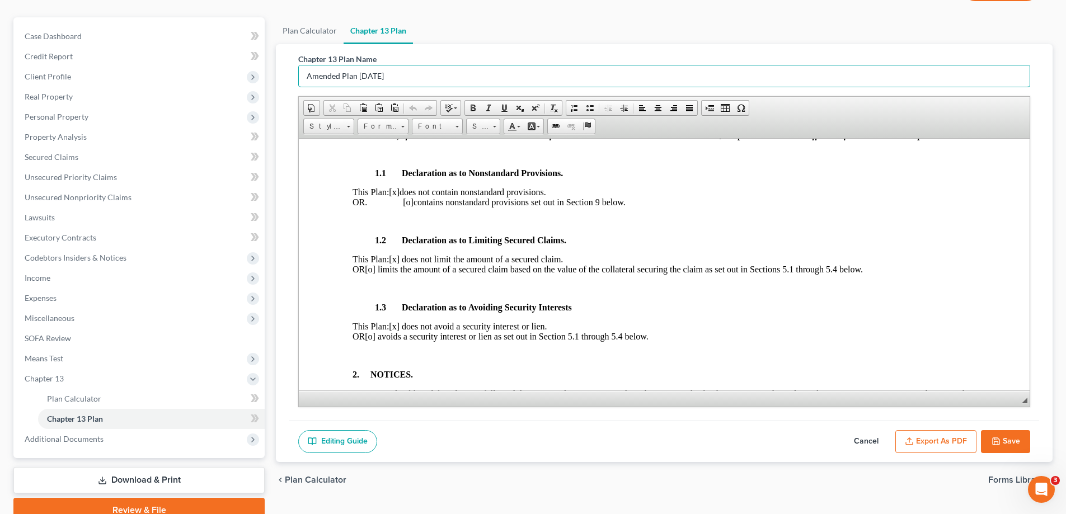
scroll to position [141, 0]
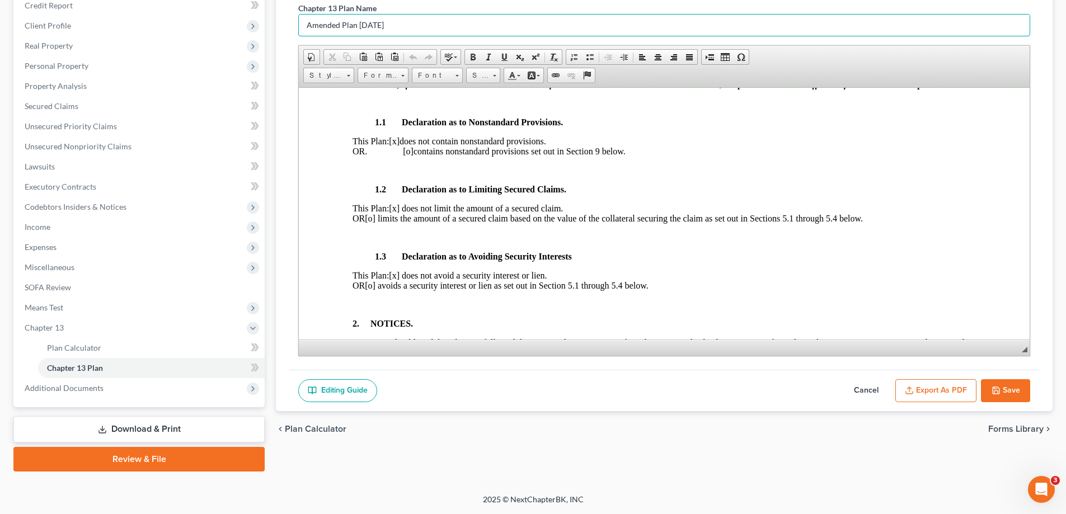
type input "Amended Plan [DATE]"
click at [999, 386] on icon "button" at bounding box center [996, 390] width 9 height 9
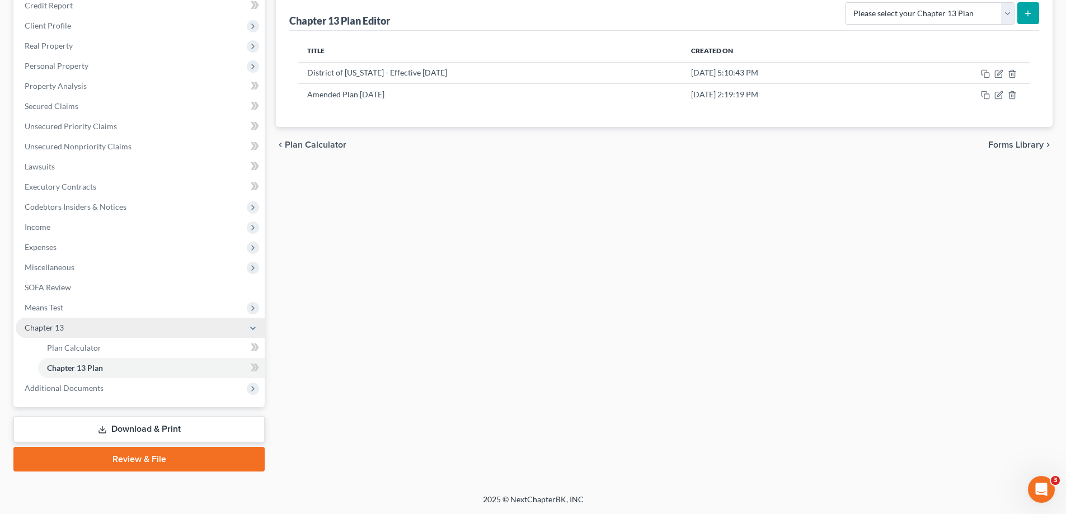
drag, startPoint x: 93, startPoint y: 312, endPoint x: 130, endPoint y: 328, distance: 40.9
click at [93, 312] on span "Means Test" at bounding box center [140, 308] width 249 height 20
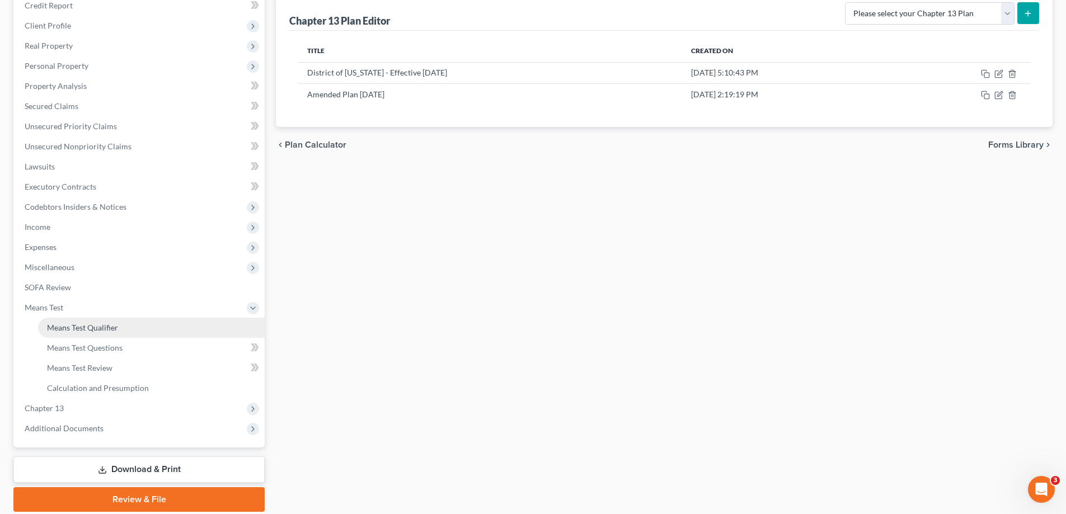
click at [129, 328] on link "Means Test Qualifier" at bounding box center [151, 328] width 227 height 20
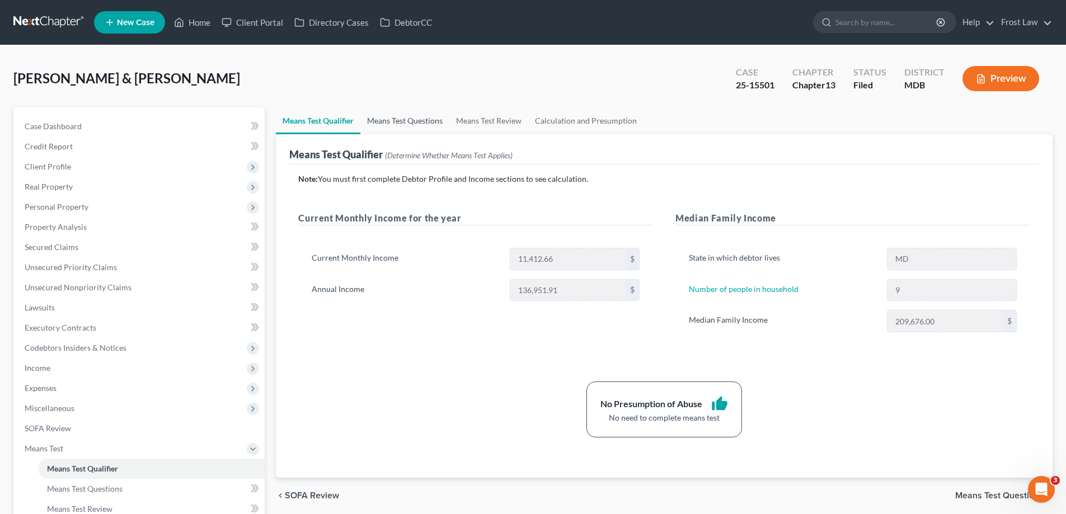
click at [419, 127] on link "Means Test Questions" at bounding box center [404, 120] width 89 height 27
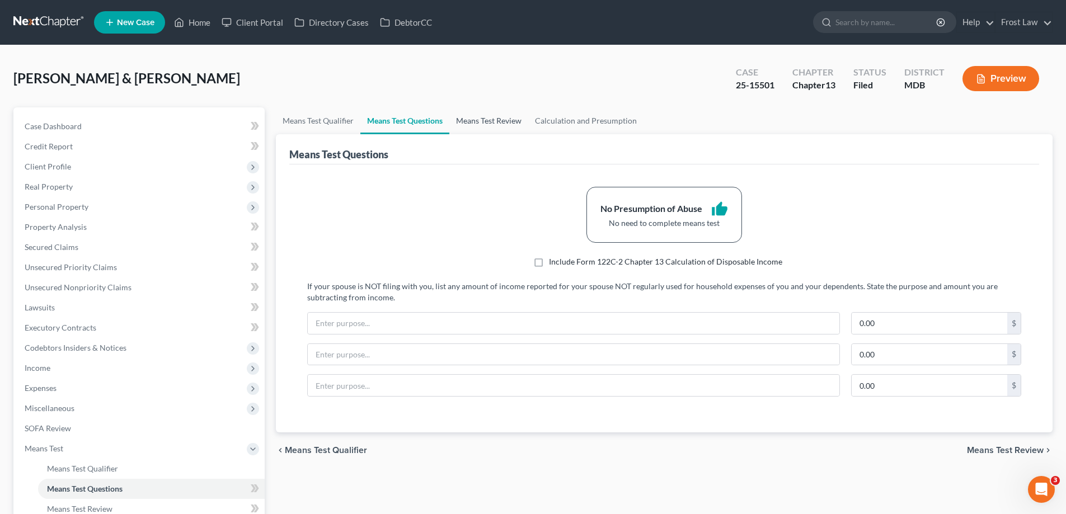
click at [467, 125] on link "Means Test Review" at bounding box center [488, 120] width 79 height 27
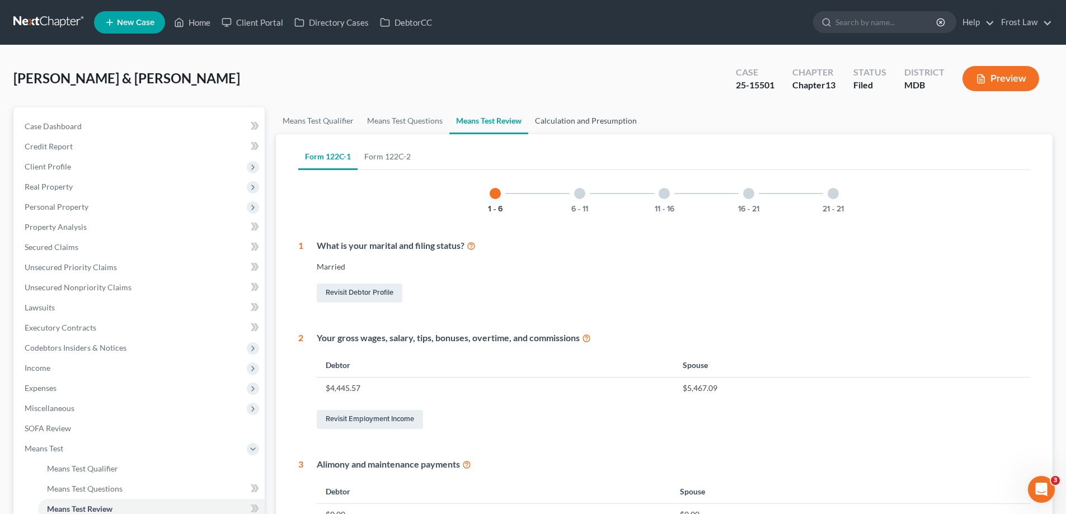
click at [593, 119] on link "Calculation and Presumption" at bounding box center [585, 120] width 115 height 27
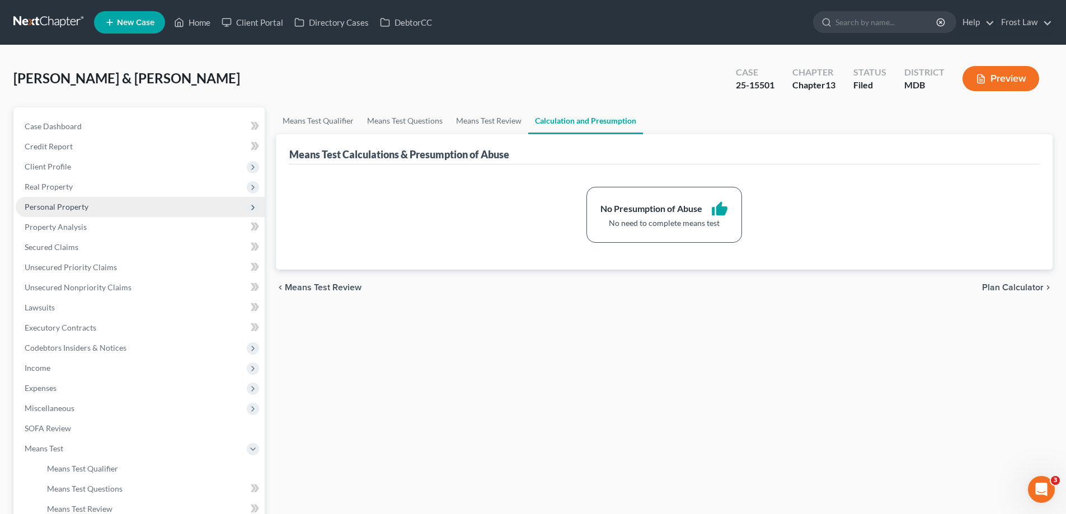
click at [101, 204] on span "Personal Property" at bounding box center [140, 207] width 249 height 20
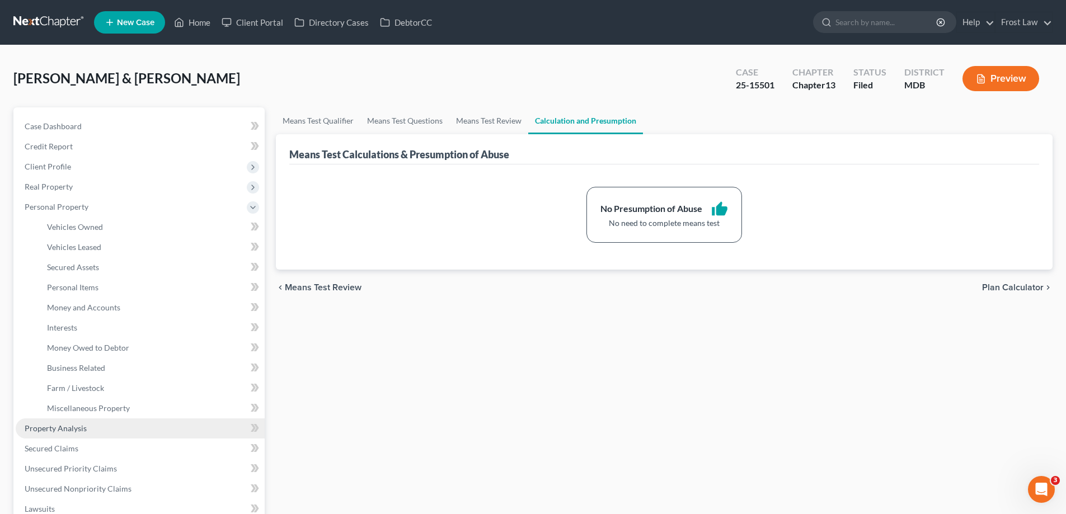
click at [59, 429] on span "Property Analysis" at bounding box center [56, 429] width 62 height 10
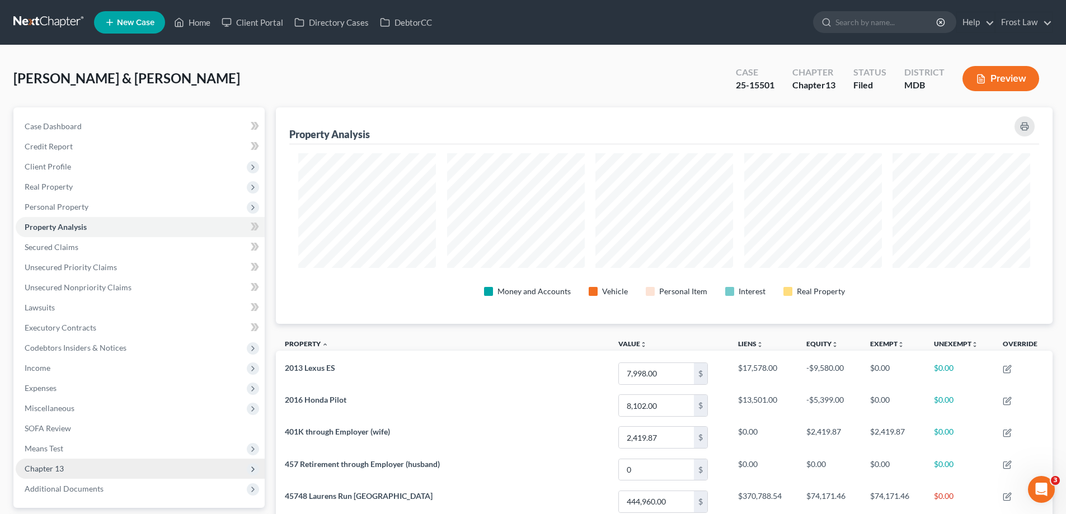
click at [92, 473] on span "Chapter 13" at bounding box center [140, 469] width 249 height 20
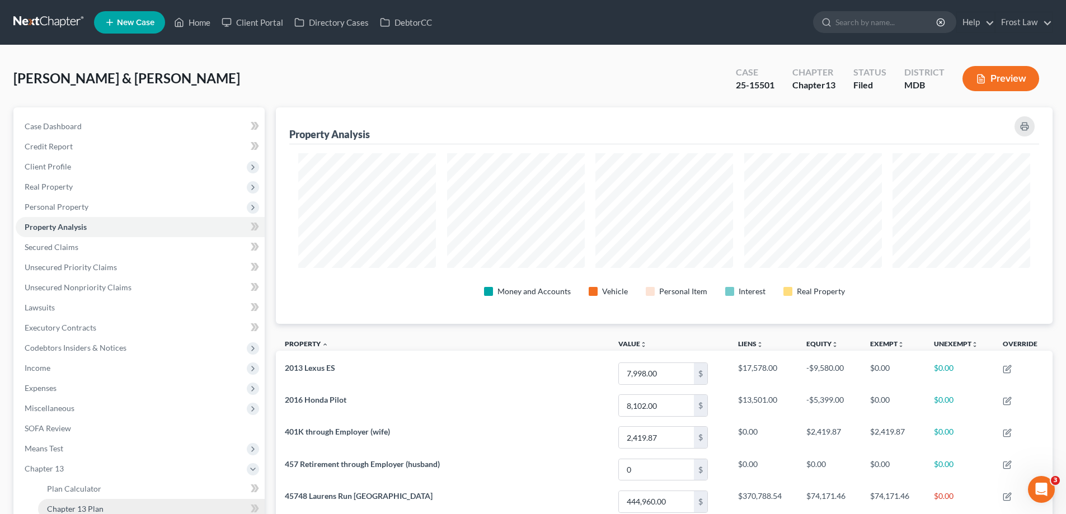
drag, startPoint x: 126, startPoint y: 505, endPoint x: 138, endPoint y: 490, distance: 18.7
click at [126, 505] on link "Chapter 13 Plan" at bounding box center [151, 509] width 227 height 20
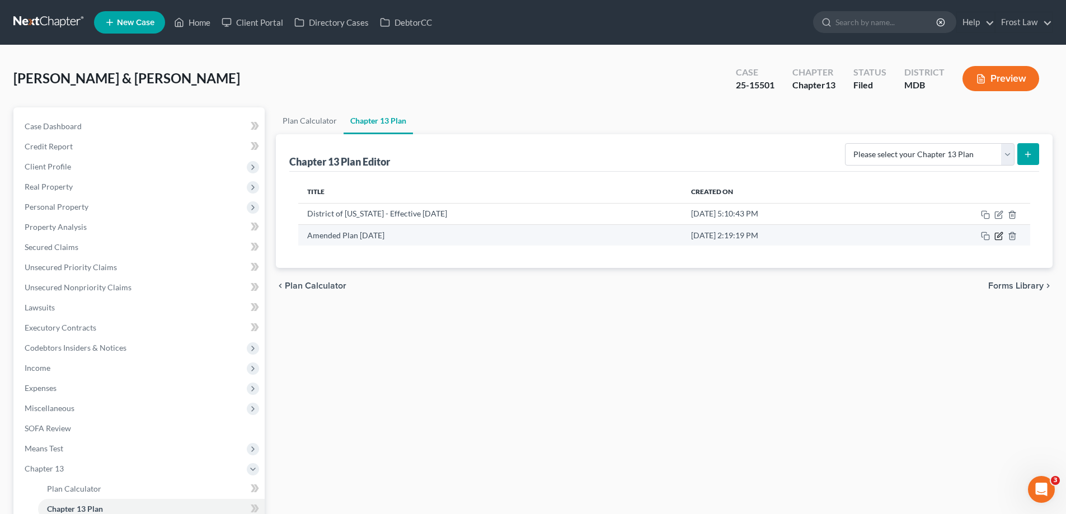
click at [999, 239] on icon "button" at bounding box center [999, 236] width 9 height 9
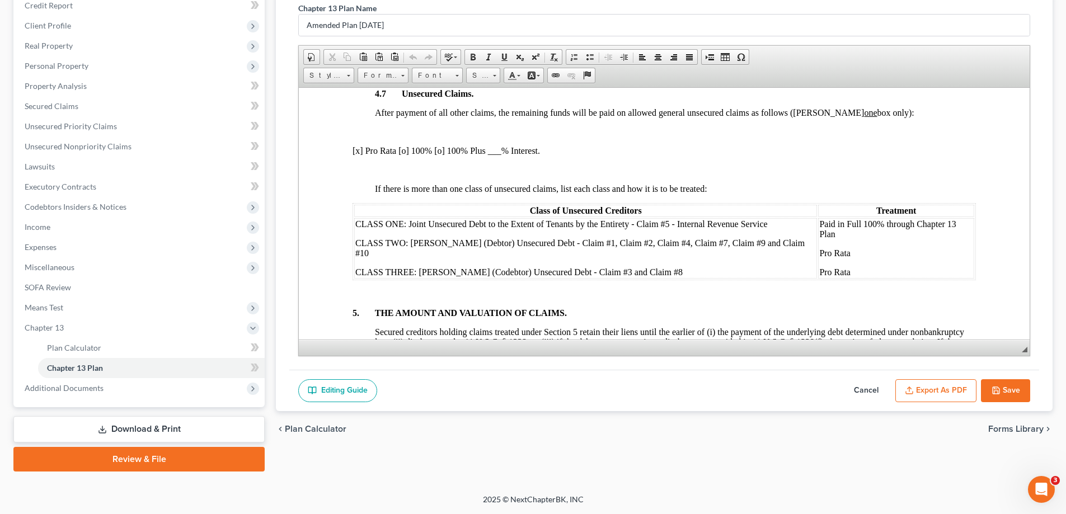
scroll to position [2407, 0]
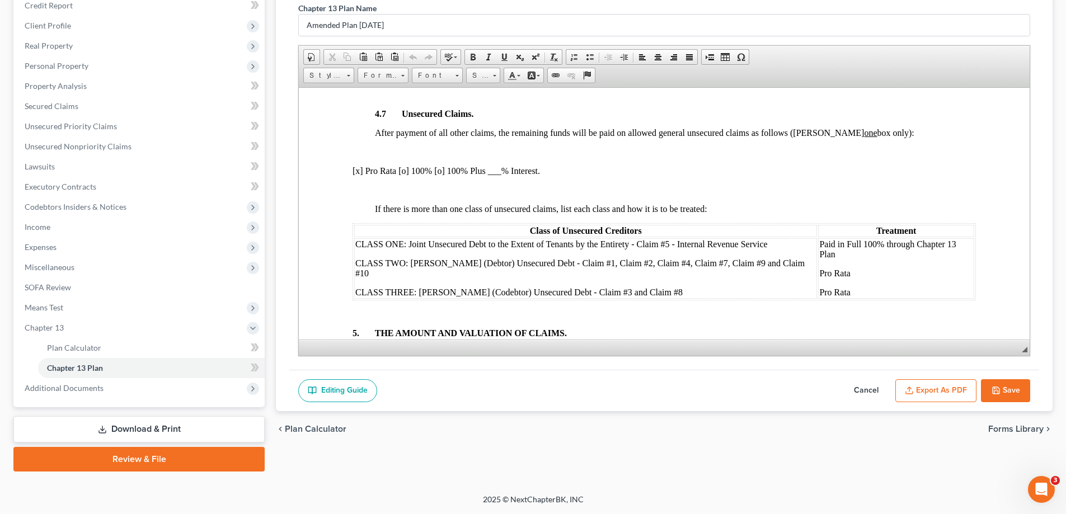
click at [1012, 388] on button "Save" at bounding box center [1005, 391] width 49 height 24
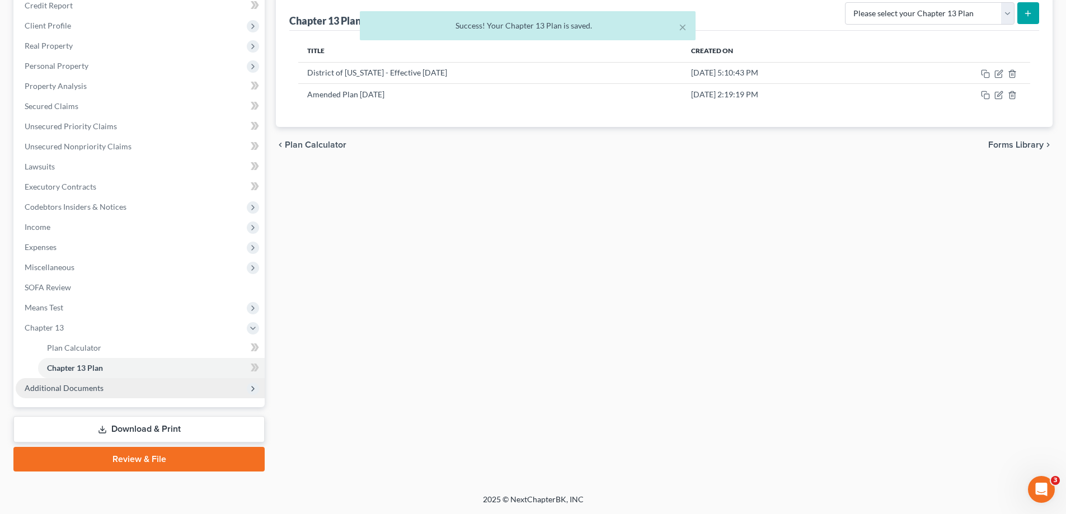
click at [67, 391] on span "Additional Documents" at bounding box center [64, 388] width 79 height 10
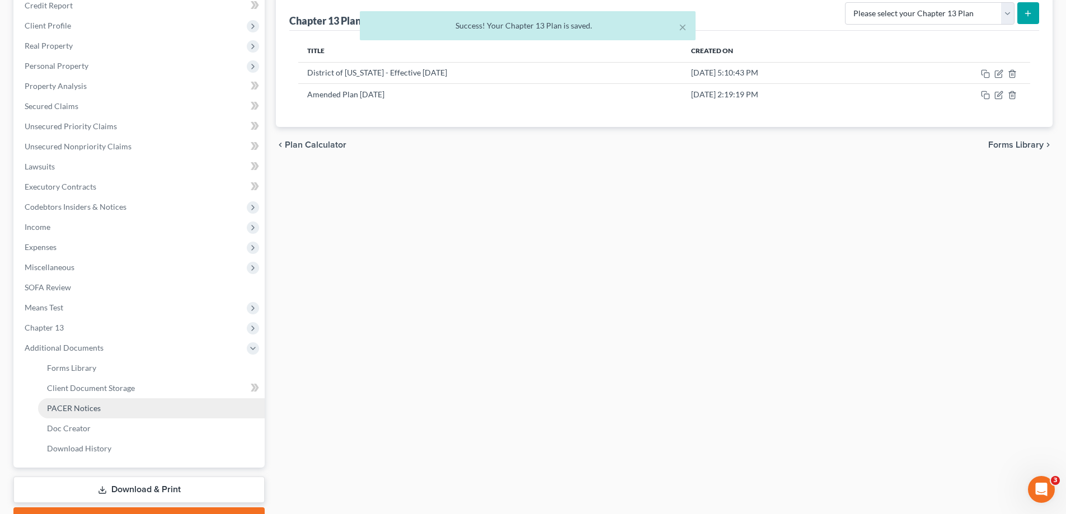
click at [105, 414] on link "PACER Notices" at bounding box center [151, 408] width 227 height 20
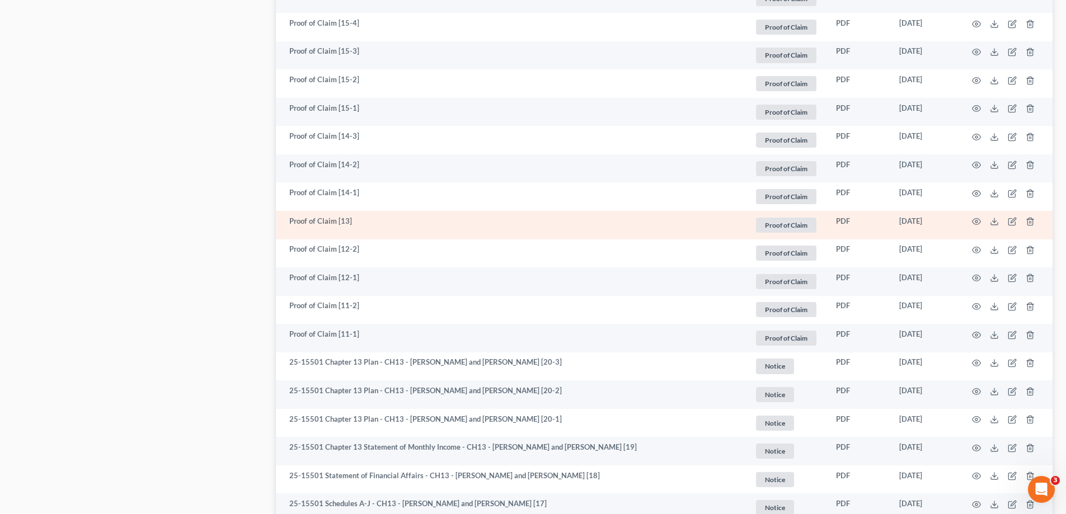
scroll to position [1063, 0]
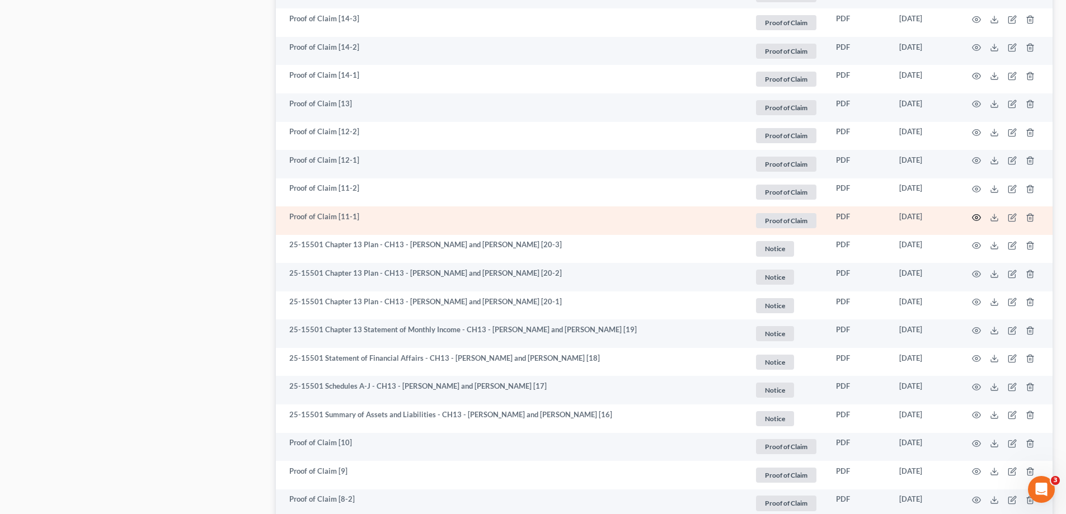
click at [977, 219] on icon "button" at bounding box center [976, 217] width 9 height 9
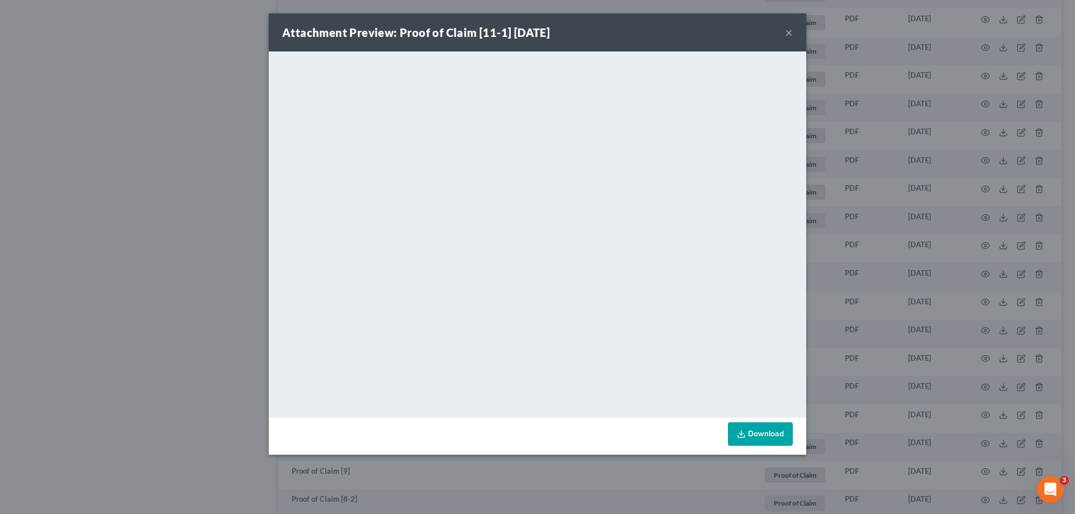
click at [789, 31] on button "×" at bounding box center [789, 32] width 8 height 13
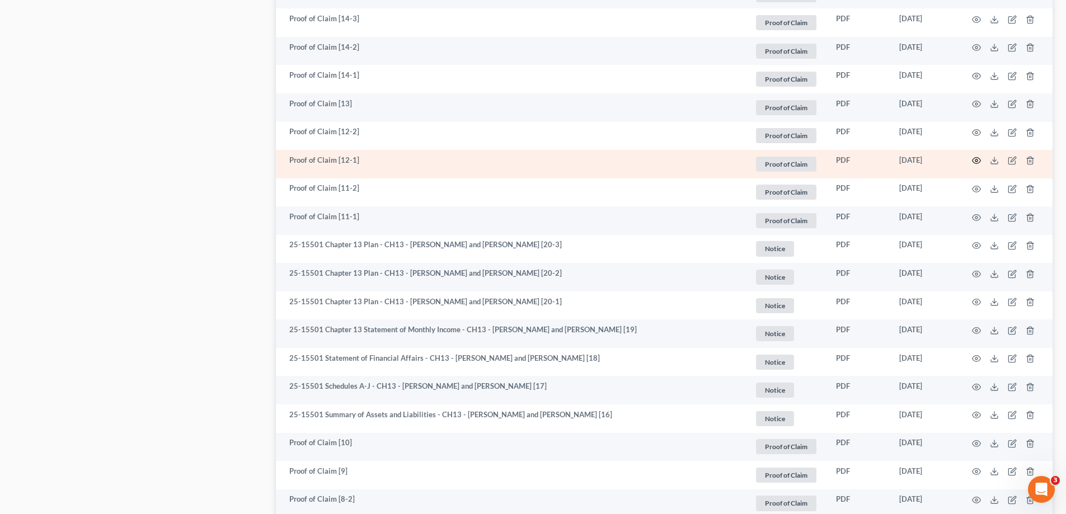
click at [975, 163] on icon "button" at bounding box center [976, 160] width 9 height 9
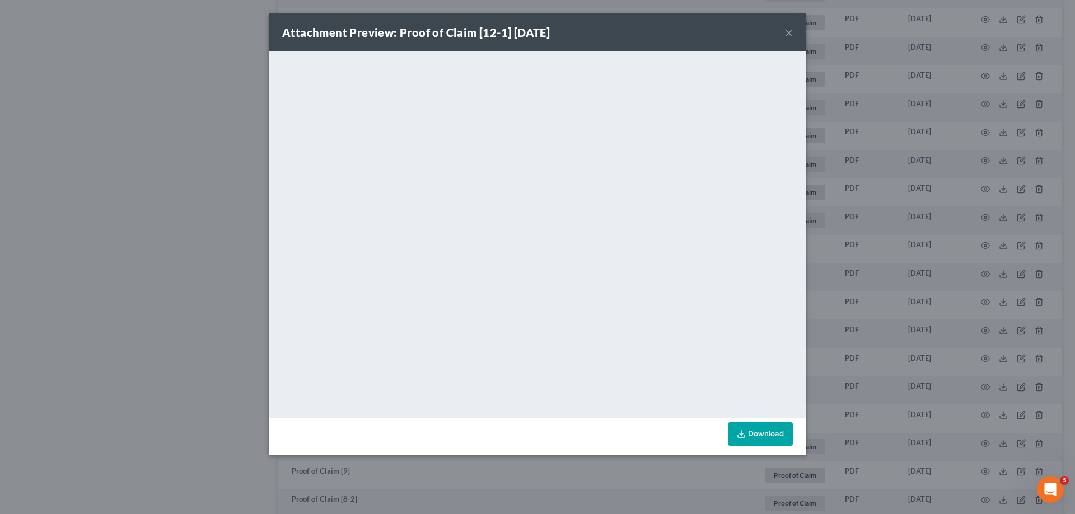
click at [788, 34] on button "×" at bounding box center [789, 32] width 8 height 13
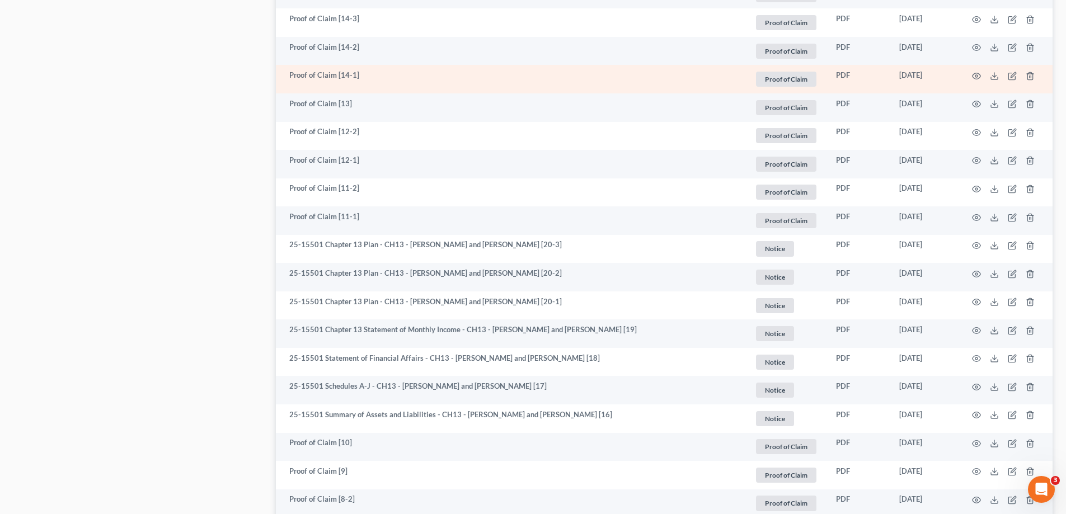
scroll to position [1007, 0]
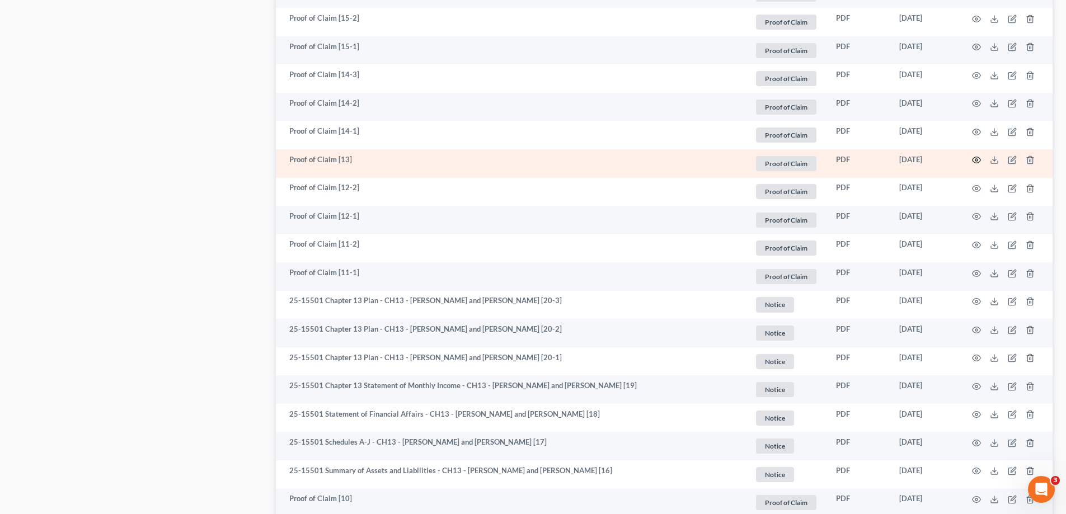
click at [976, 161] on circle "button" at bounding box center [977, 160] width 2 height 2
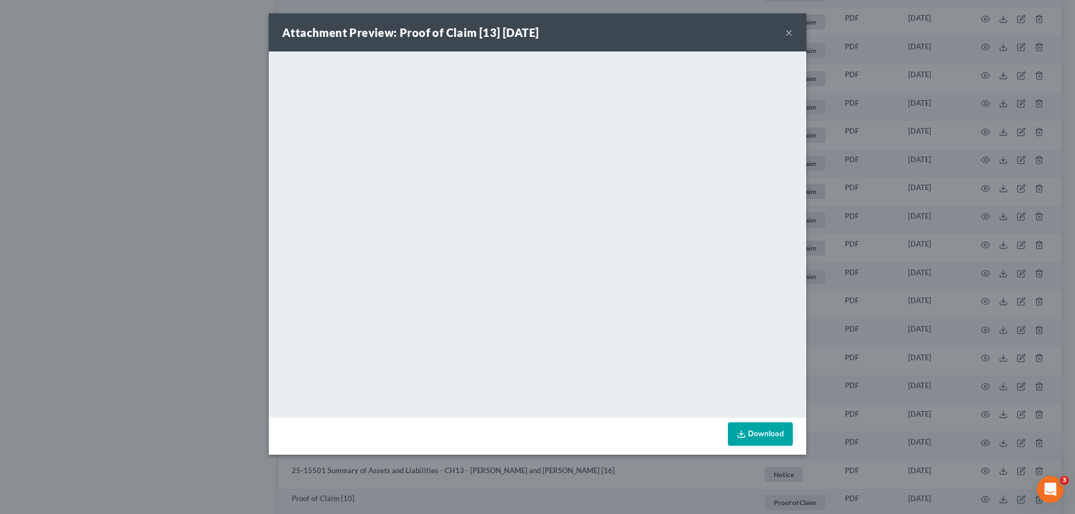
click at [787, 34] on button "×" at bounding box center [789, 32] width 8 height 13
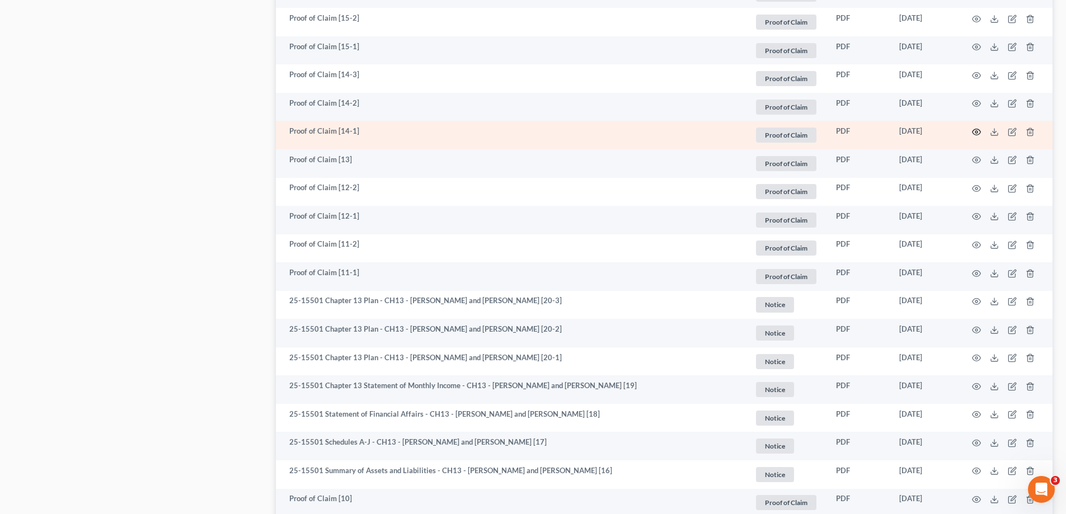
click at [975, 133] on icon "button" at bounding box center [976, 132] width 9 height 9
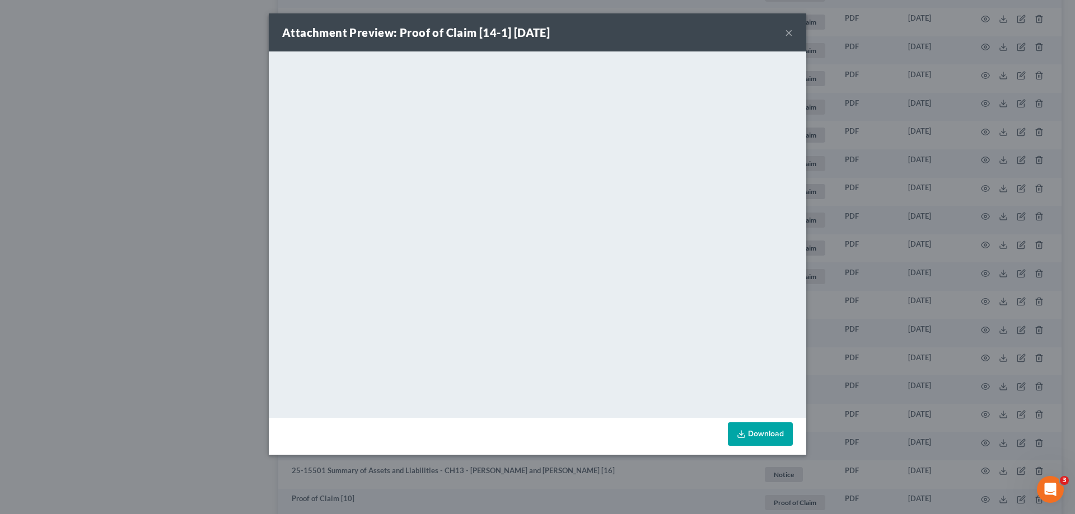
click at [789, 32] on button "×" at bounding box center [789, 32] width 8 height 13
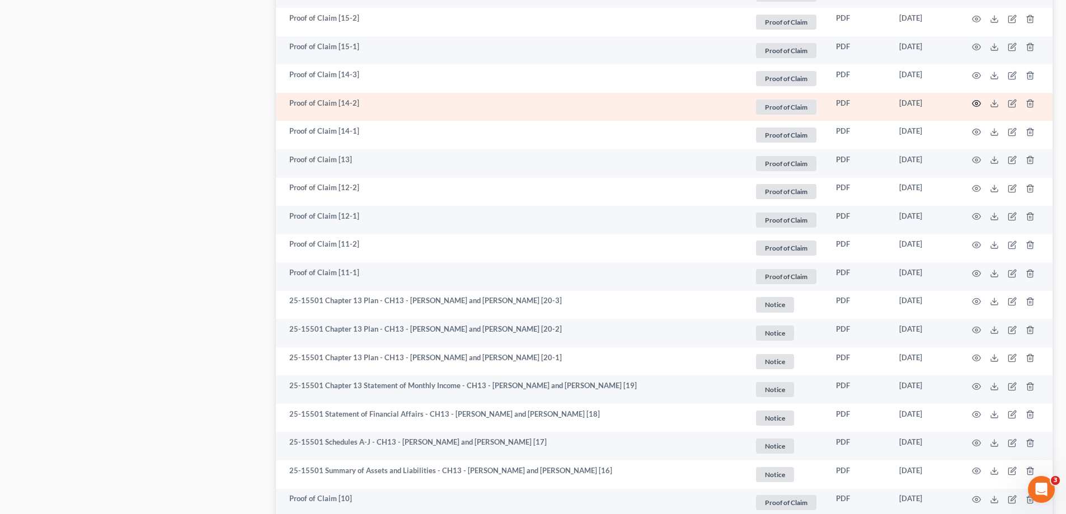
click at [977, 105] on circle "button" at bounding box center [977, 103] width 2 height 2
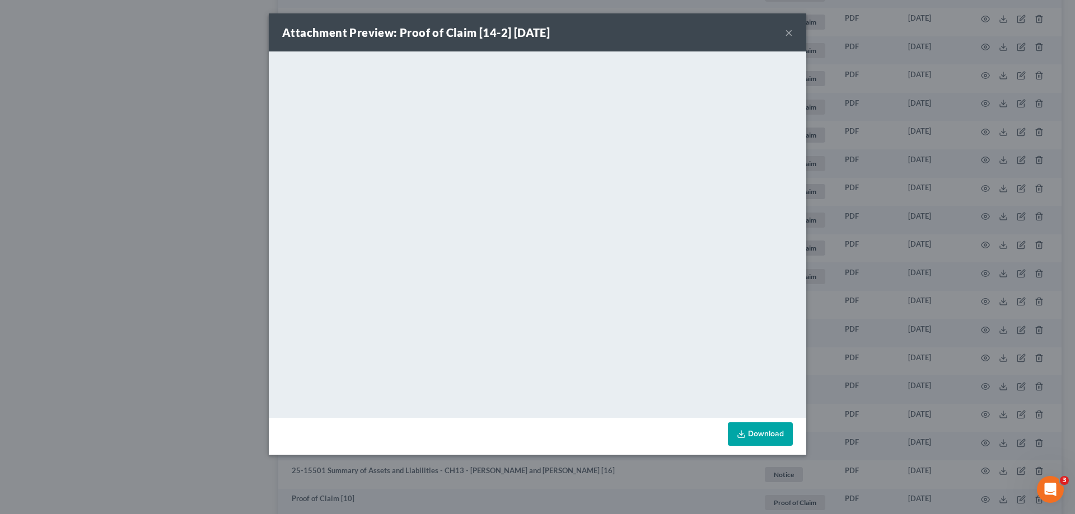
click at [787, 31] on button "×" at bounding box center [789, 32] width 8 height 13
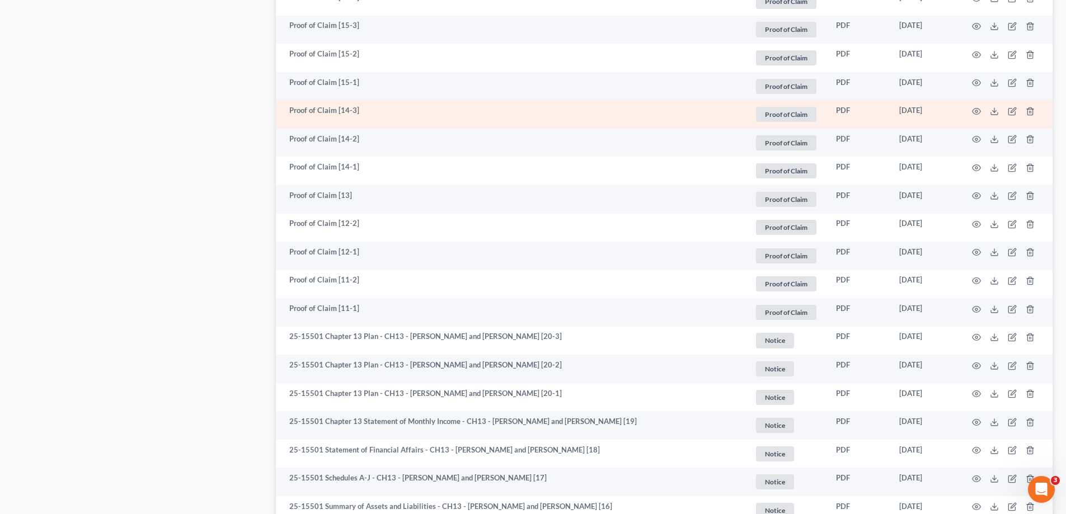
scroll to position [951, 0]
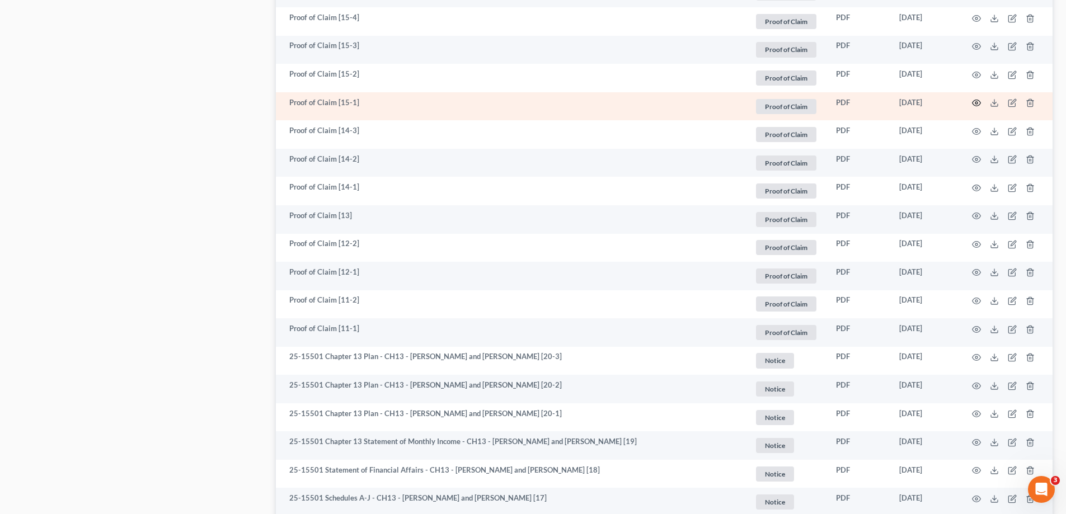
click at [977, 102] on icon "button" at bounding box center [976, 103] width 9 height 9
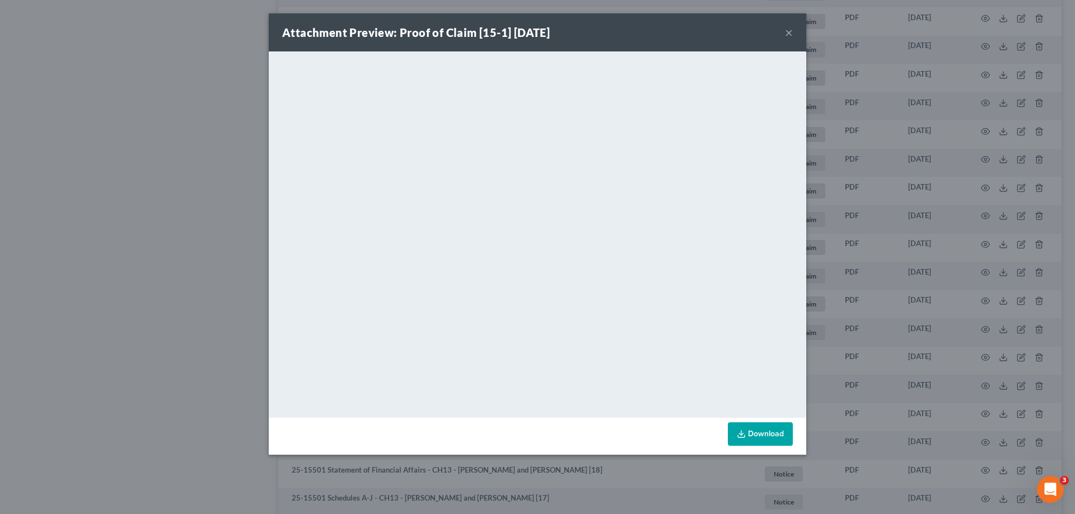
drag, startPoint x: 791, startPoint y: 31, endPoint x: 217, endPoint y: 269, distance: 620.8
click at [790, 31] on button "×" at bounding box center [789, 32] width 8 height 13
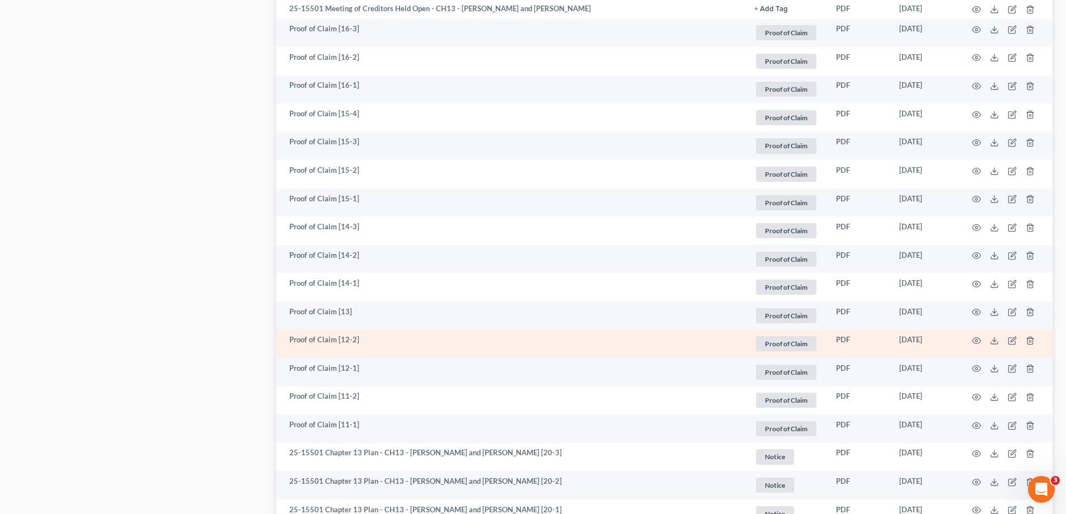
scroll to position [840, 0]
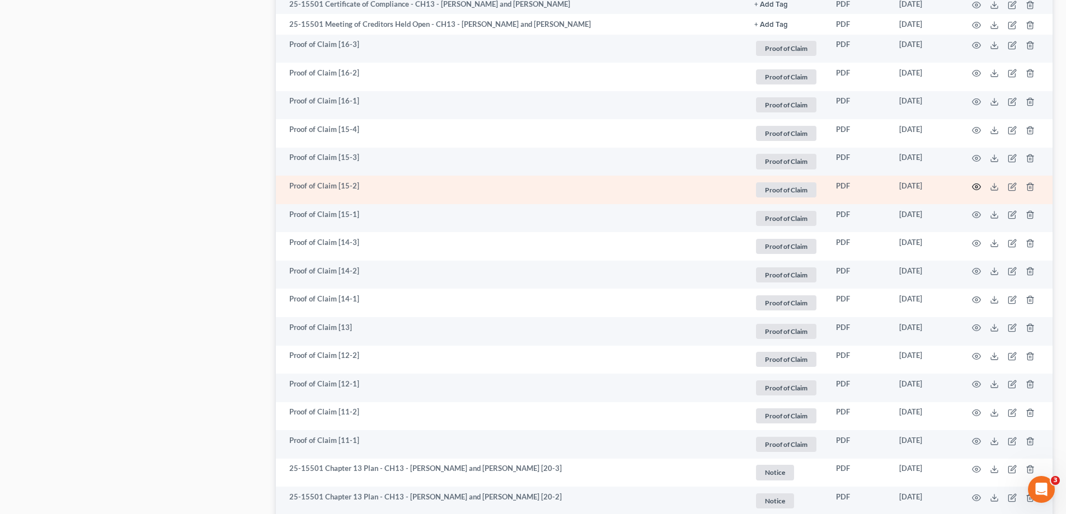
click at [977, 187] on circle "button" at bounding box center [977, 187] width 2 height 2
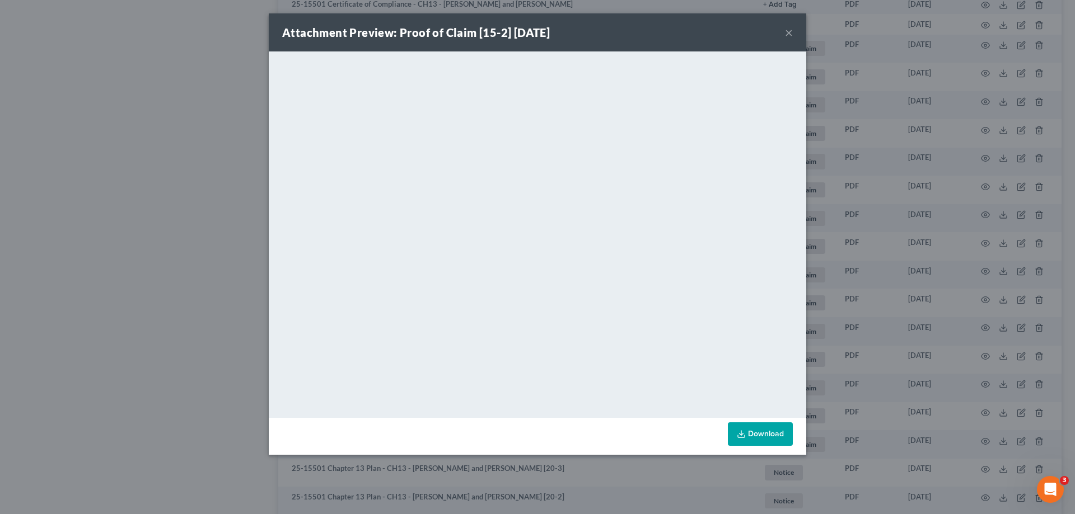
click at [791, 29] on button "×" at bounding box center [789, 32] width 8 height 13
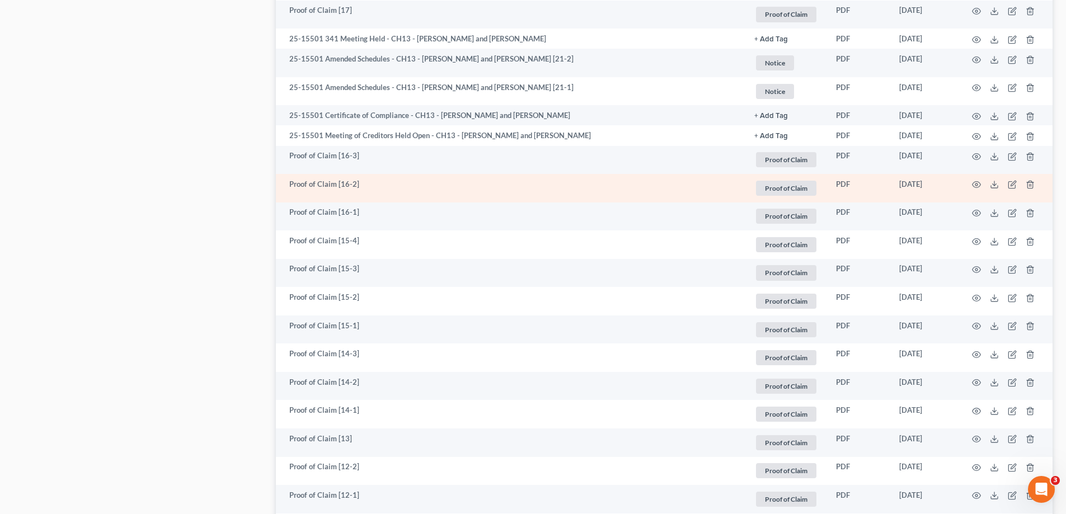
scroll to position [728, 0]
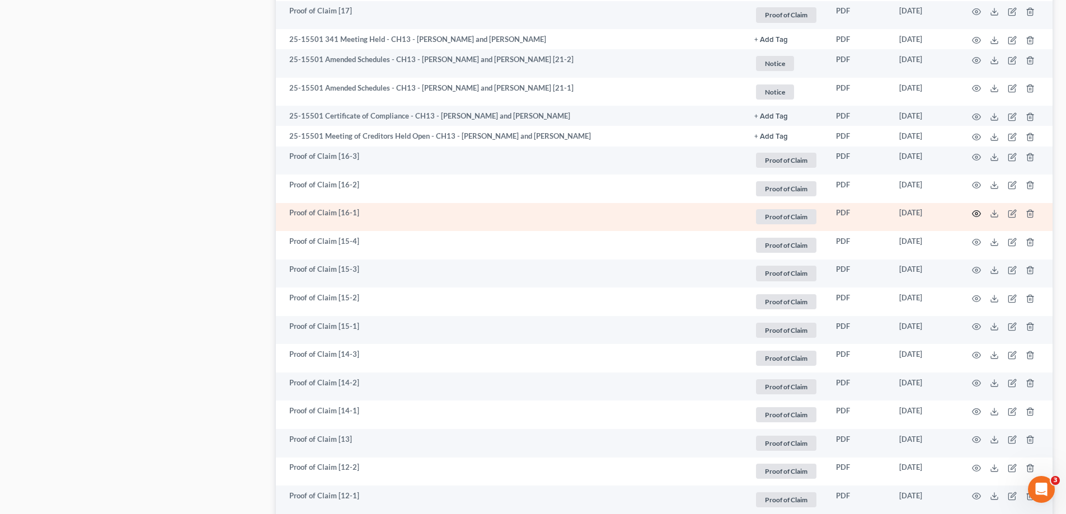
click at [972, 216] on icon "button" at bounding box center [976, 213] width 9 height 9
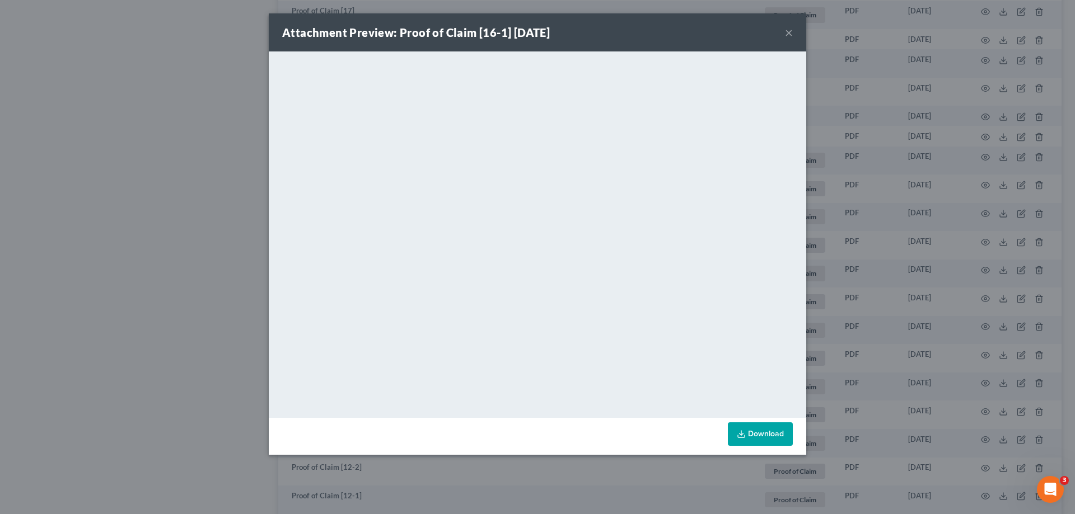
click at [786, 34] on button "×" at bounding box center [789, 32] width 8 height 13
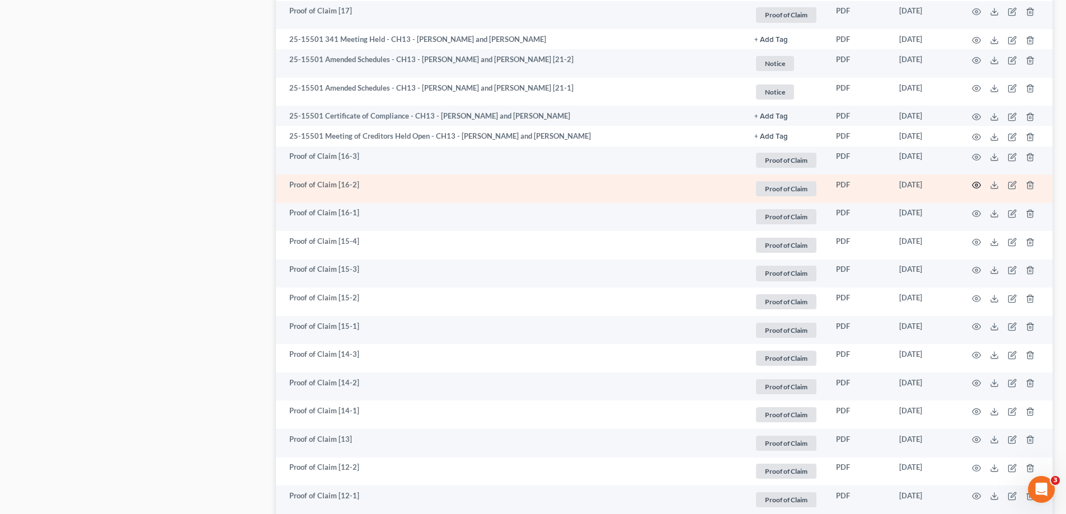
click at [976, 185] on icon "button" at bounding box center [977, 185] width 8 height 6
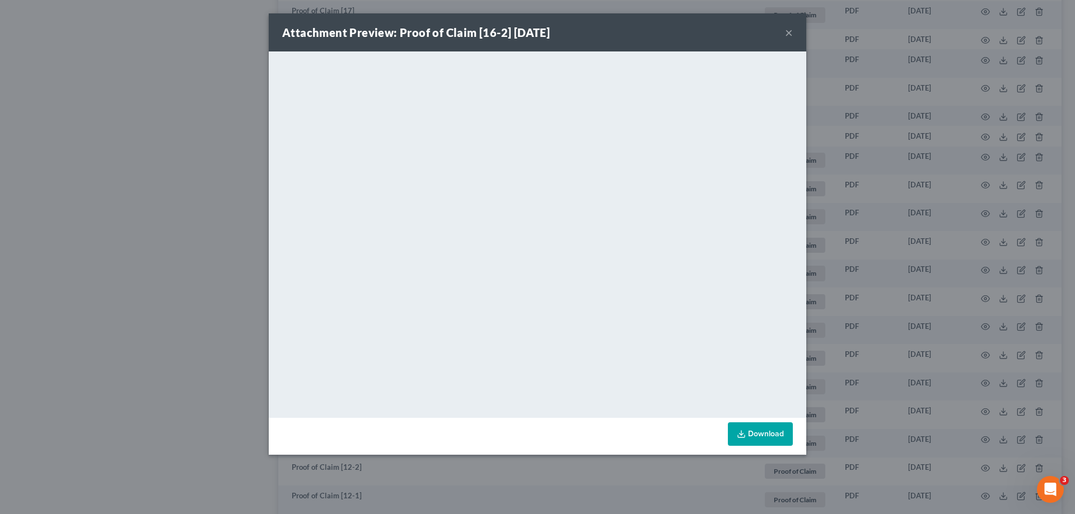
click at [785, 32] on button "×" at bounding box center [789, 32] width 8 height 13
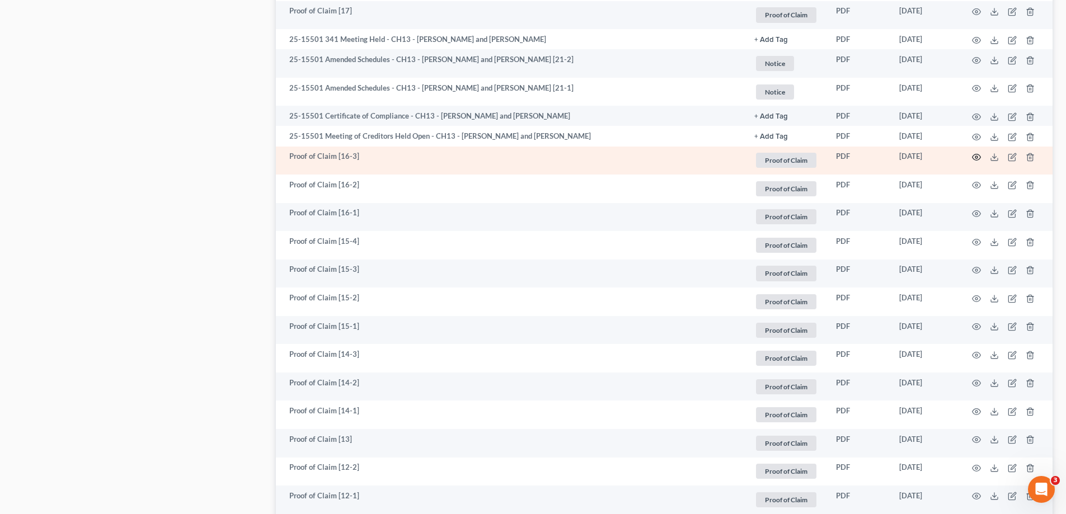
click at [979, 158] on icon "button" at bounding box center [976, 157] width 9 height 9
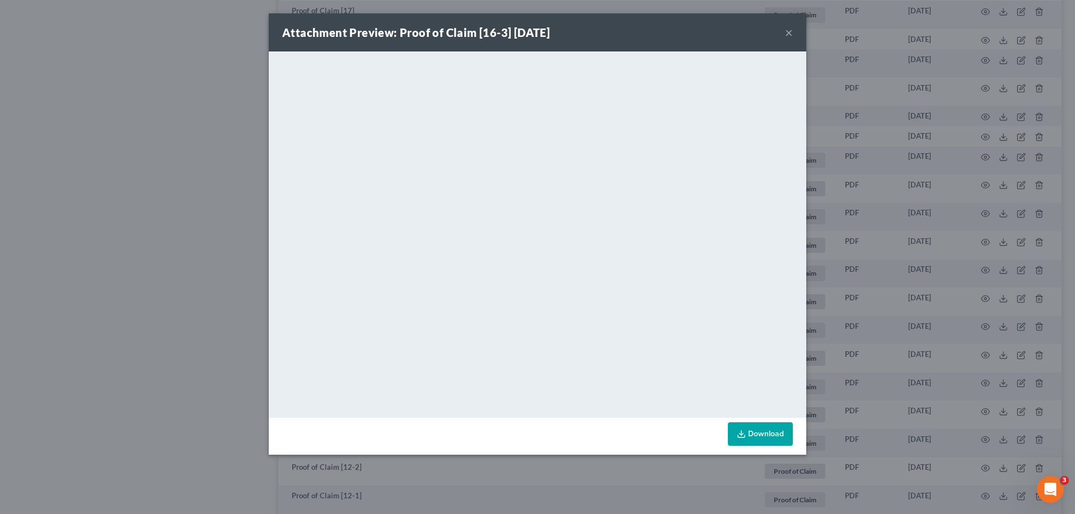
click at [784, 32] on div "Attachment Preview: Proof of Claim [16-3] [DATE] ×" at bounding box center [537, 32] width 537 height 38
click at [789, 32] on button "×" at bounding box center [789, 32] width 8 height 13
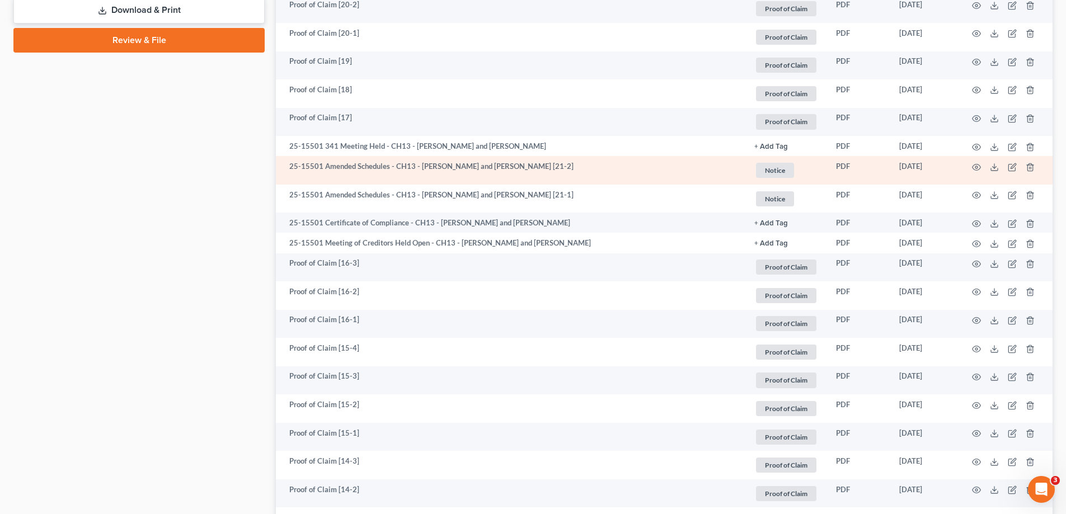
scroll to position [616, 0]
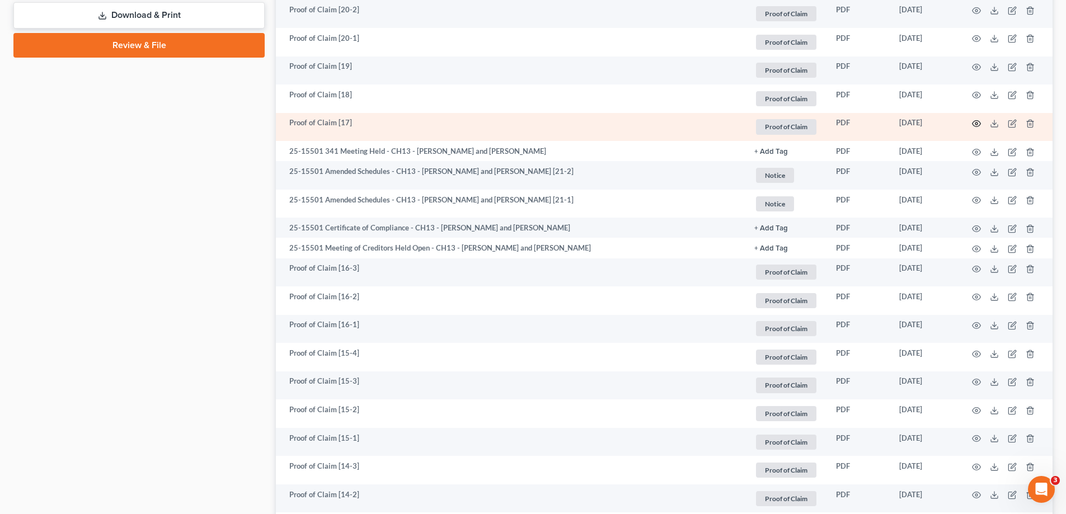
click at [976, 123] on icon "button" at bounding box center [977, 124] width 8 height 6
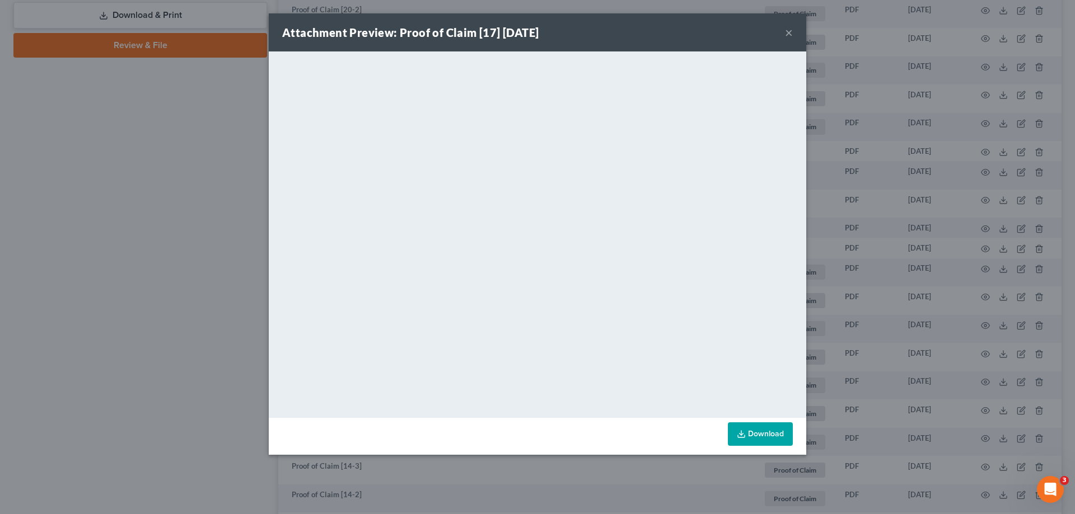
click at [785, 31] on button "×" at bounding box center [789, 32] width 8 height 13
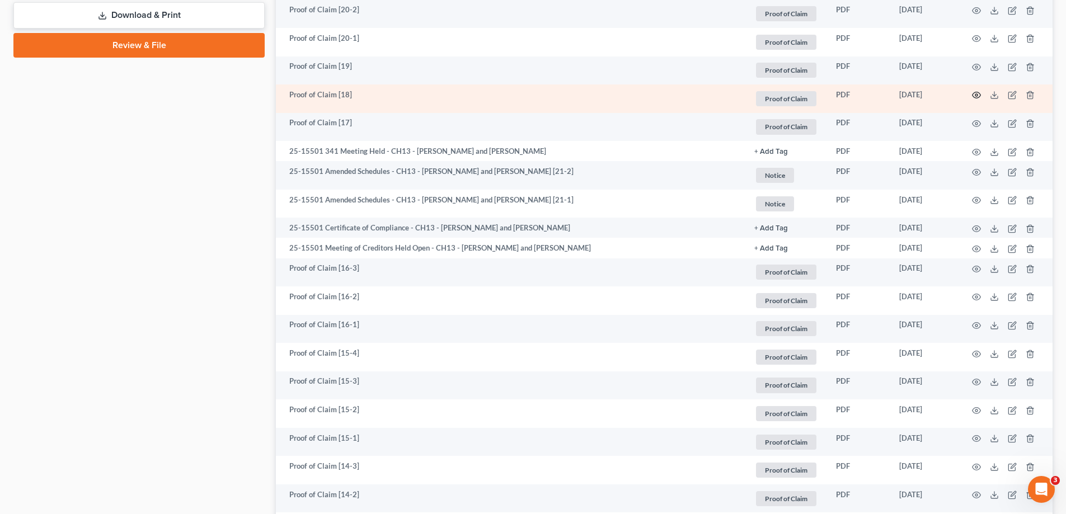
click at [976, 94] on icon "button" at bounding box center [976, 95] width 9 height 9
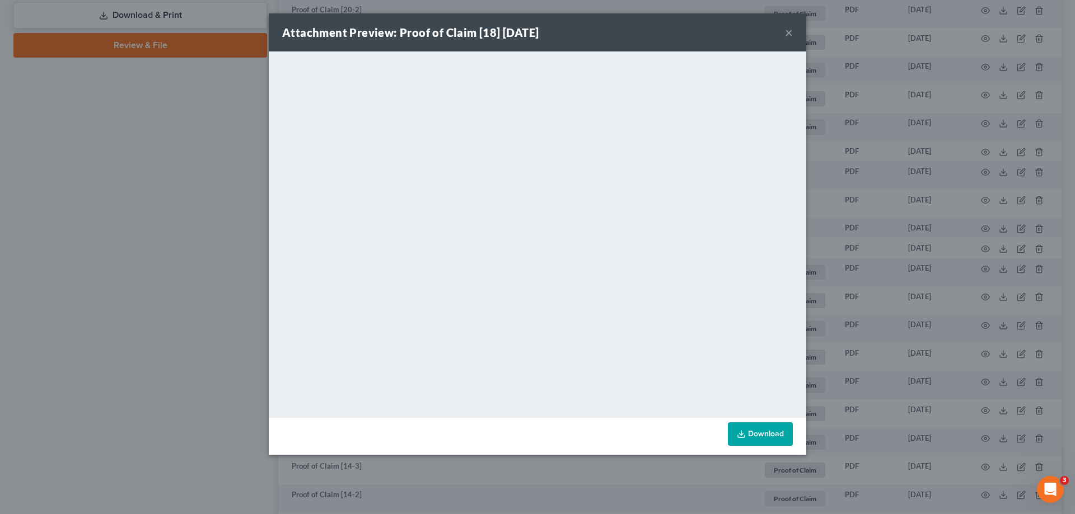
click at [785, 31] on button "×" at bounding box center [789, 32] width 8 height 13
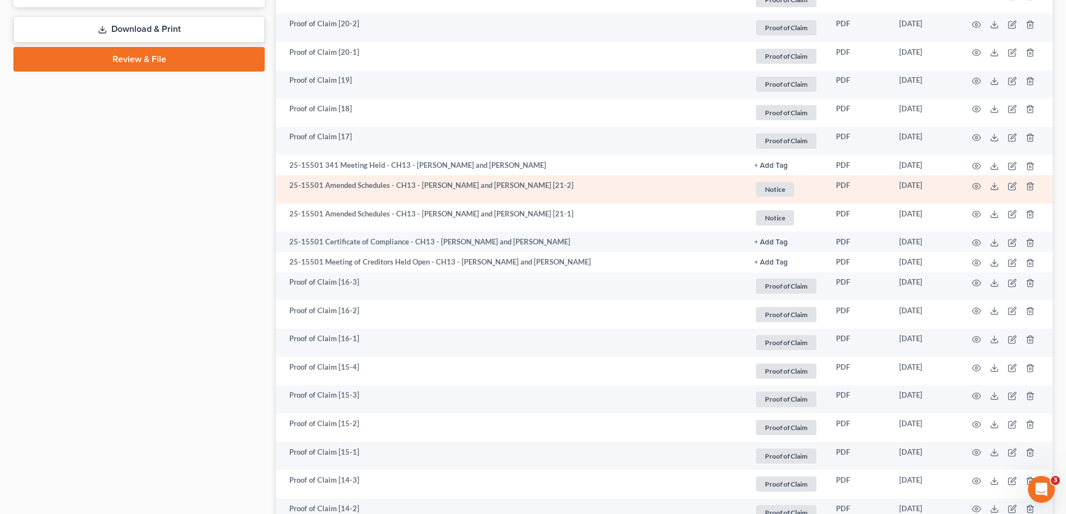
scroll to position [560, 0]
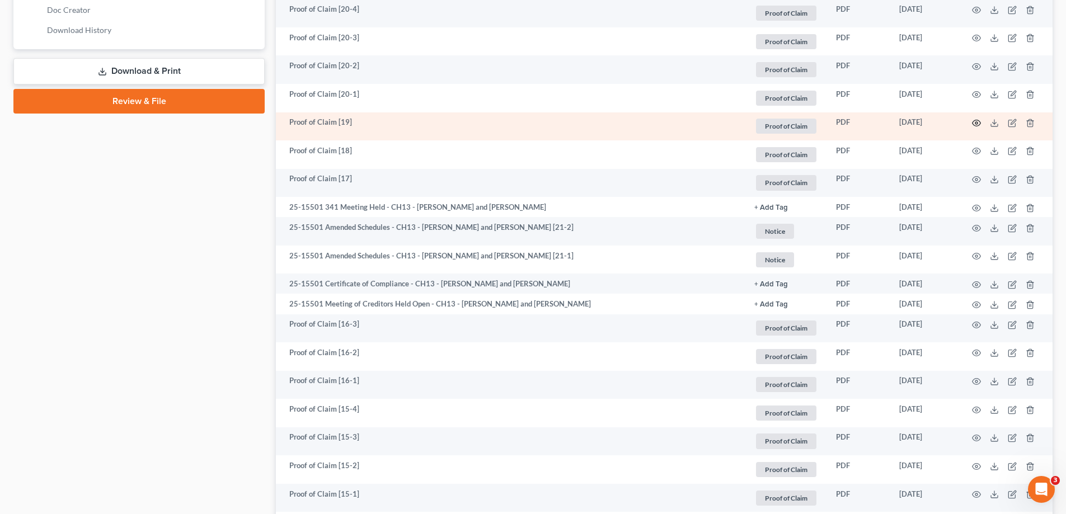
click at [977, 124] on circle "button" at bounding box center [977, 123] width 2 height 2
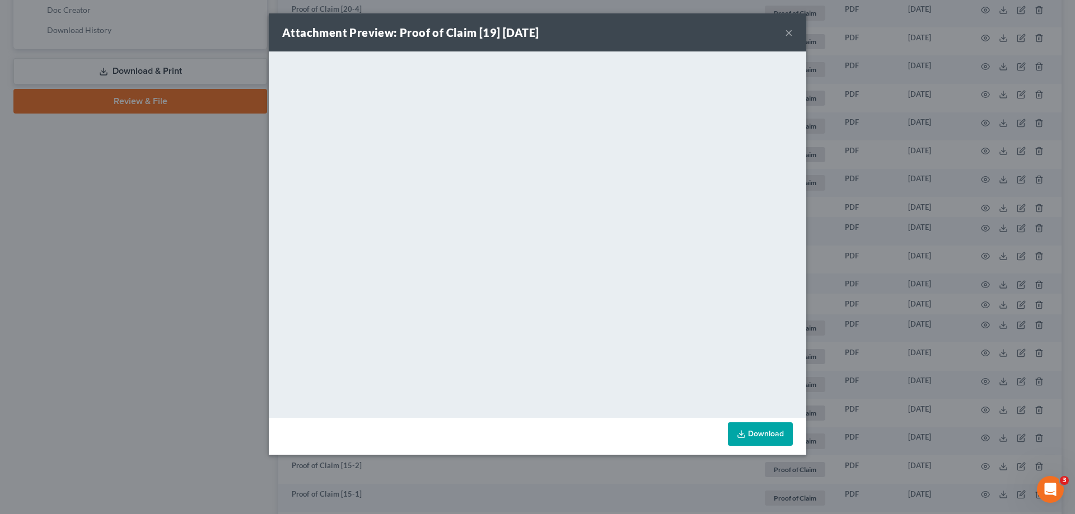
click at [791, 32] on button "×" at bounding box center [789, 32] width 8 height 13
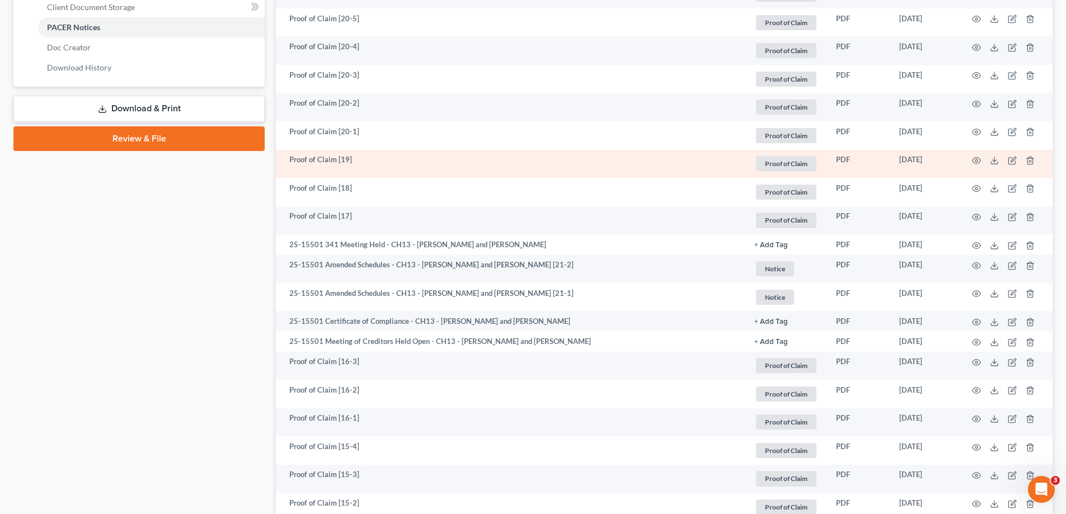
scroll to position [504, 0]
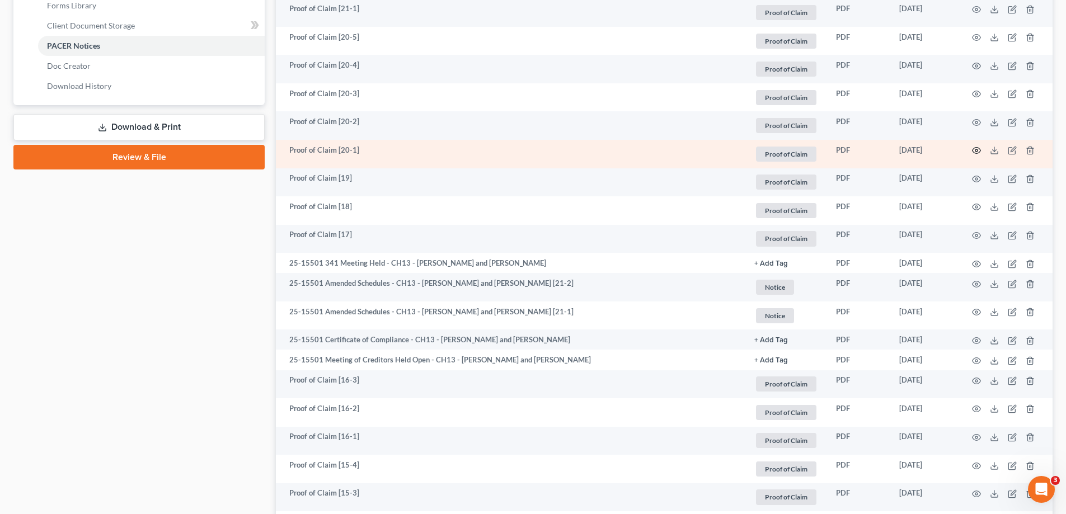
click at [972, 155] on icon "button" at bounding box center [976, 150] width 9 height 9
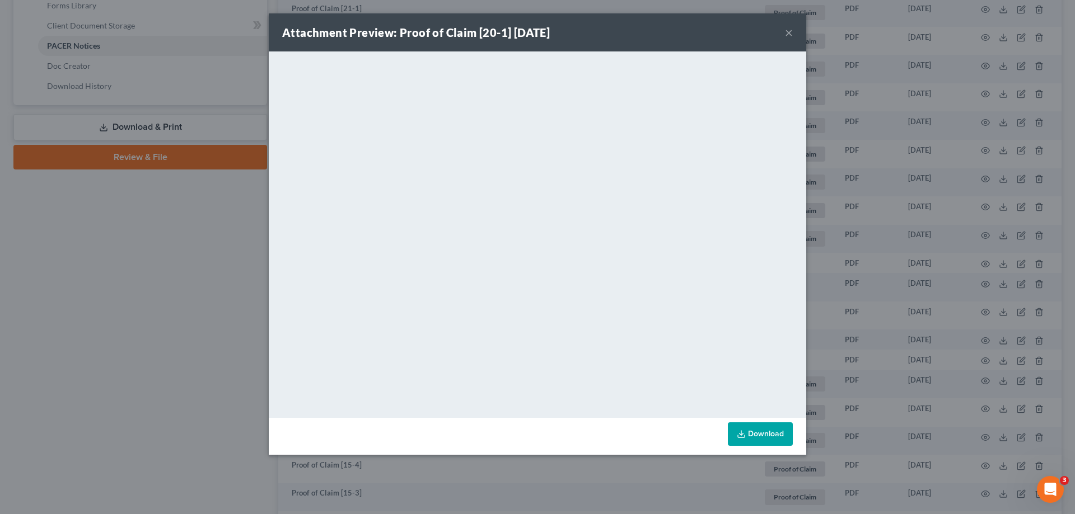
click at [787, 31] on button "×" at bounding box center [789, 32] width 8 height 13
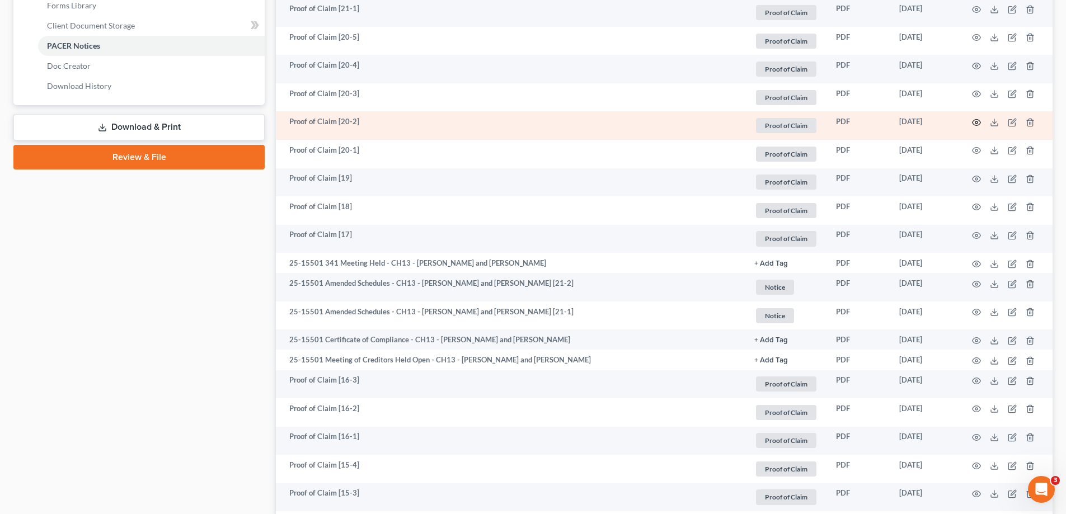
click at [977, 125] on icon "button" at bounding box center [976, 122] width 9 height 9
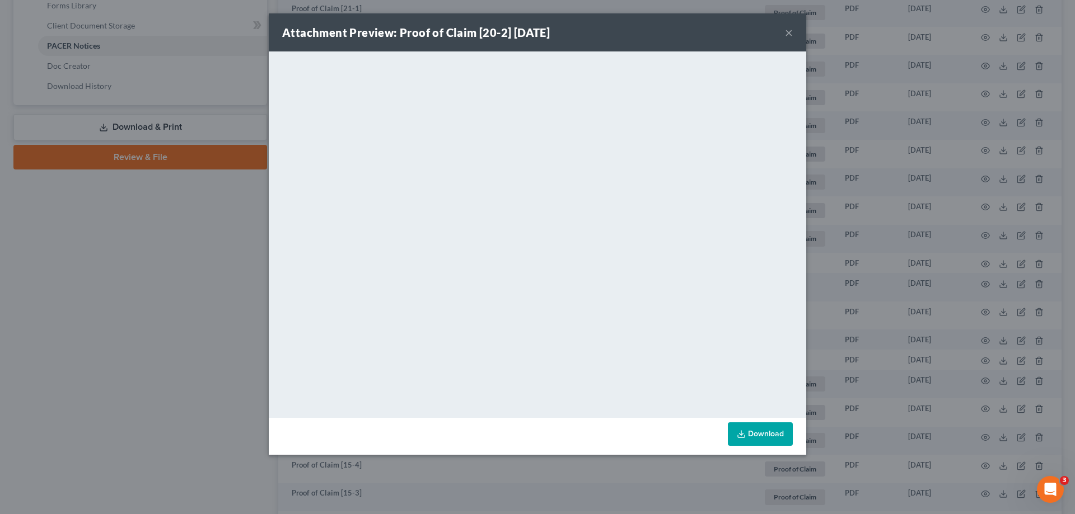
click at [789, 34] on button "×" at bounding box center [789, 32] width 8 height 13
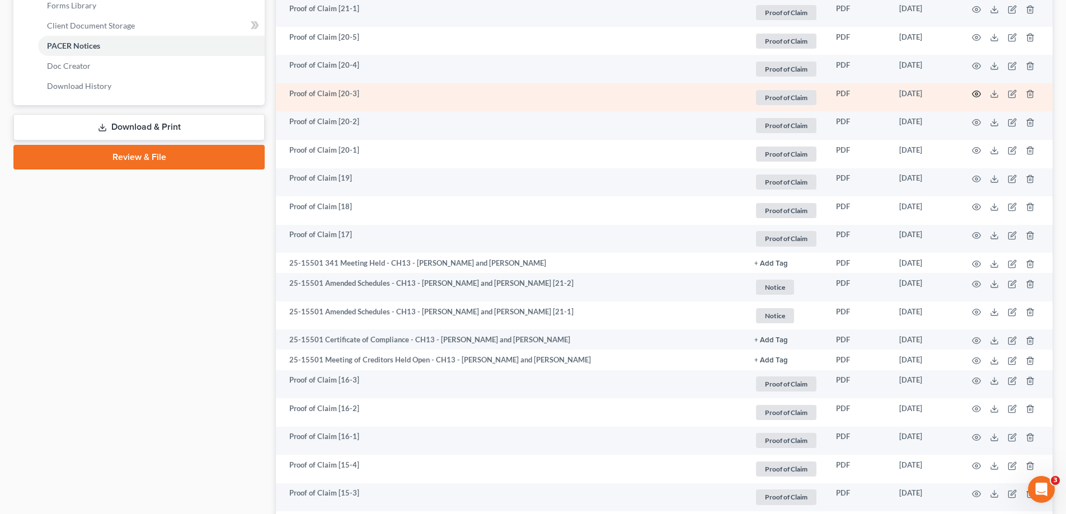
click at [978, 95] on icon "button" at bounding box center [976, 94] width 9 height 9
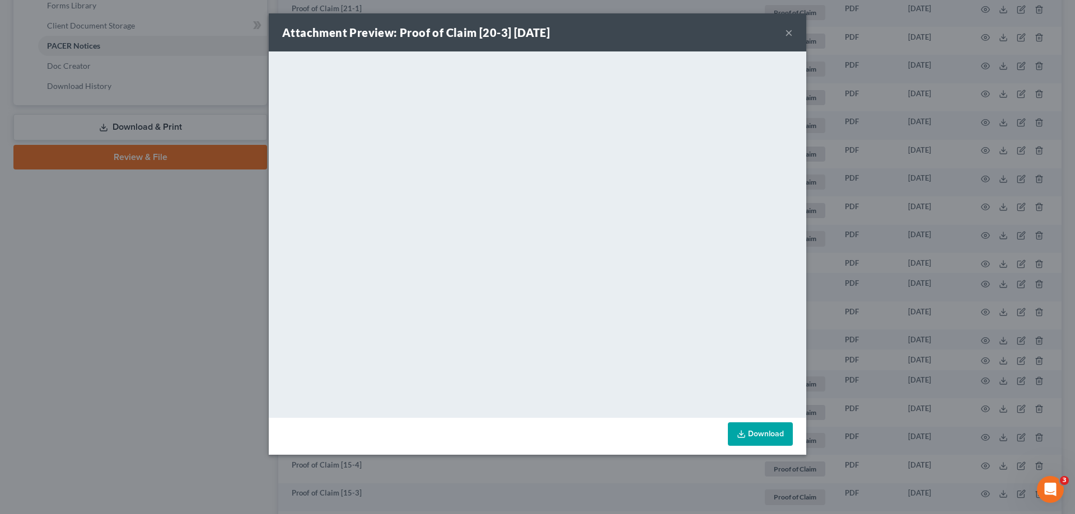
click at [791, 34] on button "×" at bounding box center [789, 32] width 8 height 13
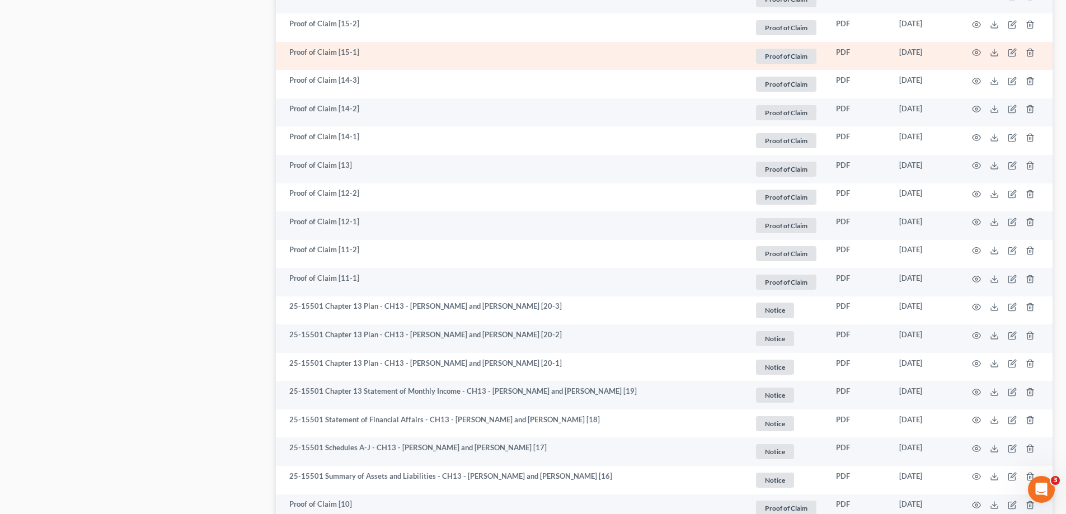
scroll to position [1119, 0]
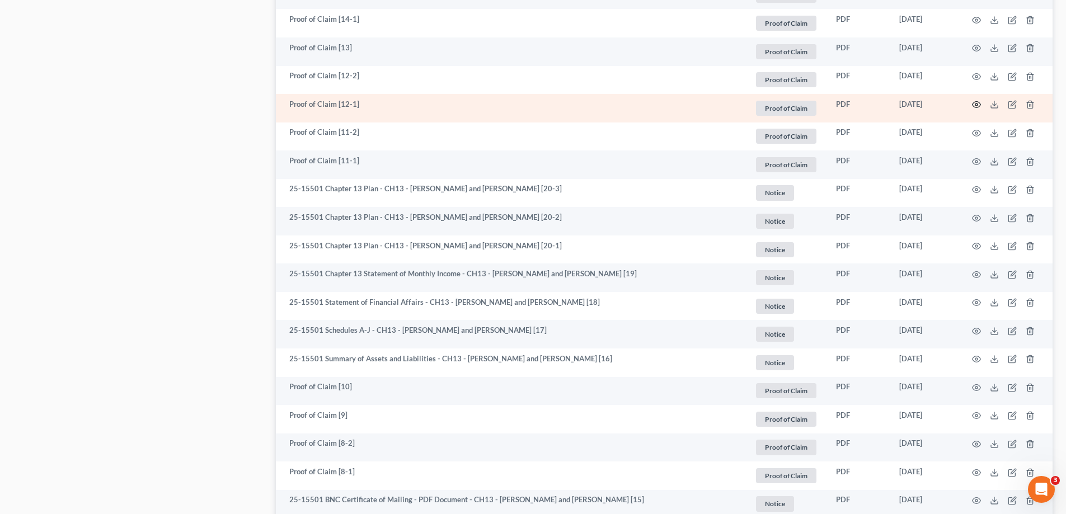
click at [974, 105] on icon "button" at bounding box center [977, 105] width 8 height 6
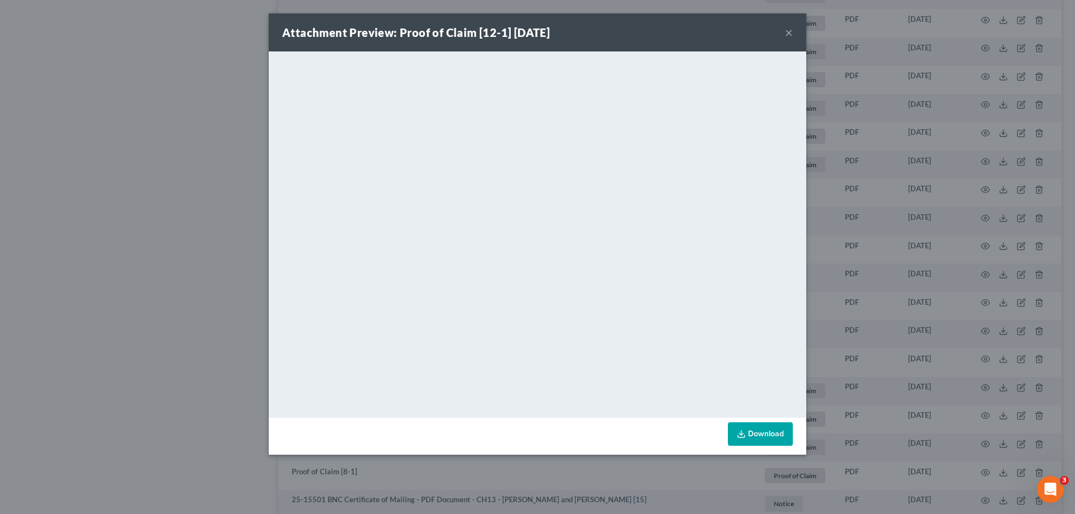
click at [789, 35] on button "×" at bounding box center [789, 32] width 8 height 13
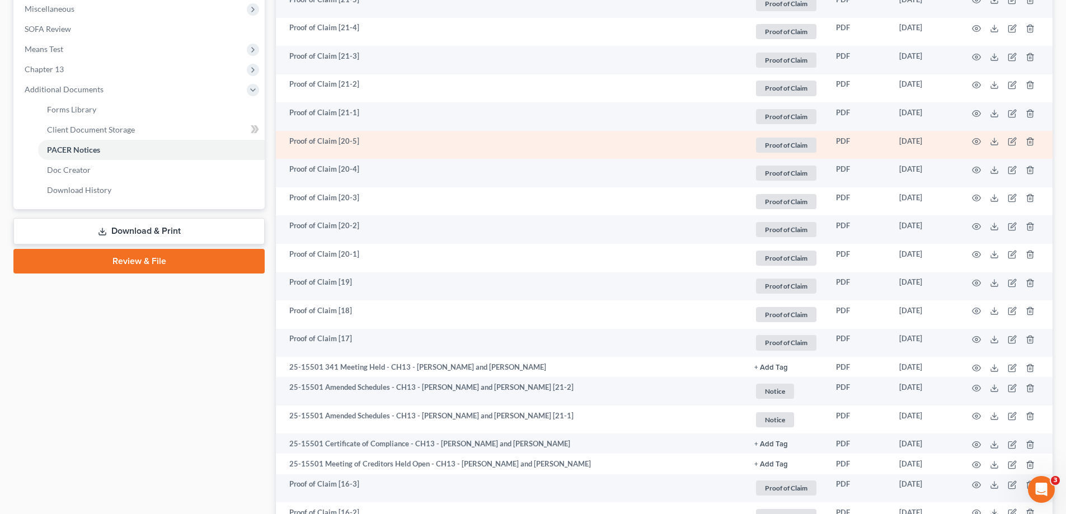
scroll to position [336, 0]
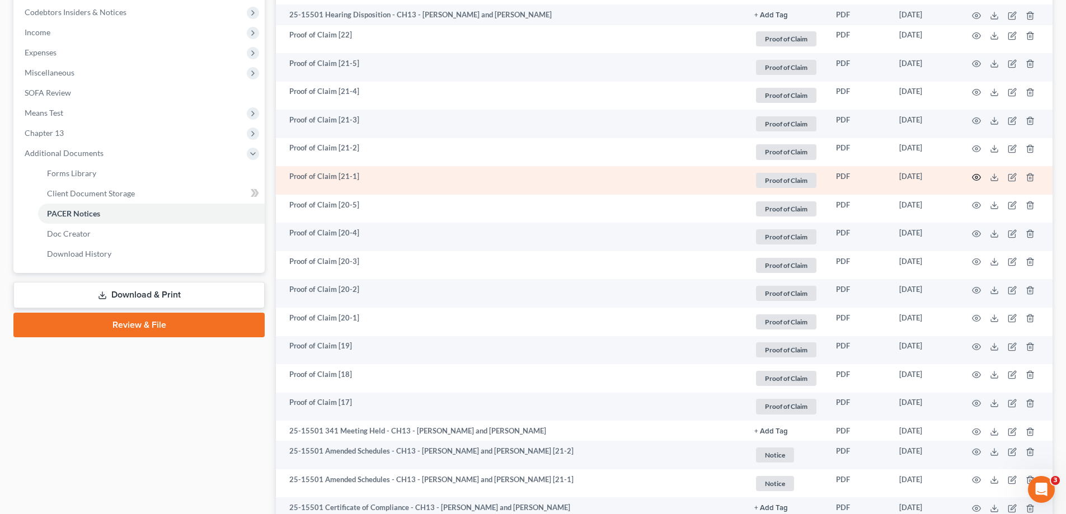
click at [976, 179] on circle "button" at bounding box center [977, 177] width 2 height 2
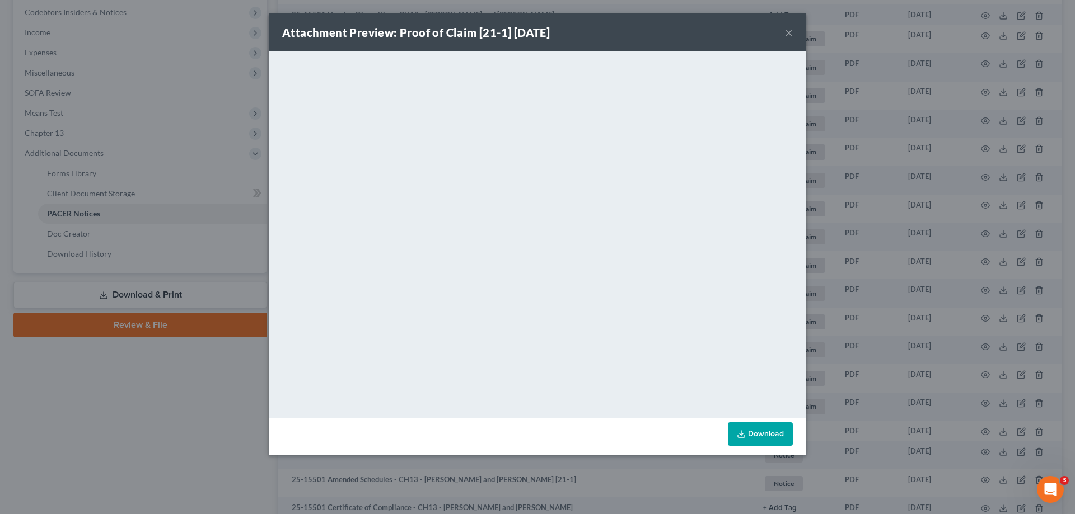
click at [788, 32] on button "×" at bounding box center [789, 32] width 8 height 13
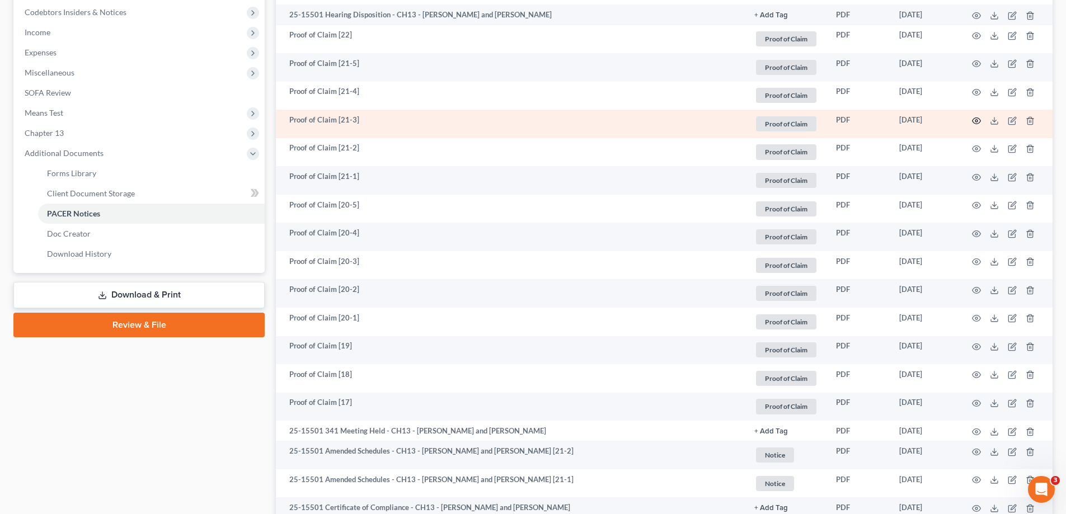
click at [977, 120] on icon "button" at bounding box center [977, 121] width 8 height 6
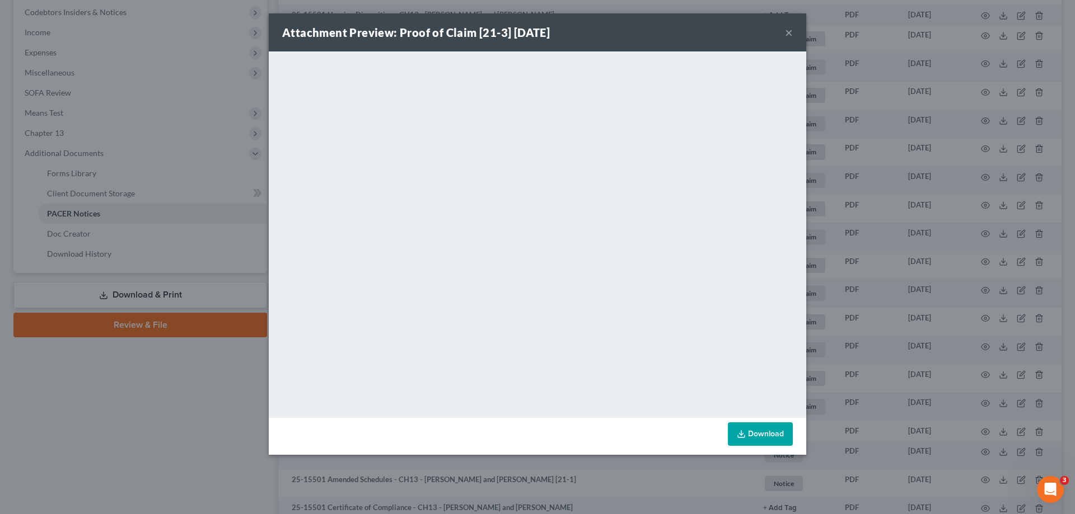
click at [791, 32] on button "×" at bounding box center [789, 32] width 8 height 13
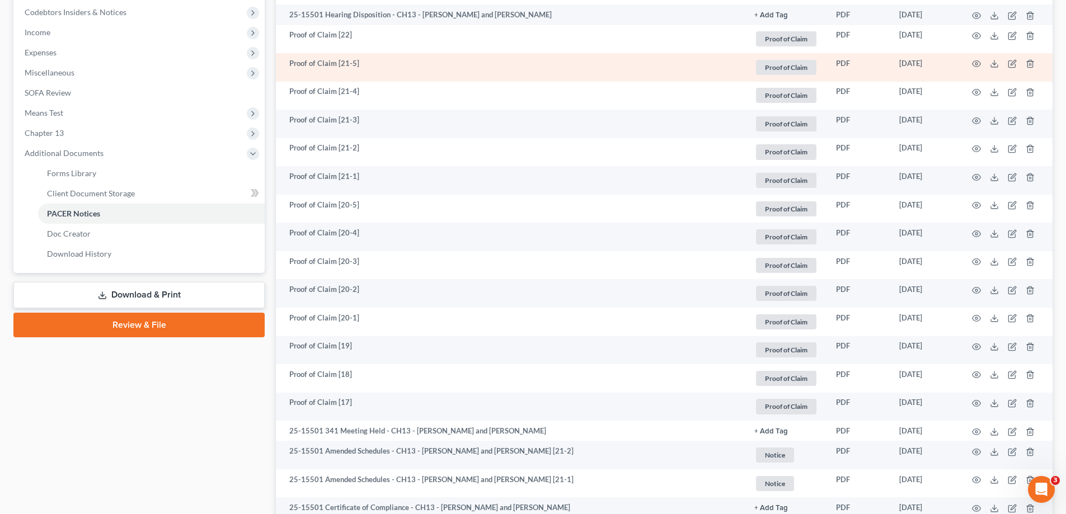
scroll to position [280, 0]
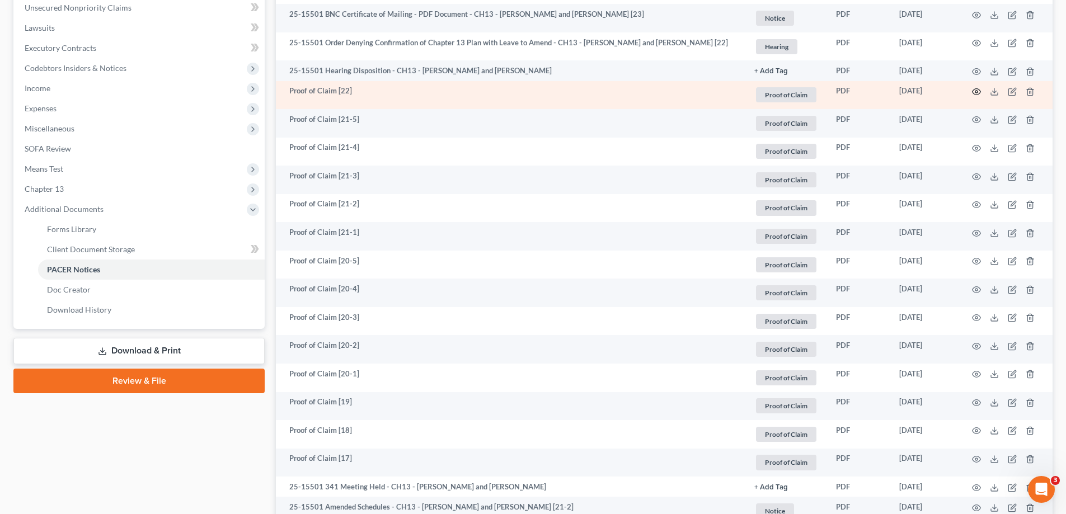
click at [974, 93] on icon "button" at bounding box center [976, 91] width 9 height 9
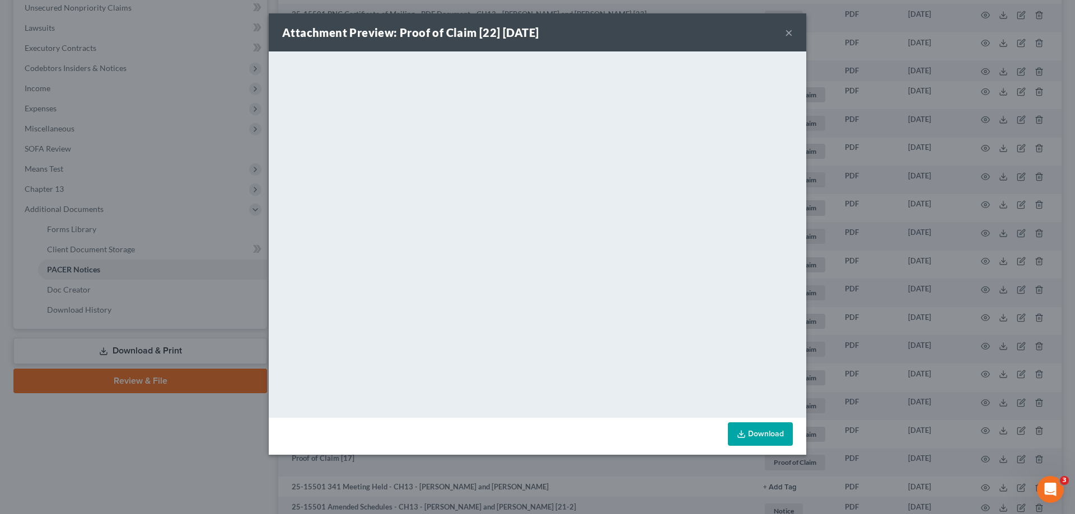
click at [786, 35] on button "×" at bounding box center [789, 32] width 8 height 13
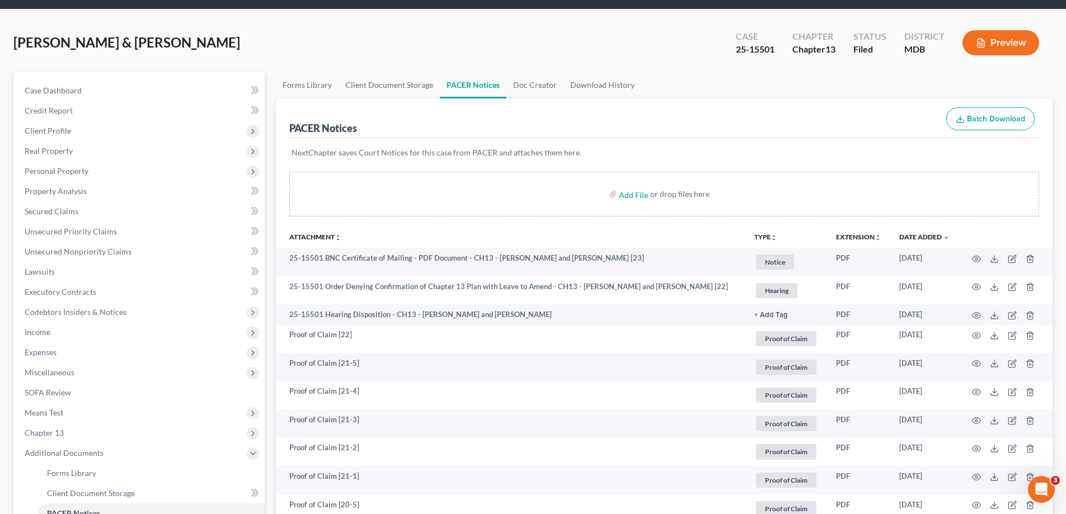
scroll to position [0, 0]
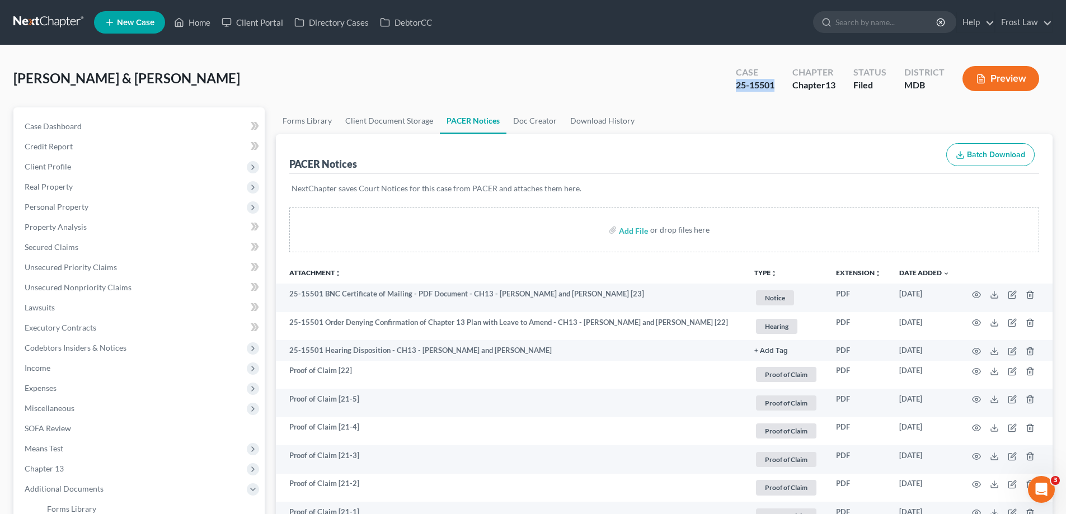
drag, startPoint x: 770, startPoint y: 90, endPoint x: 734, endPoint y: 86, distance: 36.7
click at [734, 86] on div "Case 25-15501" at bounding box center [755, 79] width 57 height 33
copy div "25-15501"
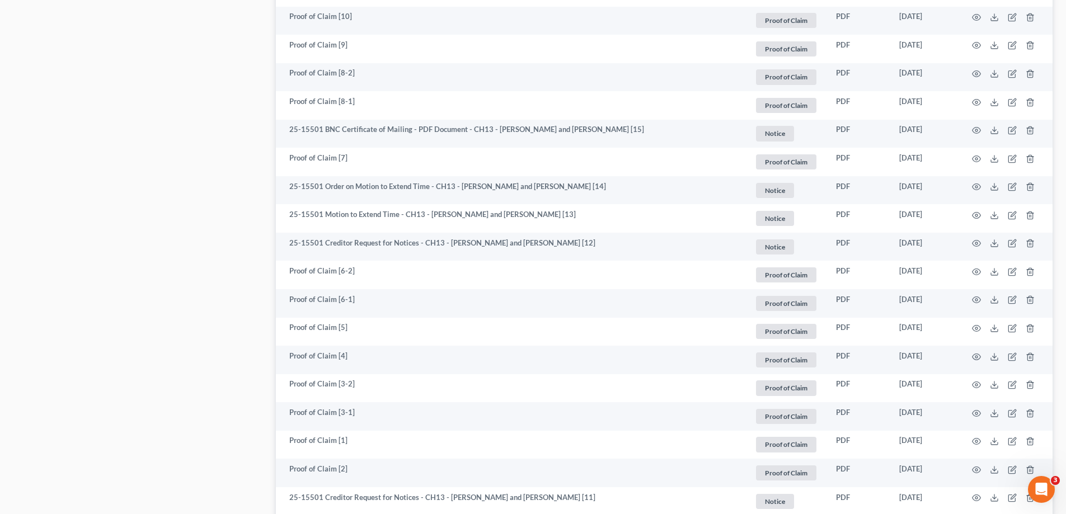
scroll to position [1484, 0]
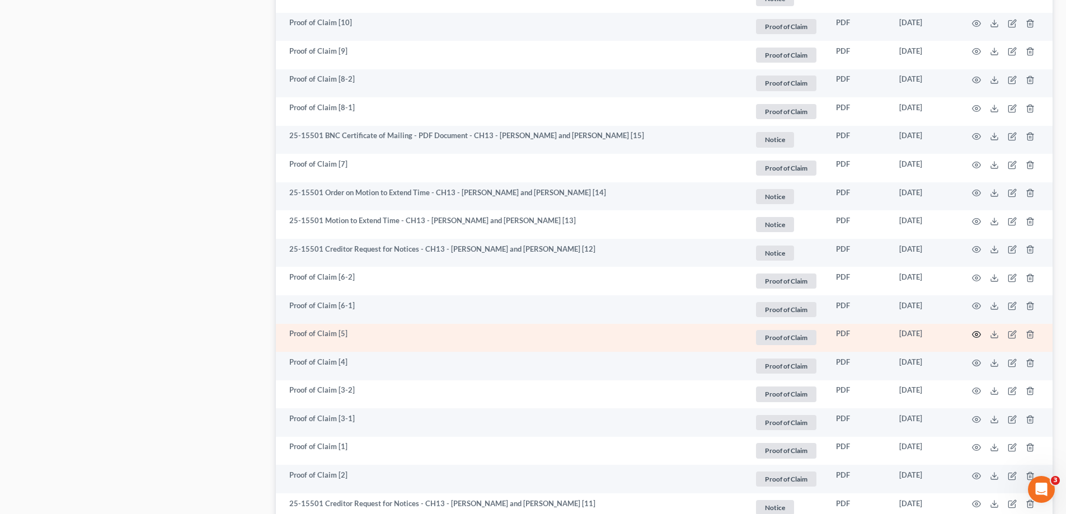
click at [973, 336] on icon "button" at bounding box center [977, 335] width 8 height 6
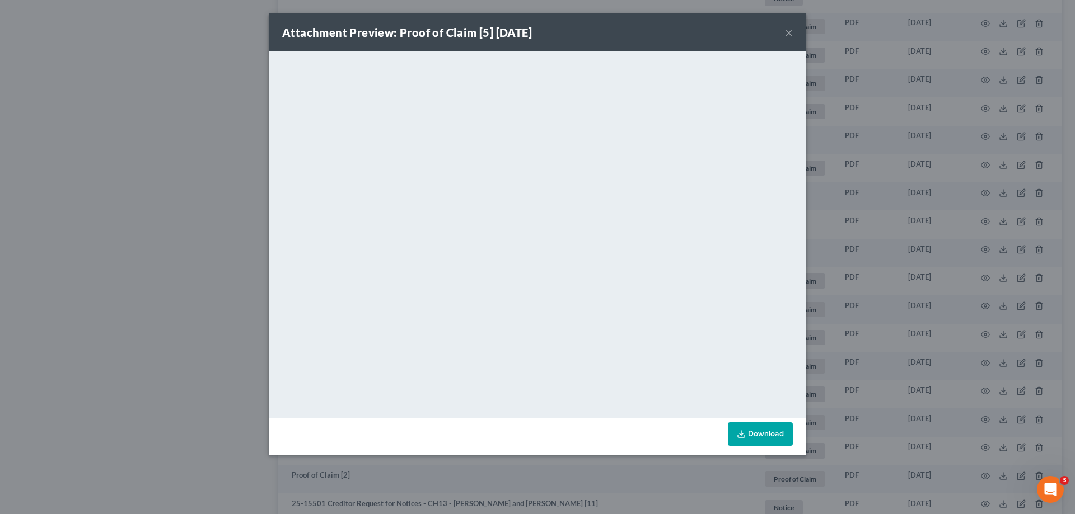
drag, startPoint x: 787, startPoint y: 32, endPoint x: 719, endPoint y: 4, distance: 74.0
click at [787, 32] on button "×" at bounding box center [789, 32] width 8 height 13
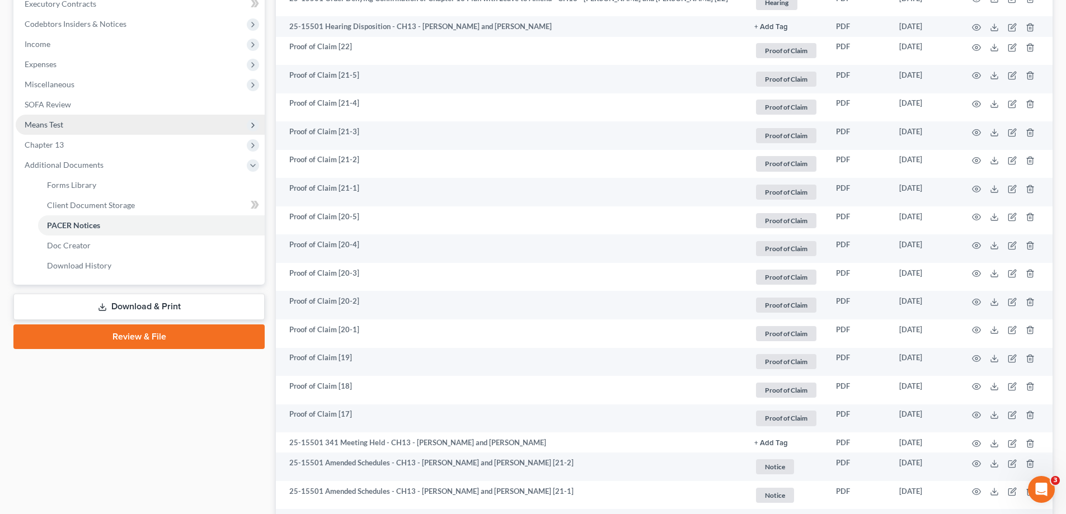
scroll to position [168, 0]
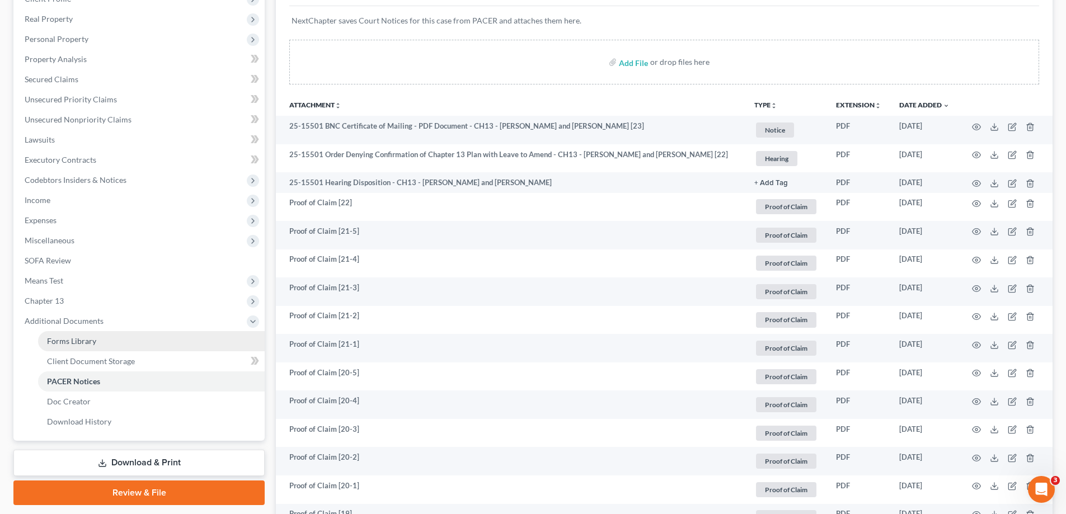
drag, startPoint x: 102, startPoint y: 297, endPoint x: 159, endPoint y: 343, distance: 73.6
click at [102, 297] on span "Chapter 13" at bounding box center [140, 301] width 249 height 20
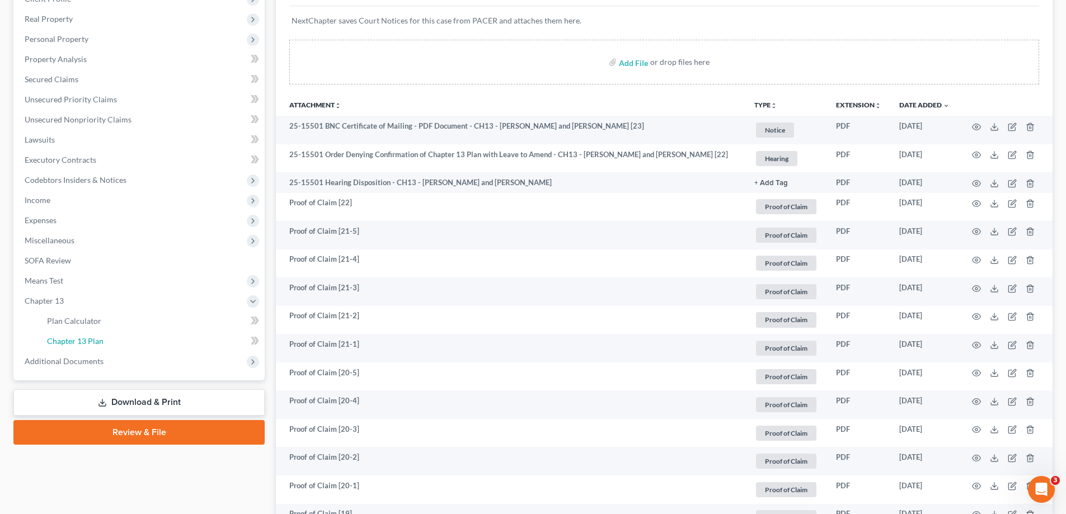
click at [158, 340] on link "Chapter 13 Plan" at bounding box center [151, 341] width 227 height 20
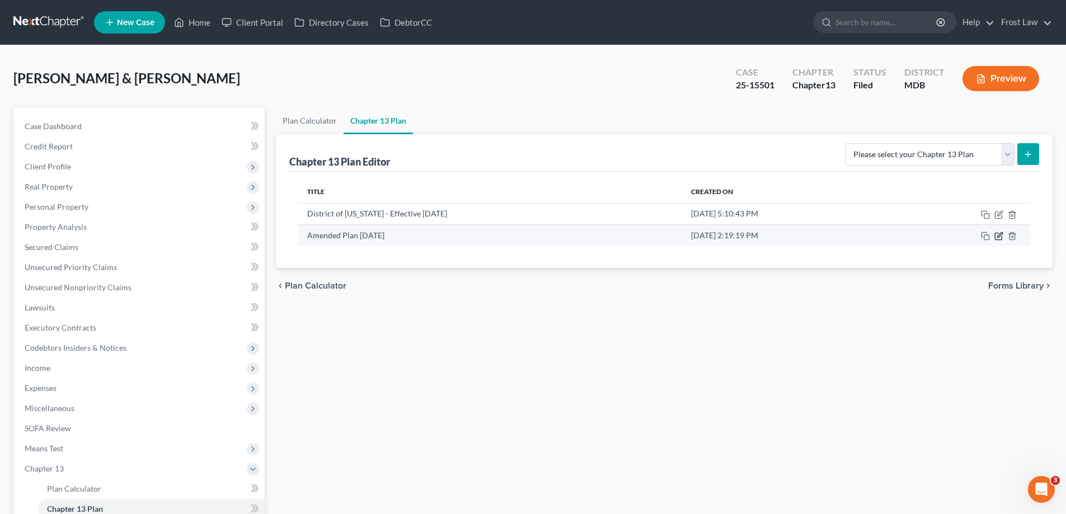
click at [999, 237] on icon "button" at bounding box center [999, 234] width 5 height 5
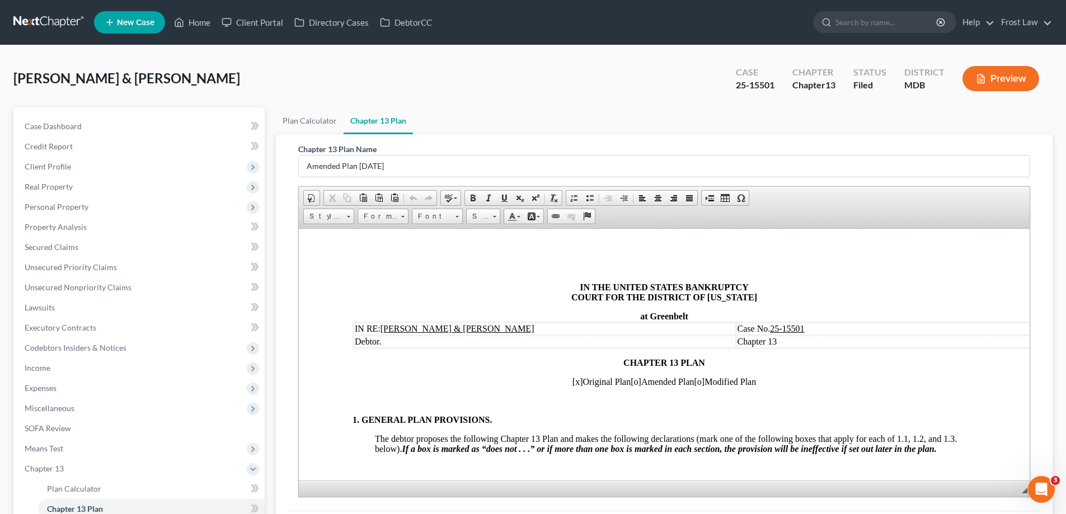
click at [573, 382] on span "[x]" at bounding box center [578, 382] width 11 height 10
click at [631, 382] on span "[o]" at bounding box center [636, 382] width 11 height 10
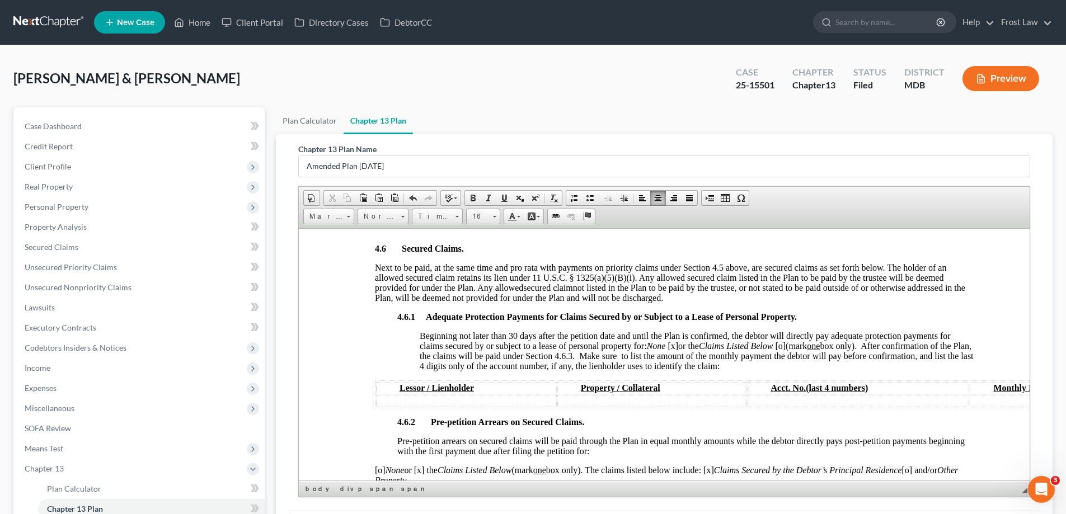
scroll to position [1679, 0]
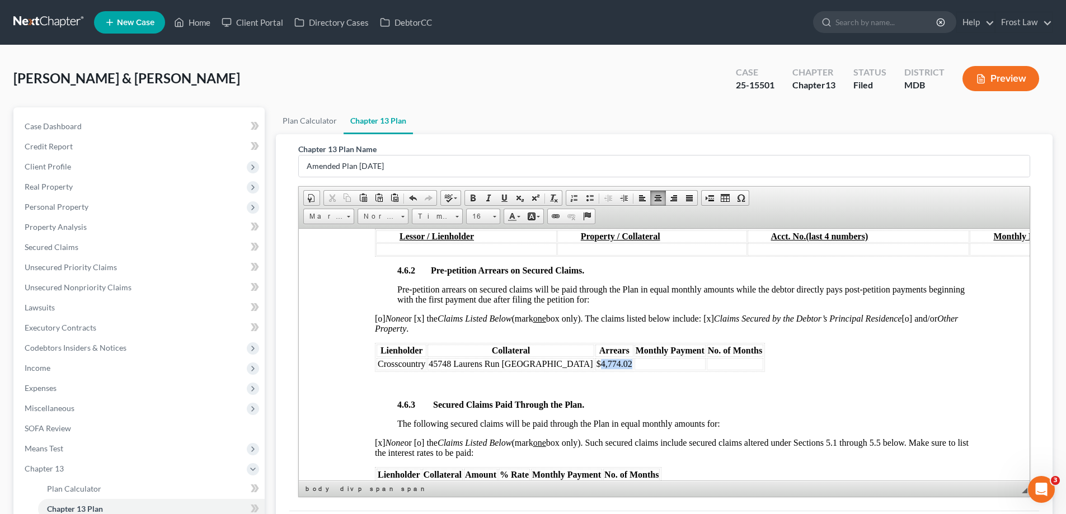
drag, startPoint x: 581, startPoint y: 365, endPoint x: 548, endPoint y: 364, distance: 32.5
click at [548, 364] on table "Lienholder Collateral Arrears Monthly Payment No. of Months Crosscountry 45748 …" at bounding box center [570, 357] width 390 height 29
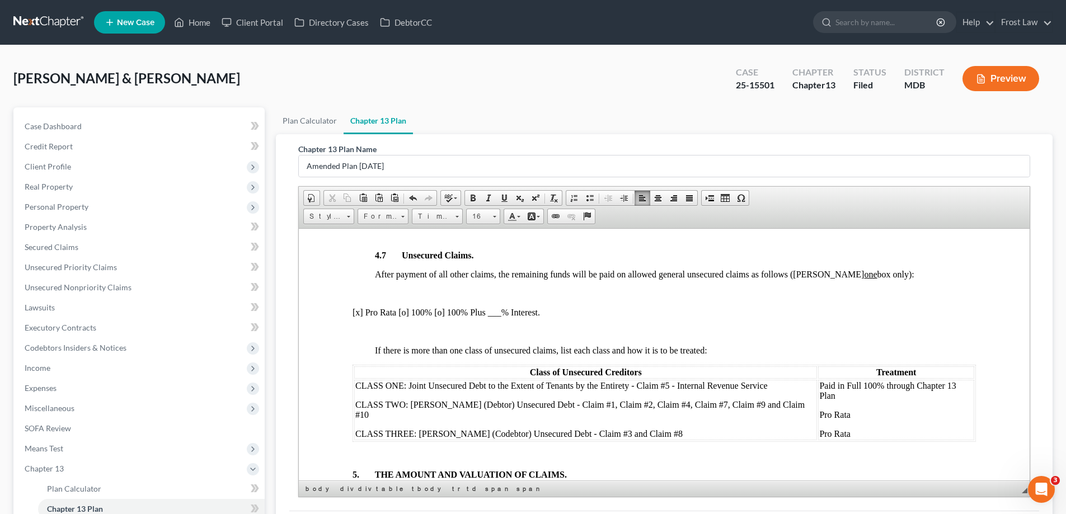
scroll to position [2407, 0]
click at [771, 385] on p "CLASS ONE: Joint Unsecured Debt to the Extent of Tenants by the Entirety - Clai…" at bounding box center [585, 385] width 461 height 10
click at [401, 412] on p "CLASS TWO: [PERSON_NAME] (Debtor) Unsecured Debt - Claim #1, Claim #2, Claim #4…" at bounding box center [585, 409] width 461 height 20
click at [643, 433] on span "CLASS THREE: [PERSON_NAME] (Codebtor) Unsecured Debt - Claim #3 and Claim #8" at bounding box center [518, 433] width 327 height 10
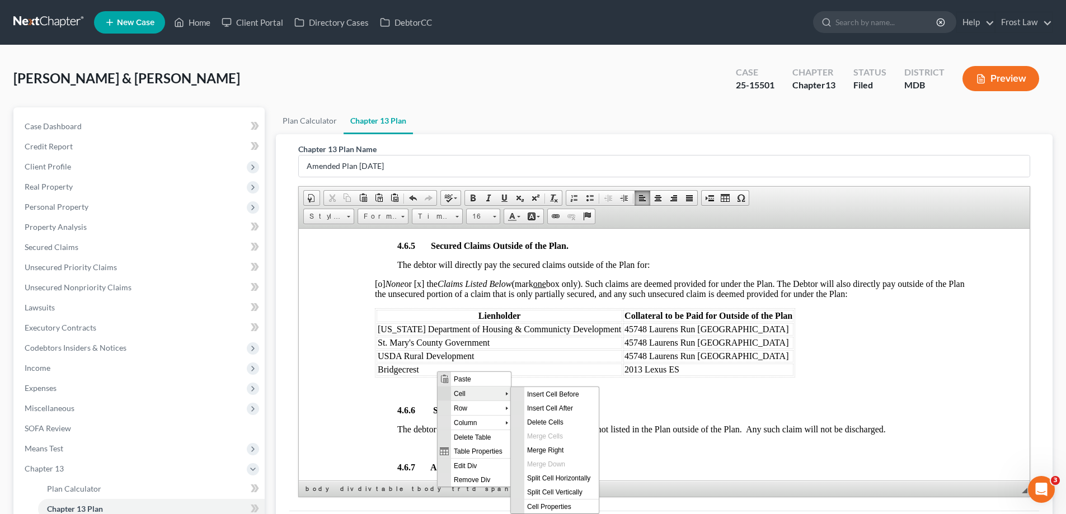
scroll to position [0, 0]
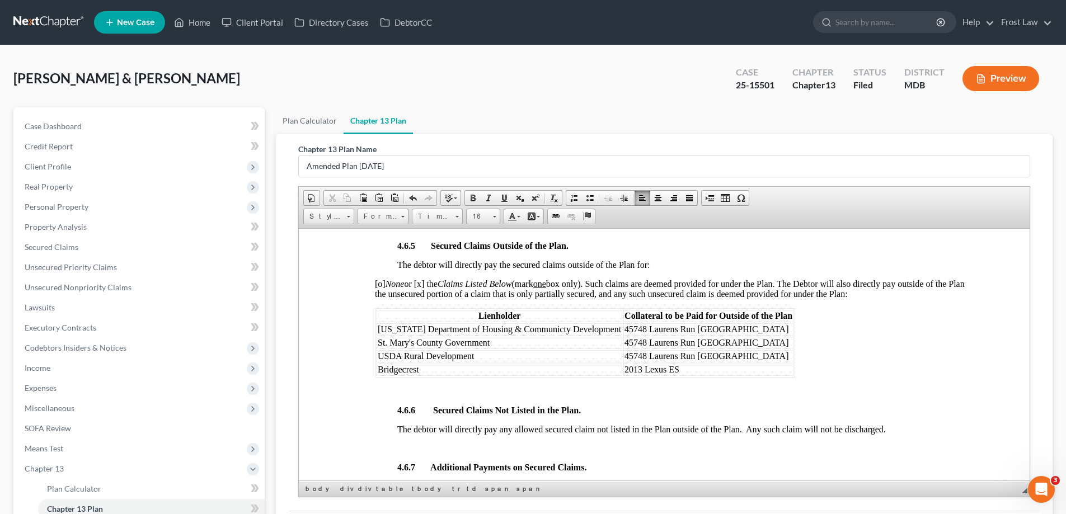
click at [683, 416] on div "4.6.1 Adequate Protection Payments for Claims Secured by or Subject to a Lease …" at bounding box center [675, 106] width 601 height 789
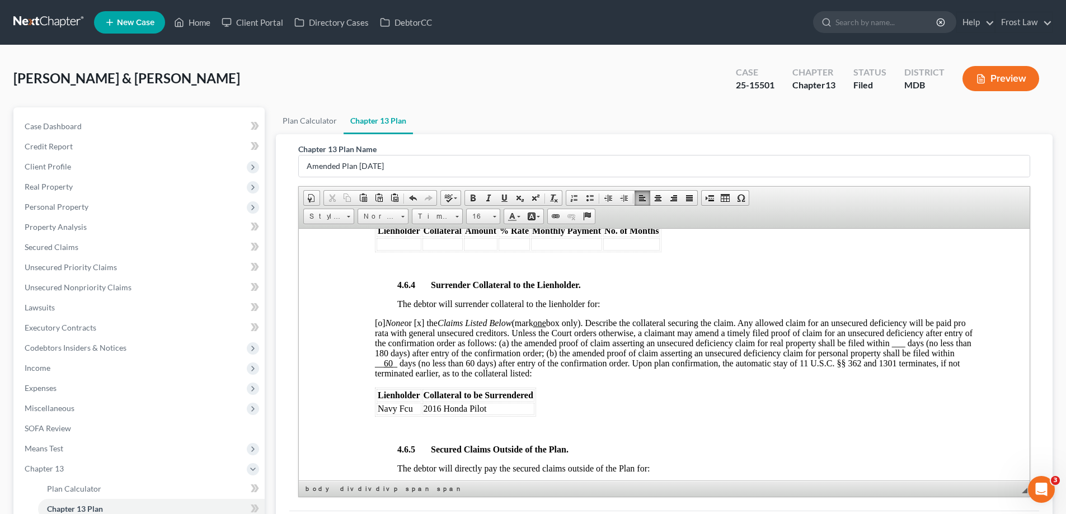
scroll to position [1903, 0]
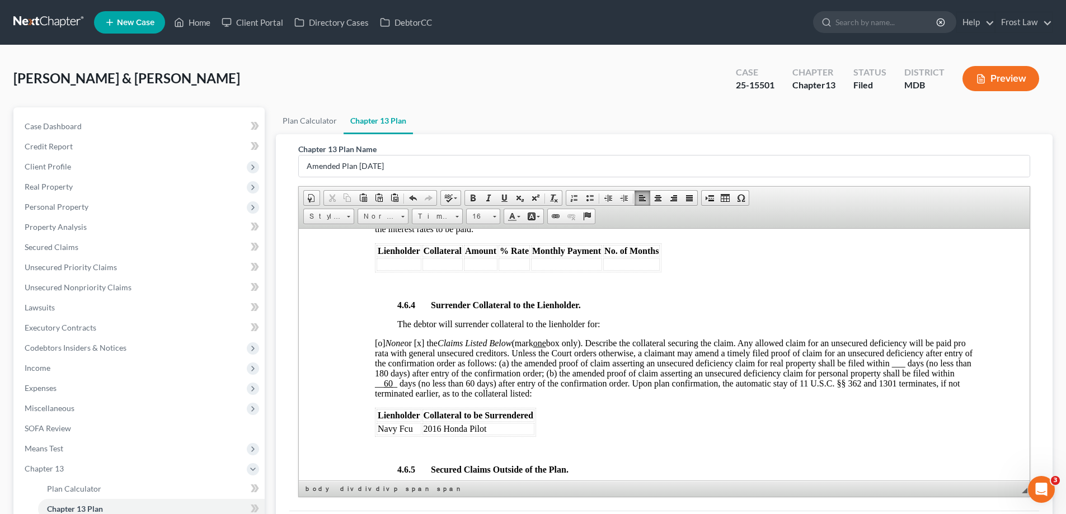
click at [501, 429] on td "2016 Honda Pilot" at bounding box center [479, 429] width 112 height 12
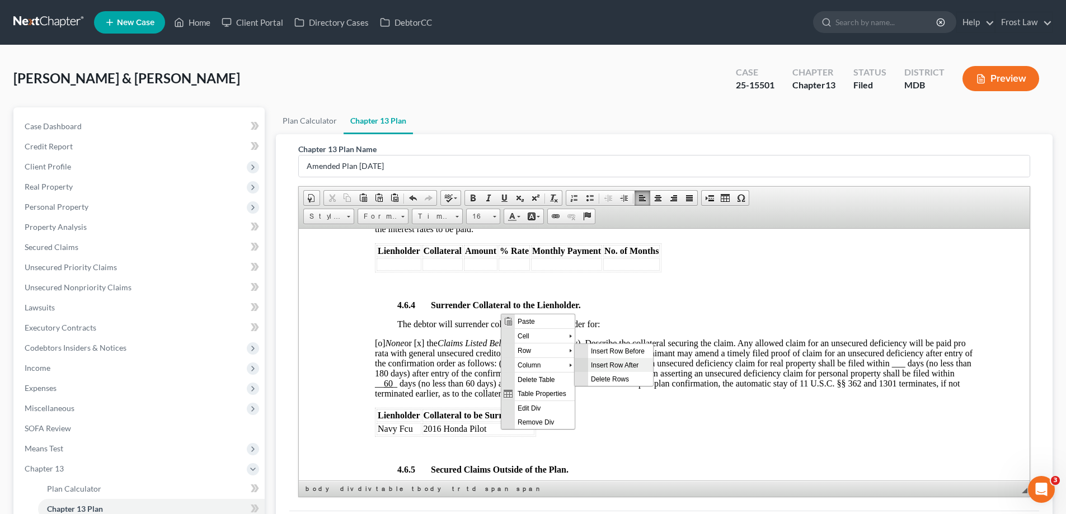
click at [636, 368] on span "Insert Row After" at bounding box center [620, 365] width 65 height 14
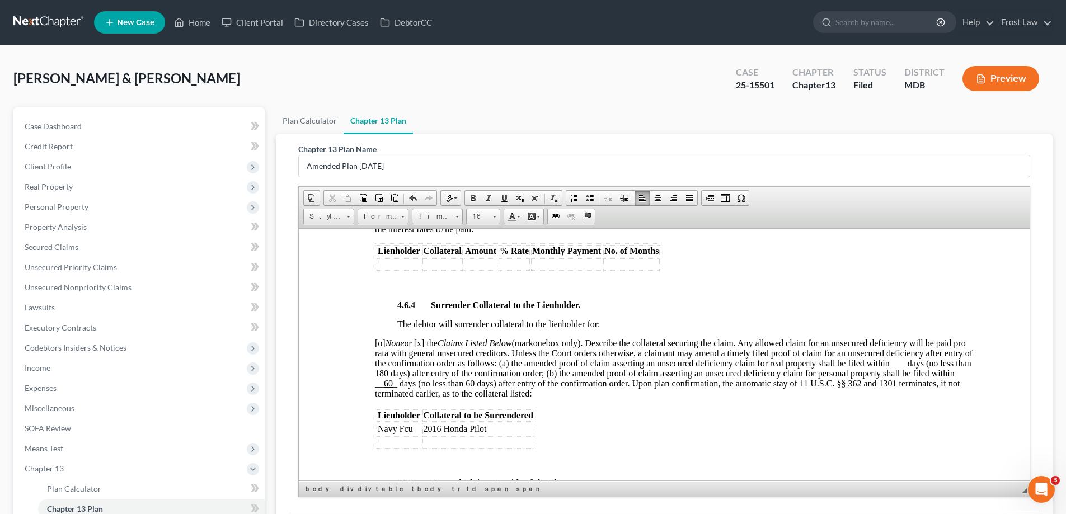
click at [410, 447] on td at bounding box center [399, 442] width 45 height 12
click at [486, 444] on td at bounding box center [505, 442] width 112 height 12
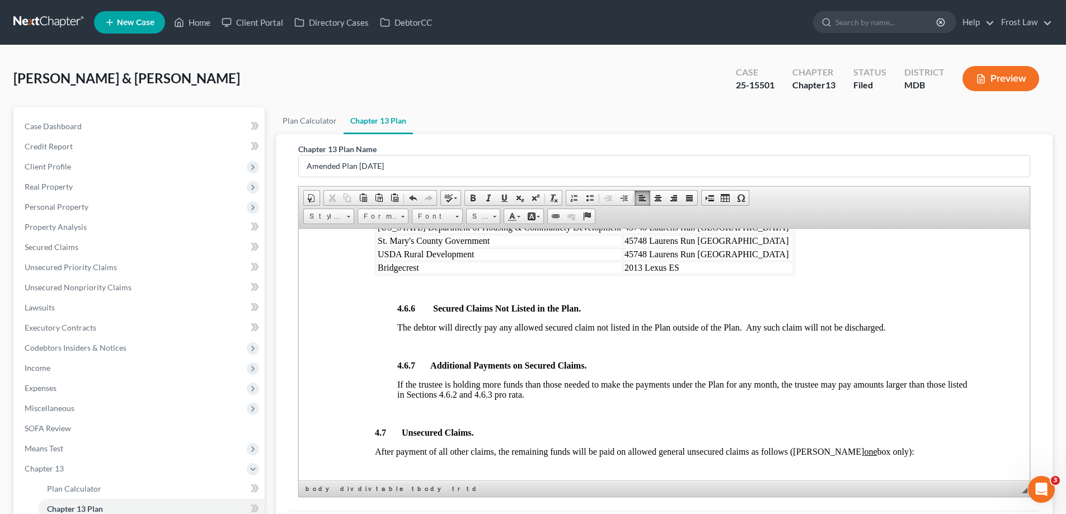
scroll to position [2463, 0]
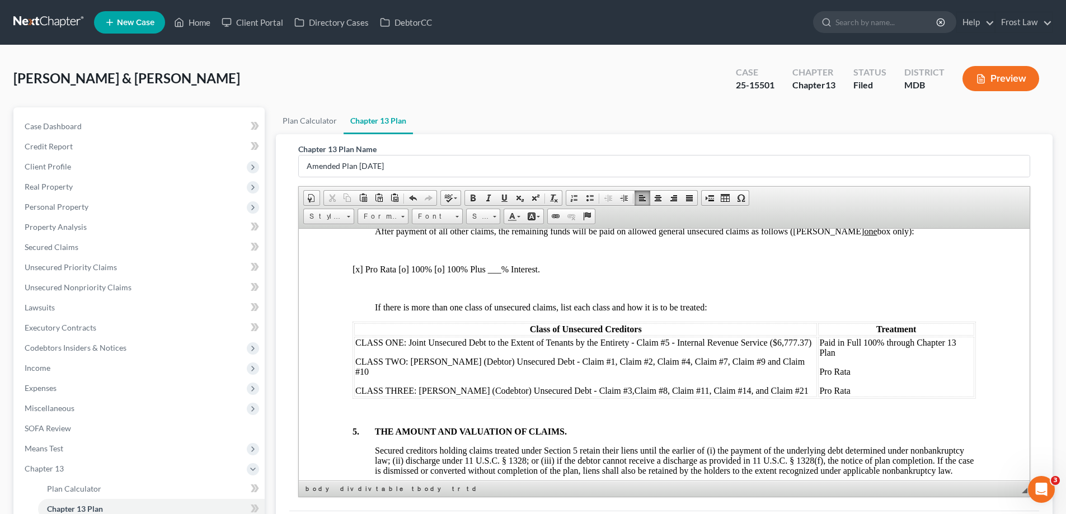
click at [790, 363] on span "CLASS TWO: [PERSON_NAME] (Debtor) Unsecured Debt - Claim #1, Claim #2, Claim #4…" at bounding box center [579, 367] width 449 height 20
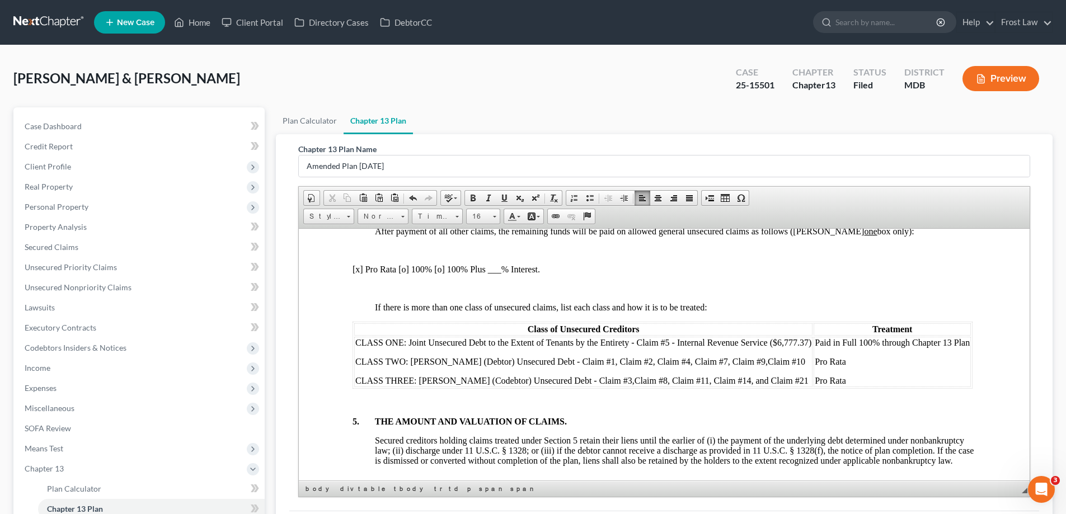
click at [379, 367] on p "CLASS TWO: [PERSON_NAME] (Debtor) Unsecured Debt - Claim #1, Claim #2, Claim #4…" at bounding box center [583, 362] width 456 height 10
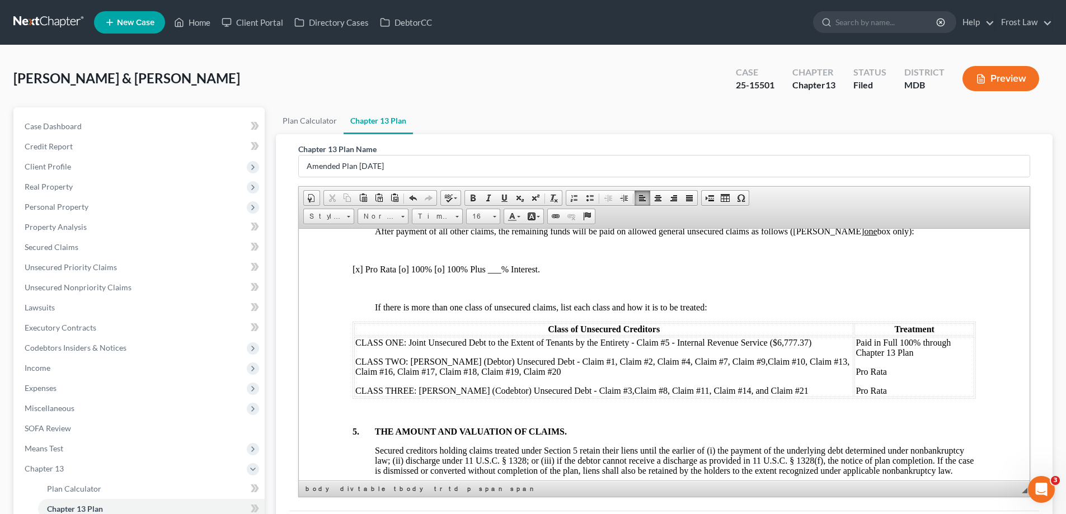
click at [542, 374] on span "CLASS TWO: [PERSON_NAME] (Debtor) Unsecured Debt - Claim #1, Claim #2, Claim #4…" at bounding box center [602, 367] width 494 height 20
click at [808, 343] on span "CLASS ONE: Joint Unsecured Debt to the Extent of Tenants by the Entirety - Clai…" at bounding box center [583, 342] width 456 height 10
click at [922, 358] on p "Paid in Full 100% through Chapter 13 Plan" at bounding box center [915, 347] width 116 height 20
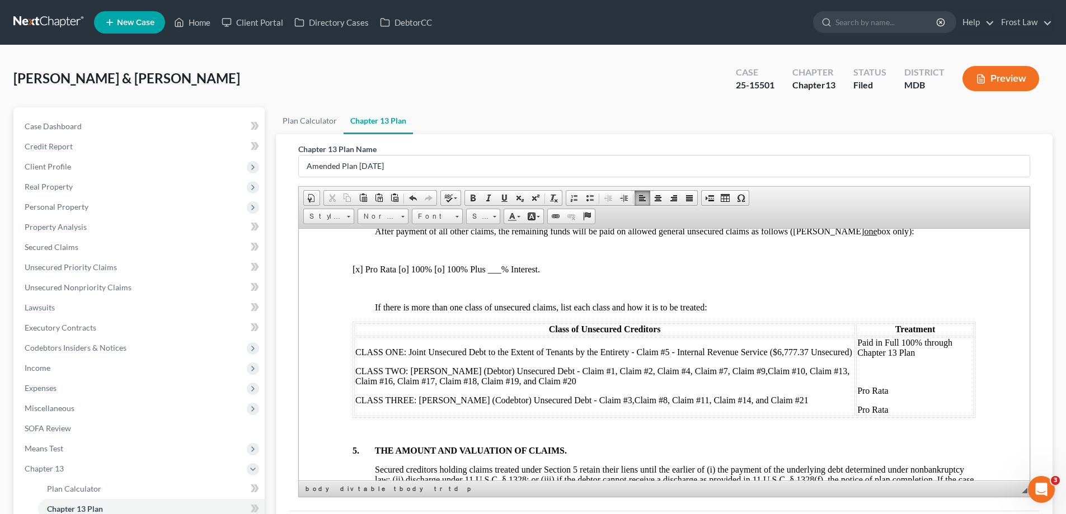
click at [876, 376] on p at bounding box center [915, 372] width 116 height 10
click at [875, 382] on td "Paid in Full 100% through Chapter 13 Plan Pro Rata Pro Rata" at bounding box center [915, 375] width 118 height 79
click at [881, 389] on p "Pro Rata" at bounding box center [915, 391] width 116 height 10
click at [871, 369] on p at bounding box center [915, 372] width 116 height 10
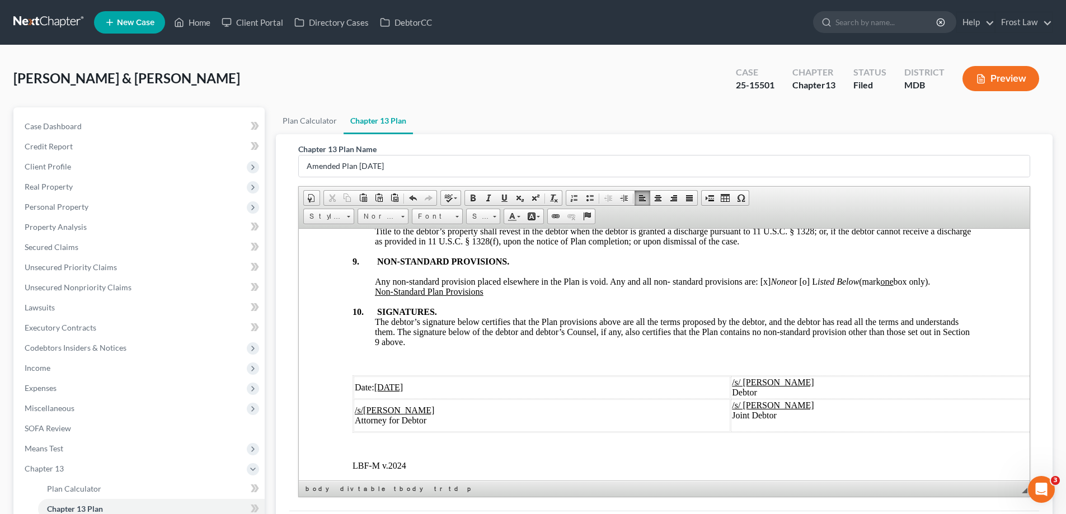
scroll to position [3767, 0]
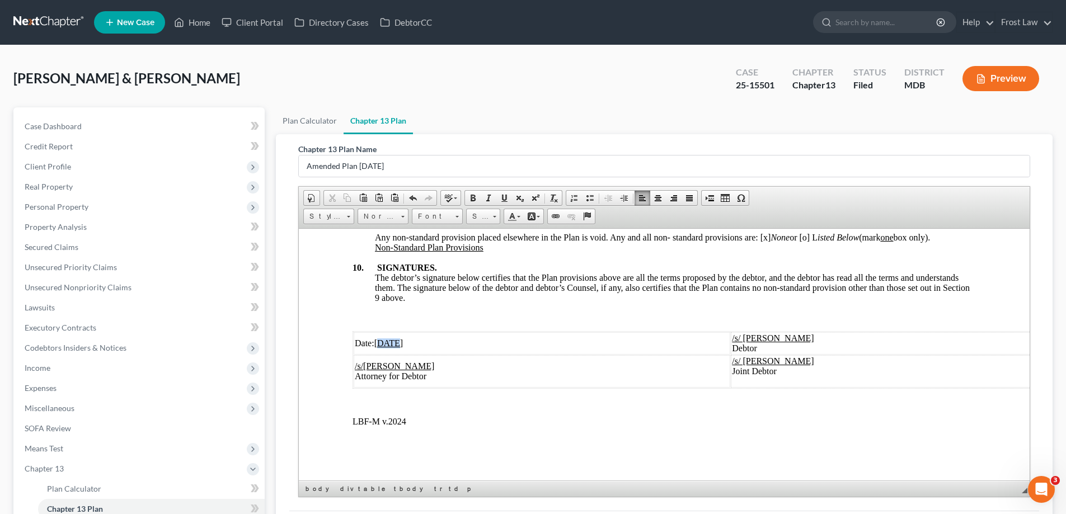
drag, startPoint x: 397, startPoint y: 334, endPoint x: 380, endPoint y: 331, distance: 16.9
click at [380, 338] on u "[DATE]" at bounding box center [388, 343] width 29 height 10
click at [439, 332] on td "Date: [DATE]" at bounding box center [542, 343] width 377 height 22
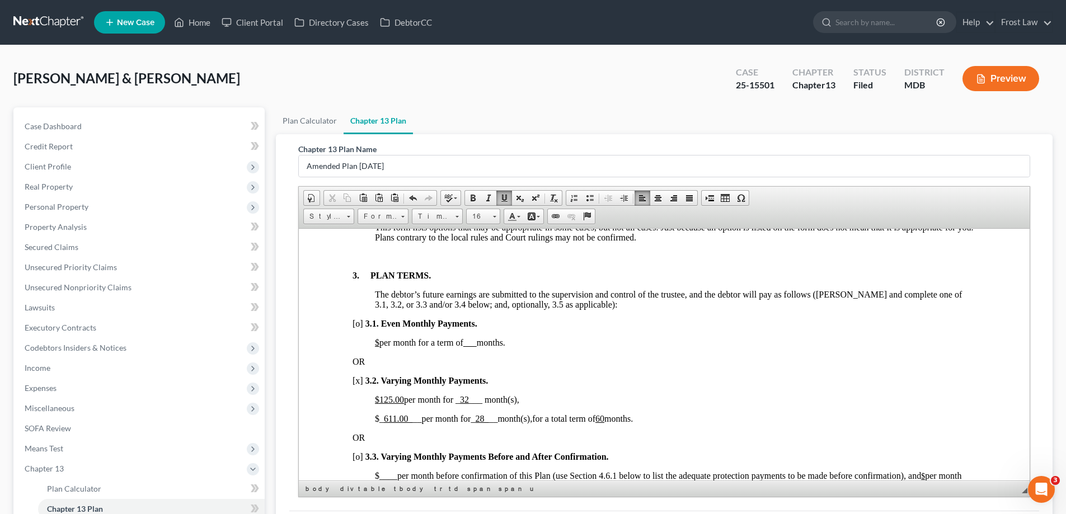
scroll to position [688, 0]
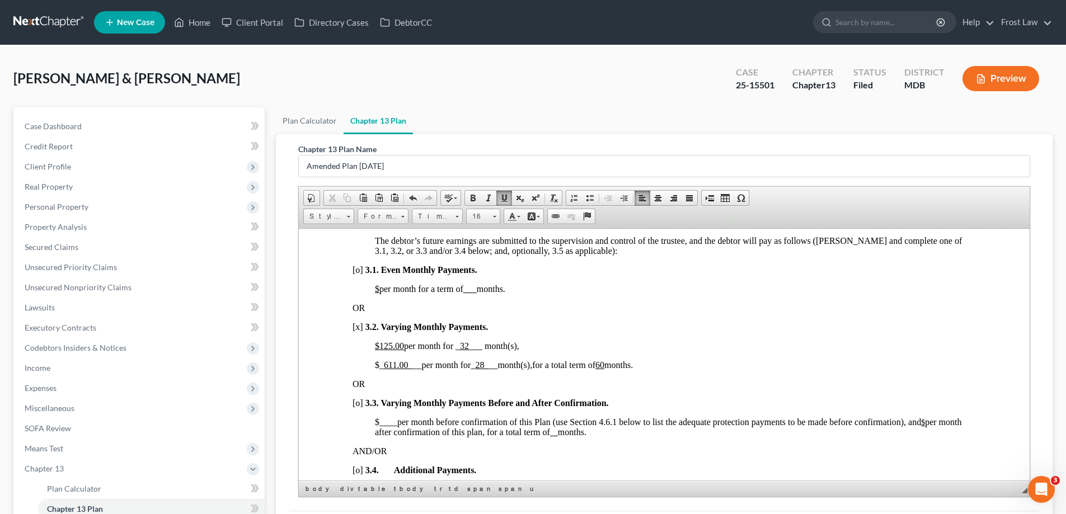
click at [807, 361] on p "$ _ 611.00_ __ per month for _ 28_ __ month(s), for a total term of 60 months." at bounding box center [675, 365] width 601 height 10
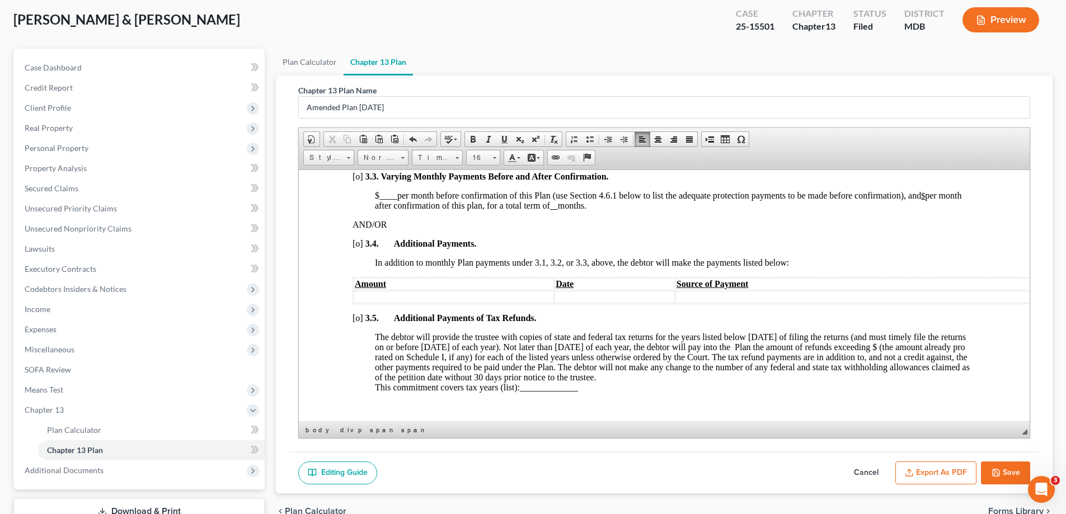
scroll to position [141, 0]
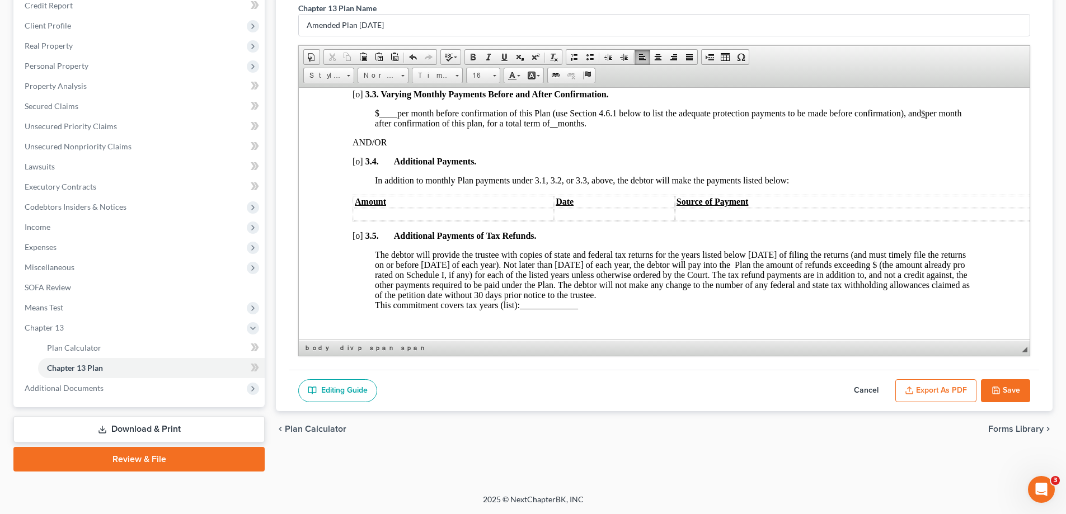
click at [1019, 390] on button "Save" at bounding box center [1005, 391] width 49 height 24
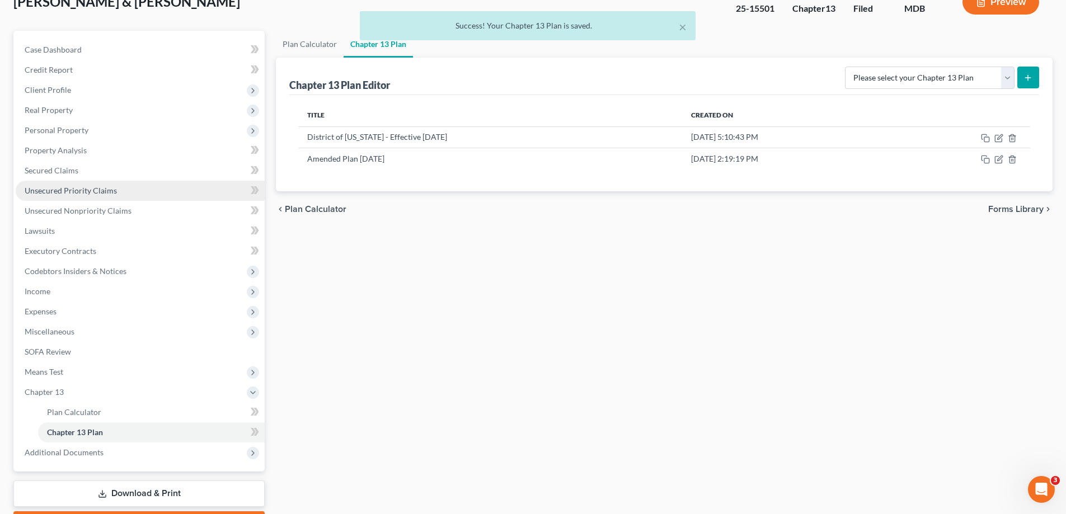
scroll to position [0, 0]
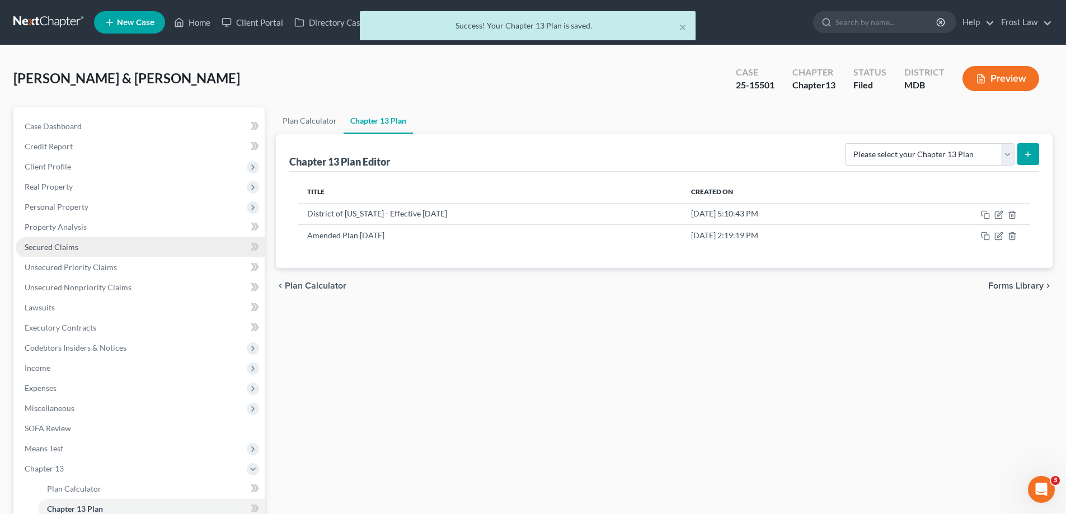
click at [78, 249] on link "Secured Claims" at bounding box center [140, 247] width 249 height 20
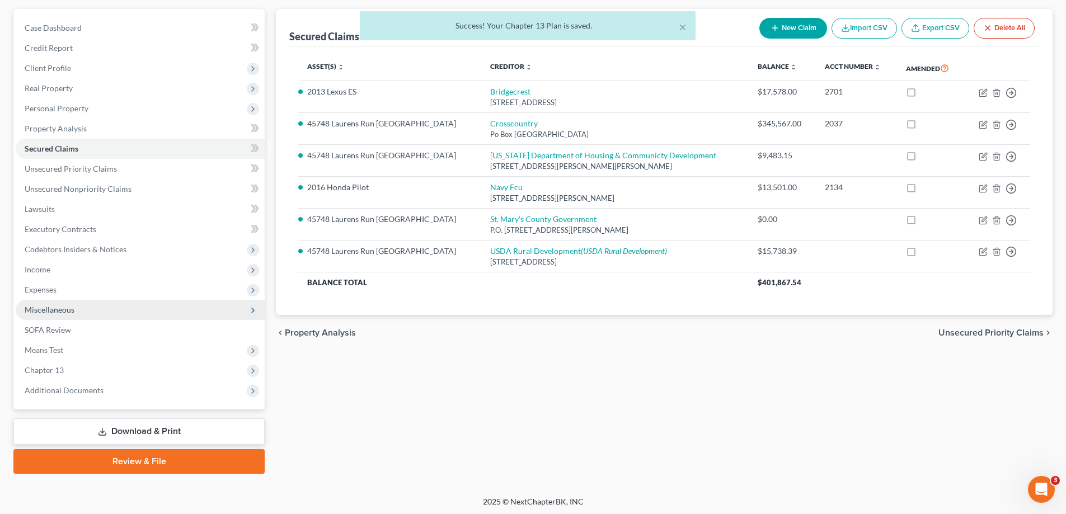
scroll to position [101, 0]
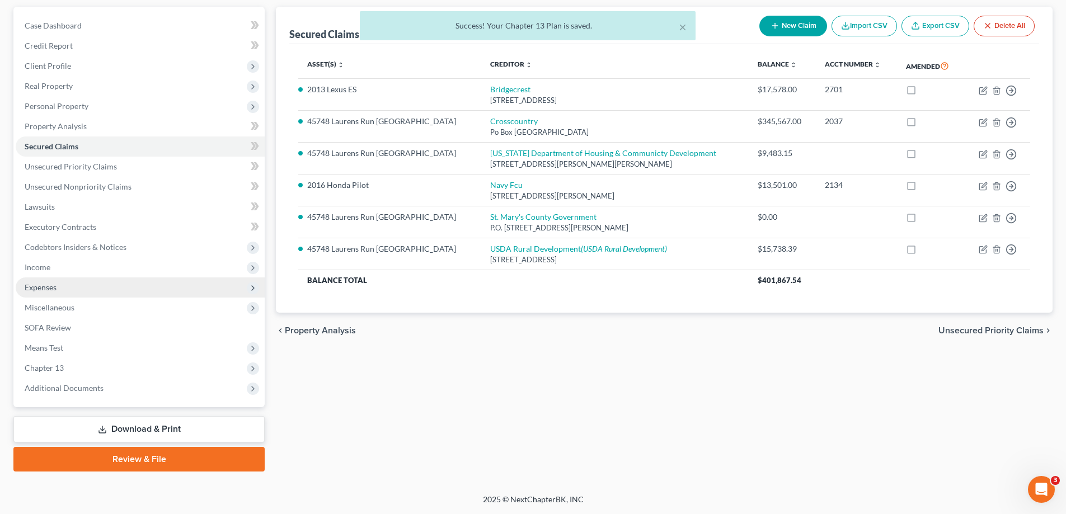
click at [108, 287] on span "Expenses" at bounding box center [140, 288] width 249 height 20
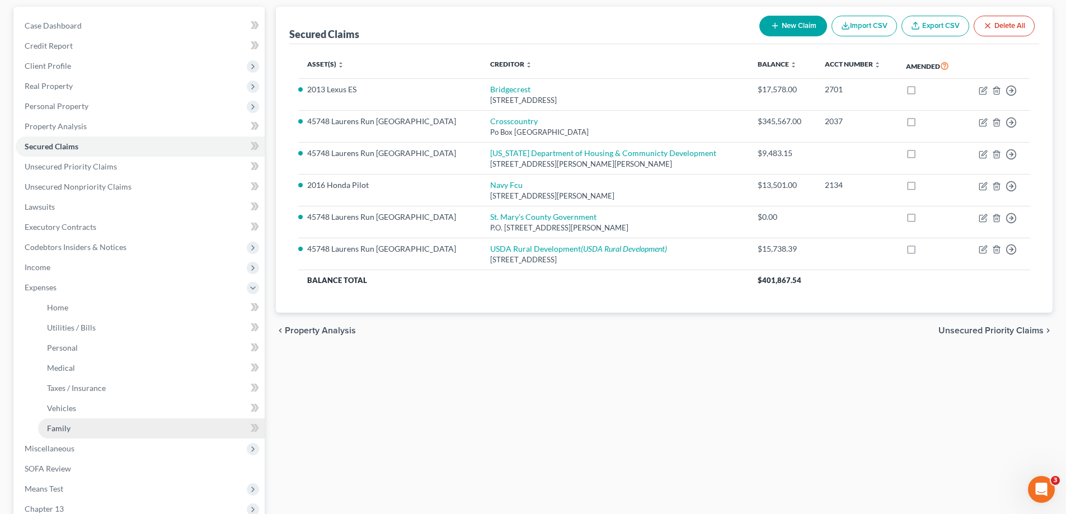
click at [109, 425] on link "Family" at bounding box center [151, 429] width 227 height 20
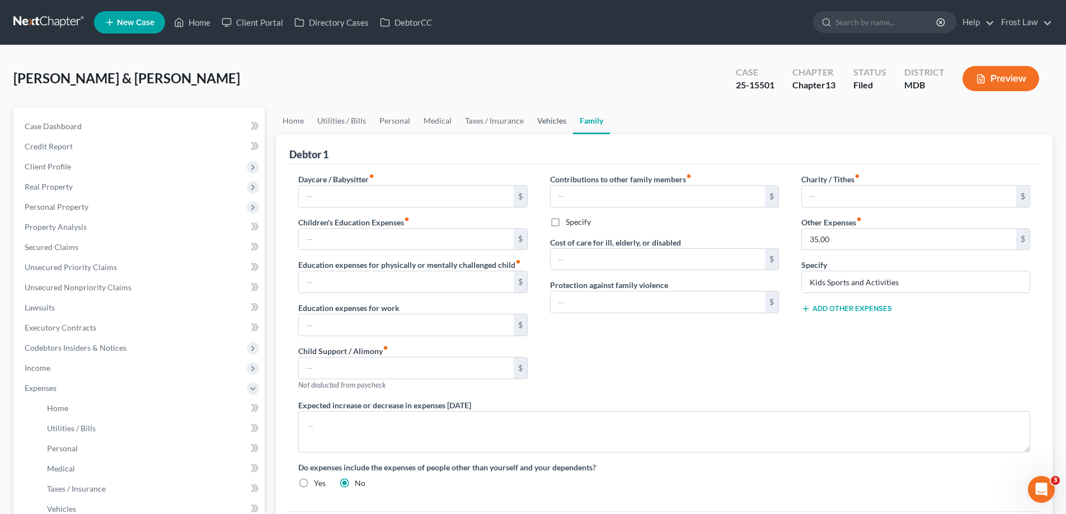
click at [542, 126] on link "Vehicles" at bounding box center [552, 120] width 43 height 27
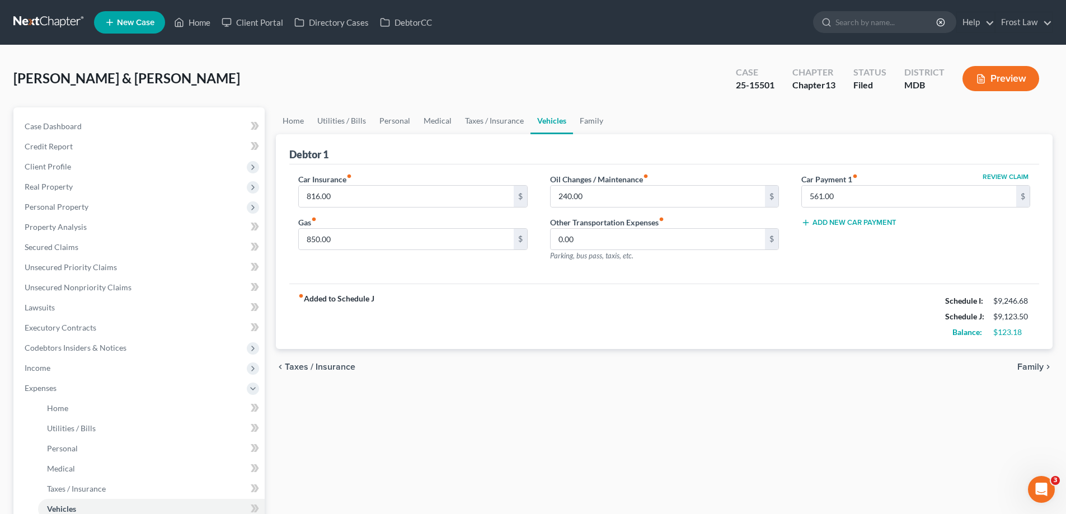
click at [776, 311] on div "fiber_manual_record Added to Schedule J Schedule I: $9,246.68 Schedule J: $9,12…" at bounding box center [664, 316] width 750 height 65
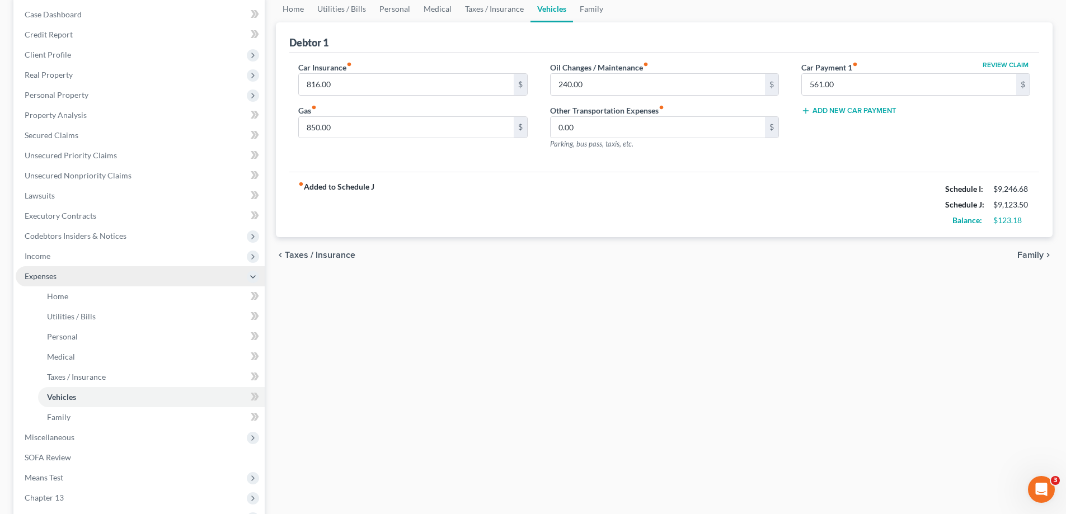
click at [77, 280] on span "Expenses" at bounding box center [140, 276] width 249 height 20
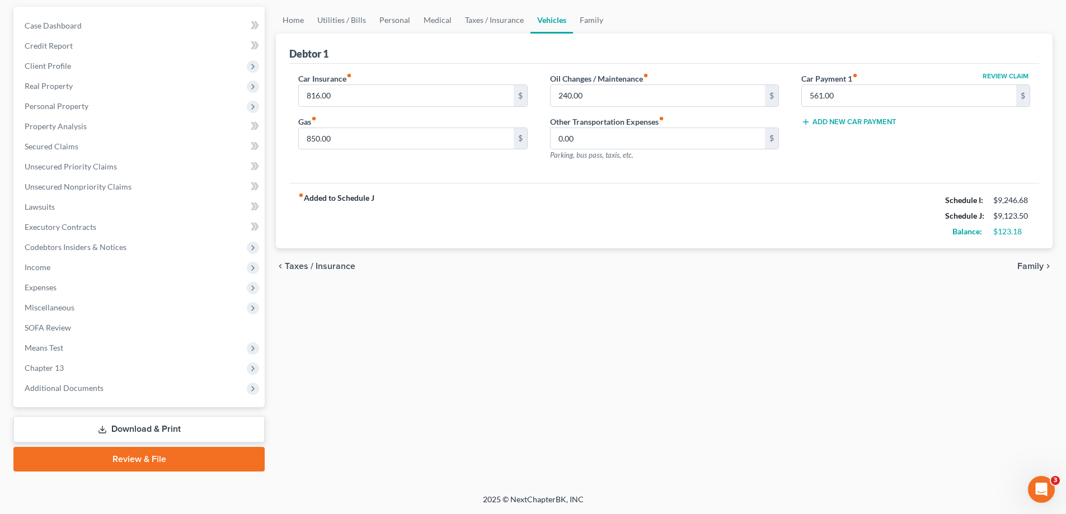
scroll to position [101, 0]
click at [96, 367] on span "Chapter 13" at bounding box center [140, 368] width 249 height 20
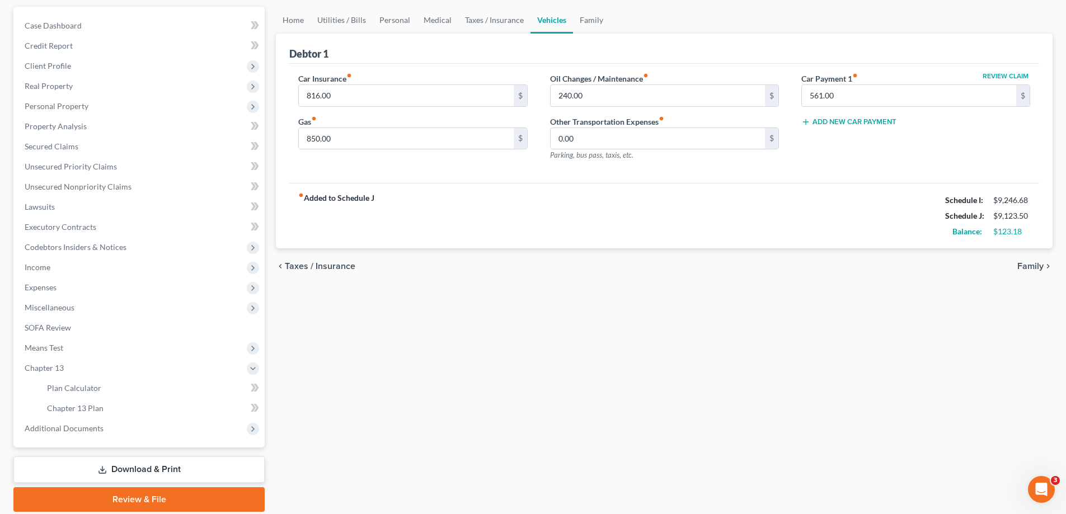
scroll to position [112, 0]
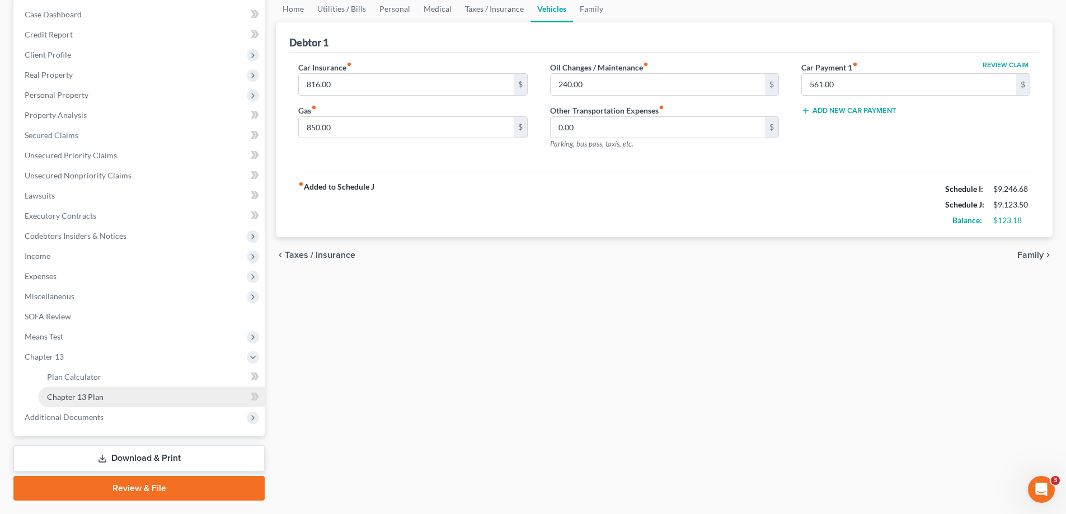
click at [106, 405] on link "Chapter 13 Plan" at bounding box center [151, 397] width 227 height 20
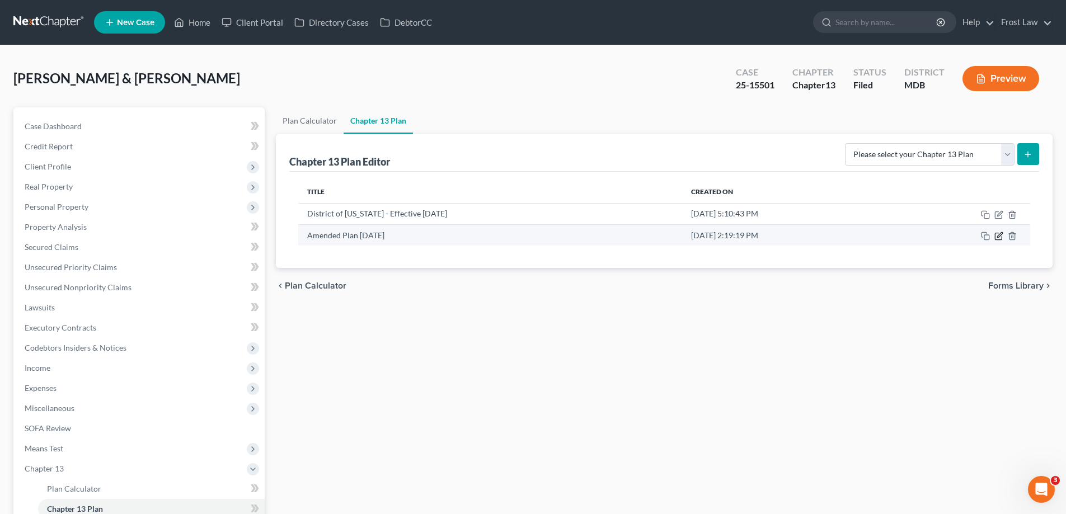
click at [998, 237] on icon "button" at bounding box center [999, 234] width 5 height 5
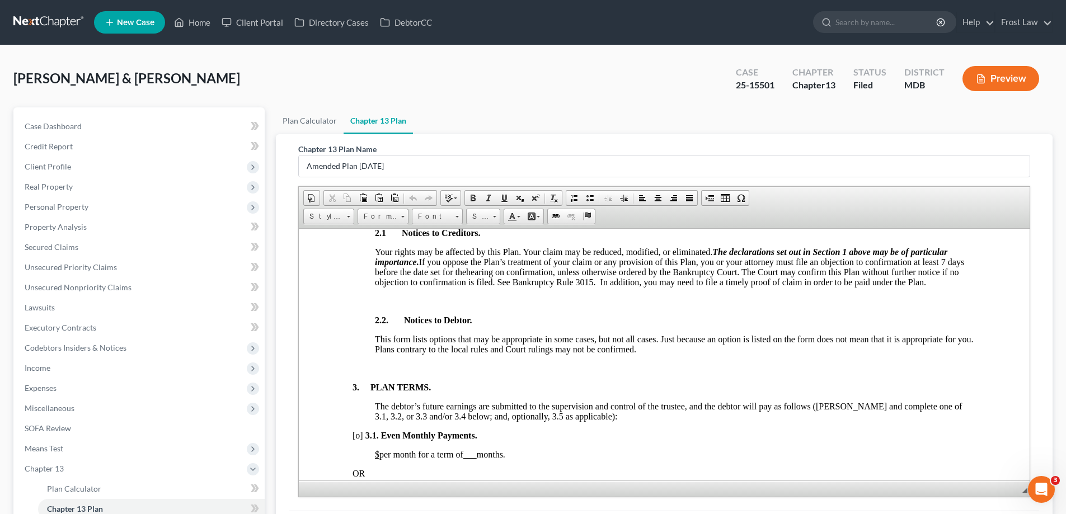
scroll to position [672, 0]
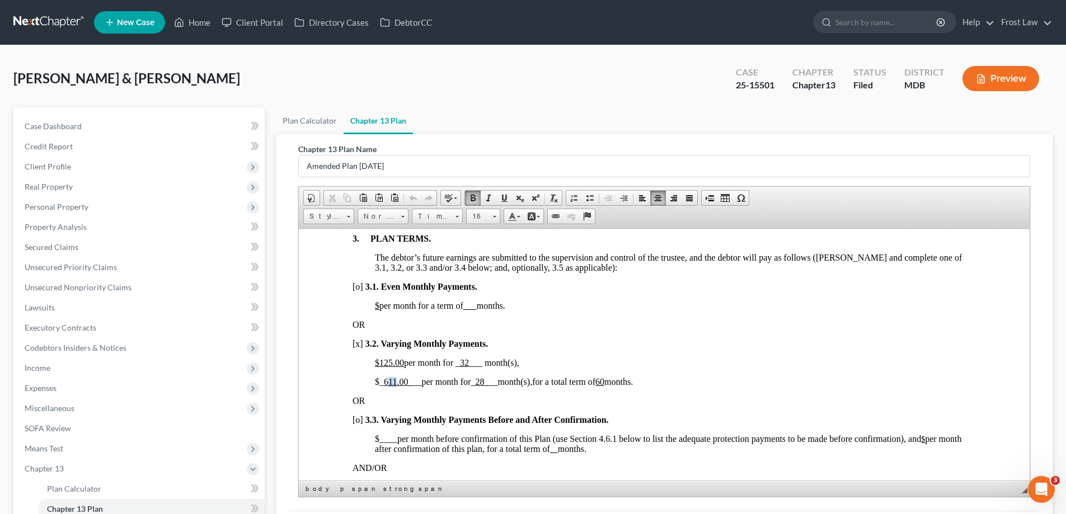
click at [390, 383] on u "611.00_" at bounding box center [398, 382] width 29 height 10
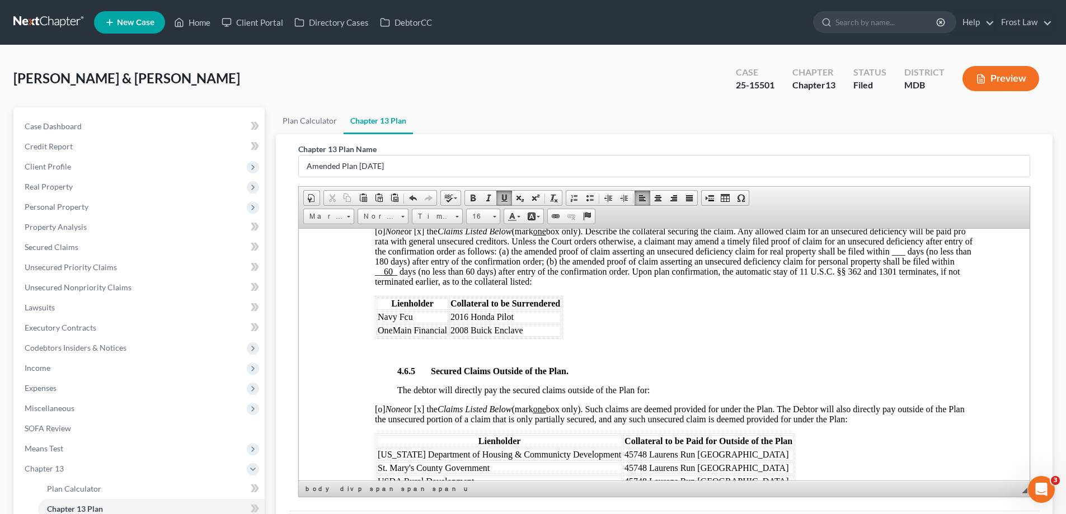
scroll to position [2071, 0]
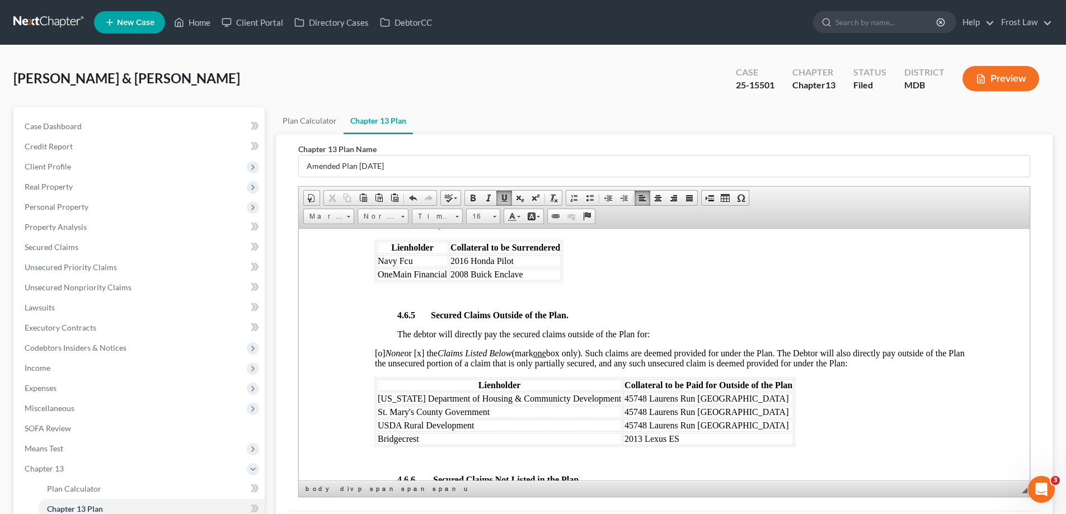
click at [536, 274] on td "2008 Buick Enclave" at bounding box center [505, 274] width 112 height 12
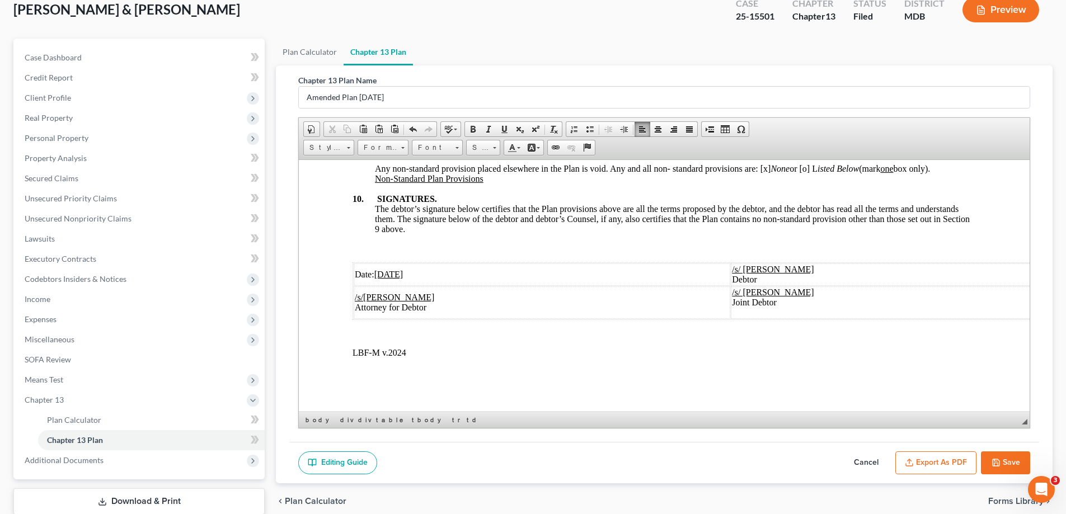
scroll to position [141, 0]
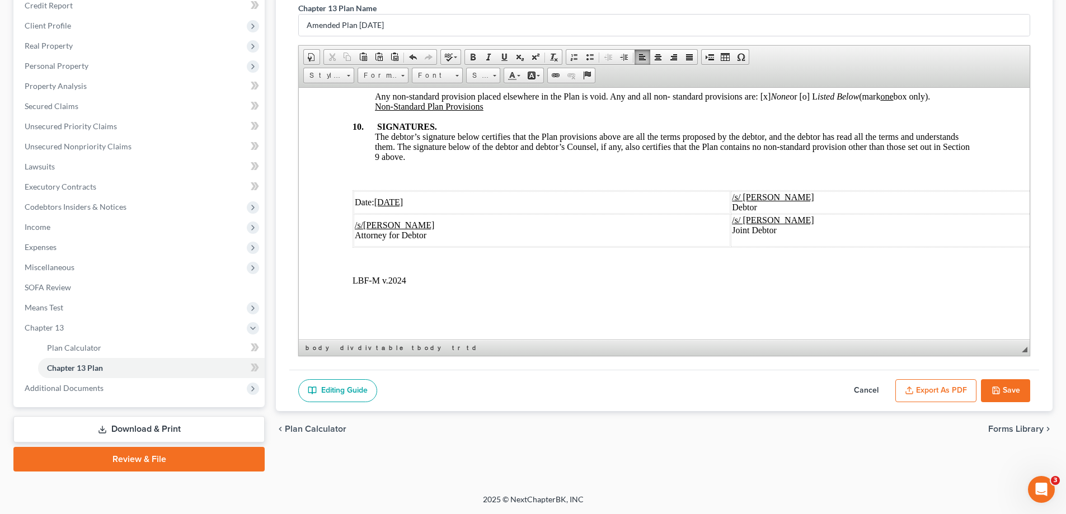
click at [1002, 392] on button "Save" at bounding box center [1005, 391] width 49 height 24
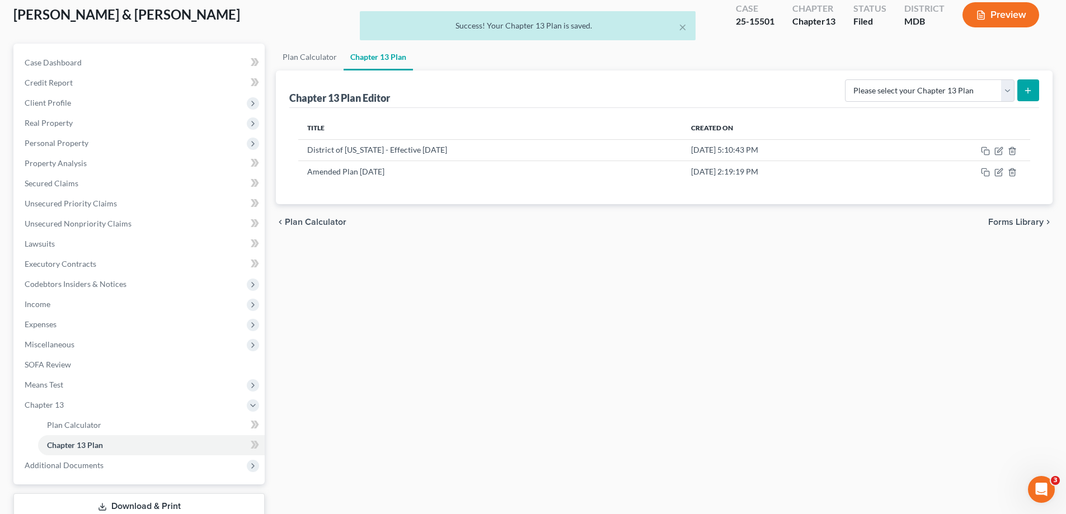
scroll to position [0, 0]
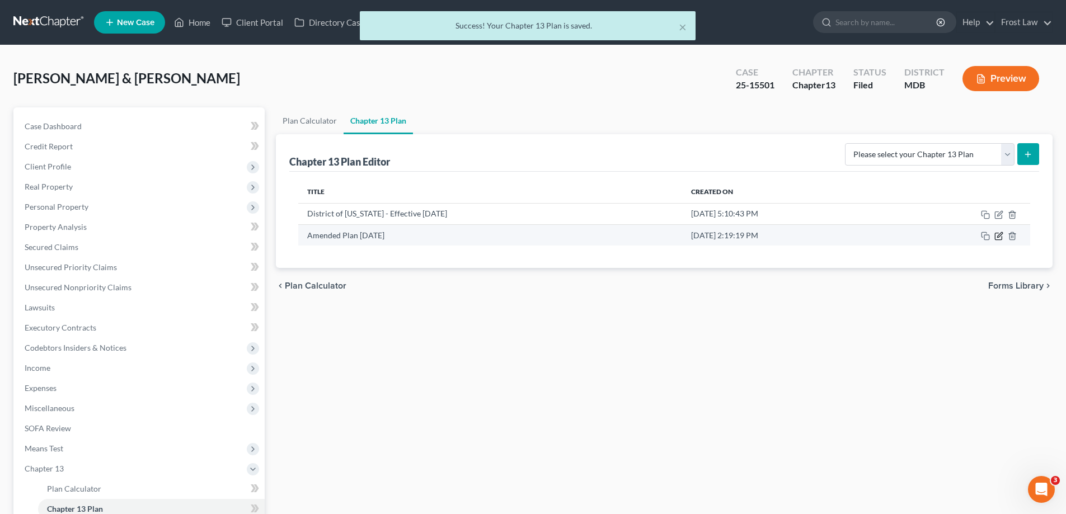
click at [998, 237] on icon "button" at bounding box center [999, 234] width 5 height 5
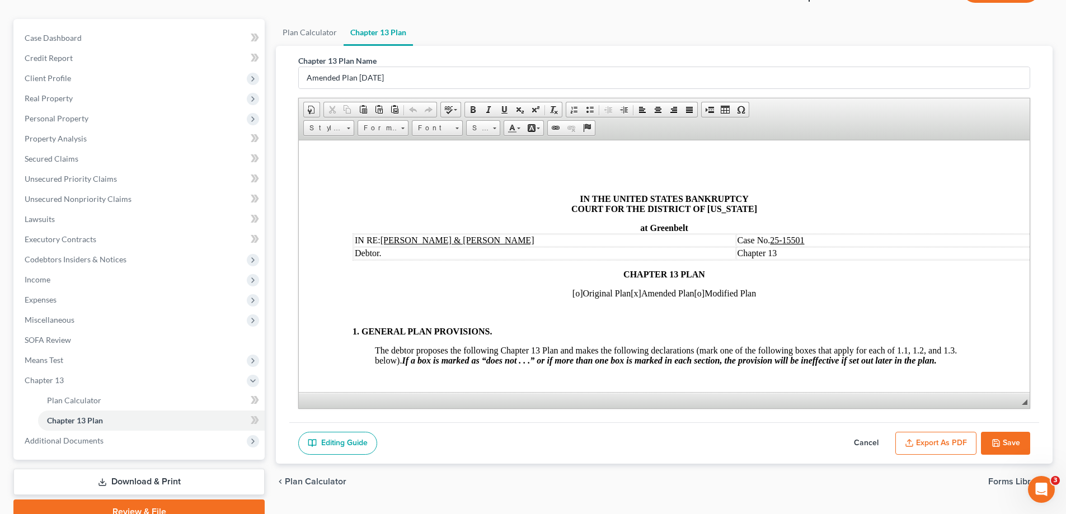
scroll to position [141, 0]
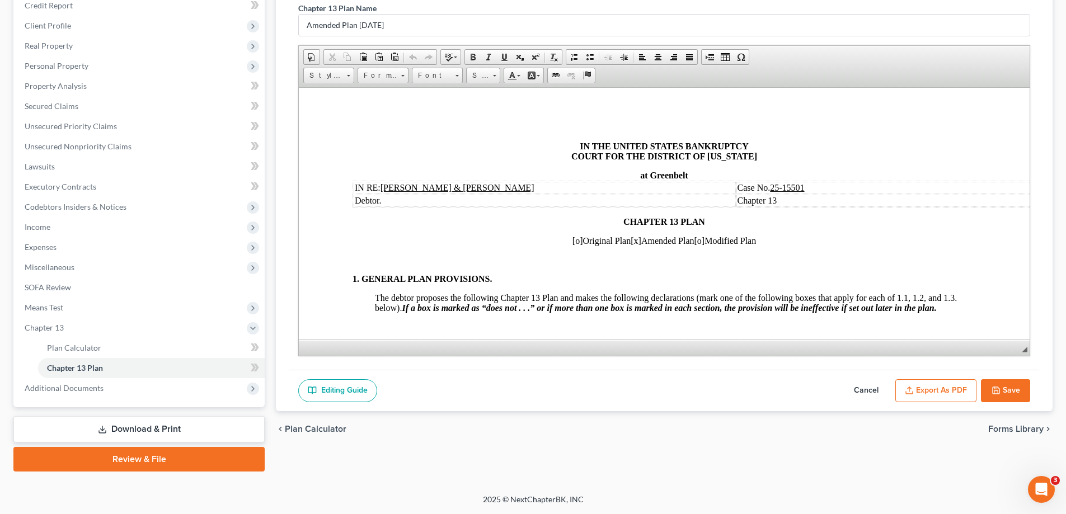
click at [927, 383] on button "Export as PDF" at bounding box center [935, 391] width 81 height 24
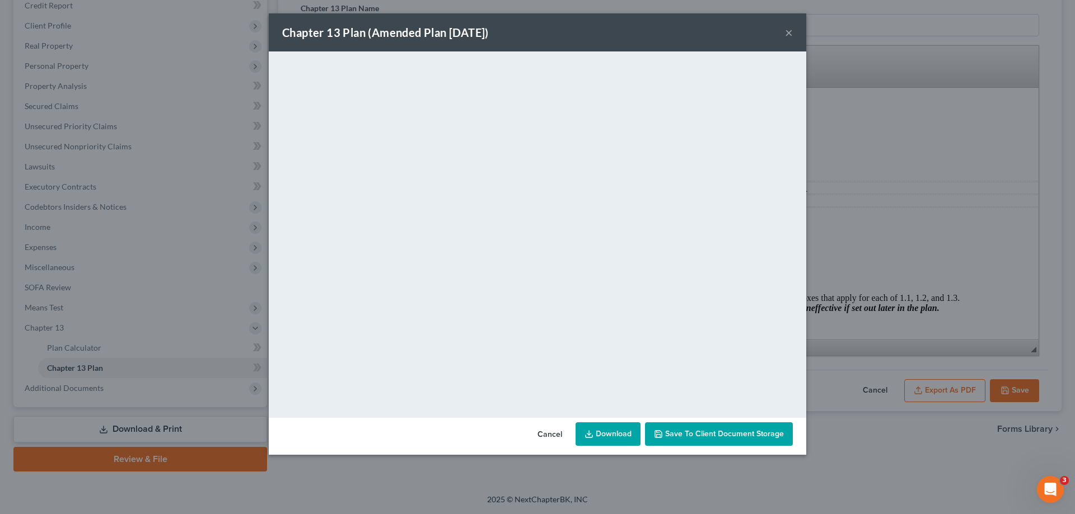
click at [789, 36] on button "×" at bounding box center [789, 32] width 8 height 13
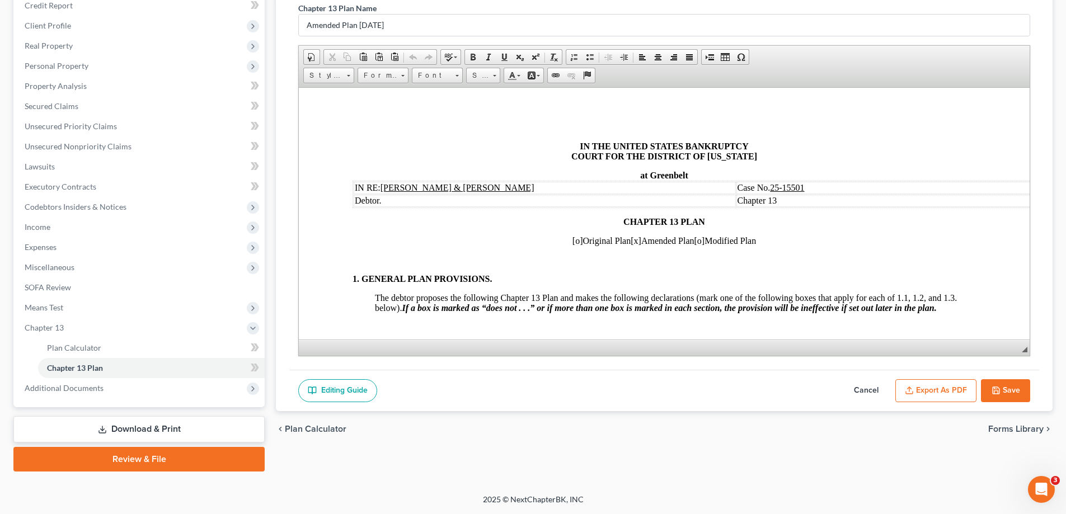
click at [1002, 392] on button "Save" at bounding box center [1005, 391] width 49 height 24
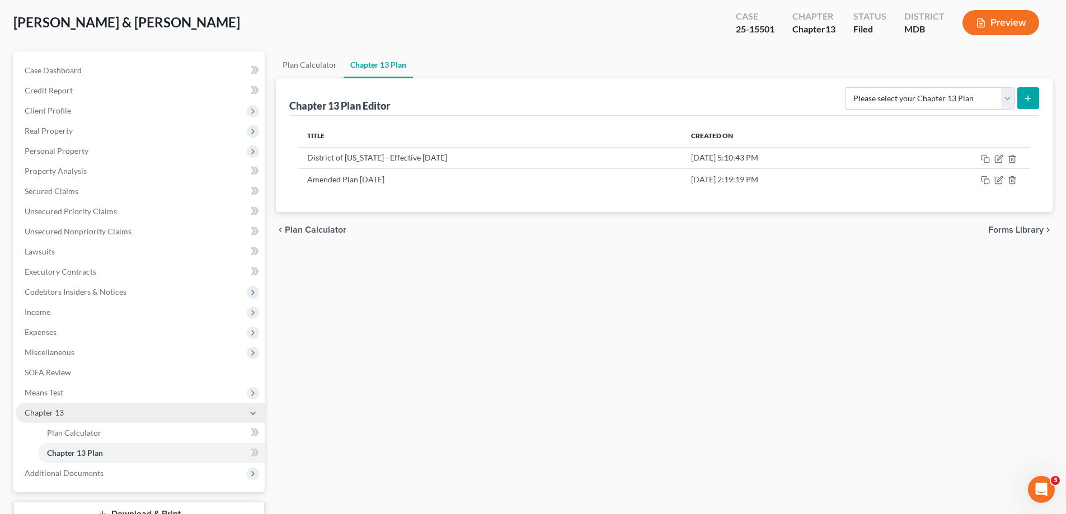
scroll to position [0, 0]
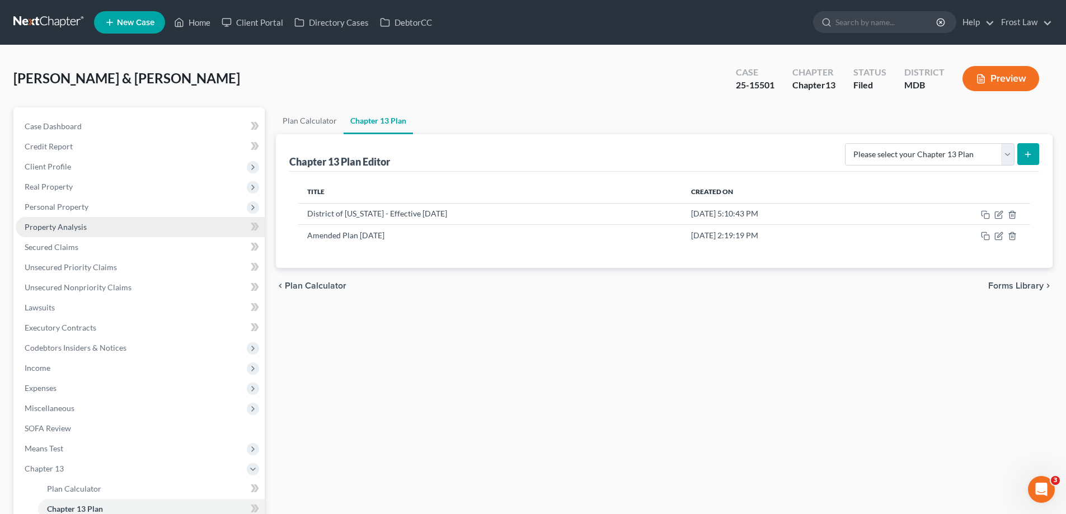
click at [93, 226] on link "Property Analysis" at bounding box center [140, 227] width 249 height 20
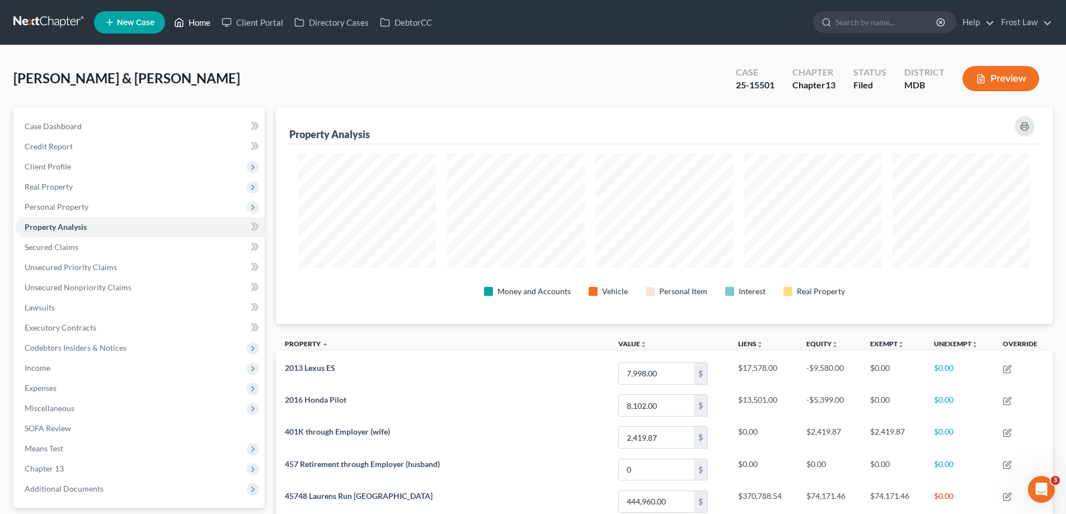
click at [198, 19] on link "Home" at bounding box center [192, 22] width 48 height 20
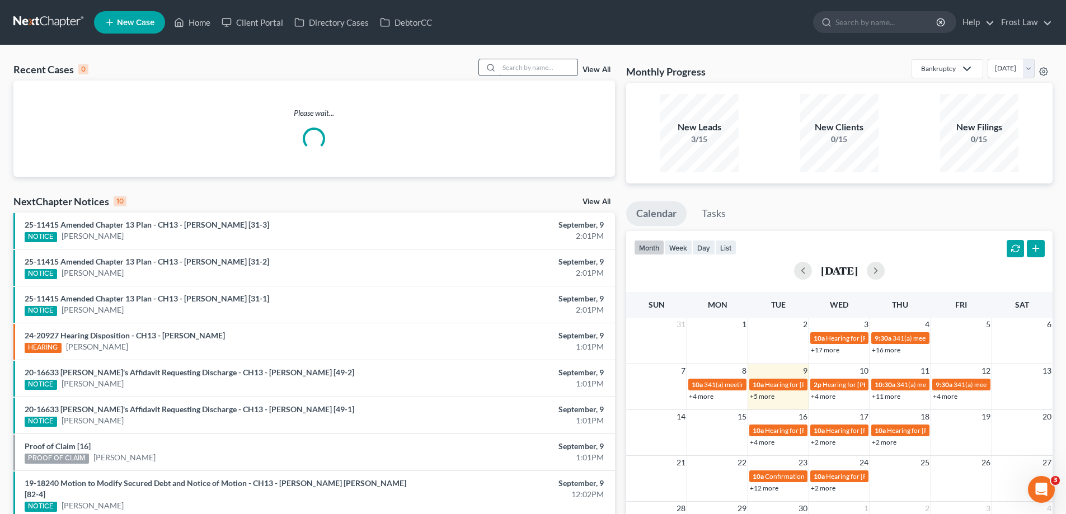
click at [548, 70] on input "search" at bounding box center [538, 67] width 78 height 16
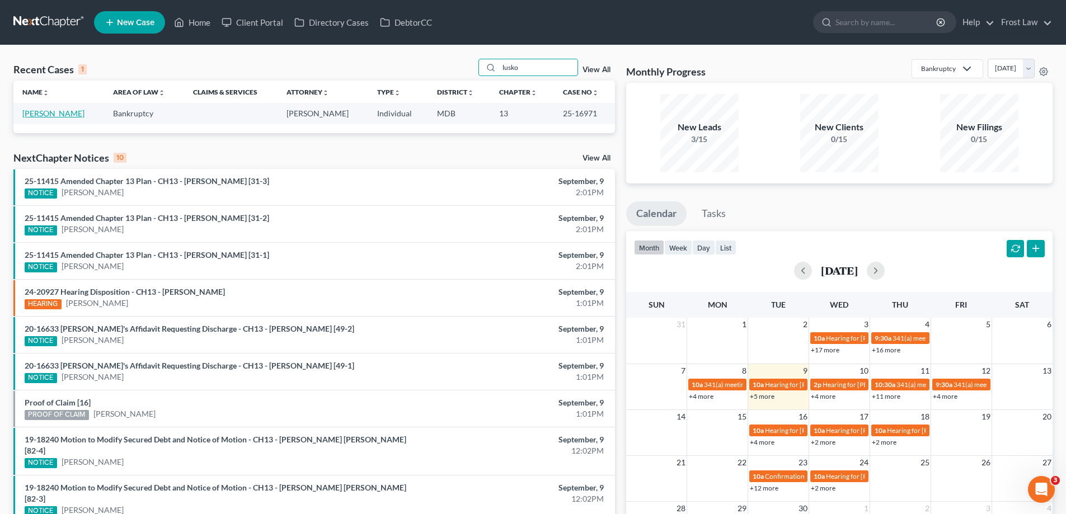
type input "lusko"
click at [53, 112] on link "[PERSON_NAME]" at bounding box center [53, 114] width 62 height 10
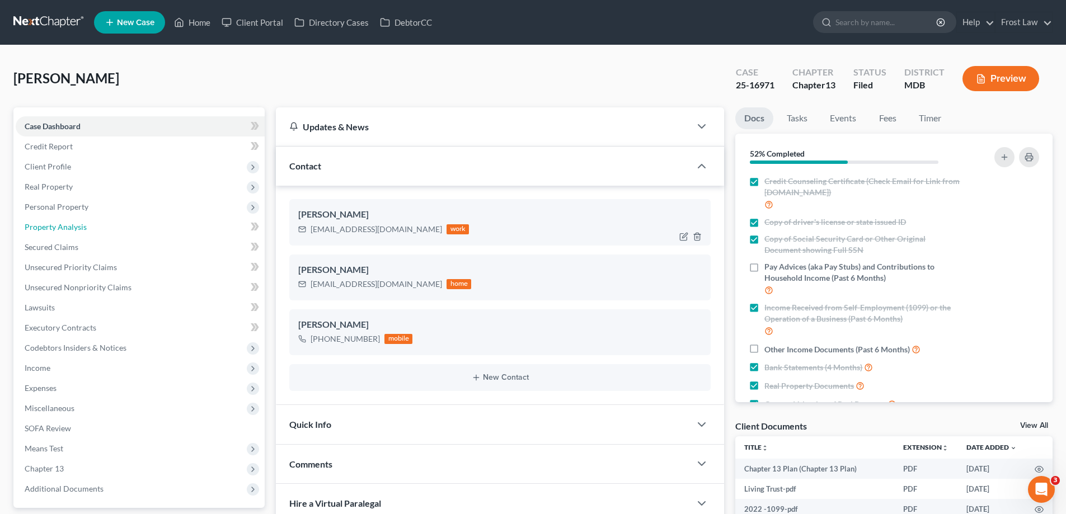
drag, startPoint x: 72, startPoint y: 233, endPoint x: 545, endPoint y: 224, distance: 473.0
click at [72, 232] on link "Property Analysis" at bounding box center [140, 227] width 249 height 20
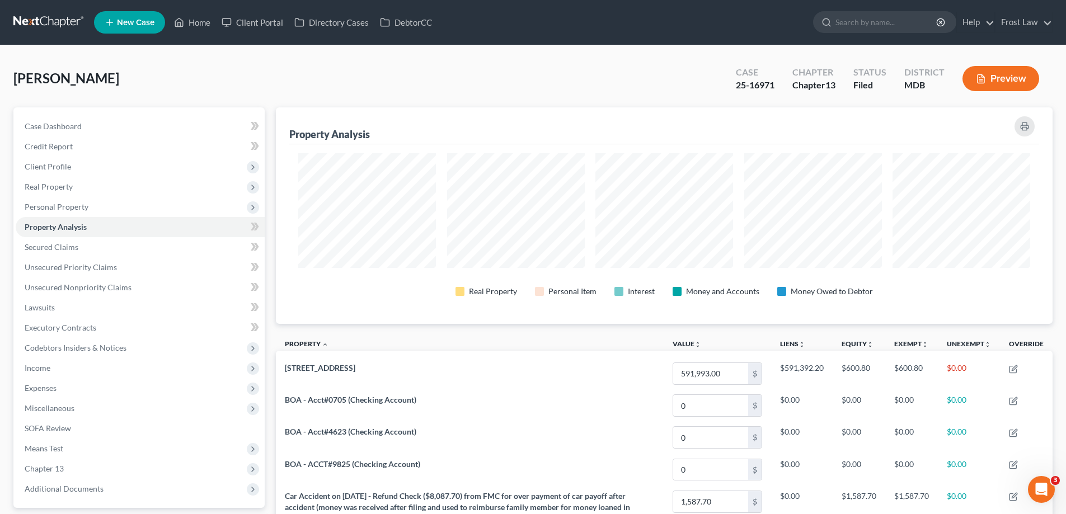
click at [584, 76] on div "[PERSON_NAME] Upgraded Case 25-16971 Chapter Chapter 13 Status Filed District M…" at bounding box center [532, 83] width 1039 height 49
click at [200, 21] on link "Home" at bounding box center [192, 22] width 48 height 20
